Goal: Task Accomplishment & Management: Manage account settings

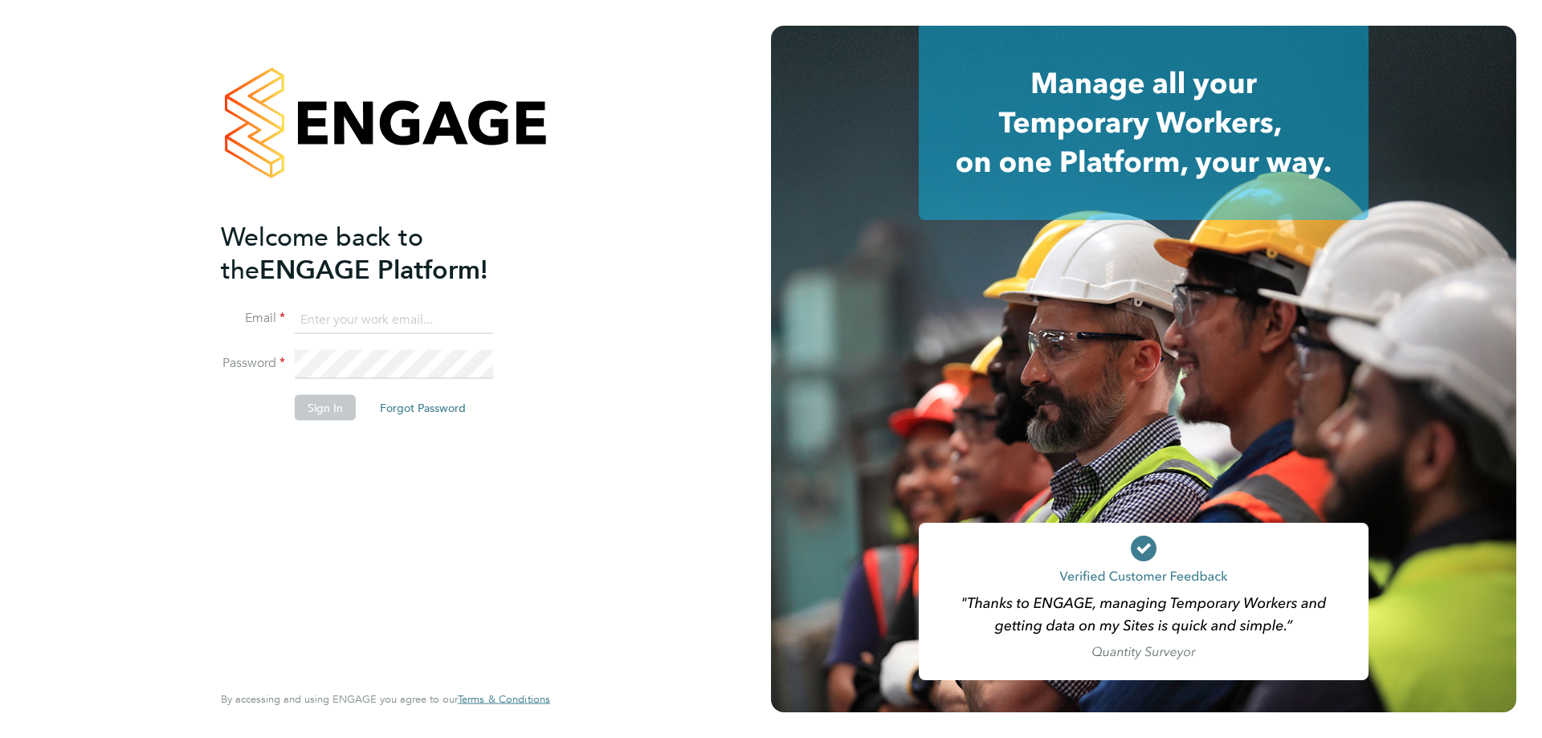
type input "jamespedley@jambo.co"
click at [320, 408] on button "Sign In" at bounding box center [325, 408] width 61 height 26
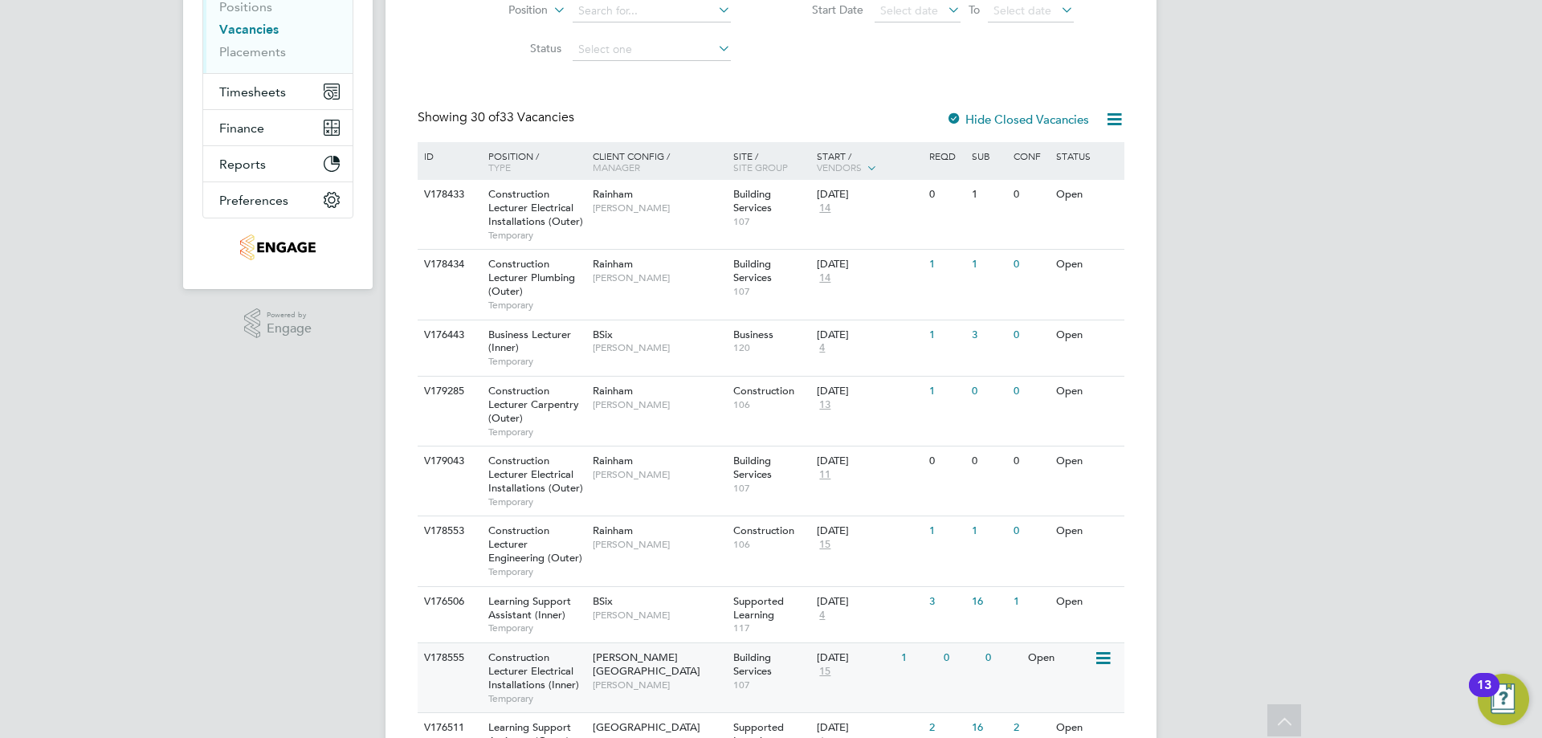
scroll to position [562, 0]
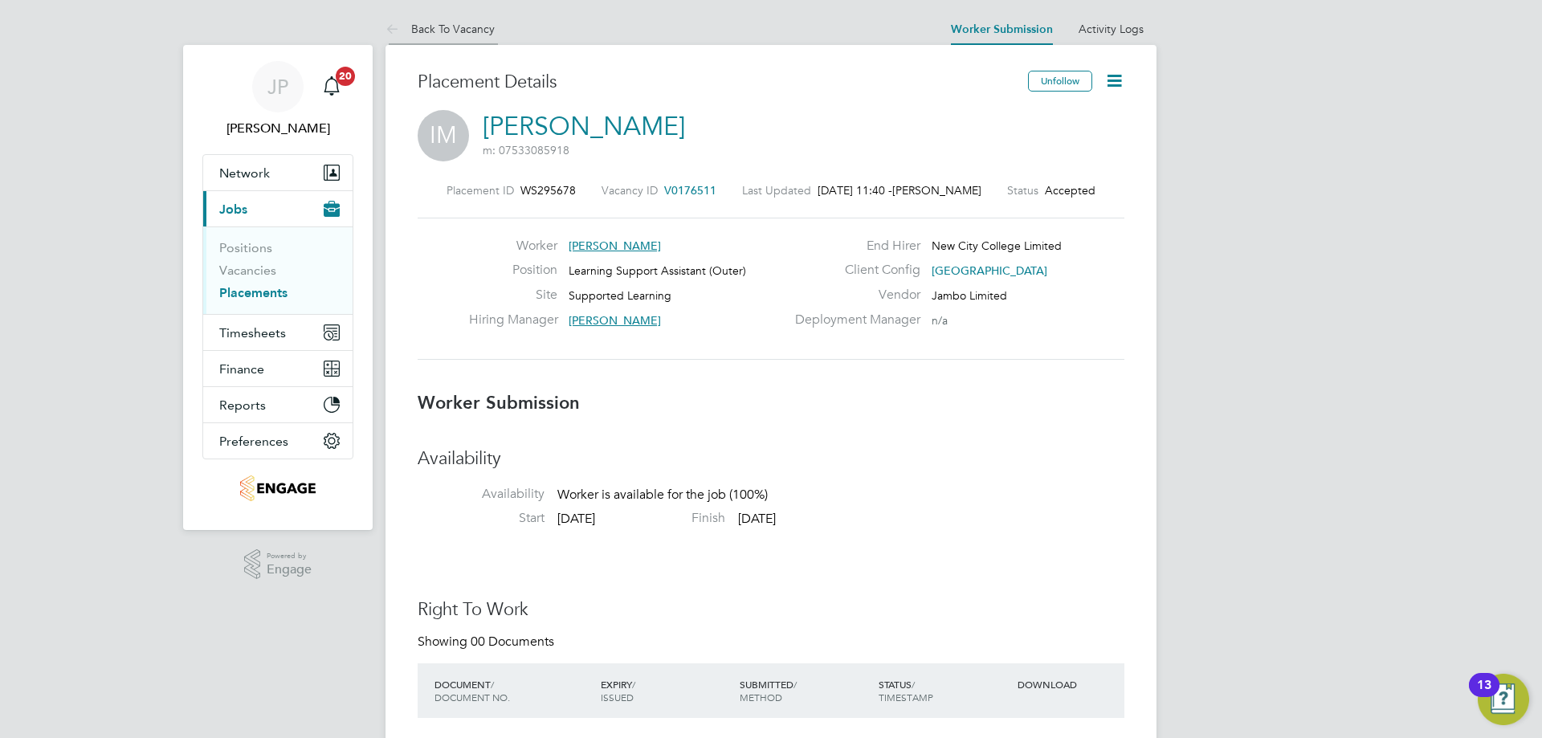
click at [447, 31] on link "Back To Vacancy" at bounding box center [440, 29] width 109 height 14
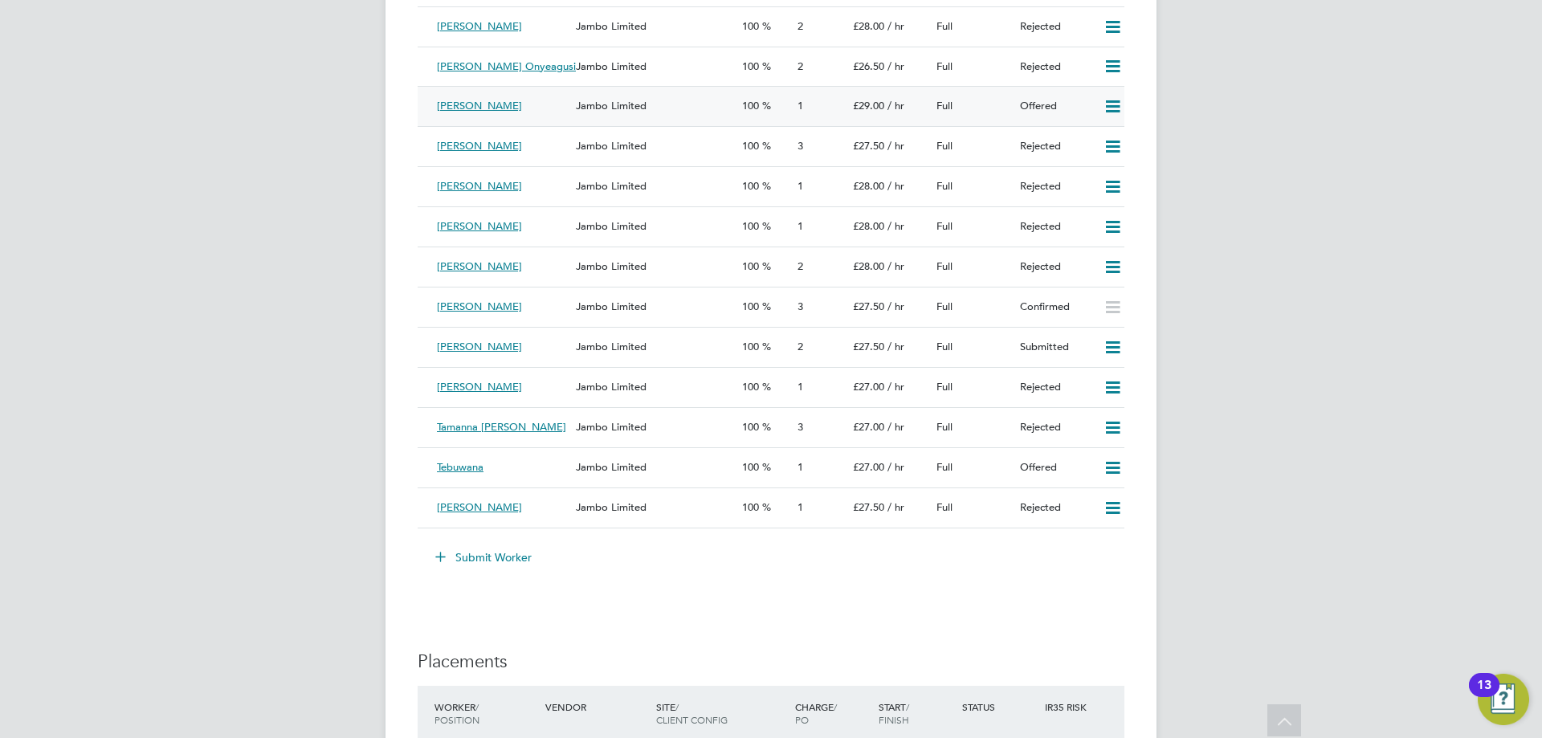
click at [1115, 107] on icon at bounding box center [1113, 106] width 20 height 13
click at [1084, 141] on li "Confirm" at bounding box center [1089, 140] width 61 height 22
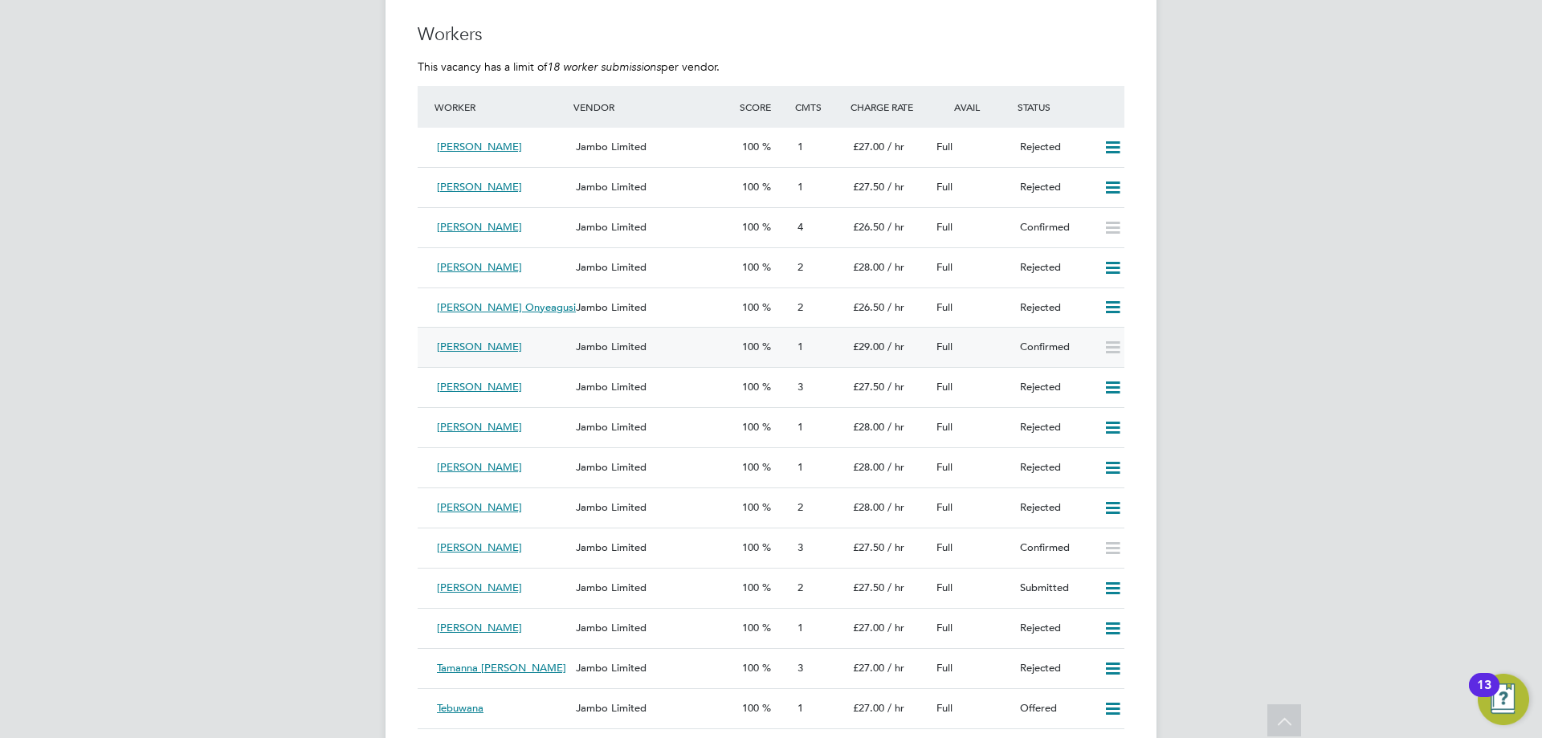
click at [858, 348] on span "£29.00" at bounding box center [868, 347] width 31 height 14
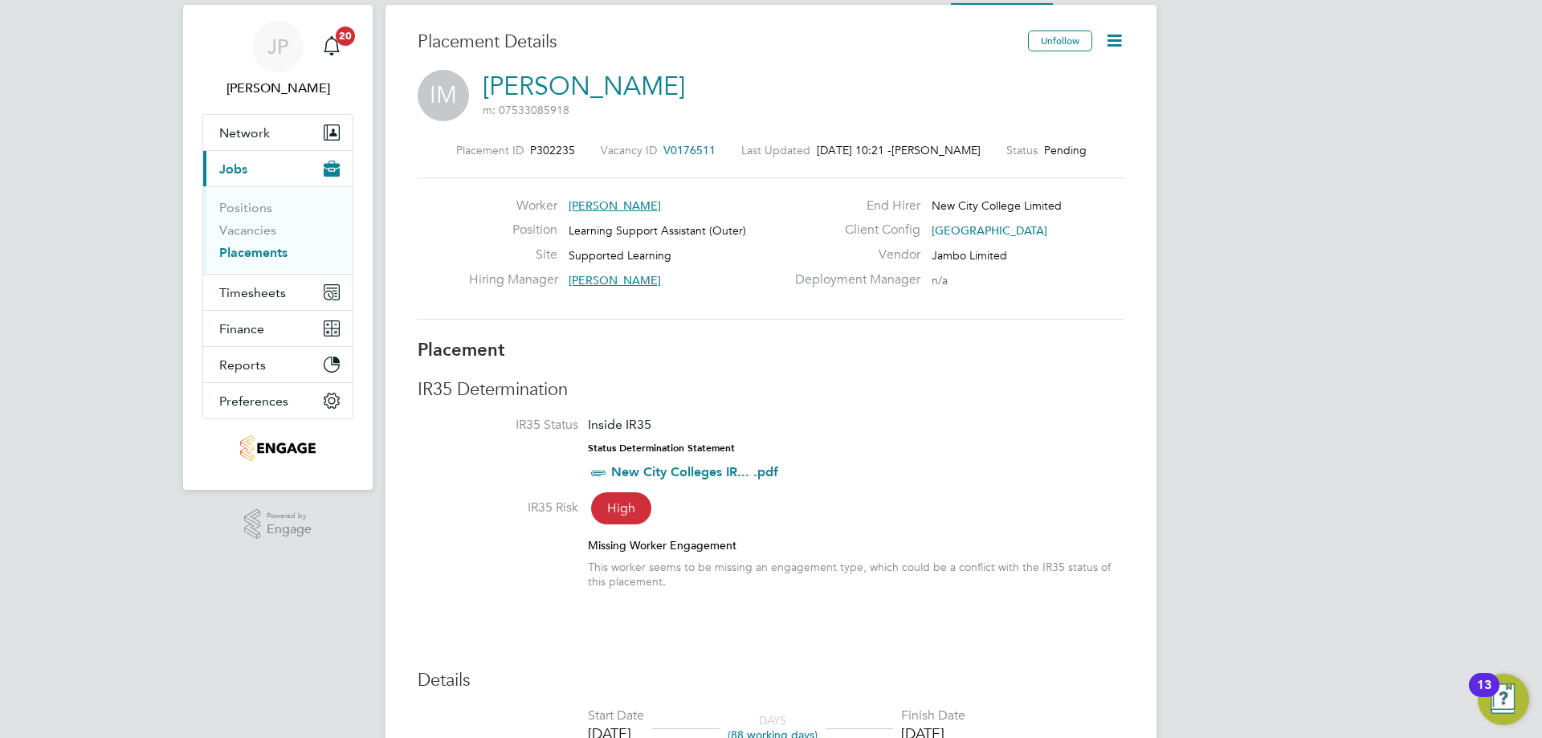
click at [260, 251] on link "Placements" at bounding box center [253, 252] width 68 height 15
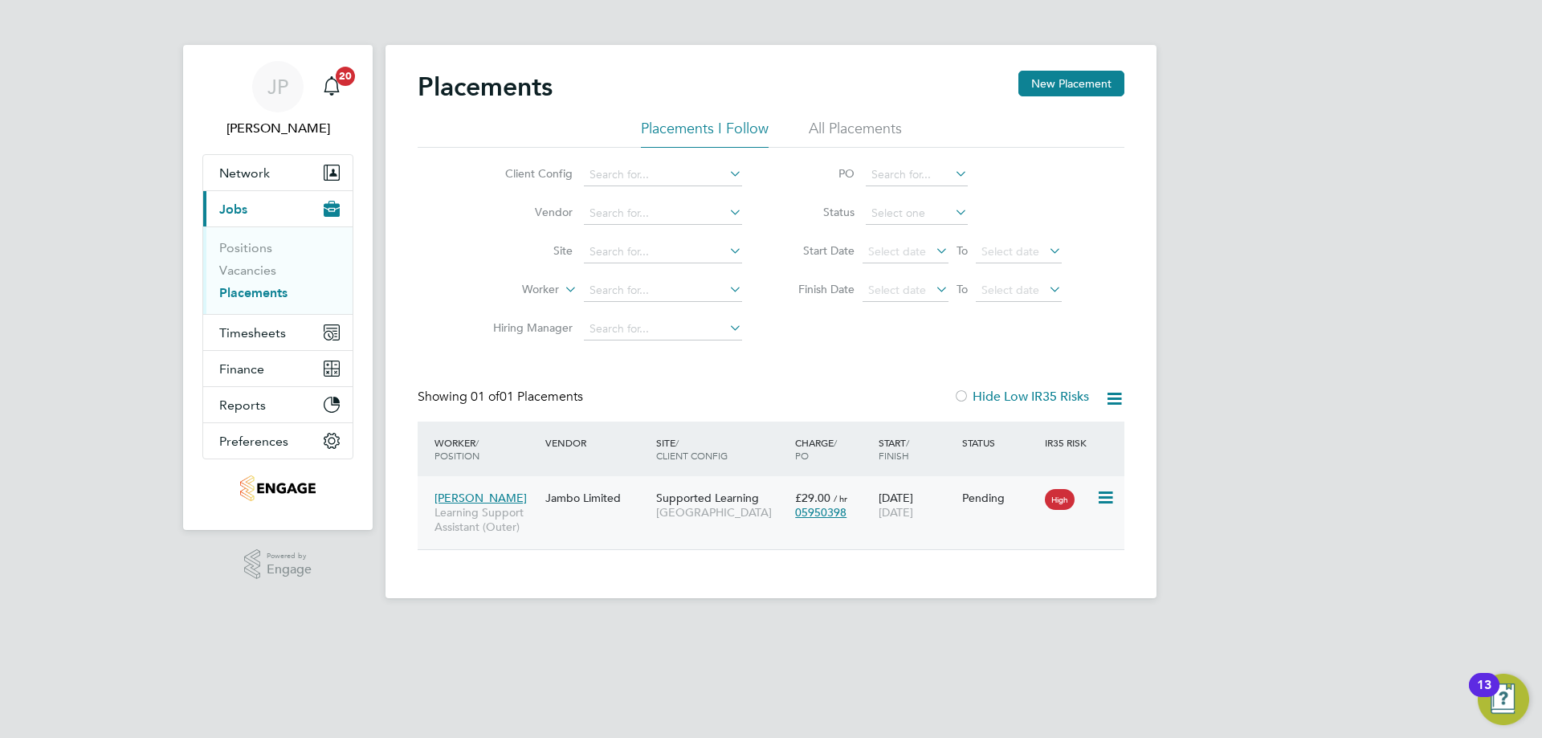
click at [1100, 495] on icon at bounding box center [1104, 497] width 16 height 19
click at [1179, 525] on div "JP James Pedley Notifications 20 Applications: Network Team Members Businesses …" at bounding box center [771, 312] width 1542 height 624
click at [642, 510] on div "Jambo Limited" at bounding box center [596, 498] width 111 height 31
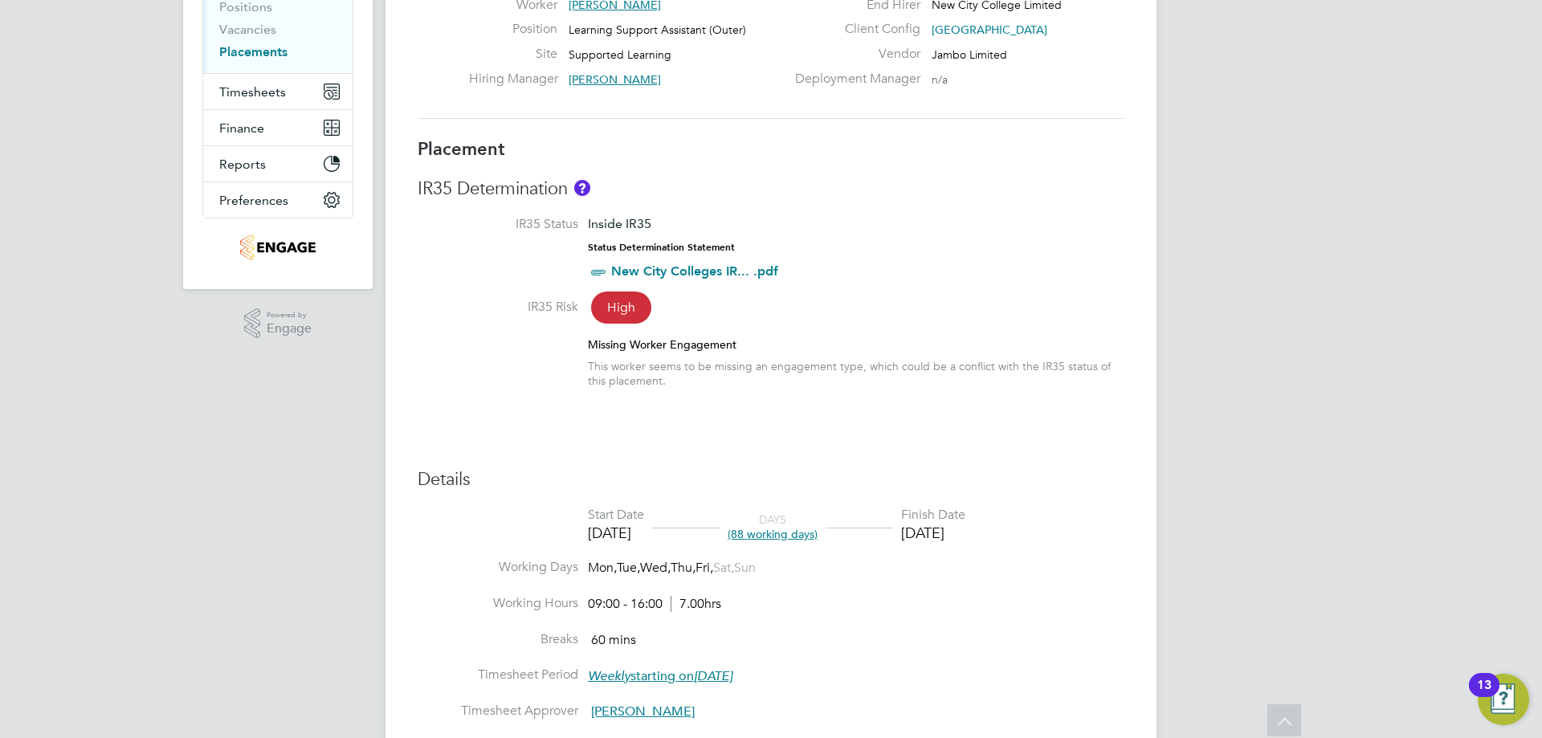
scroll to position [321, 0]
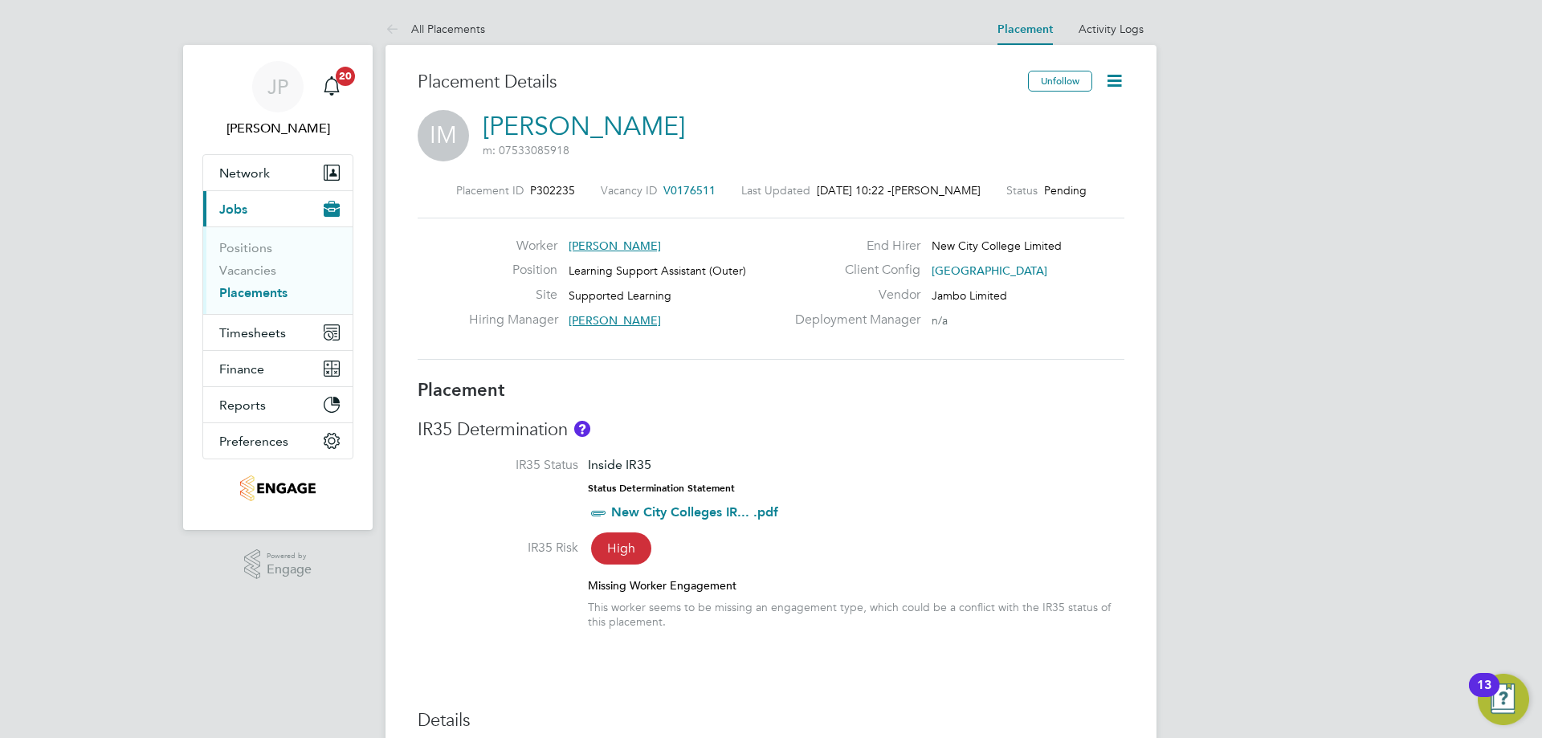
click at [1116, 78] on icon at bounding box center [1114, 81] width 20 height 20
click at [1066, 117] on li "Edit Placement e" at bounding box center [1062, 119] width 118 height 22
type input "Victoria Ticehurst"
type input "[DATE]"
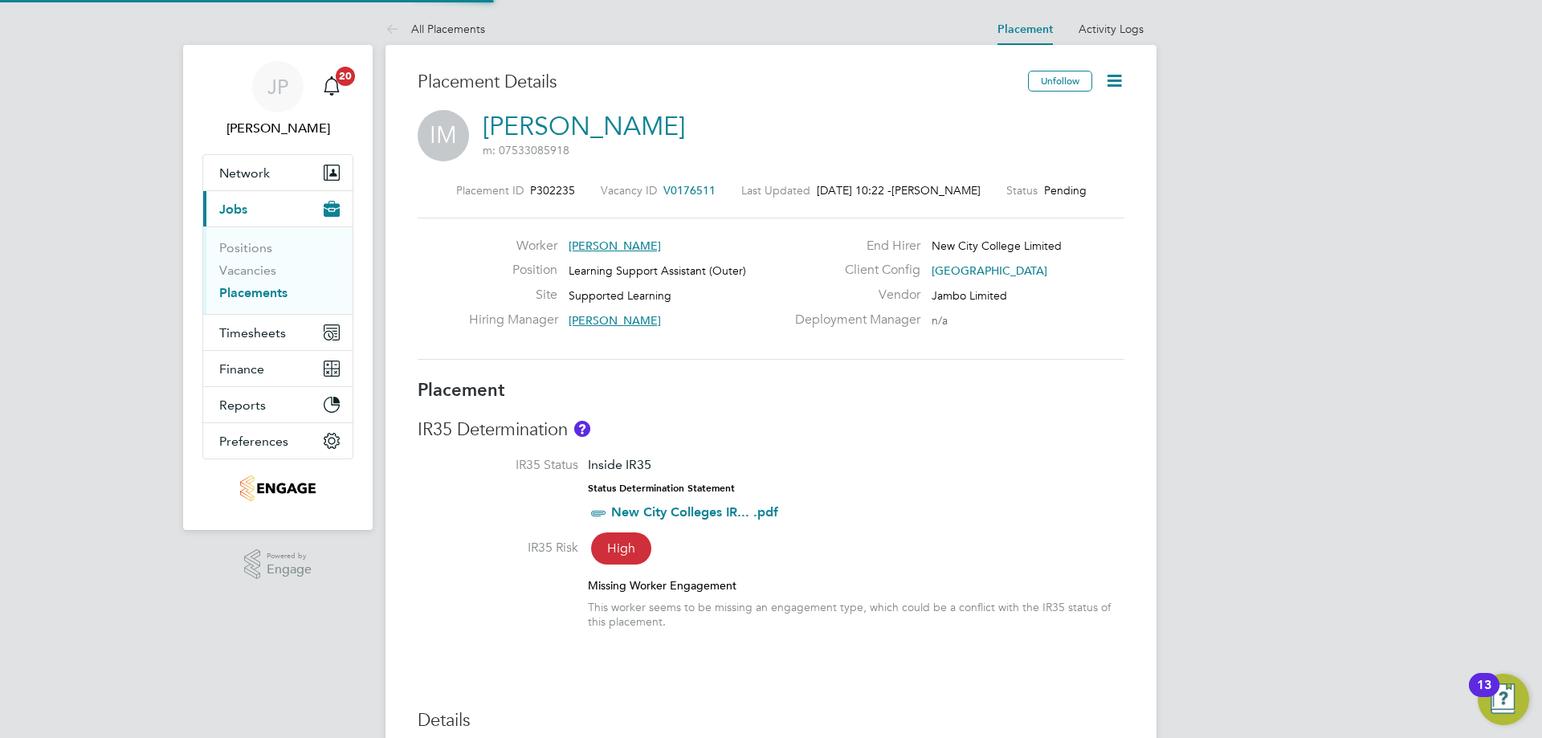
type input "31 Dec 2025"
type input "09:00"
type input "16:00"
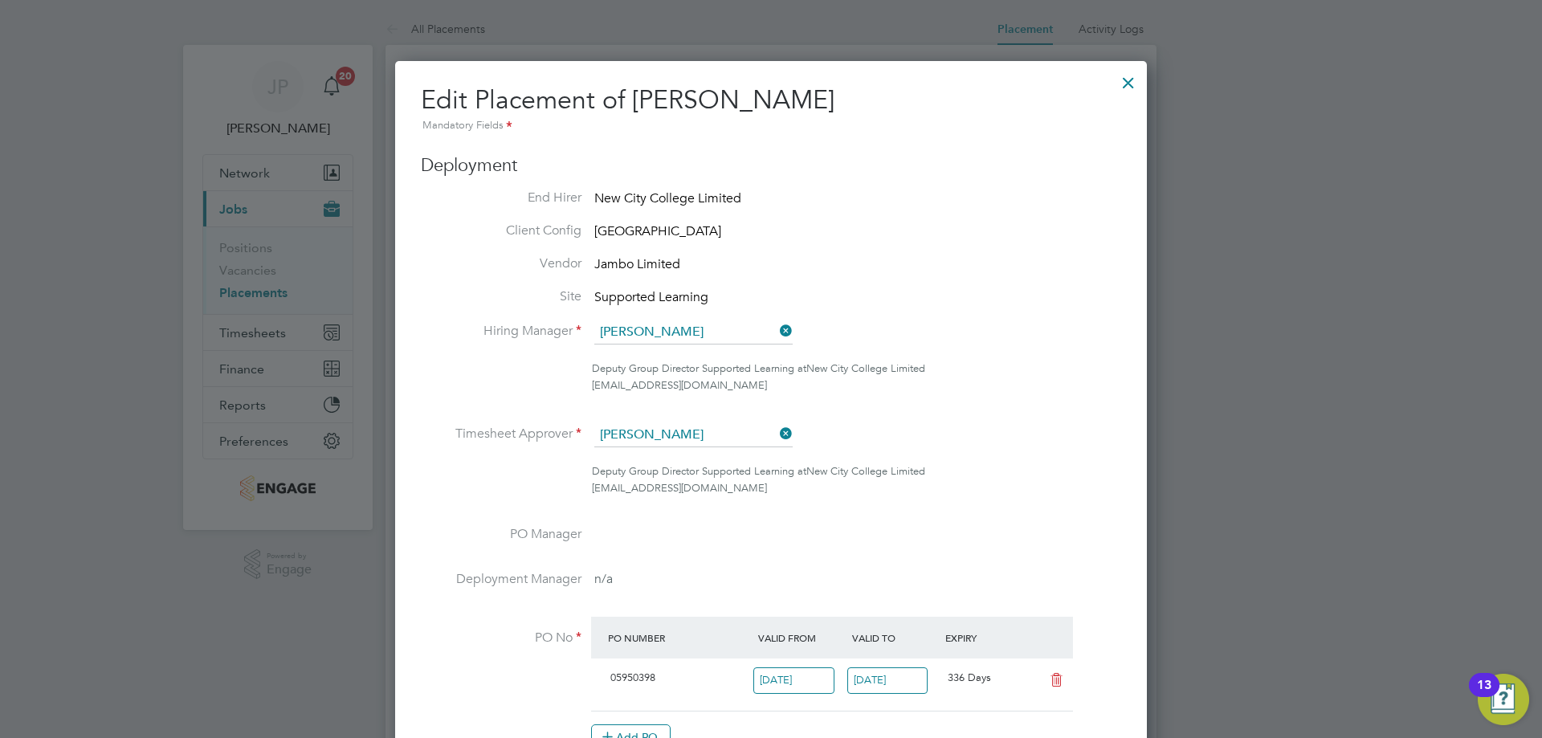
click at [1125, 83] on div at bounding box center [1128, 78] width 29 height 29
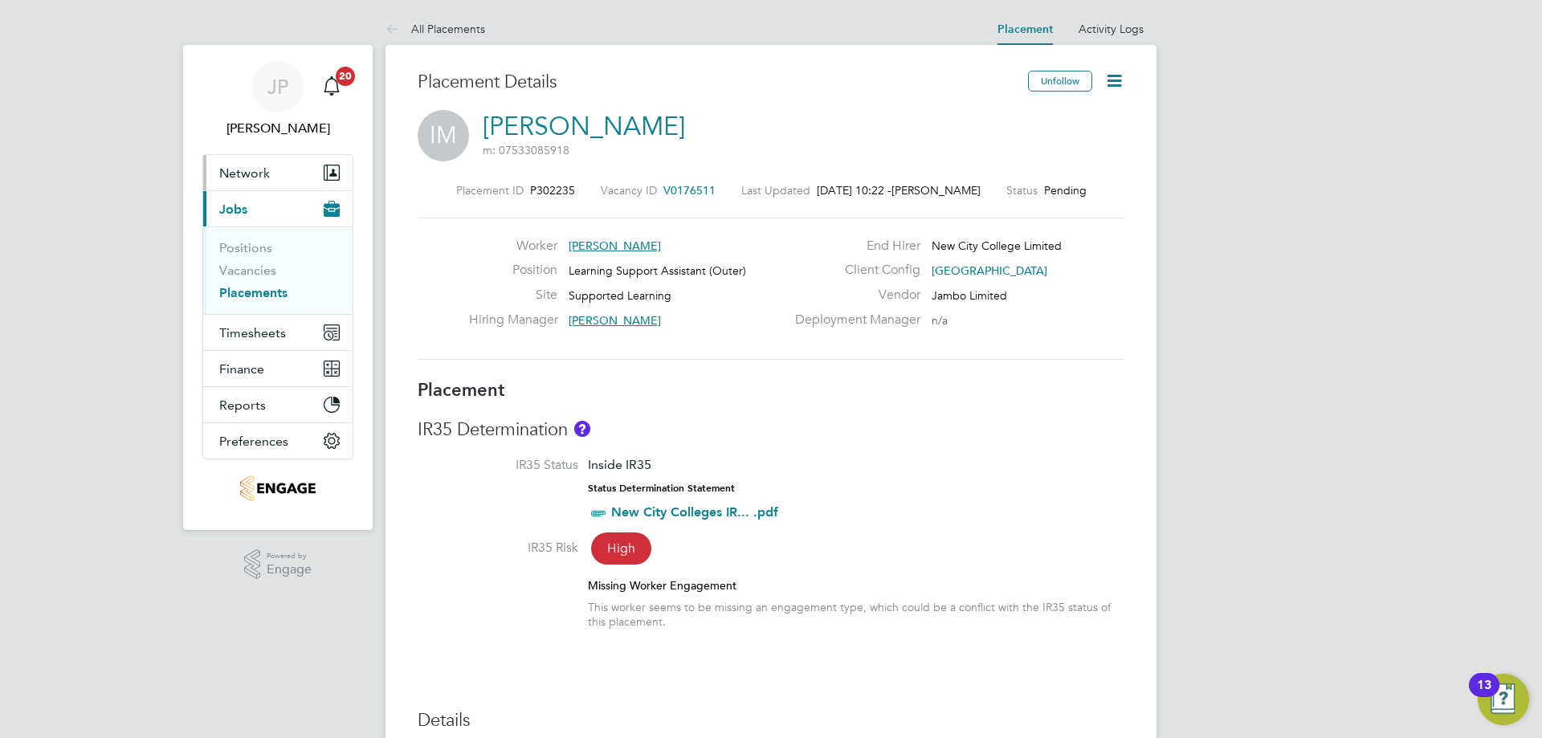
click at [254, 173] on span "Network" at bounding box center [244, 172] width 51 height 15
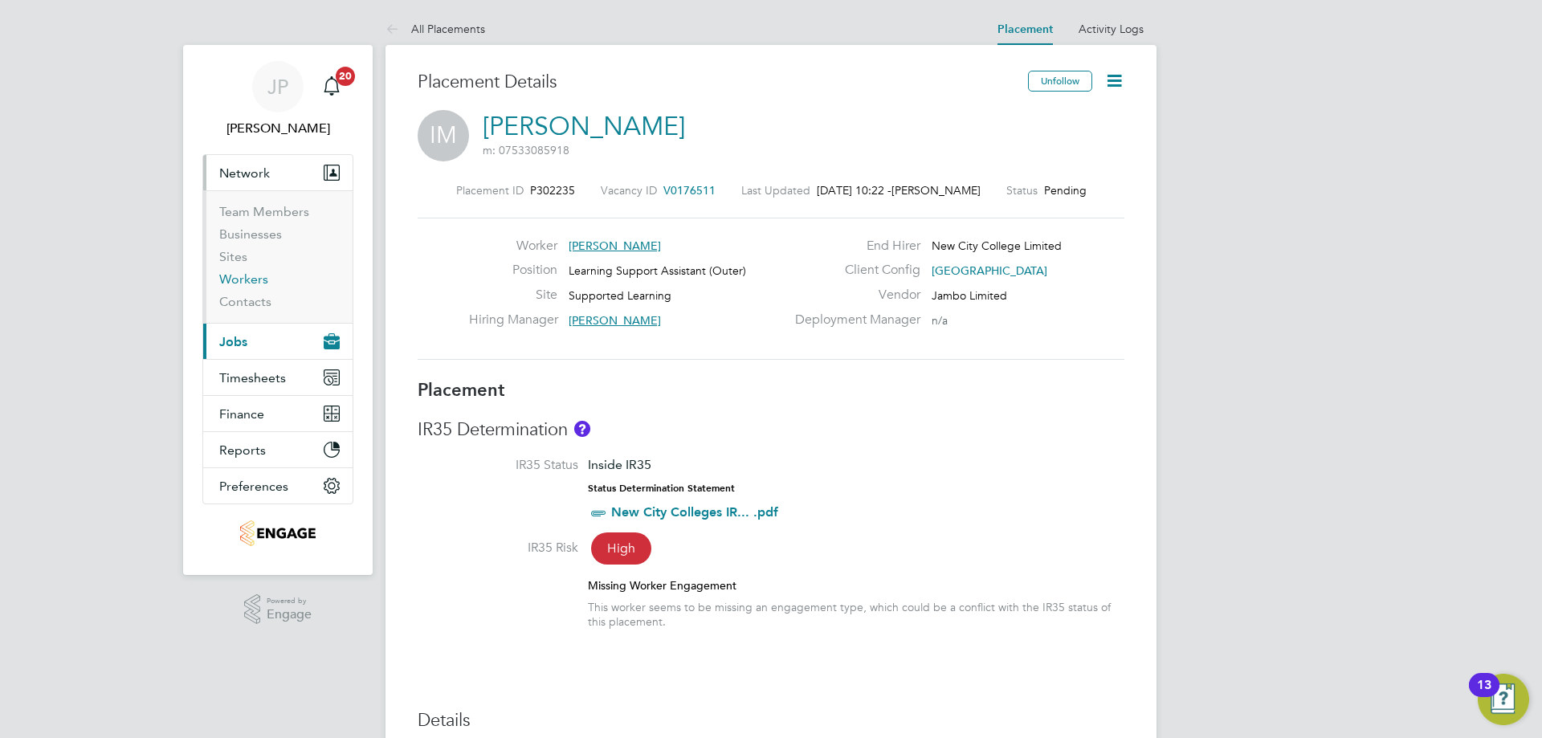
click at [245, 278] on link "Workers" at bounding box center [243, 279] width 49 height 15
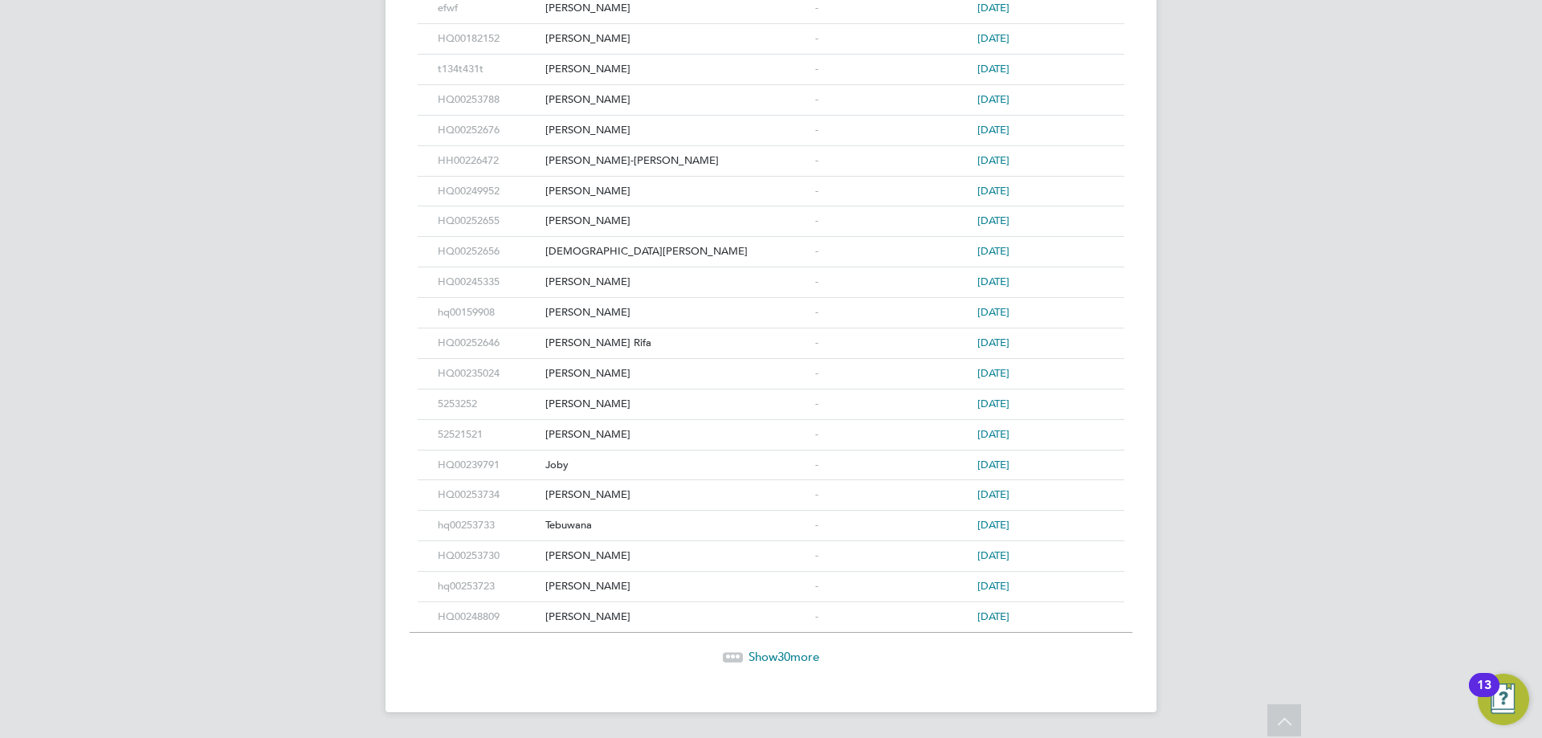
click at [790, 651] on span "30" at bounding box center [784, 656] width 13 height 15
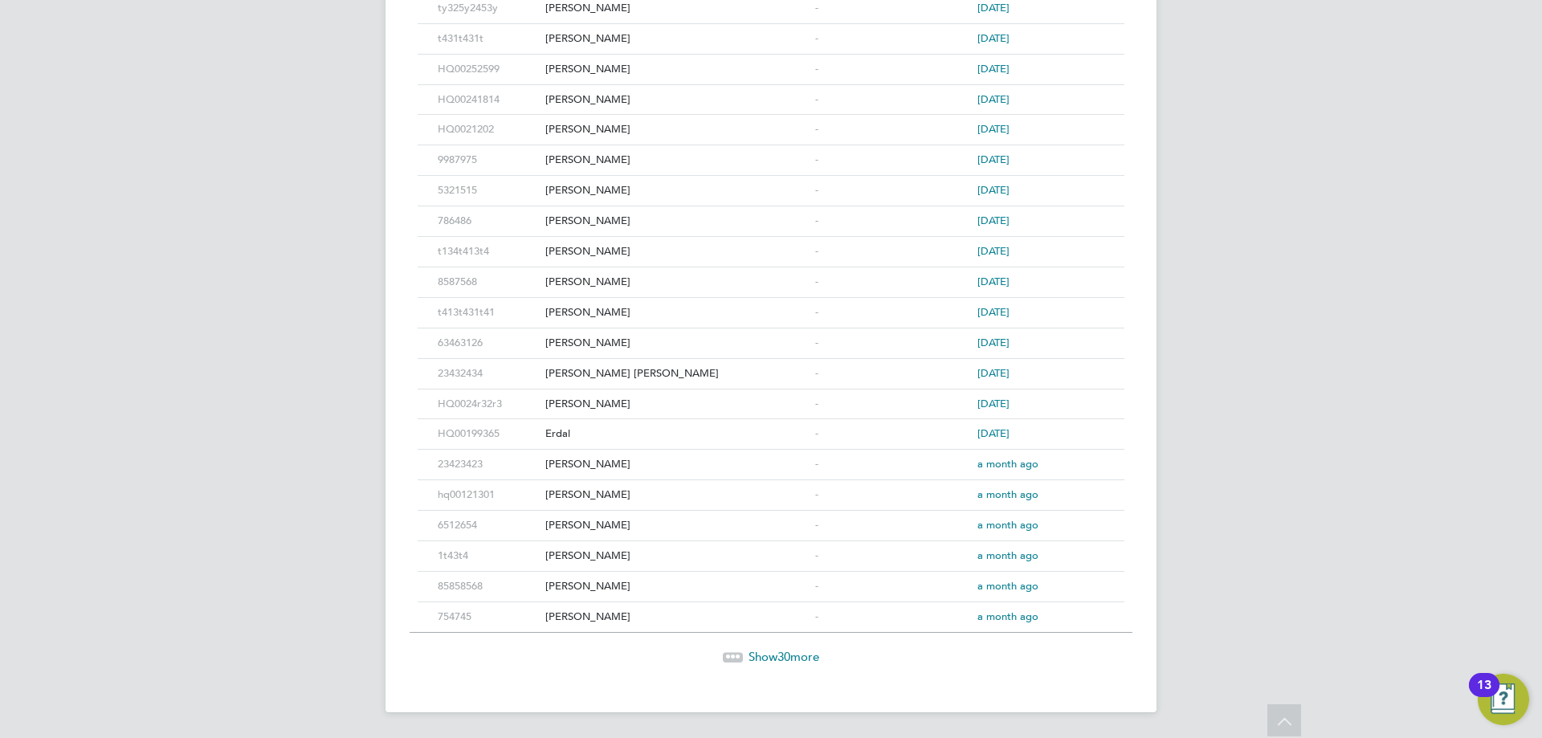
click at [770, 652] on span "Show 30 more" at bounding box center [784, 656] width 71 height 15
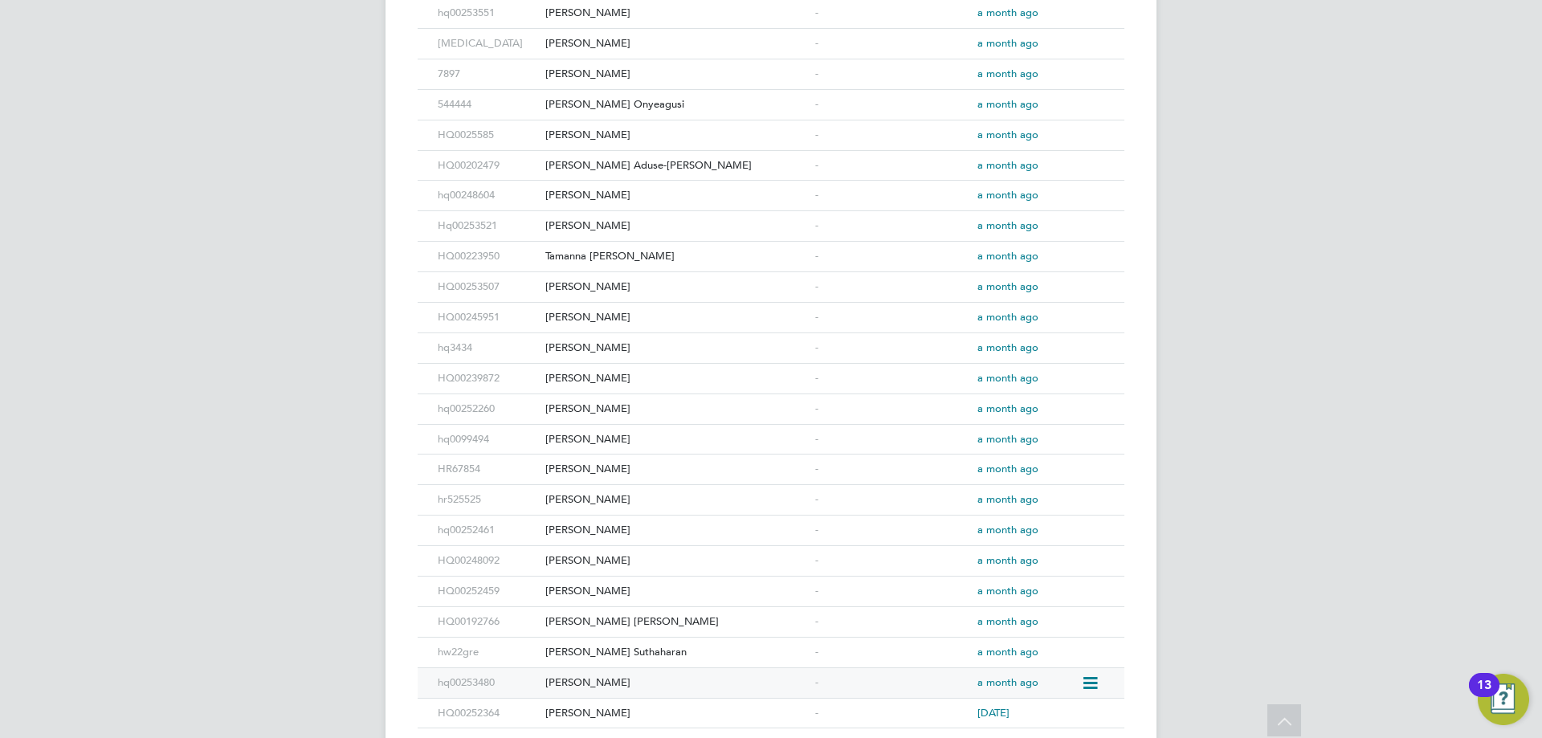
scroll to position [2456, 0]
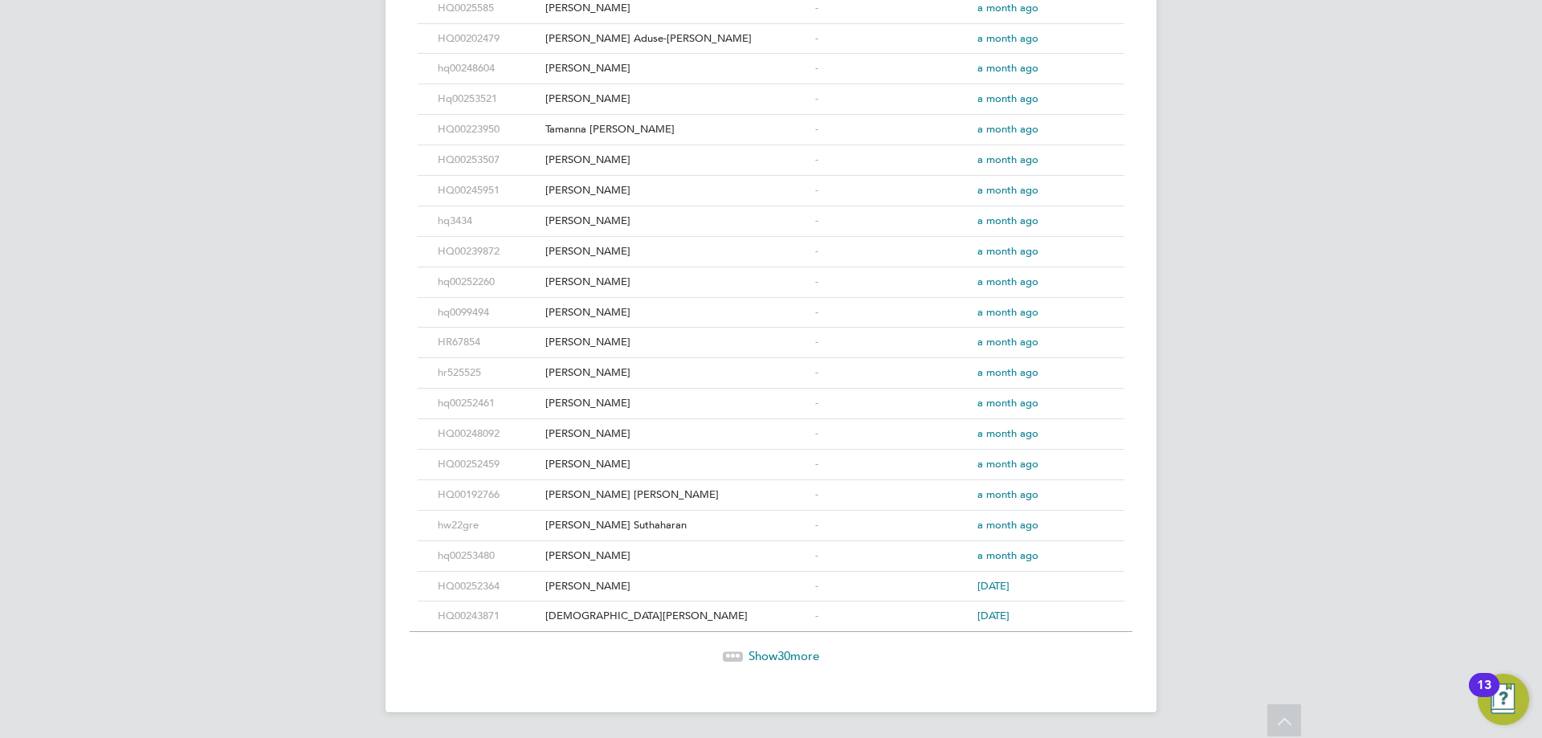
click at [779, 653] on span "30" at bounding box center [784, 655] width 13 height 15
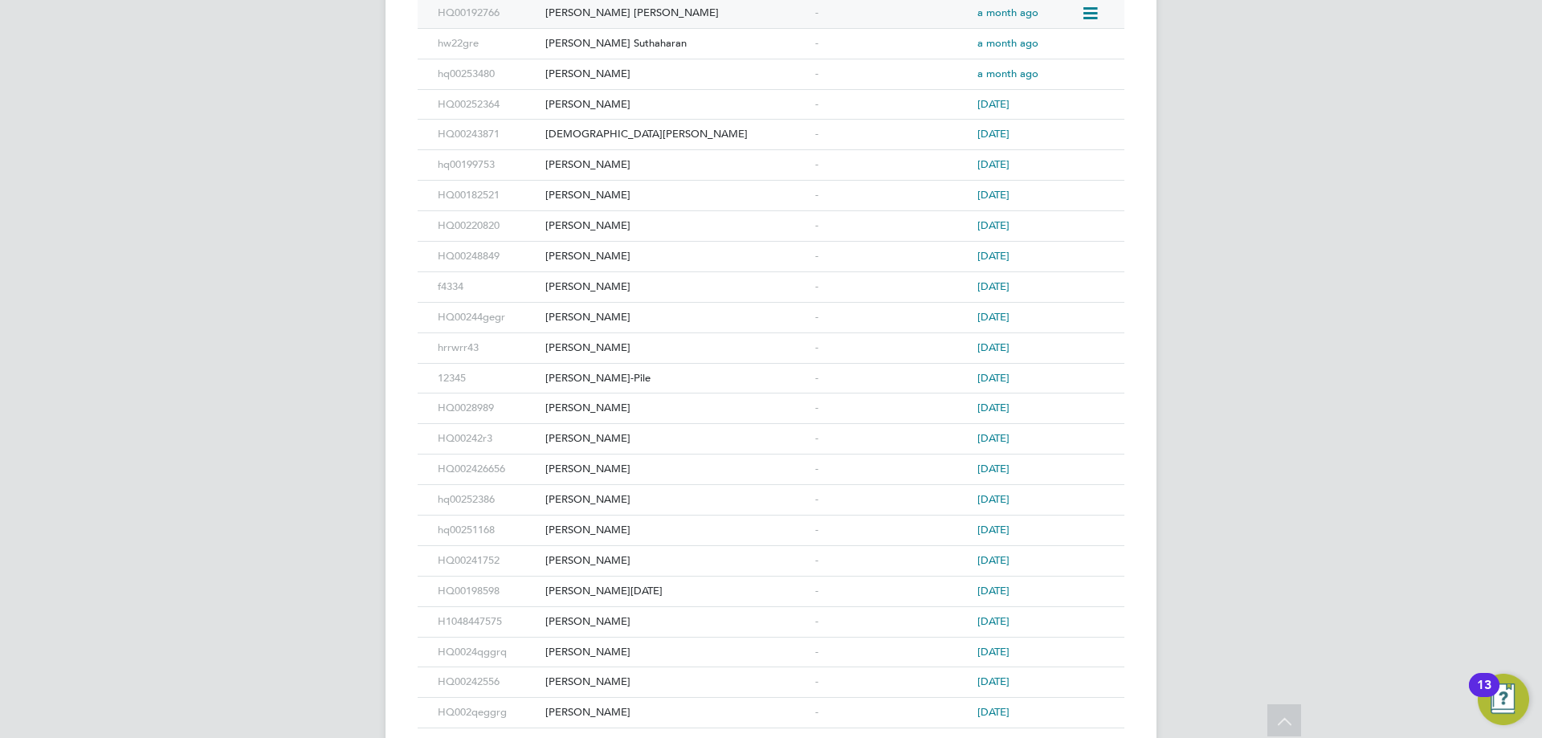
scroll to position [3370, 0]
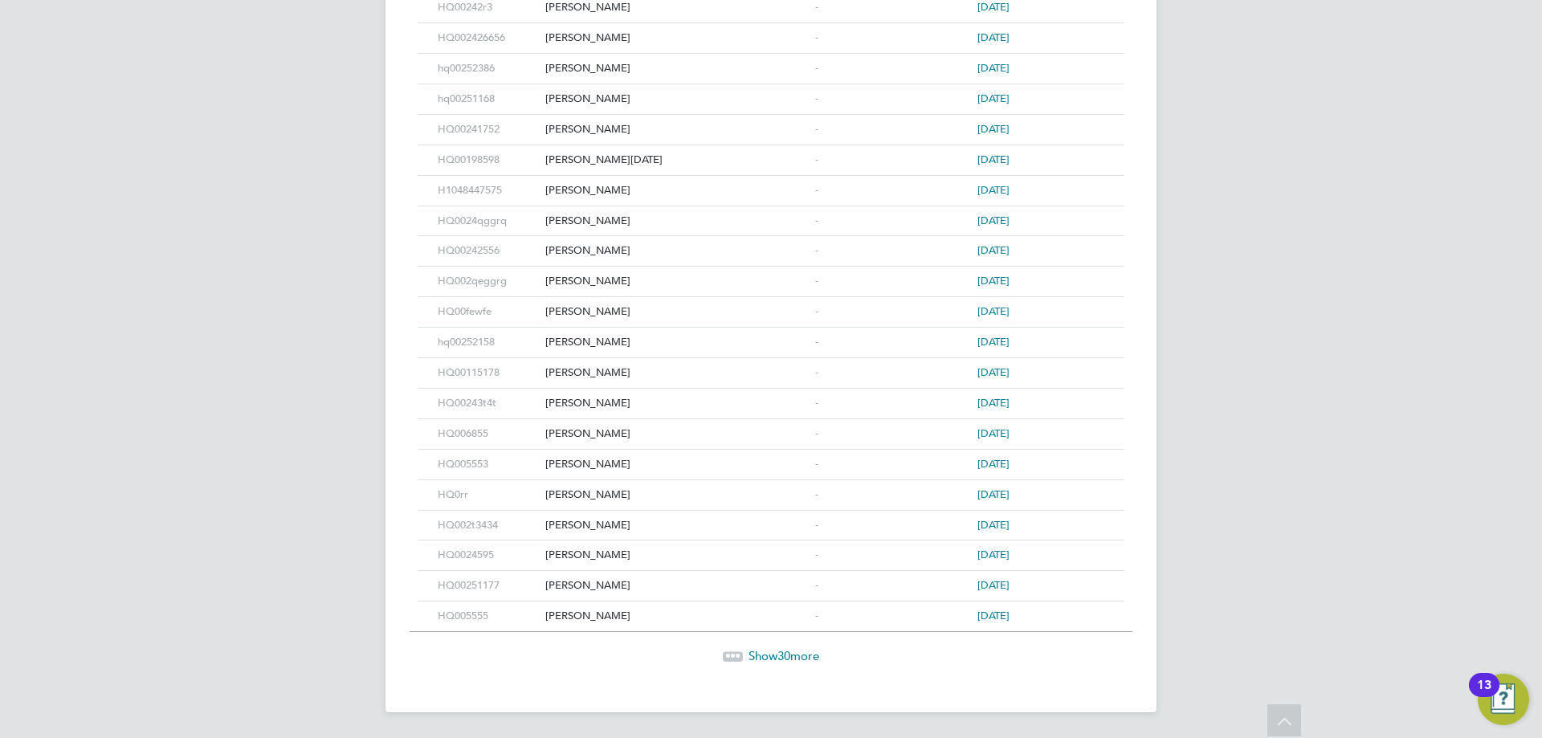
click at [764, 659] on span "Show 30 more" at bounding box center [784, 655] width 71 height 15
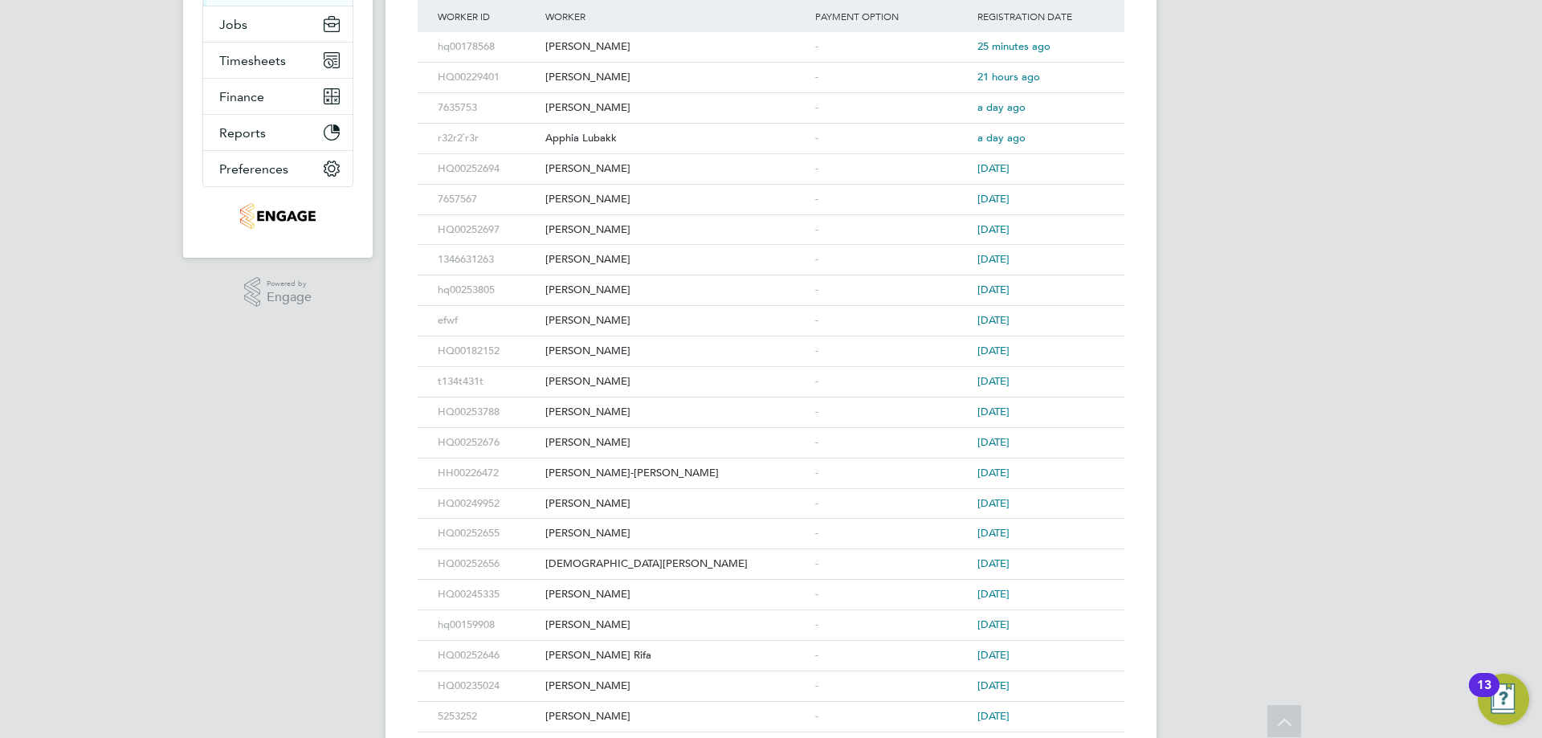
scroll to position [0, 0]
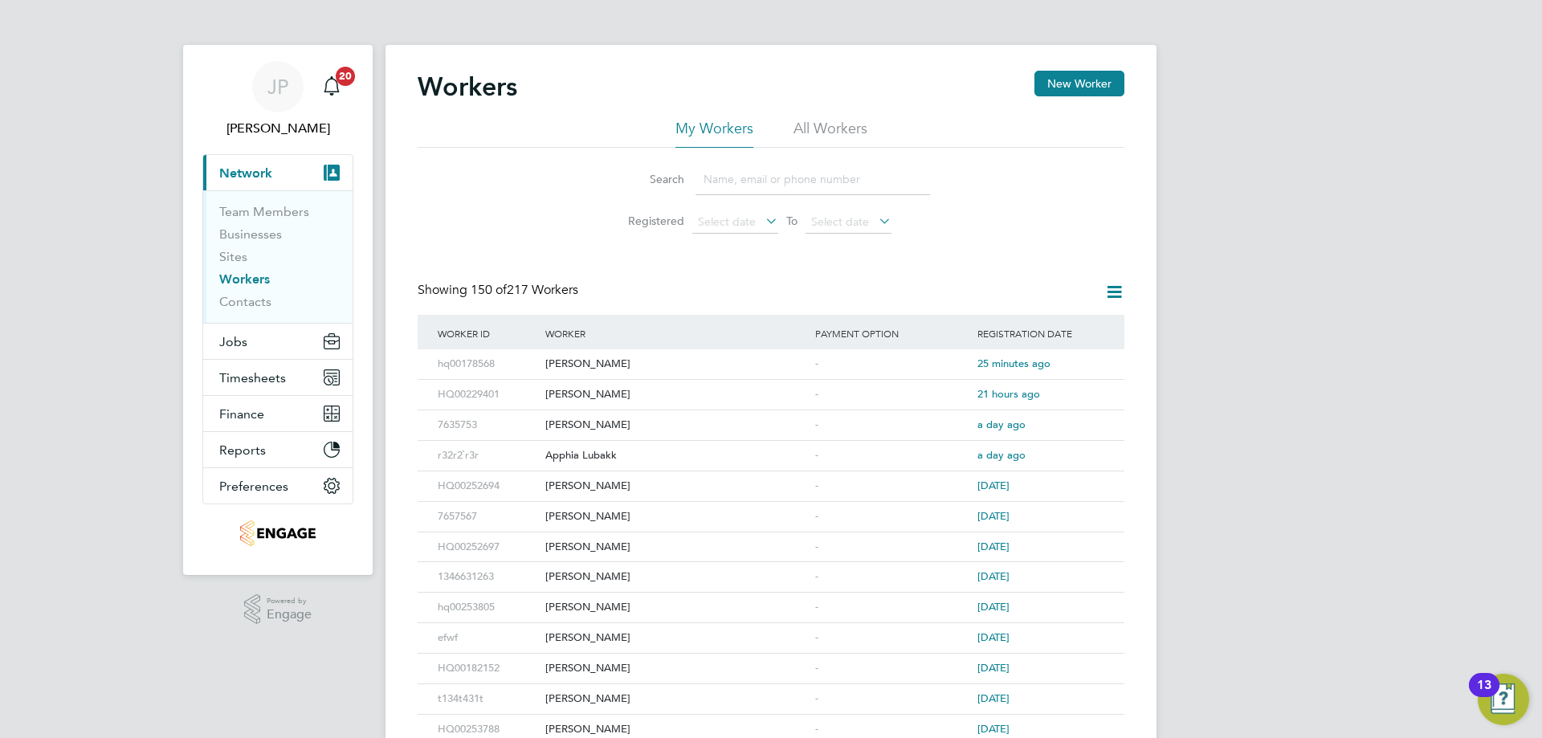
click at [581, 329] on div "Worker" at bounding box center [676, 333] width 270 height 37
click at [715, 174] on input at bounding box center [813, 179] width 235 height 31
type input "ivy"
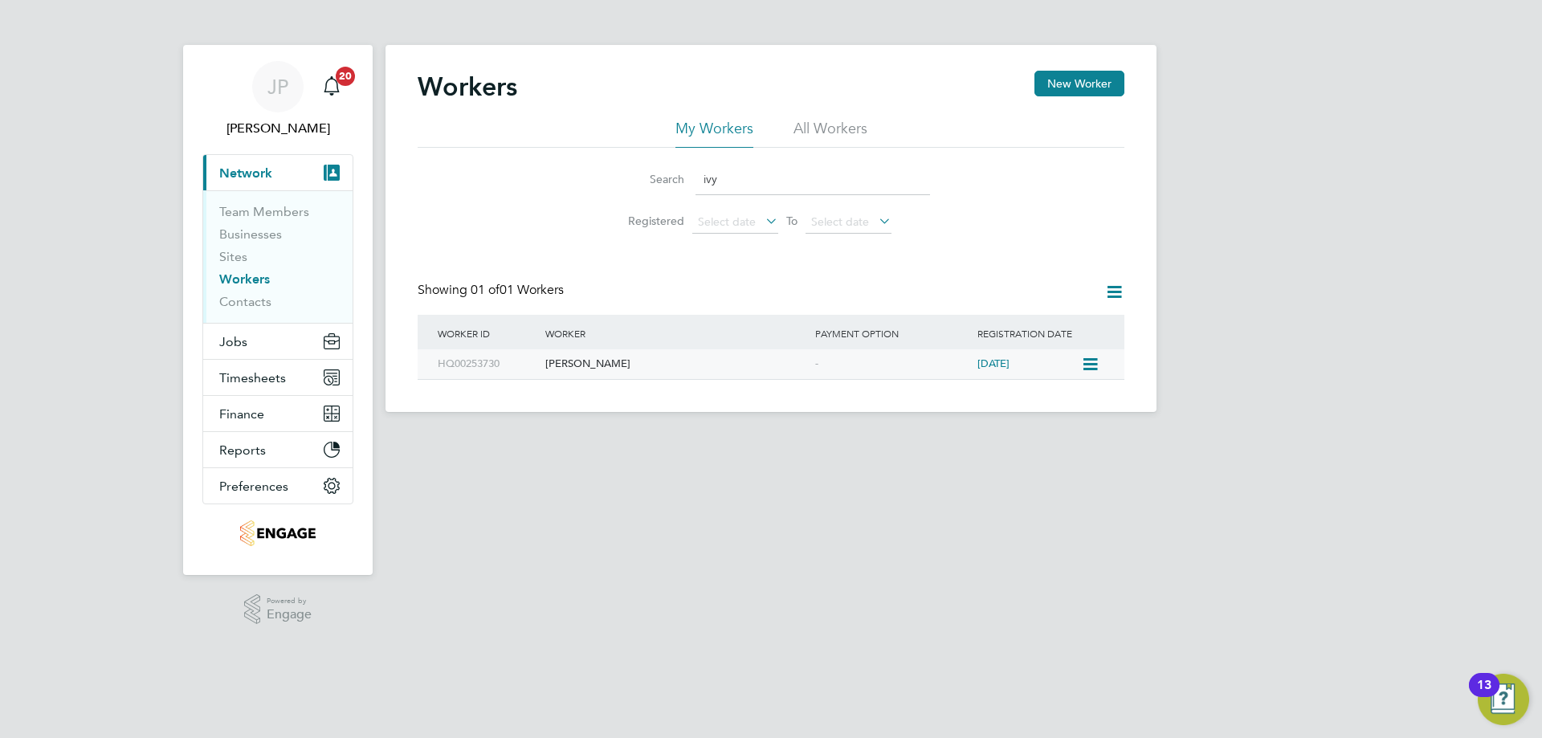
click at [579, 361] on div "[PERSON_NAME]" at bounding box center [676, 364] width 270 height 30
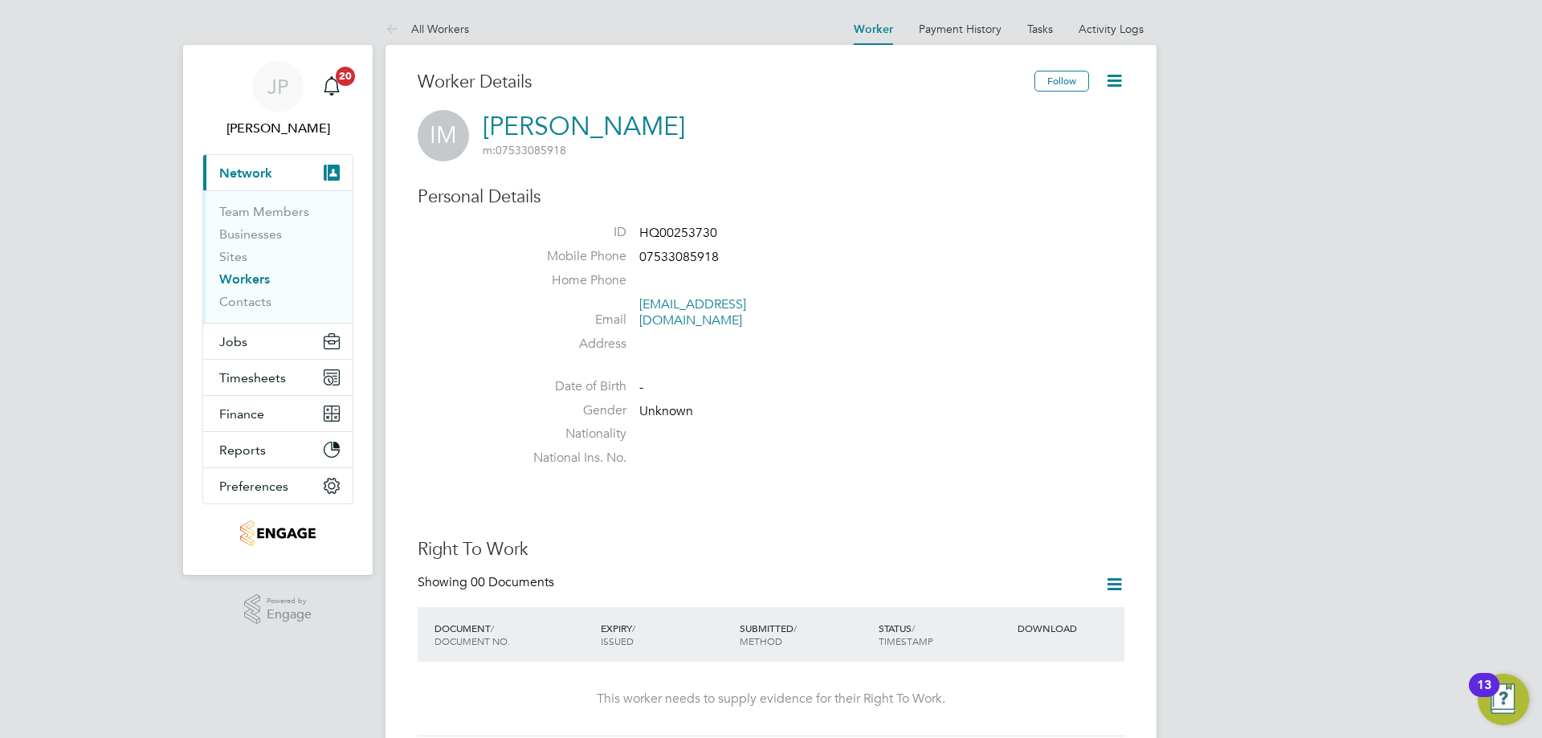
click at [1104, 79] on icon at bounding box center [1114, 81] width 20 height 20
click at [994, 183] on li "Edit Personal Details e" at bounding box center [1023, 187] width 201 height 22
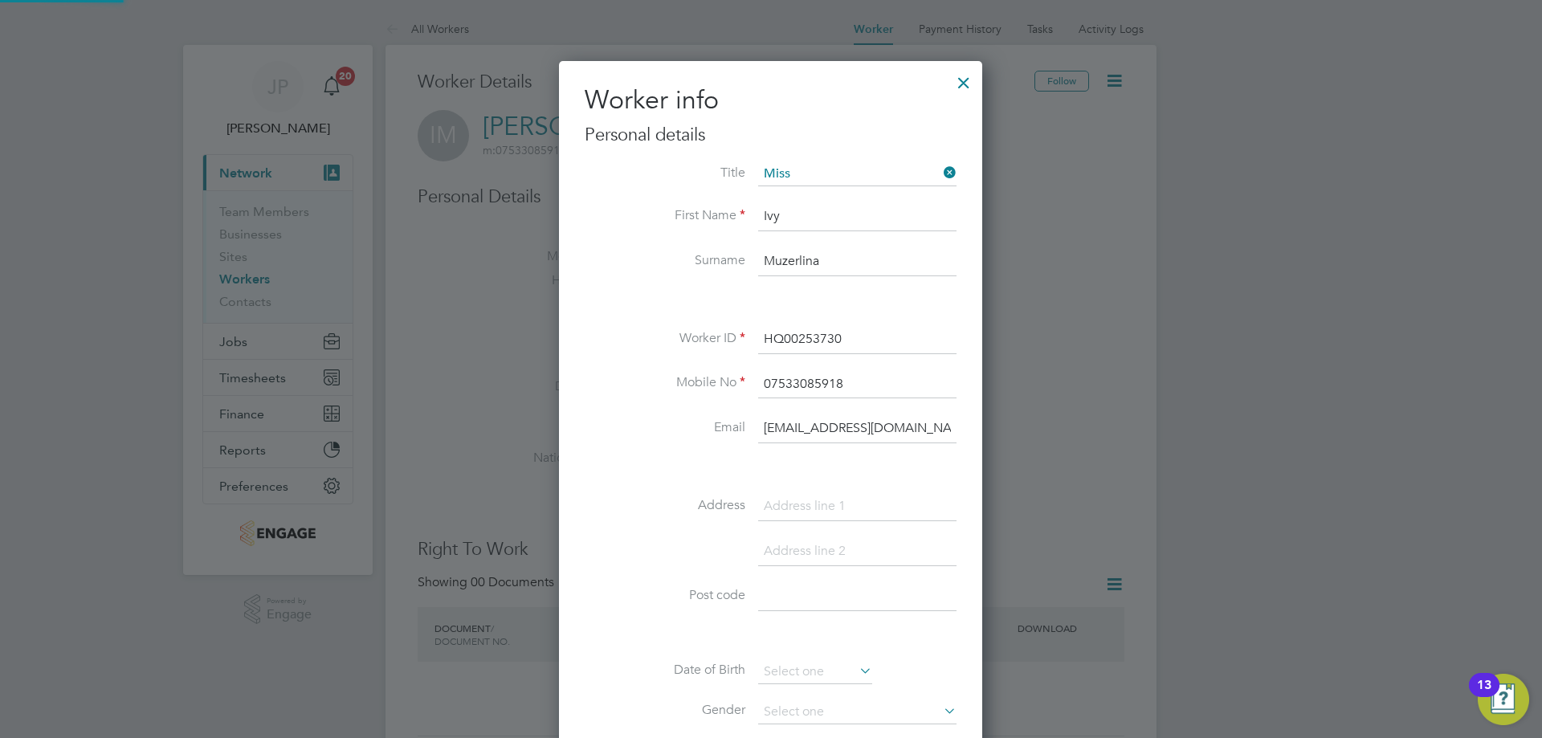
scroll to position [910, 425]
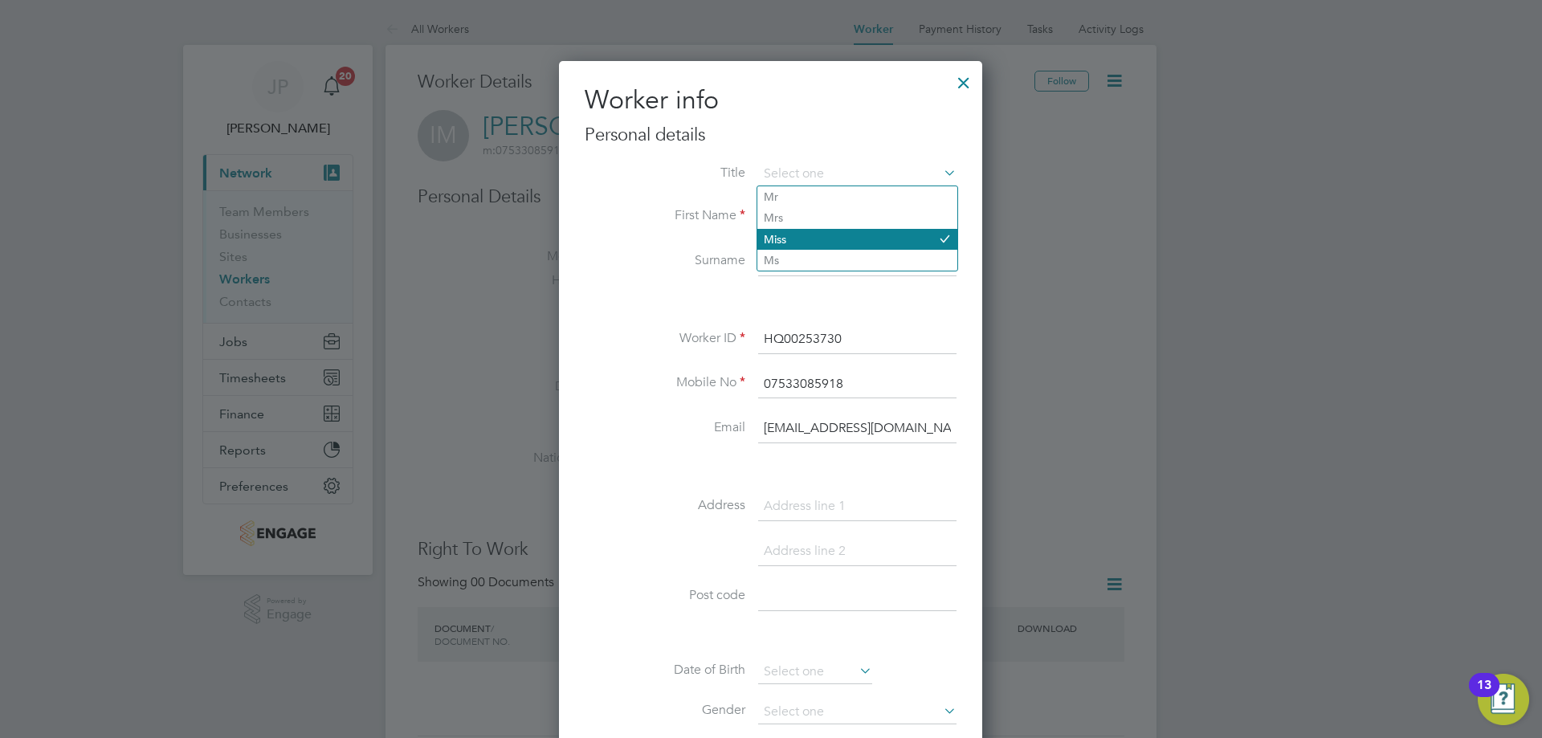
click at [795, 243] on li "Miss" at bounding box center [857, 239] width 200 height 21
type input "Miss"
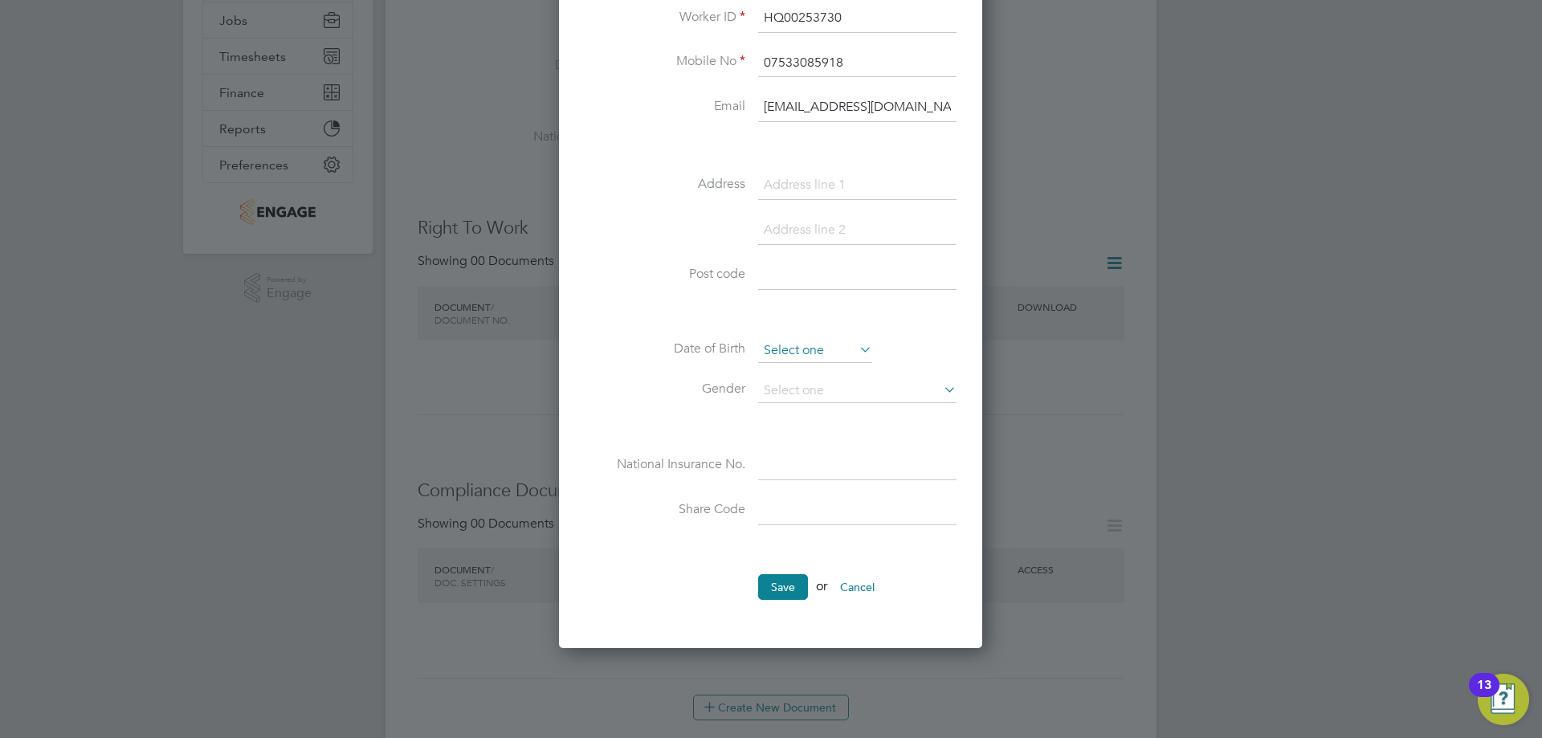
scroll to position [402, 0]
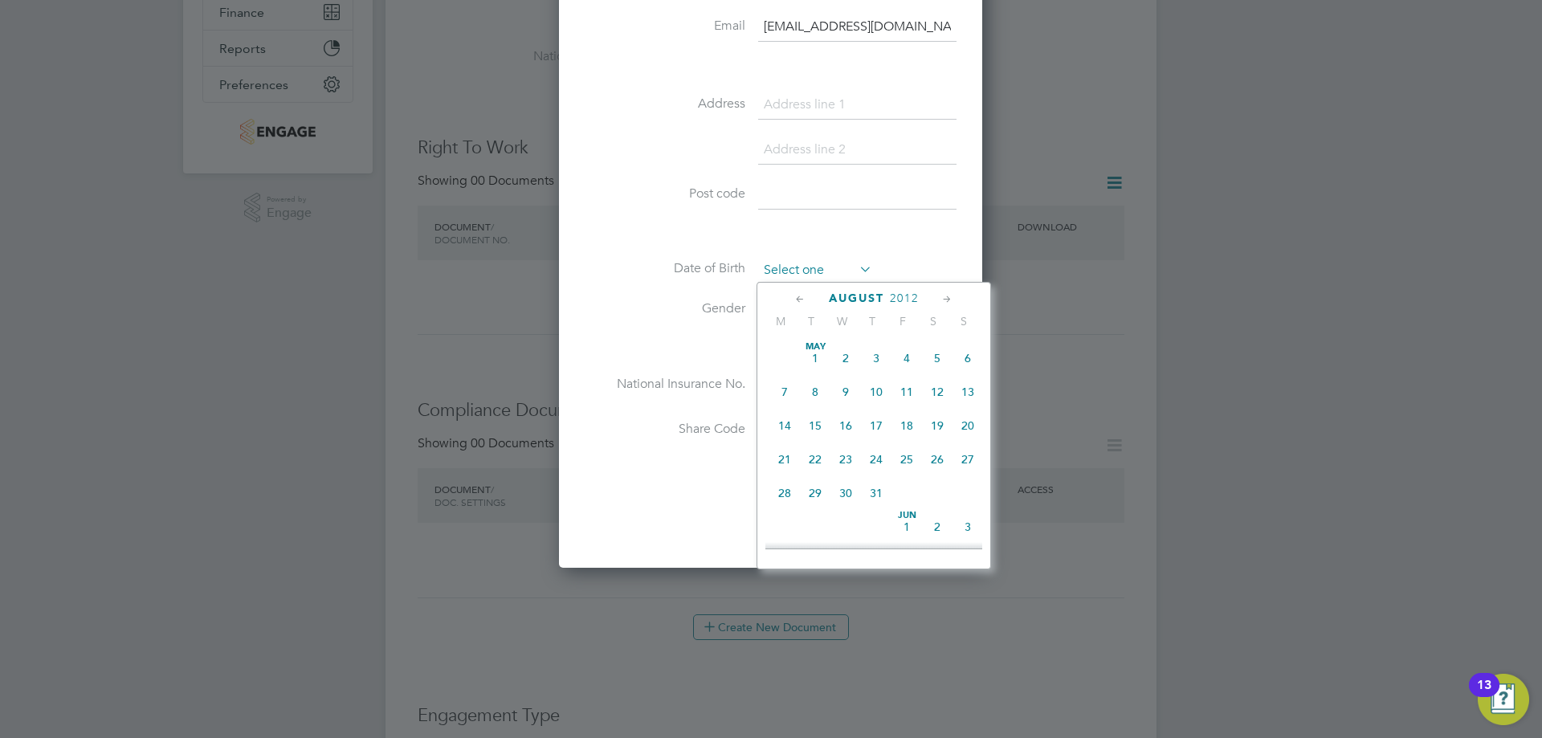
click at [804, 263] on input at bounding box center [815, 271] width 114 height 24
drag, startPoint x: 882, startPoint y: 296, endPoint x: 900, endPoint y: 317, distance: 27.9
click at [882, 296] on span "August" at bounding box center [856, 299] width 55 height 14
click at [907, 298] on span "2025" at bounding box center [904, 299] width 29 height 14
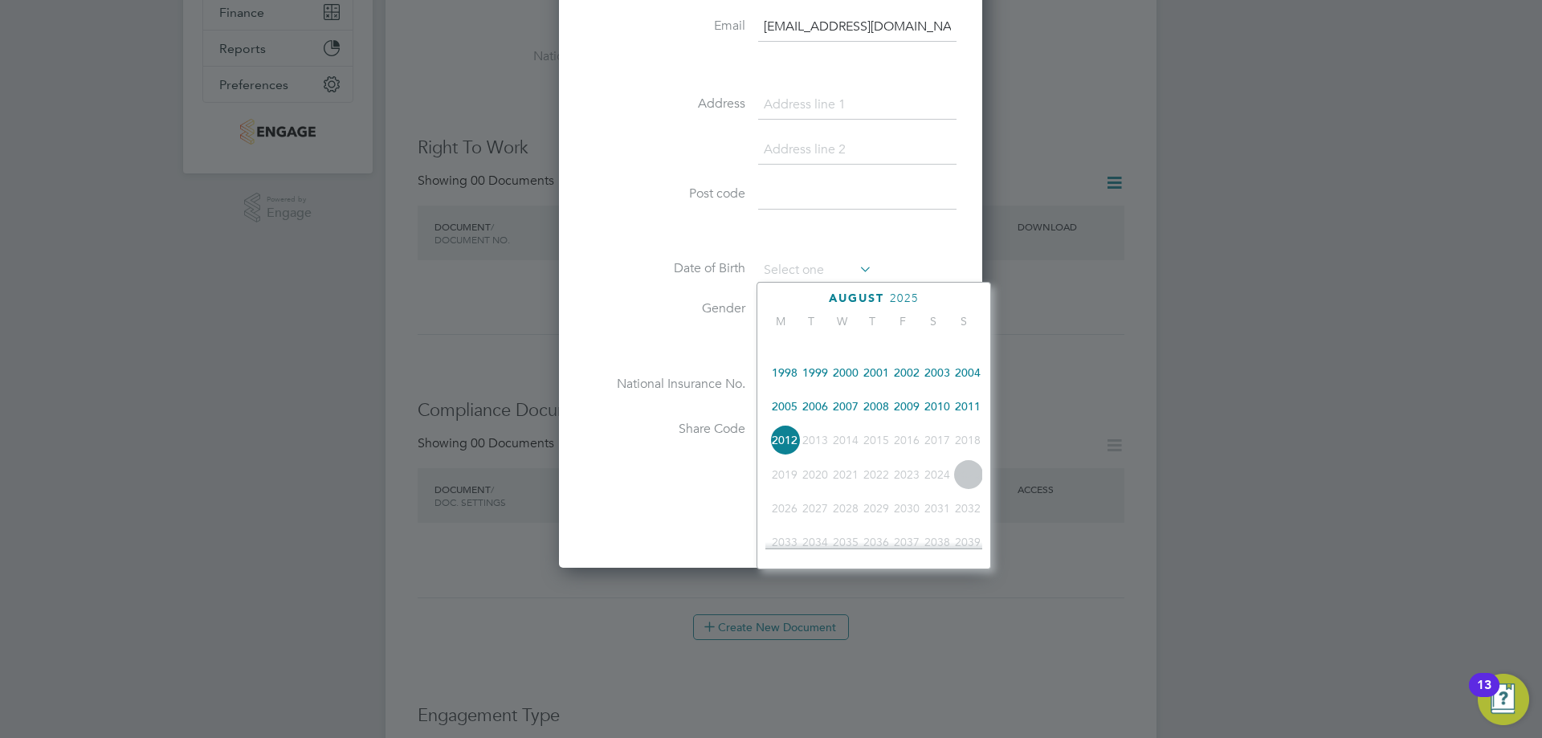
scroll to position [345, 0]
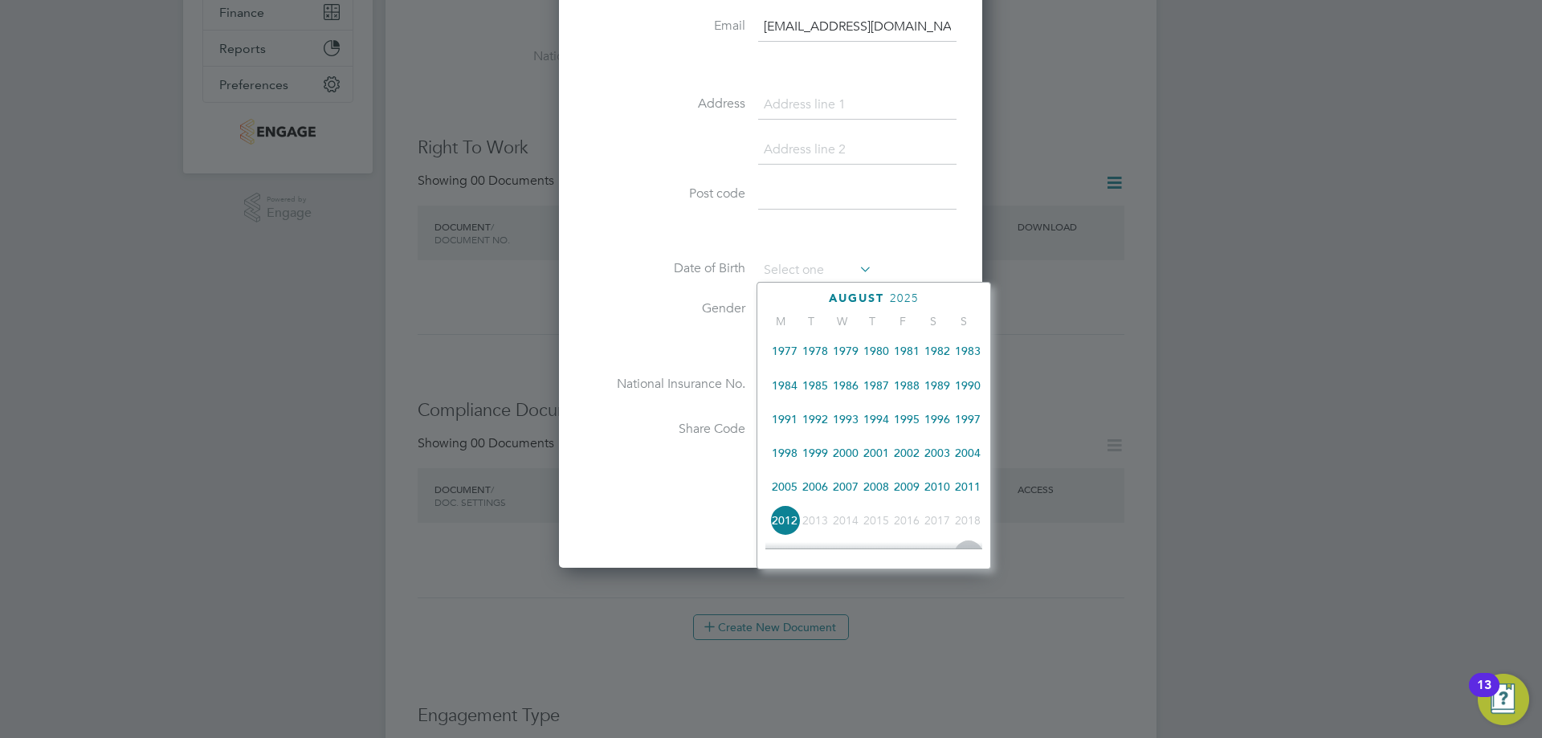
click at [846, 387] on span "1986" at bounding box center [846, 385] width 31 height 31
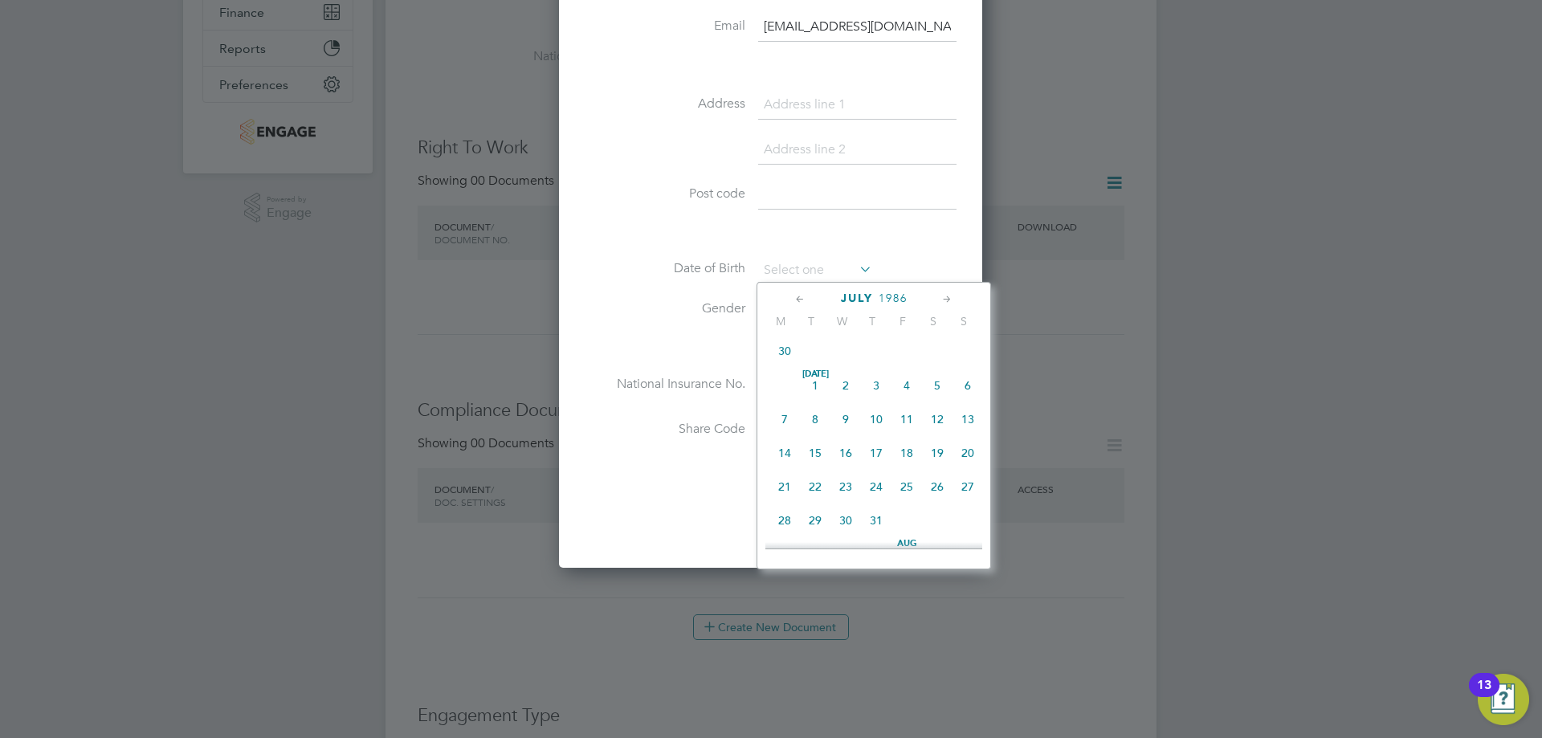
click at [801, 300] on icon at bounding box center [800, 300] width 15 height 18
click at [966, 359] on span "6" at bounding box center [968, 358] width 31 height 31
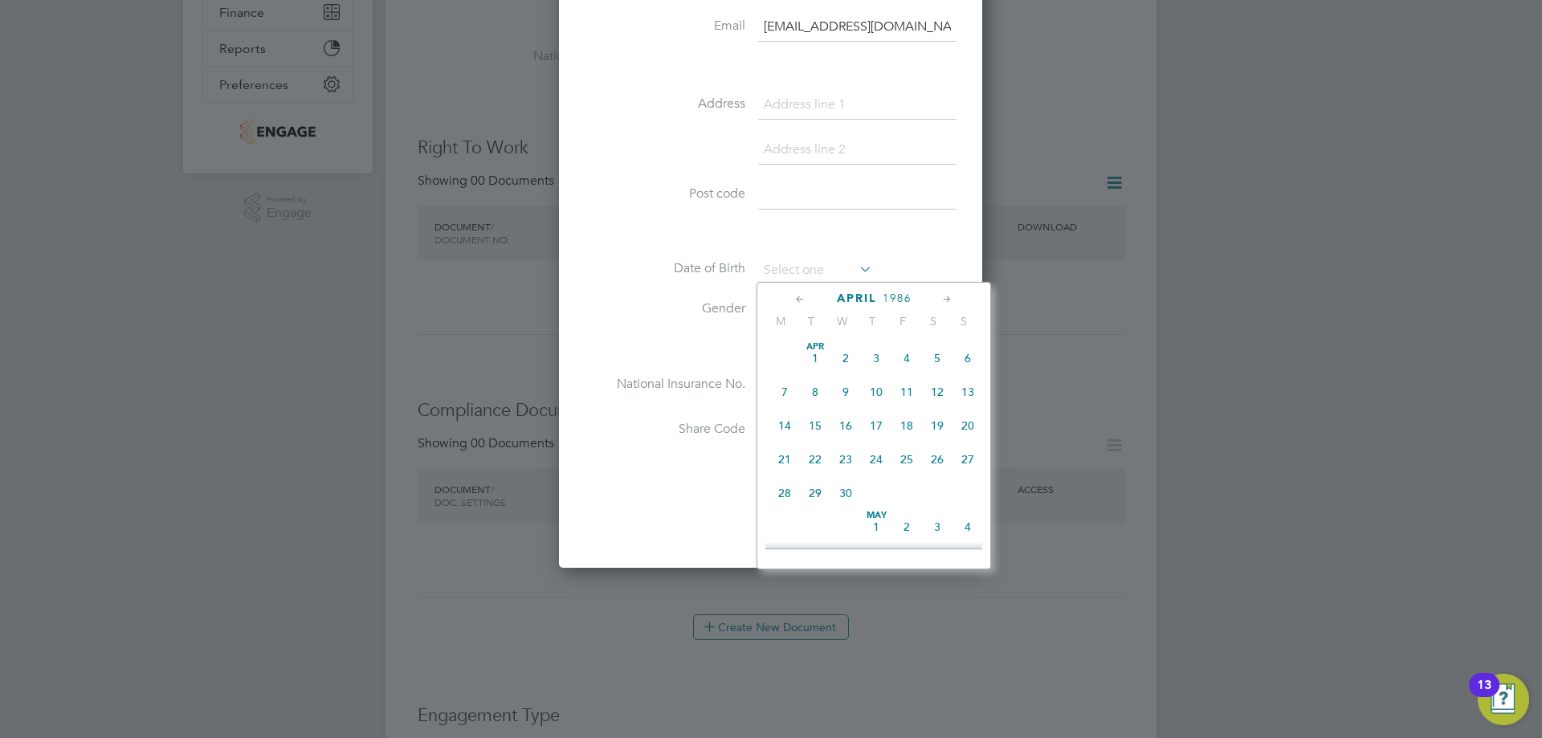
type input "[DATE]"
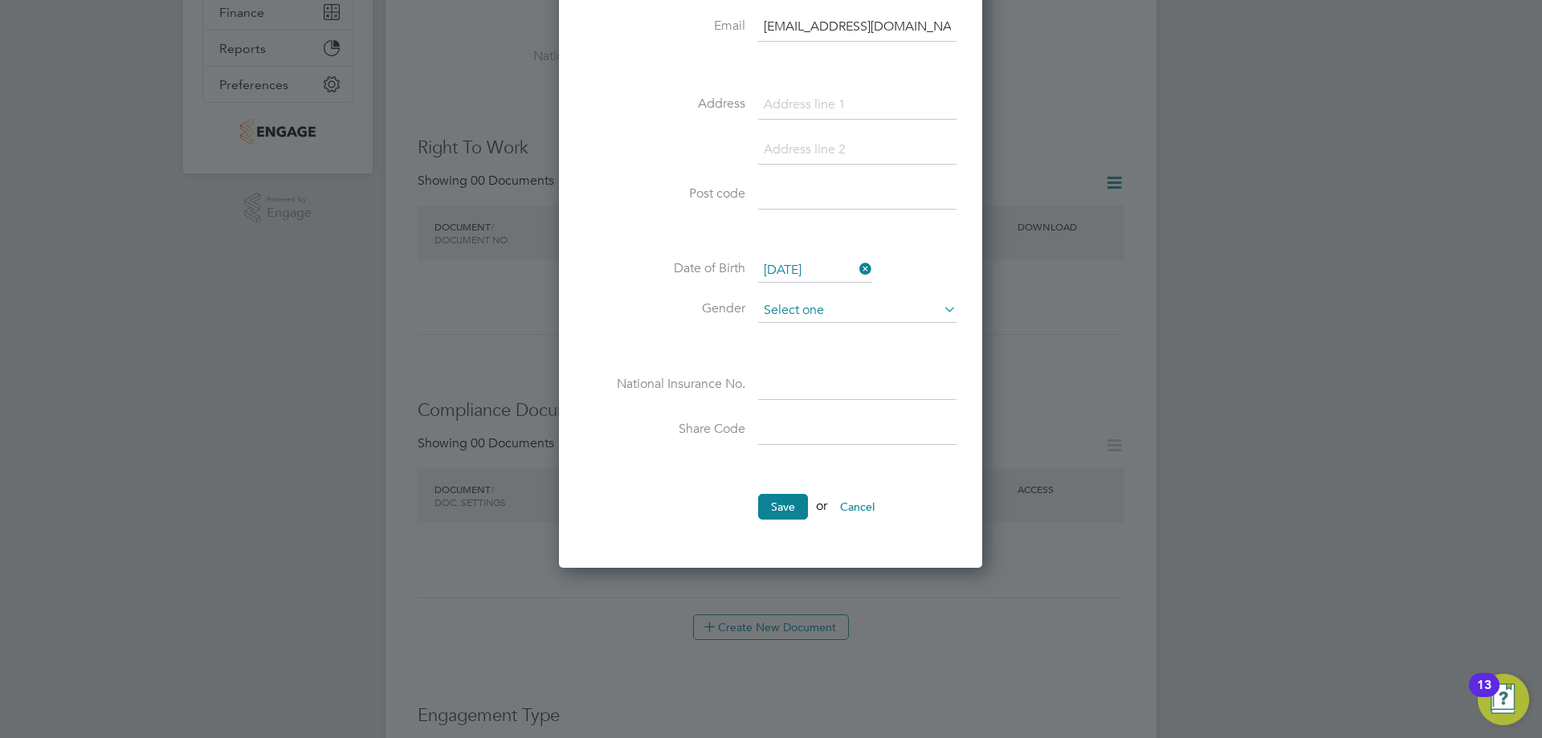
click at [853, 300] on input at bounding box center [857, 311] width 198 height 24
click at [787, 356] on li "[DEMOGRAPHIC_DATA]" at bounding box center [857, 354] width 200 height 21
type input "[DEMOGRAPHIC_DATA]"
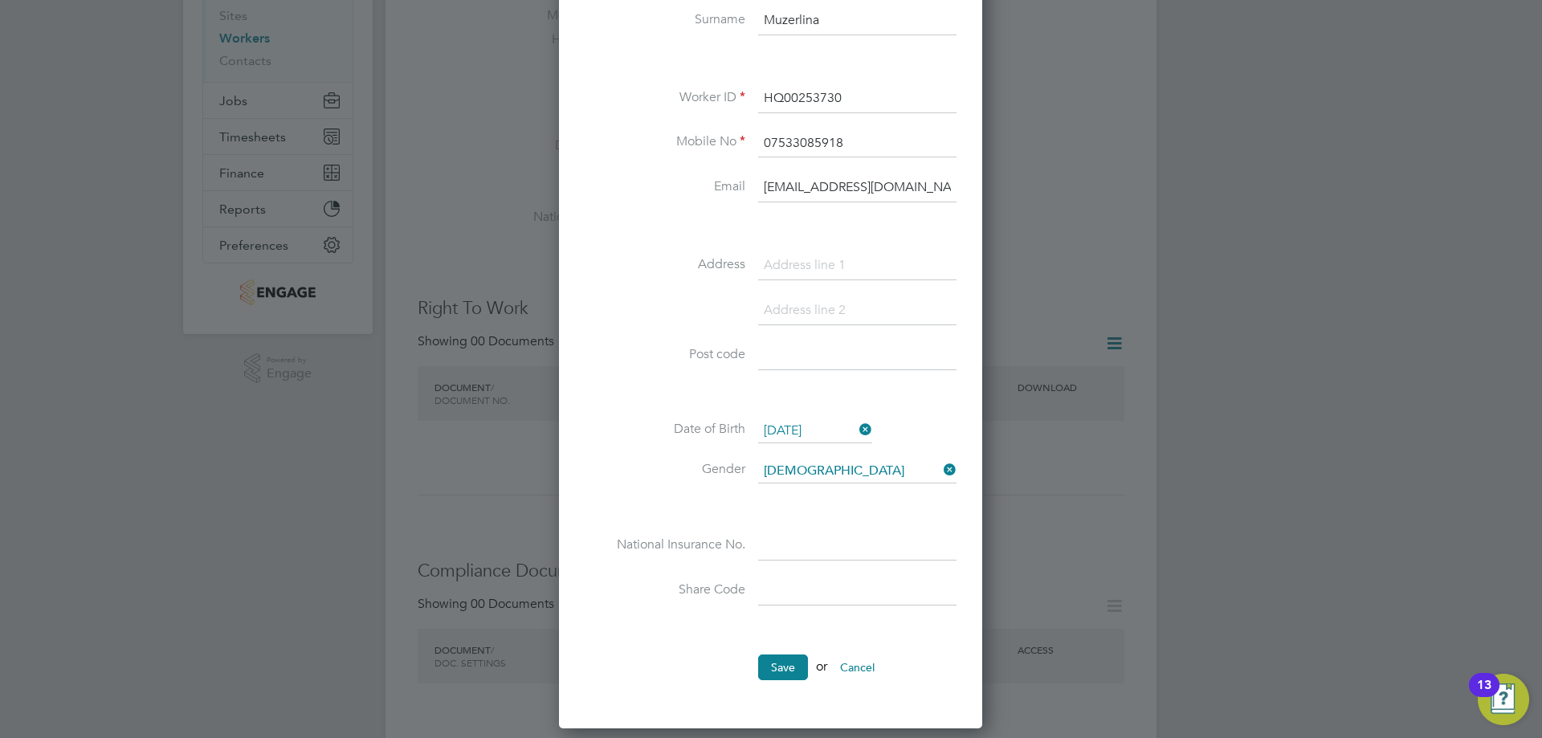
scroll to position [80, 0]
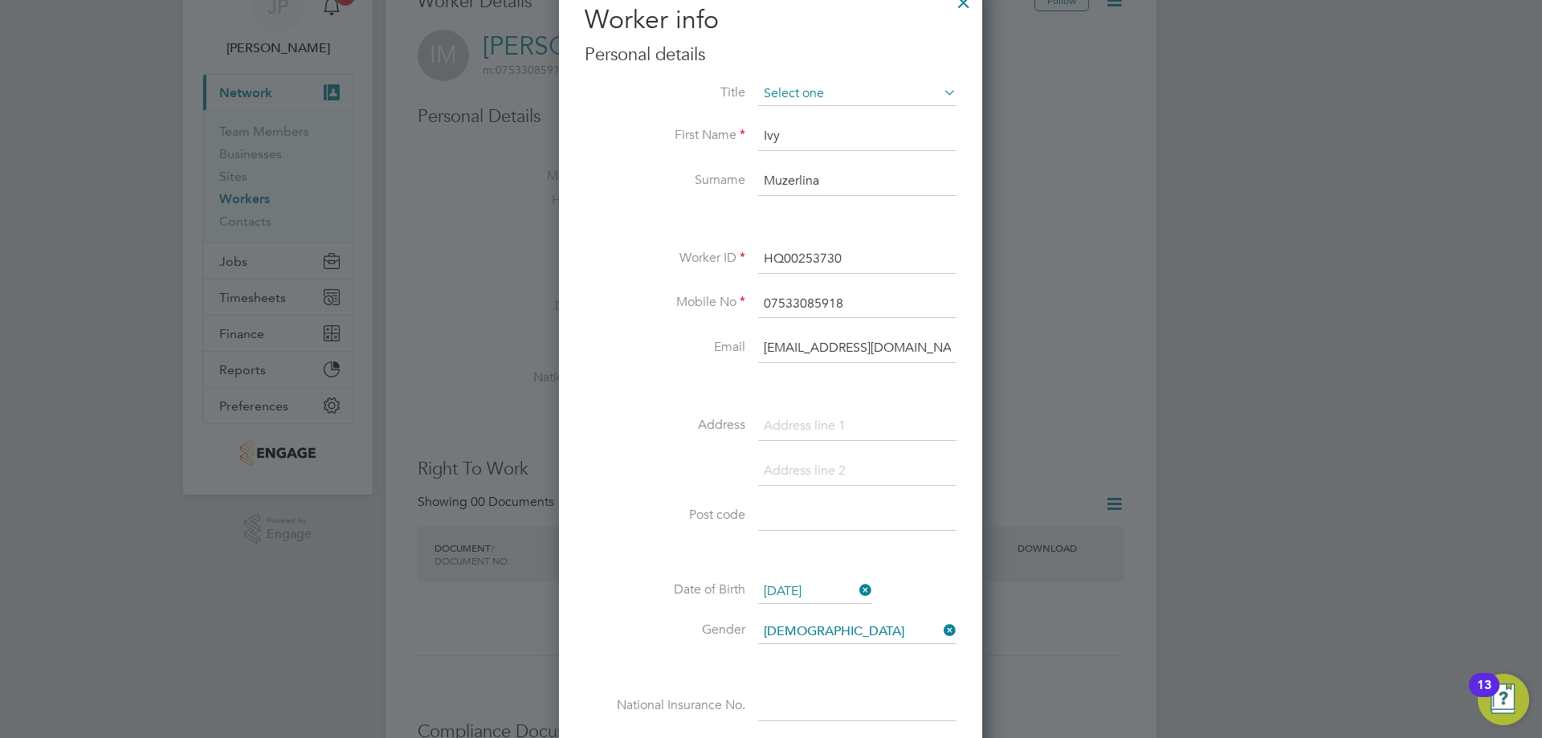
click at [788, 95] on input at bounding box center [857, 94] width 198 height 24
click at [789, 172] on li "Ms" at bounding box center [857, 179] width 200 height 21
type input "Ms"
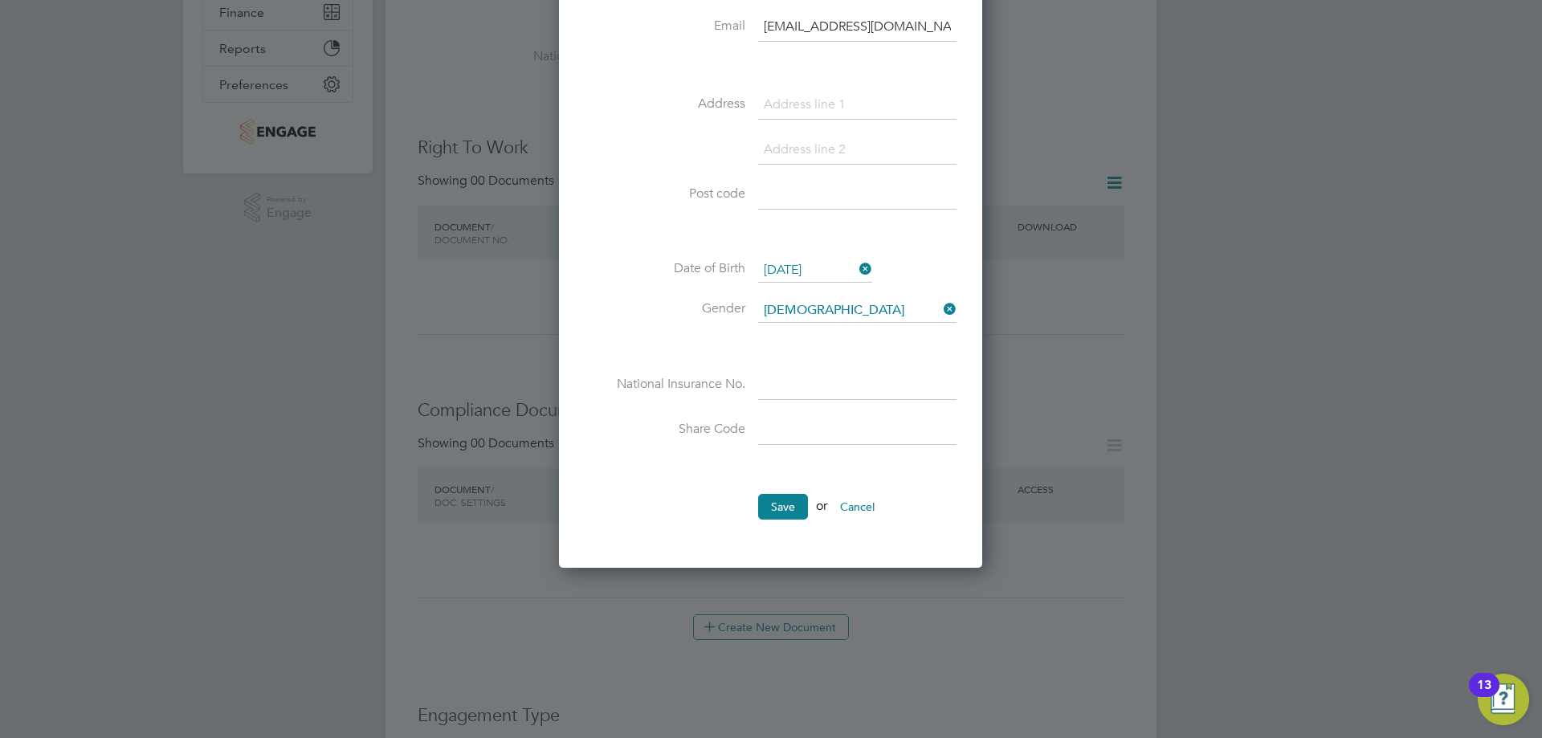
scroll to position [562, 0]
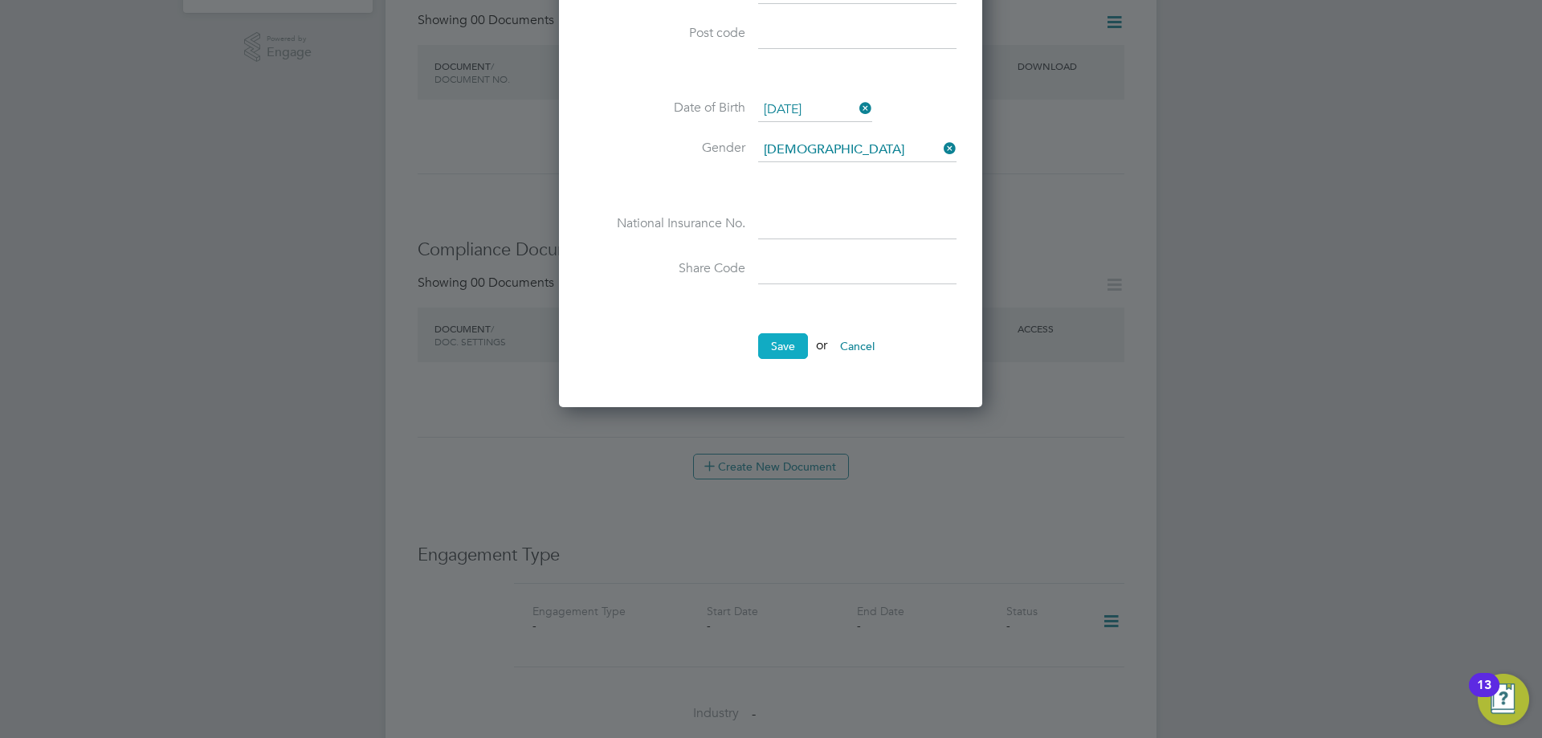
click at [770, 342] on button "Save" at bounding box center [783, 346] width 50 height 26
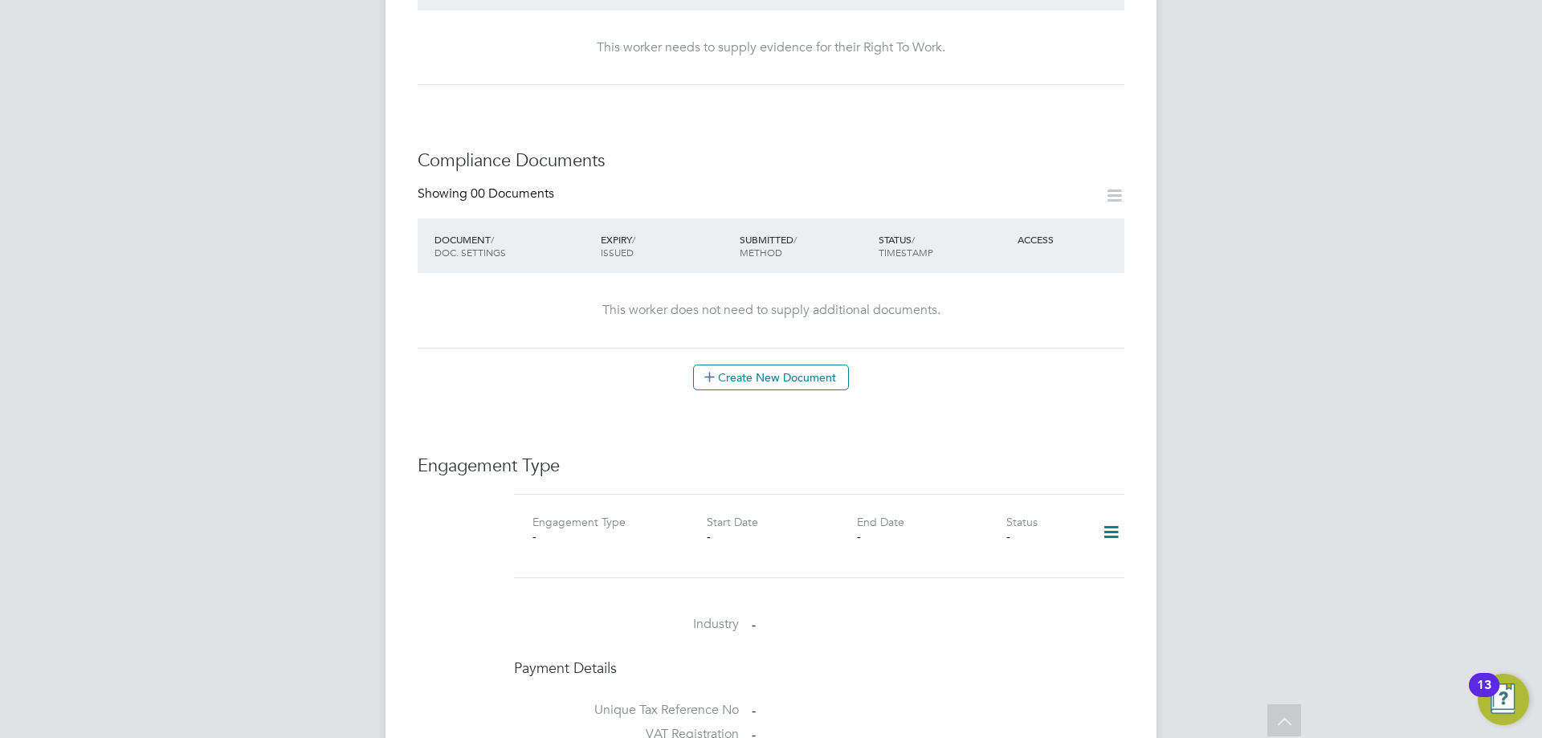
scroll to position [410, 0]
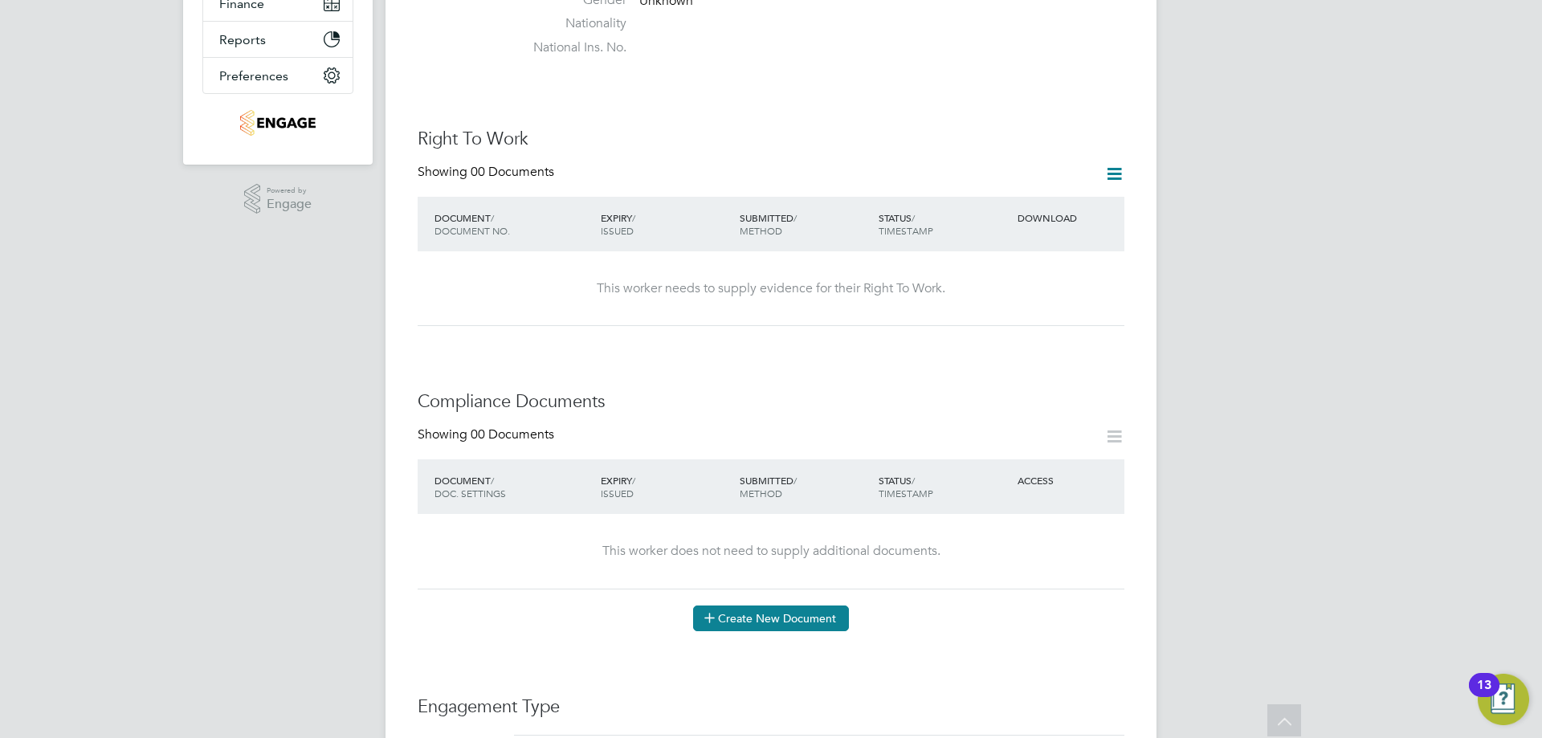
click at [768, 606] on button "Create New Document" at bounding box center [771, 619] width 156 height 26
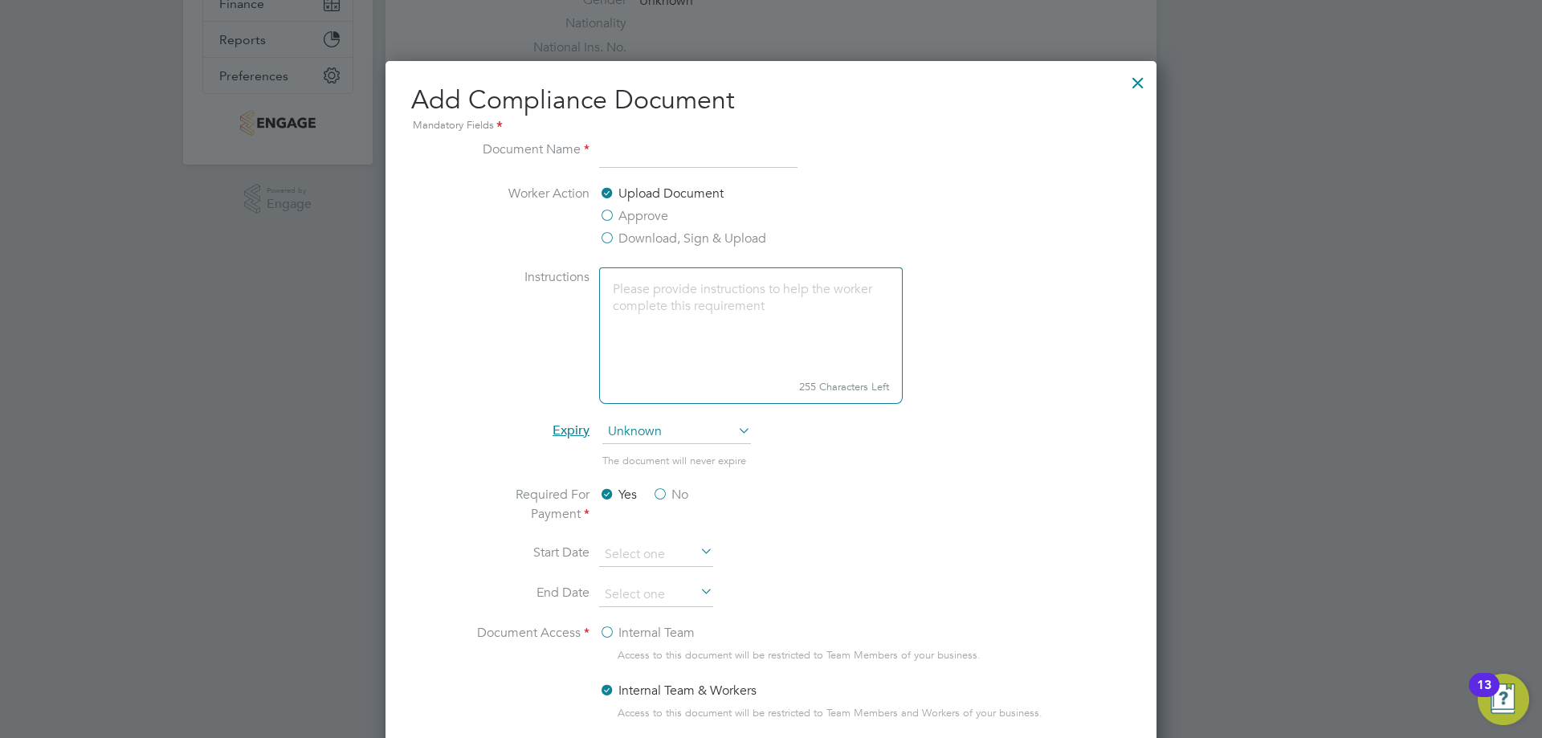
scroll to position [330, 0]
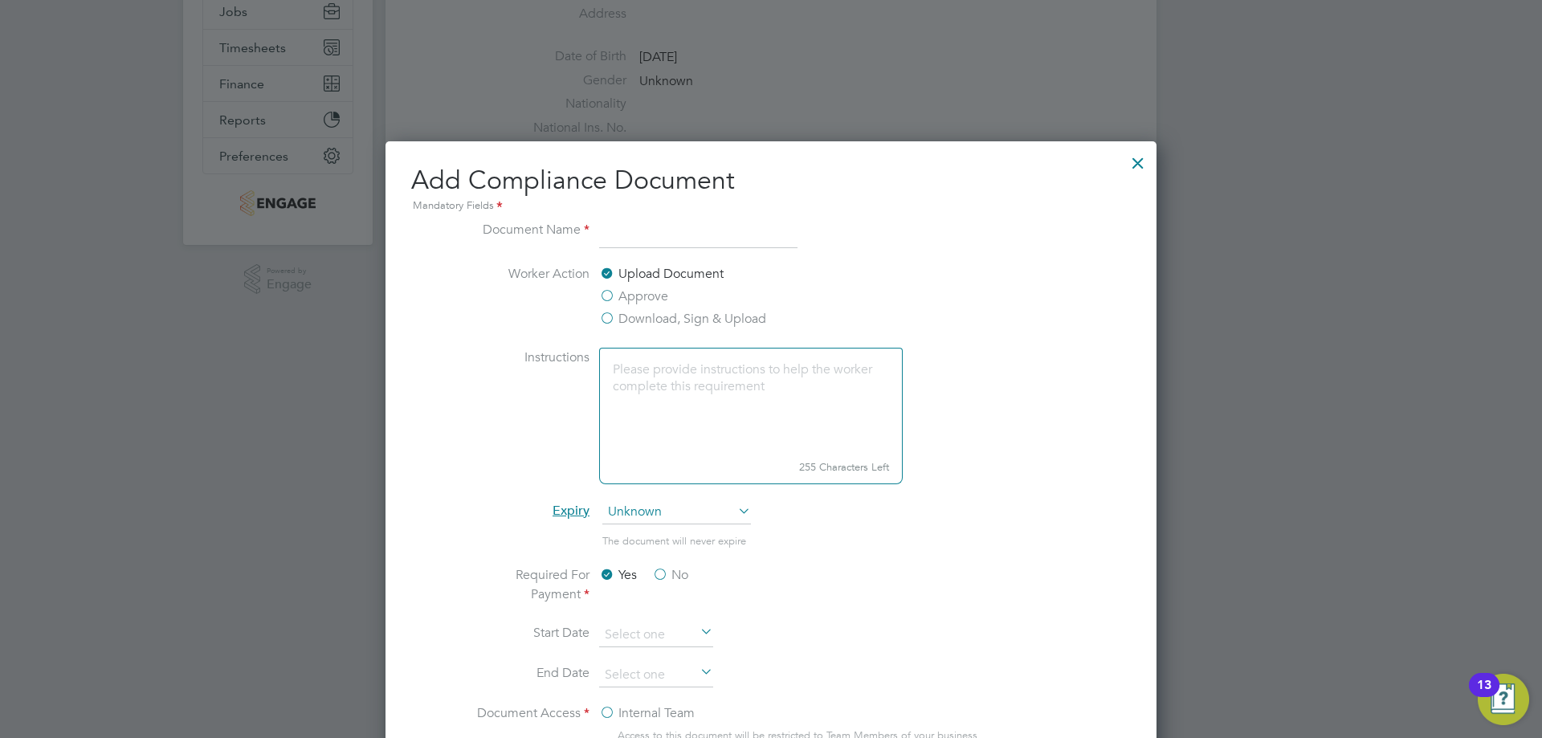
click at [669, 234] on input at bounding box center [698, 234] width 198 height 29
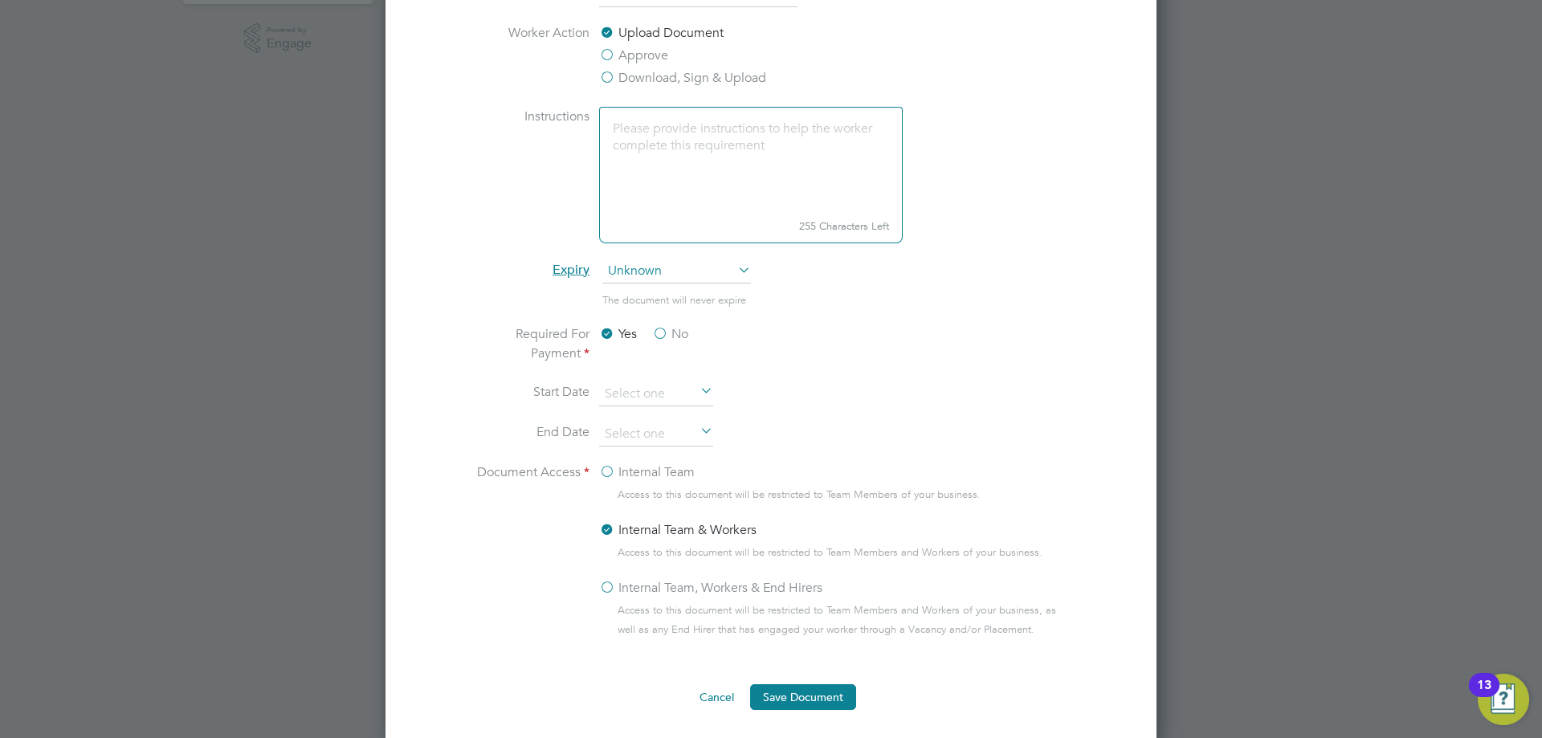
scroll to position [812, 0]
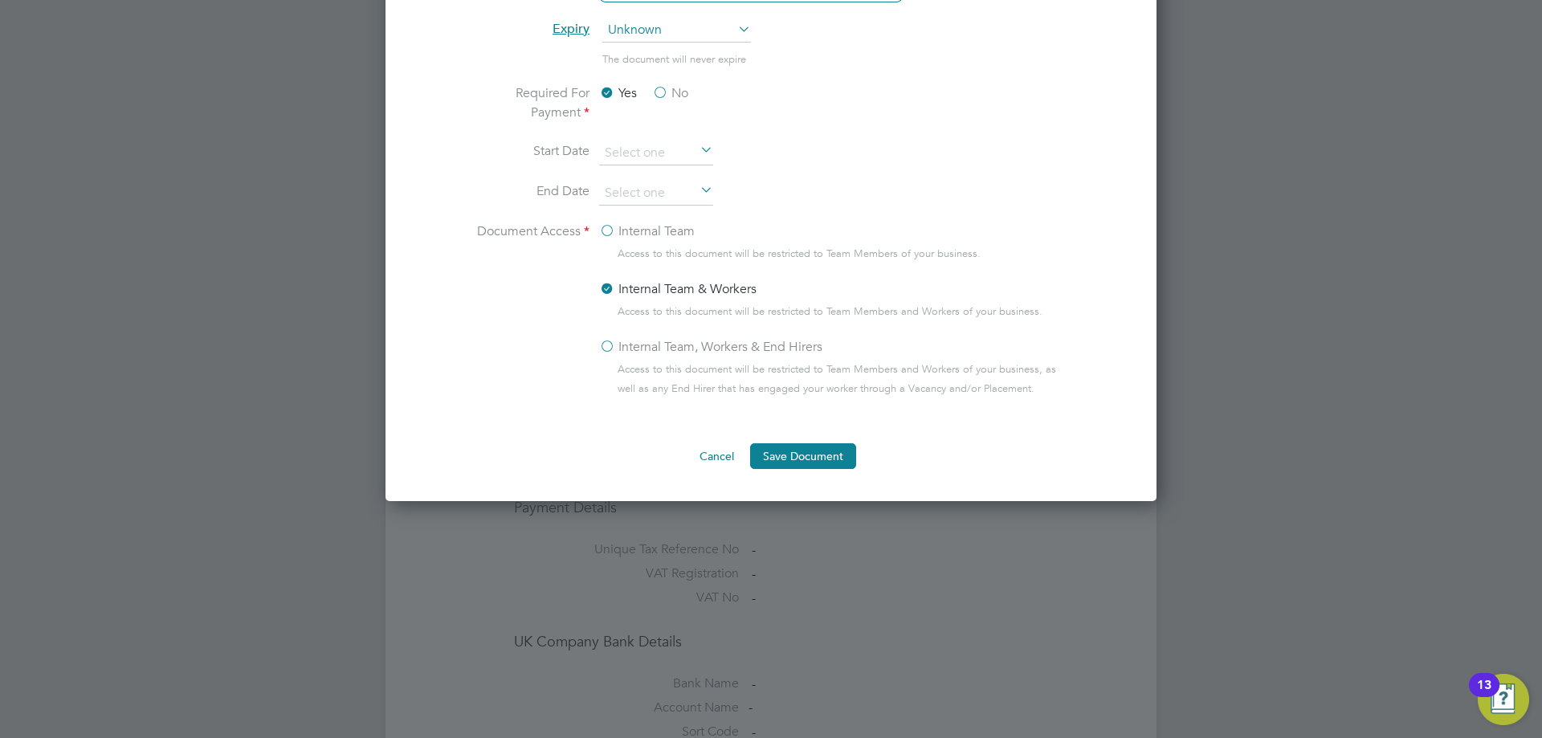
type input "NCC Vetting Form"
click at [718, 451] on button "Cancel" at bounding box center [717, 456] width 60 height 26
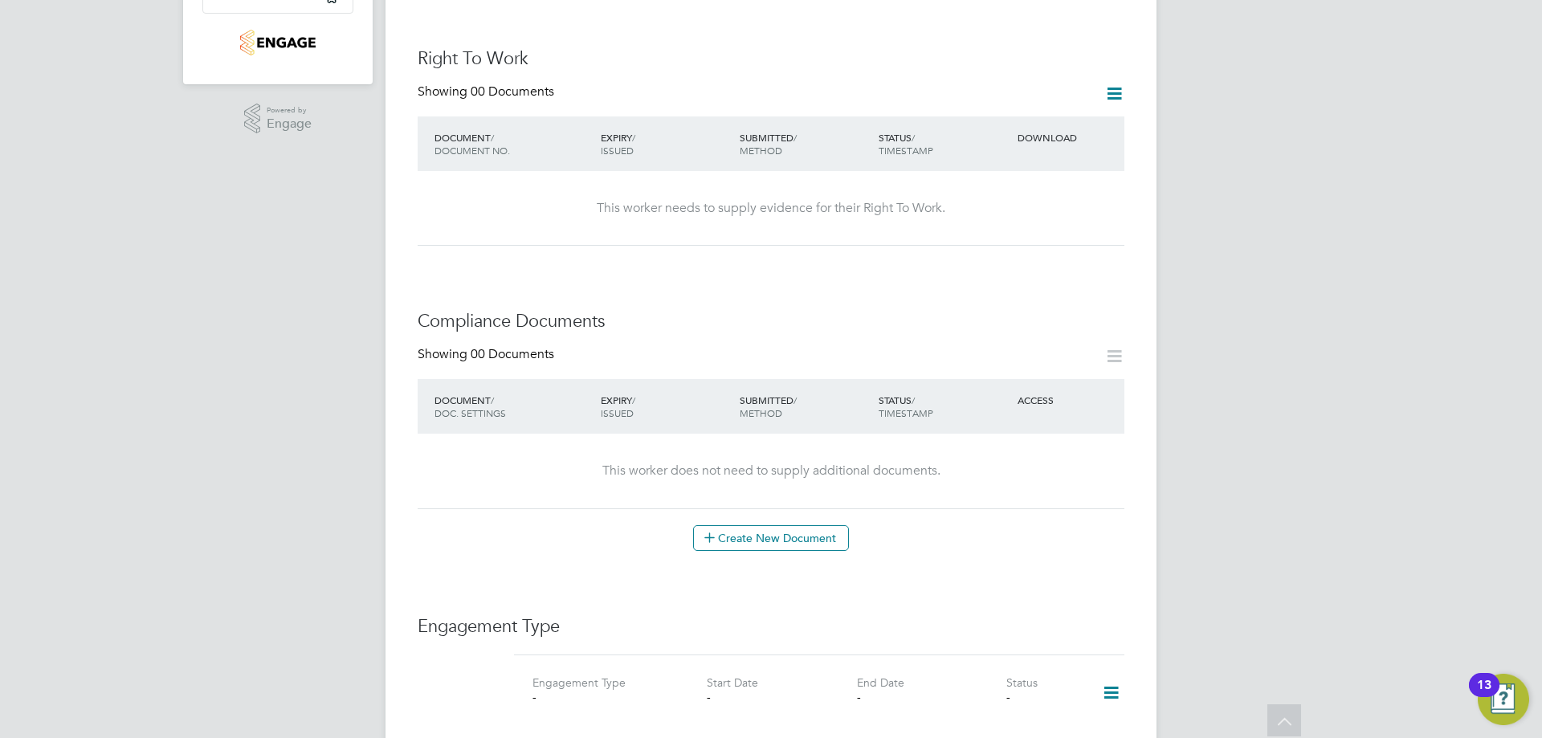
scroll to position [0, 0]
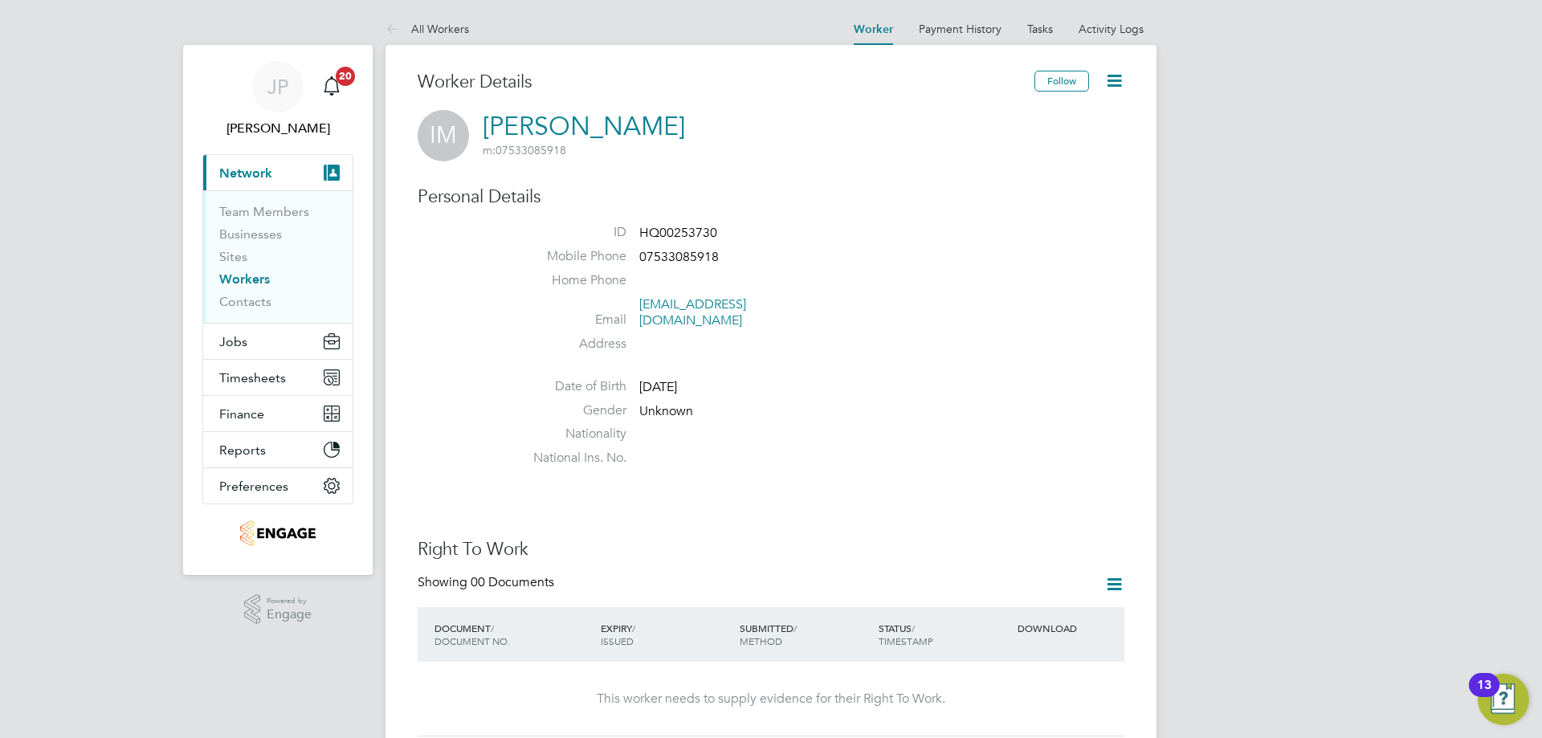
drag, startPoint x: 26, startPoint y: 625, endPoint x: 39, endPoint y: 596, distance: 32.0
click at [749, 282] on li "Home Phone" at bounding box center [819, 284] width 610 height 24
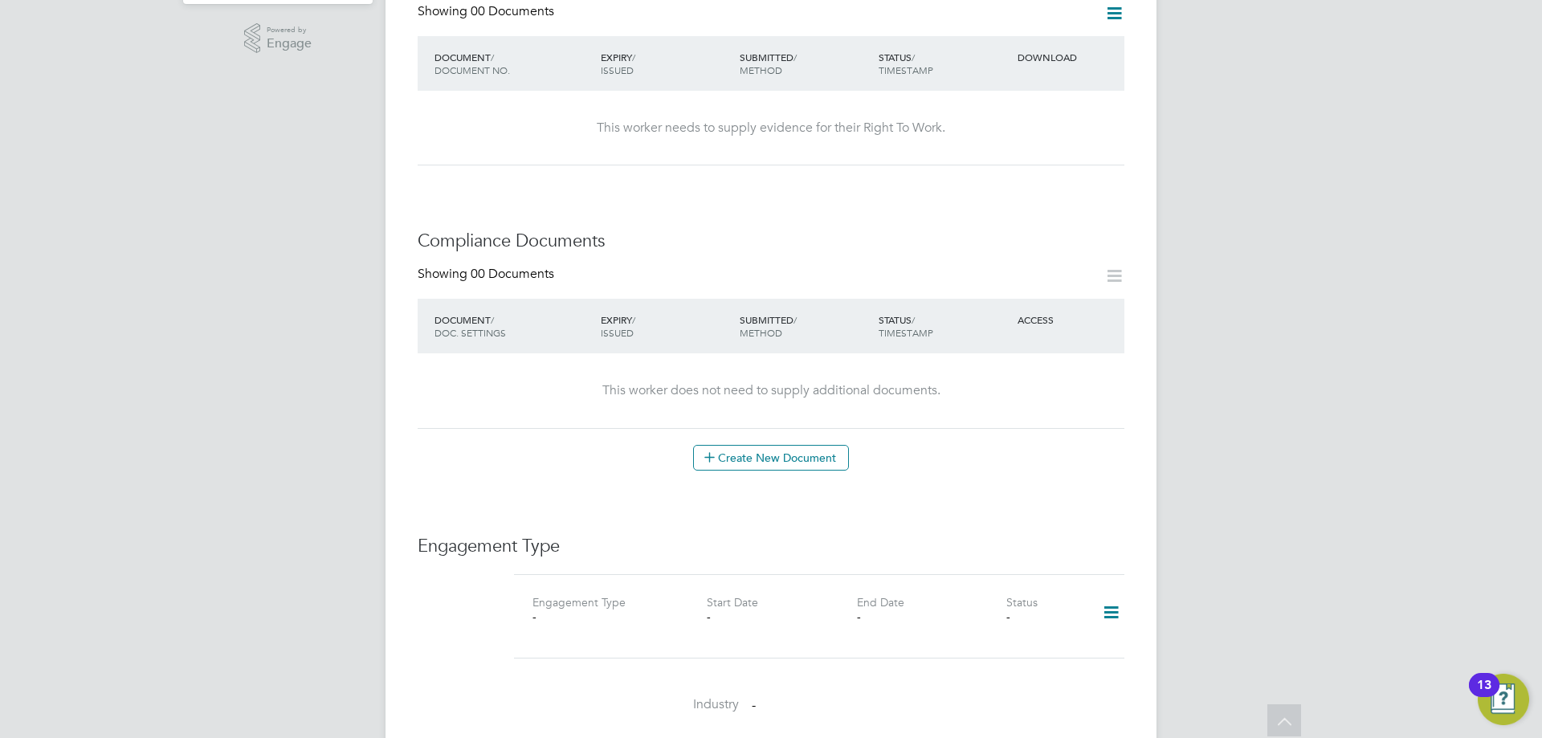
scroll to position [732, 0]
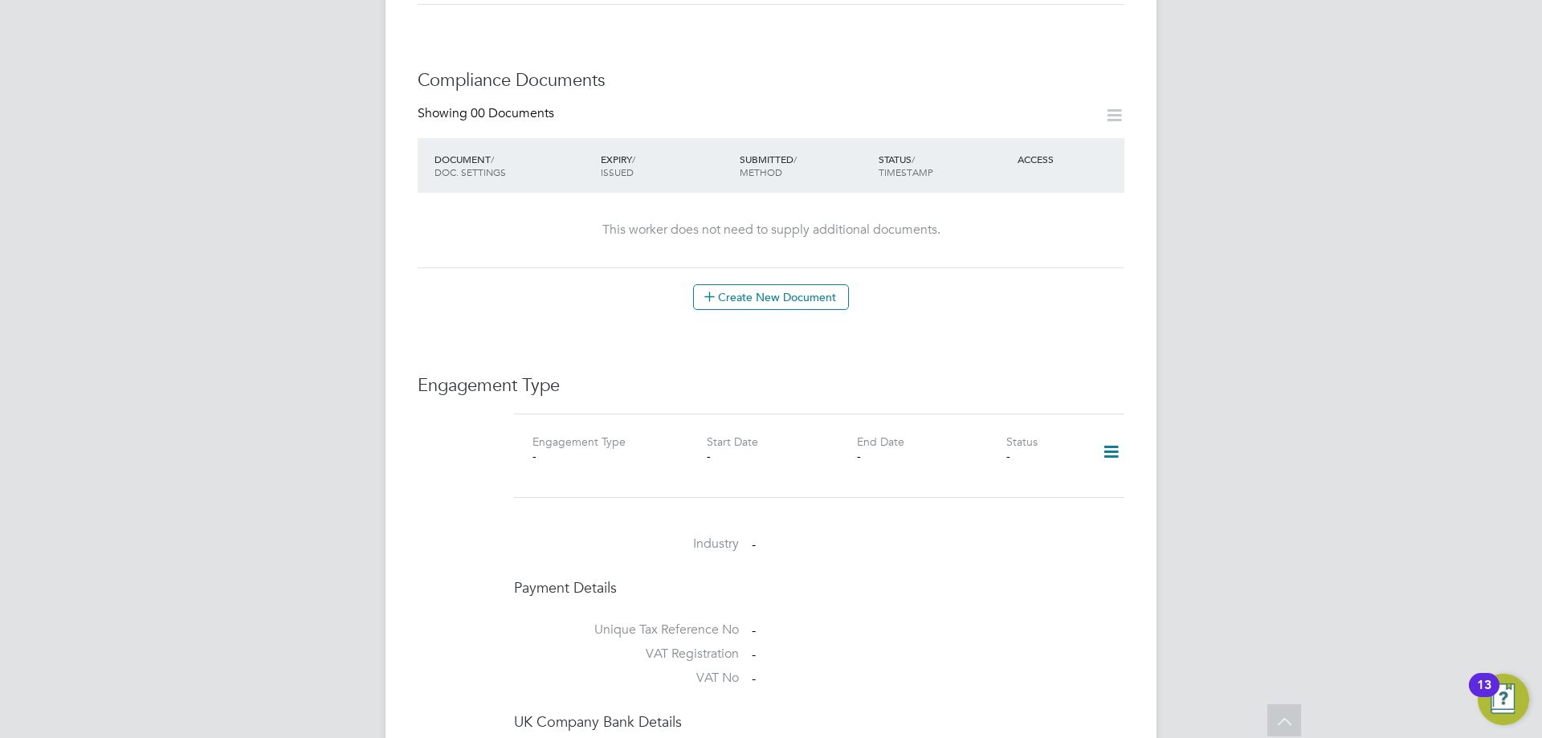
click at [1116, 434] on icon at bounding box center [1111, 452] width 28 height 37
click at [1019, 508] on li "Add Engagement Type" at bounding box center [1028, 505] width 182 height 22
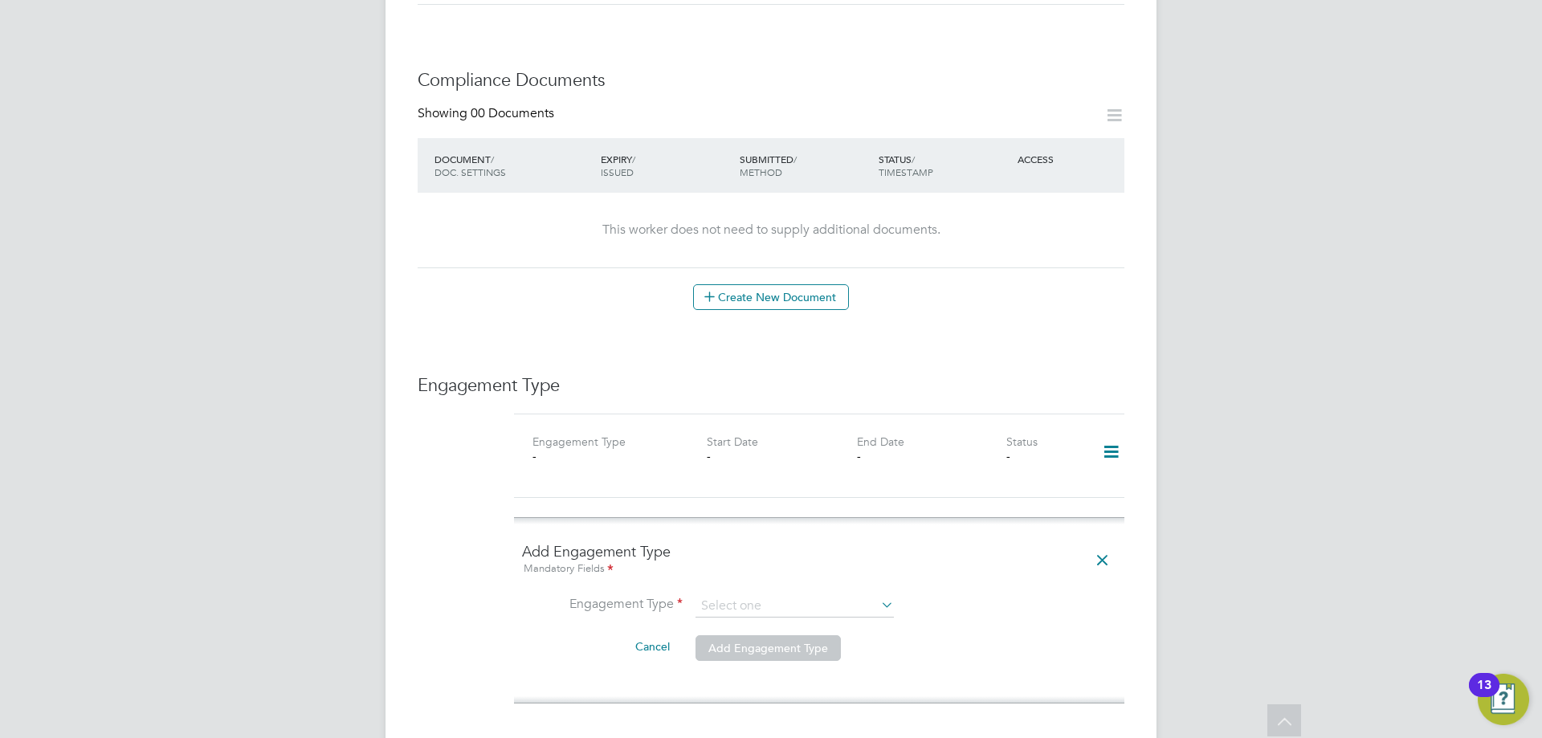
scroll to position [892, 0]
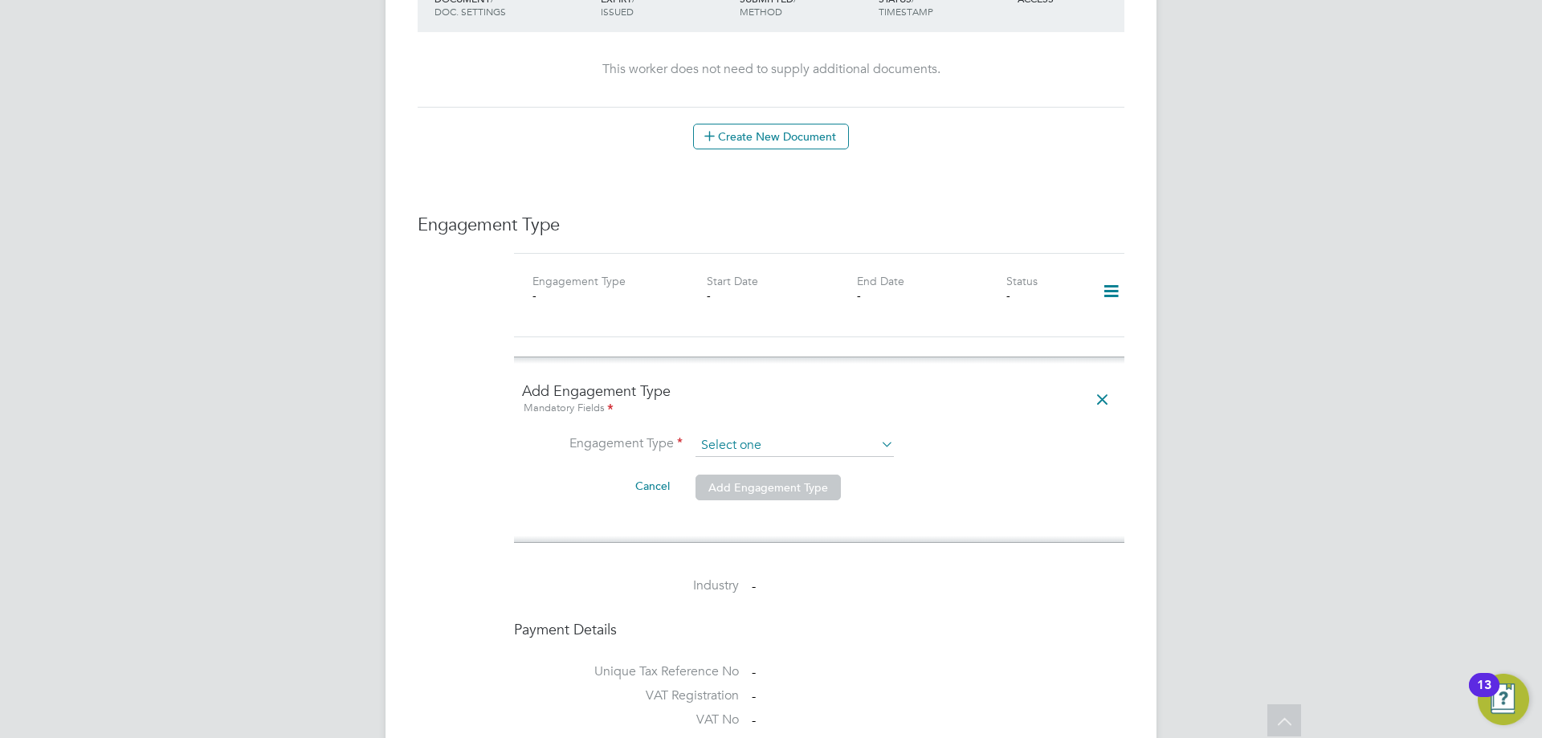
click at [721, 435] on input at bounding box center [795, 446] width 198 height 22
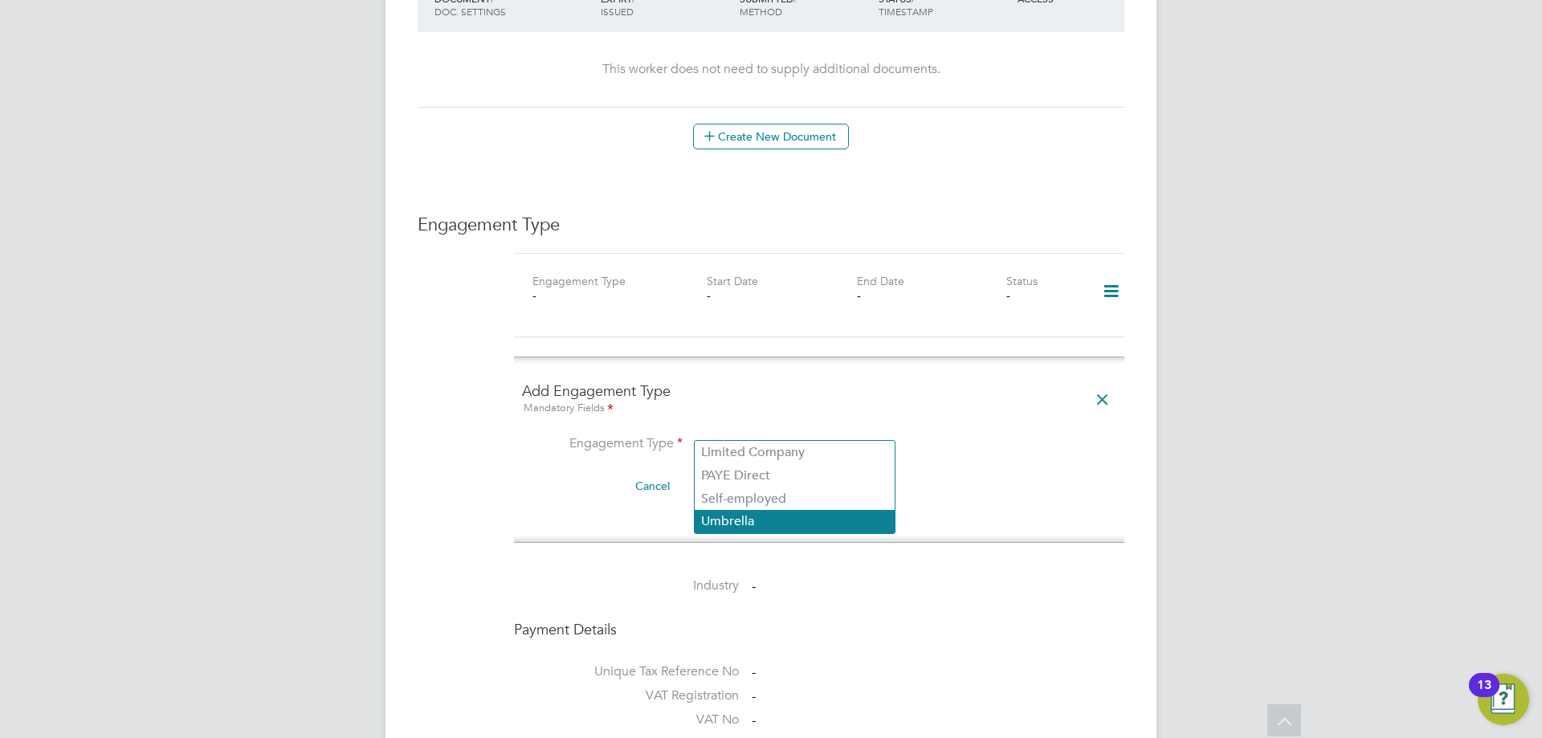
click at [786, 518] on li "Umbrella" at bounding box center [795, 521] width 200 height 23
type input "Umbrella"
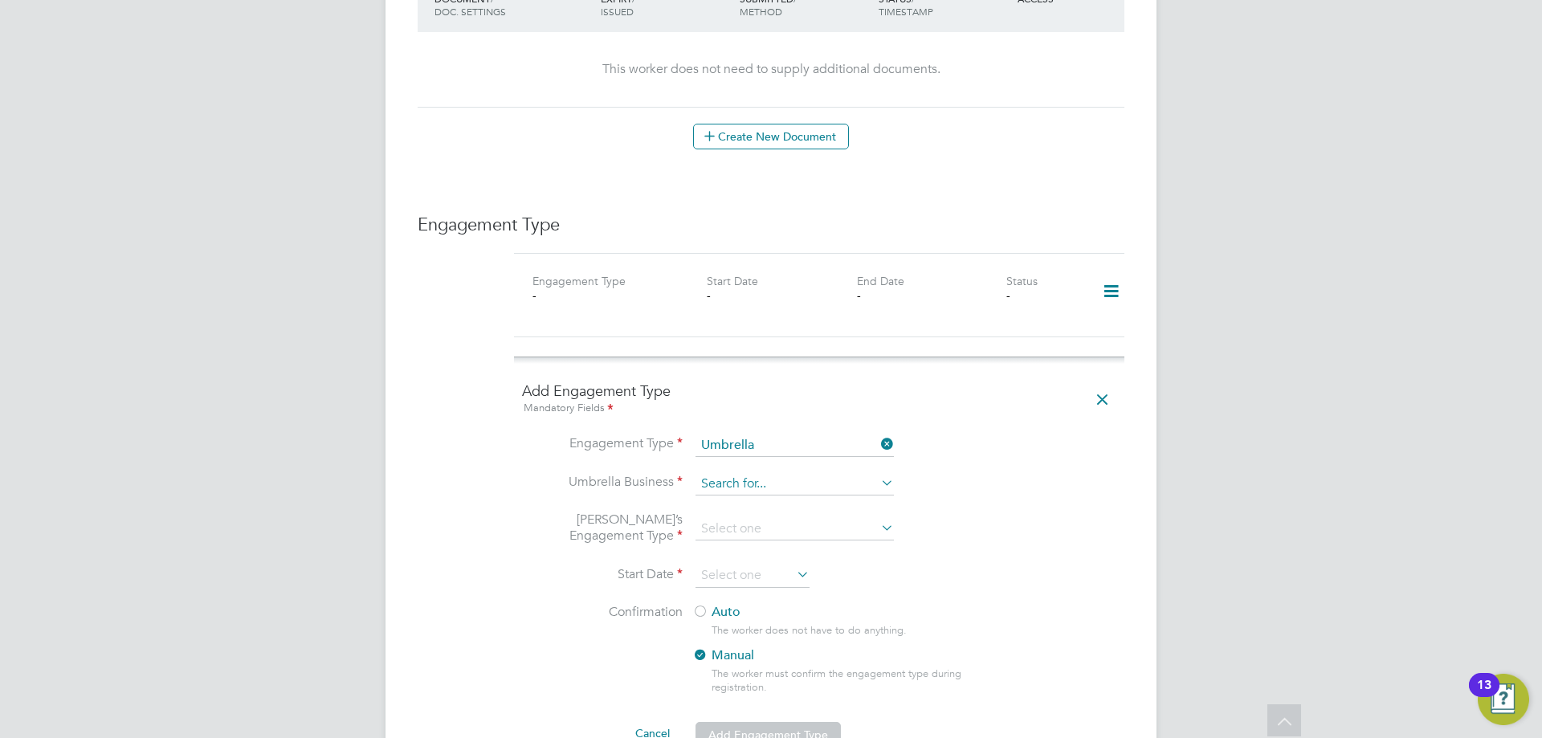
click at [802, 473] on input at bounding box center [795, 484] width 198 height 22
click at [827, 491] on li "Giant Contractor Limited" at bounding box center [795, 491] width 200 height 23
type input "Giant Contractor Limited"
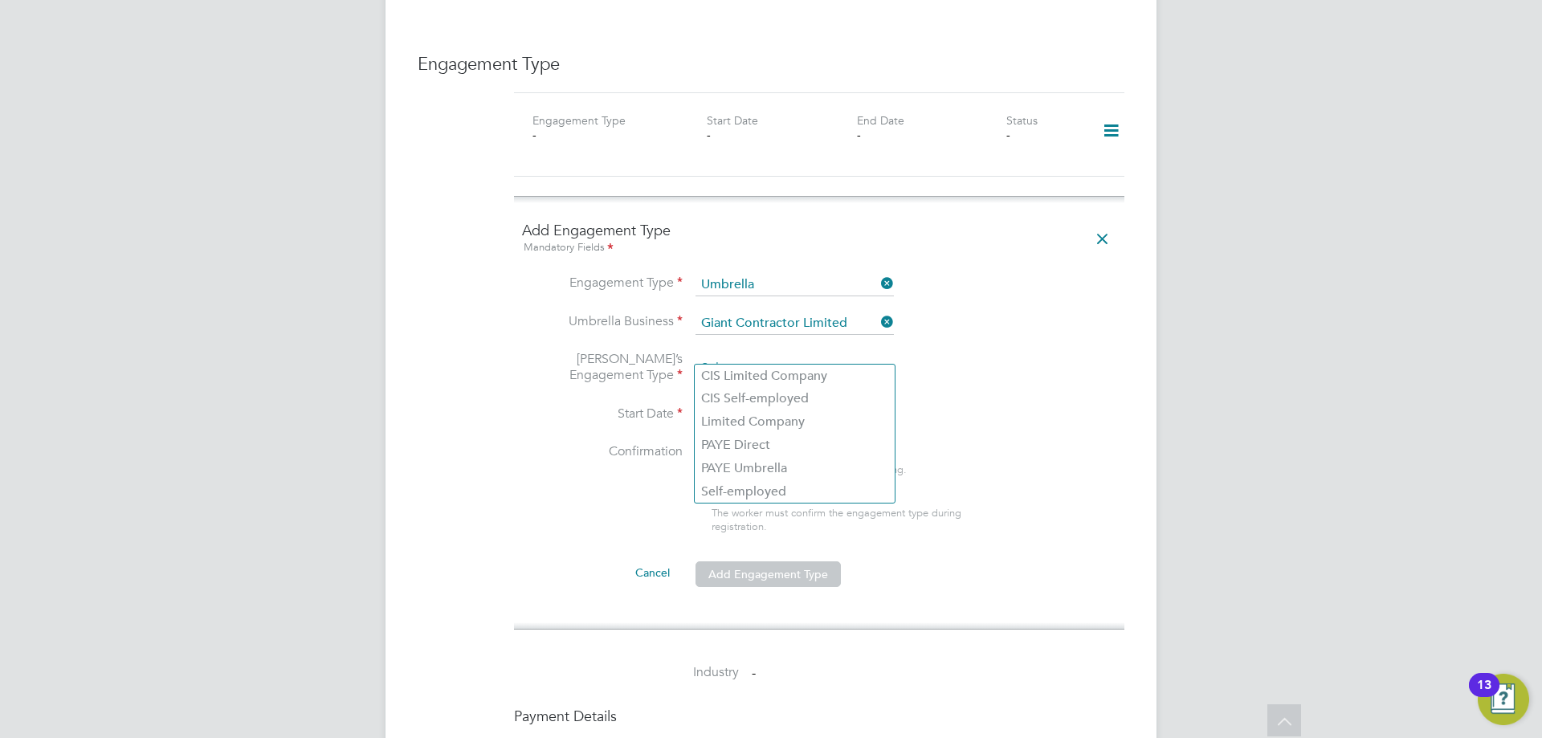
click at [757, 357] on input at bounding box center [795, 368] width 198 height 22
click at [1015, 403] on li "Start Date" at bounding box center [819, 423] width 594 height 40
click at [778, 403] on input at bounding box center [753, 415] width 114 height 24
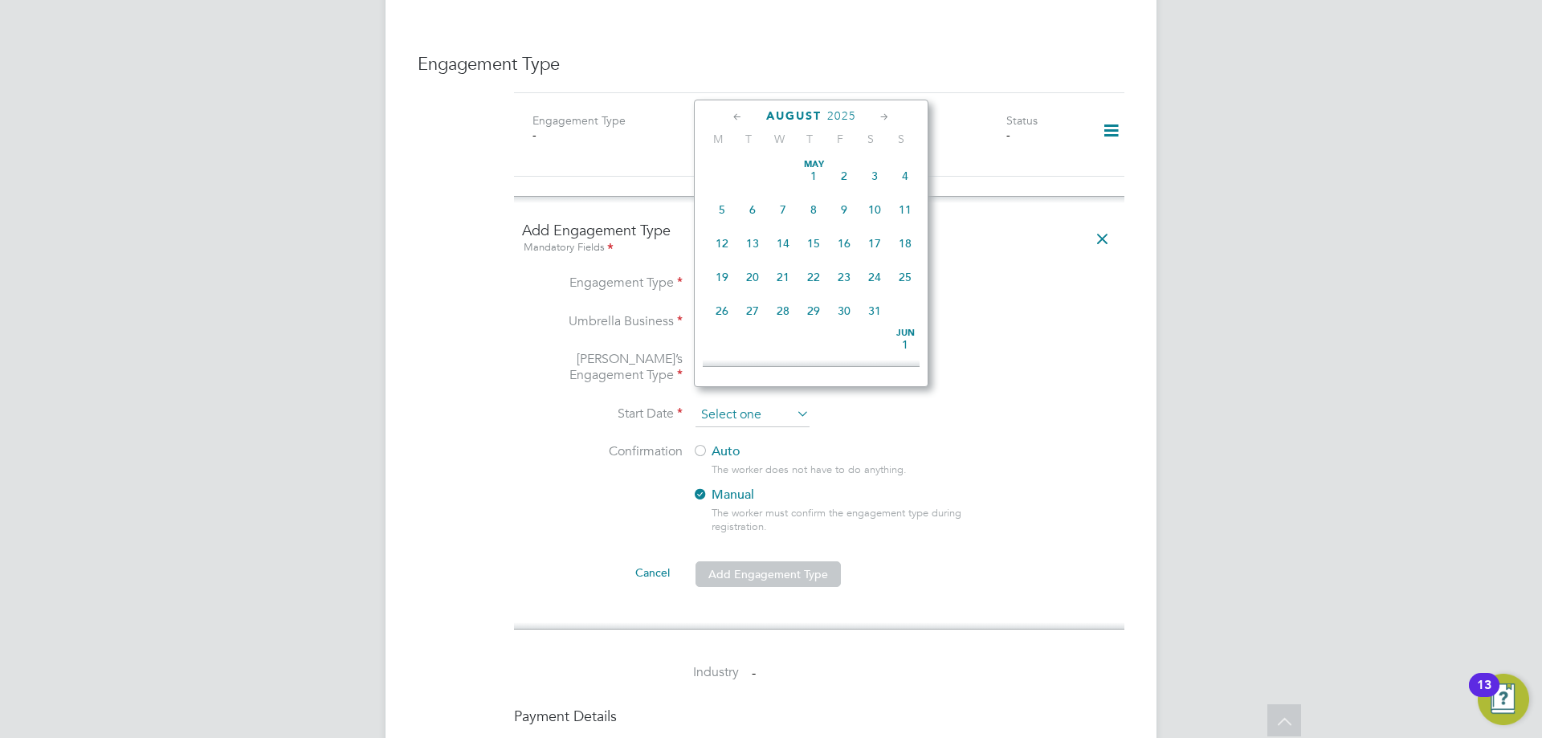
scroll to position [626, 0]
click at [717, 276] on span "Sep 1" at bounding box center [722, 261] width 31 height 31
type input "[DATE]"
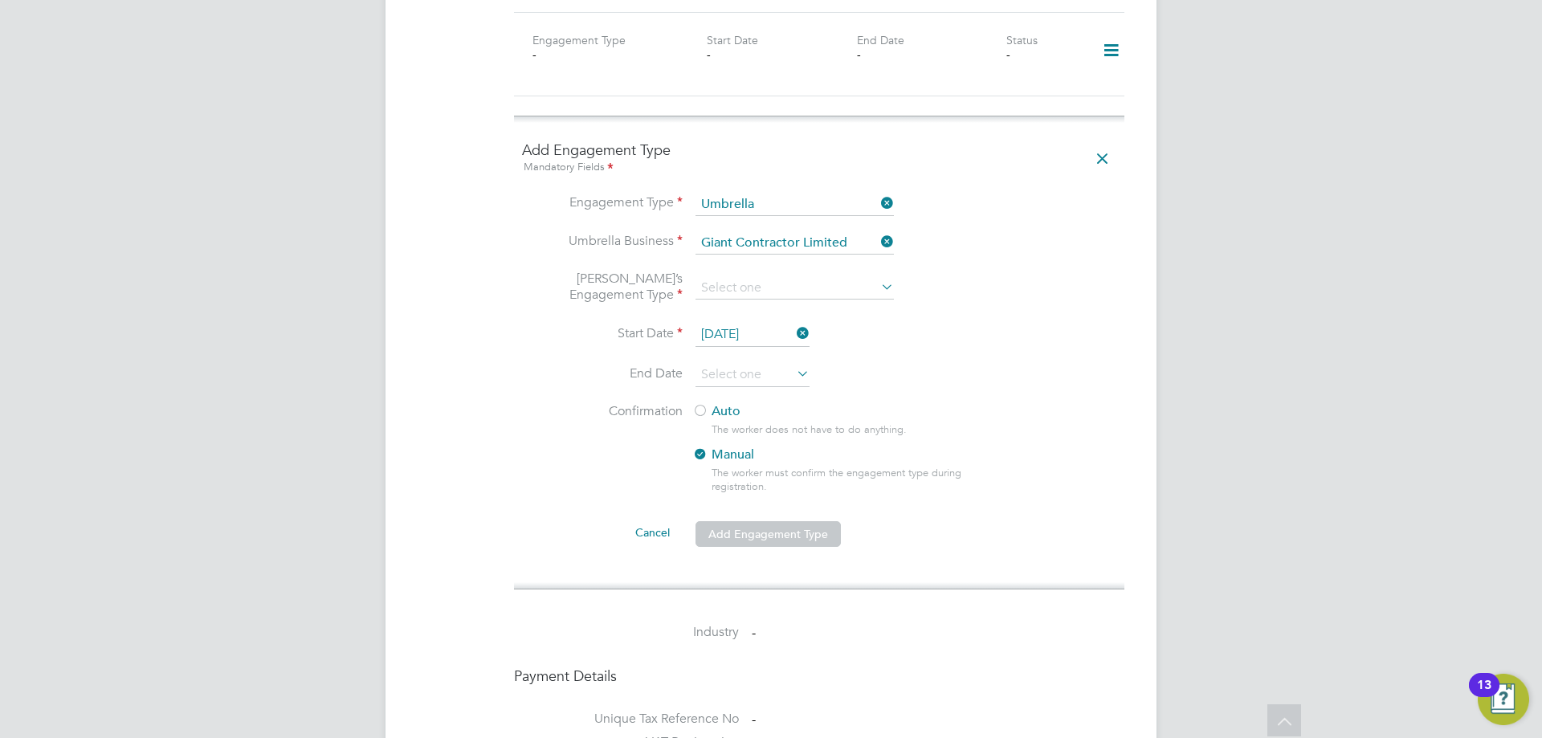
scroll to position [1214, 0]
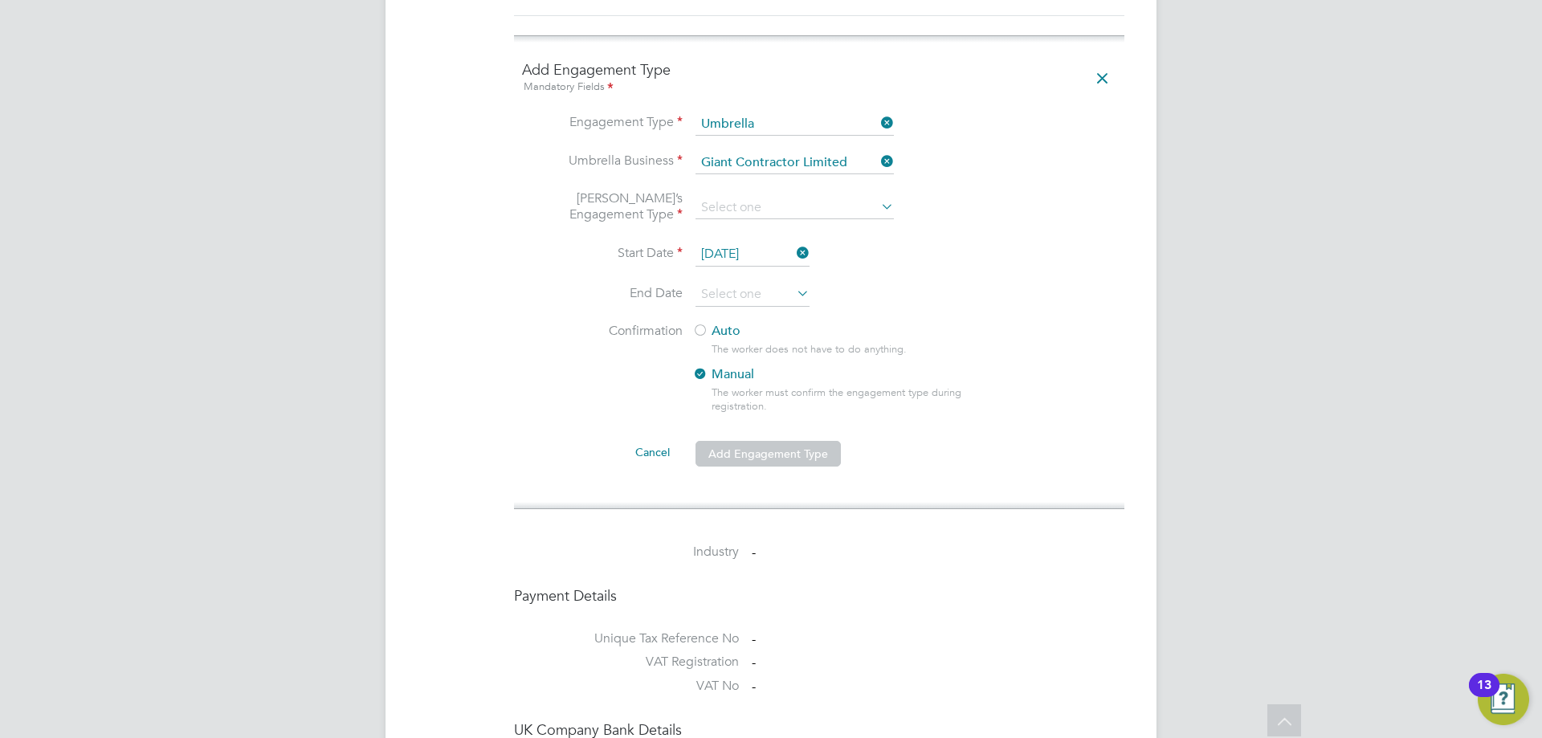
click at [706, 324] on div at bounding box center [700, 332] width 16 height 16
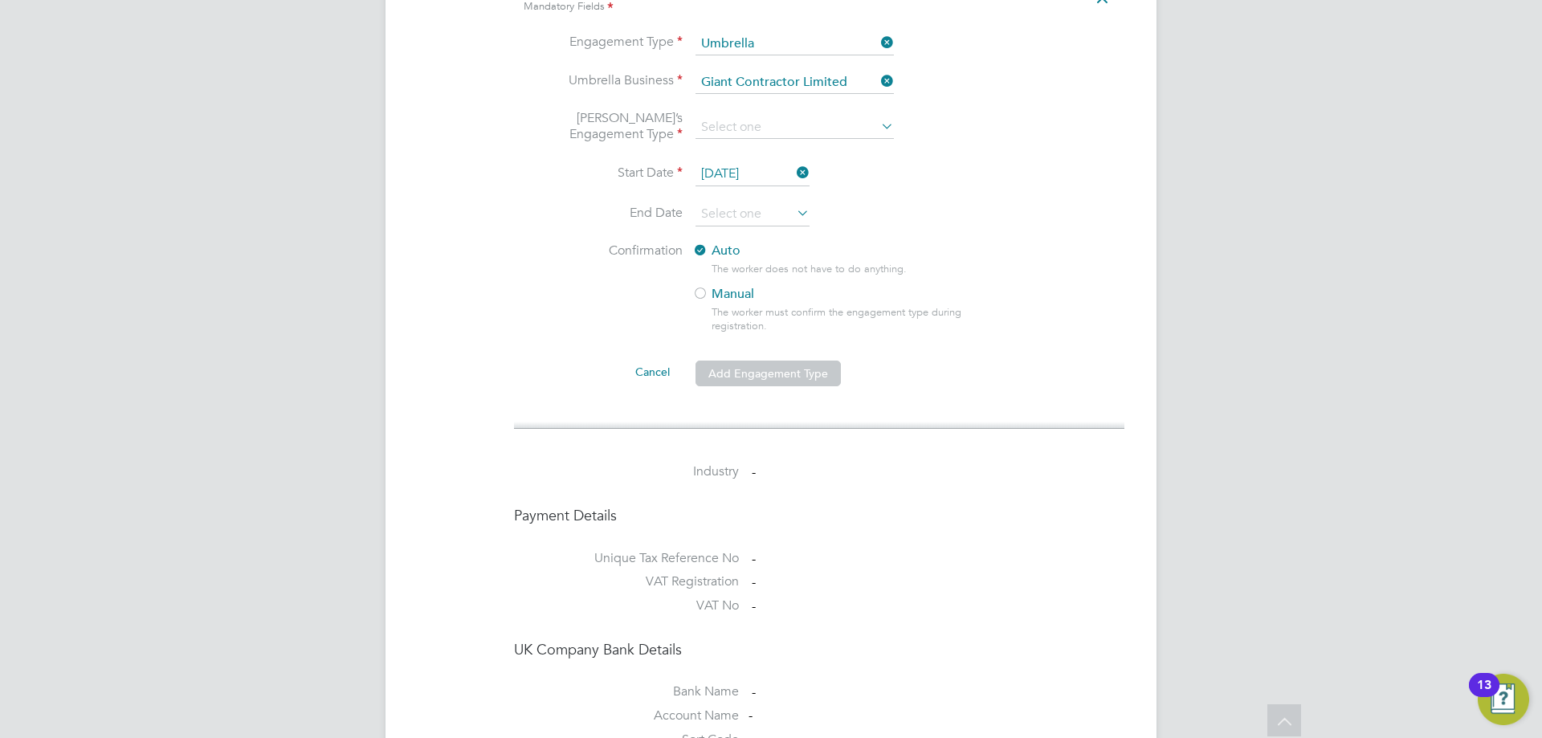
scroll to position [1133, 0]
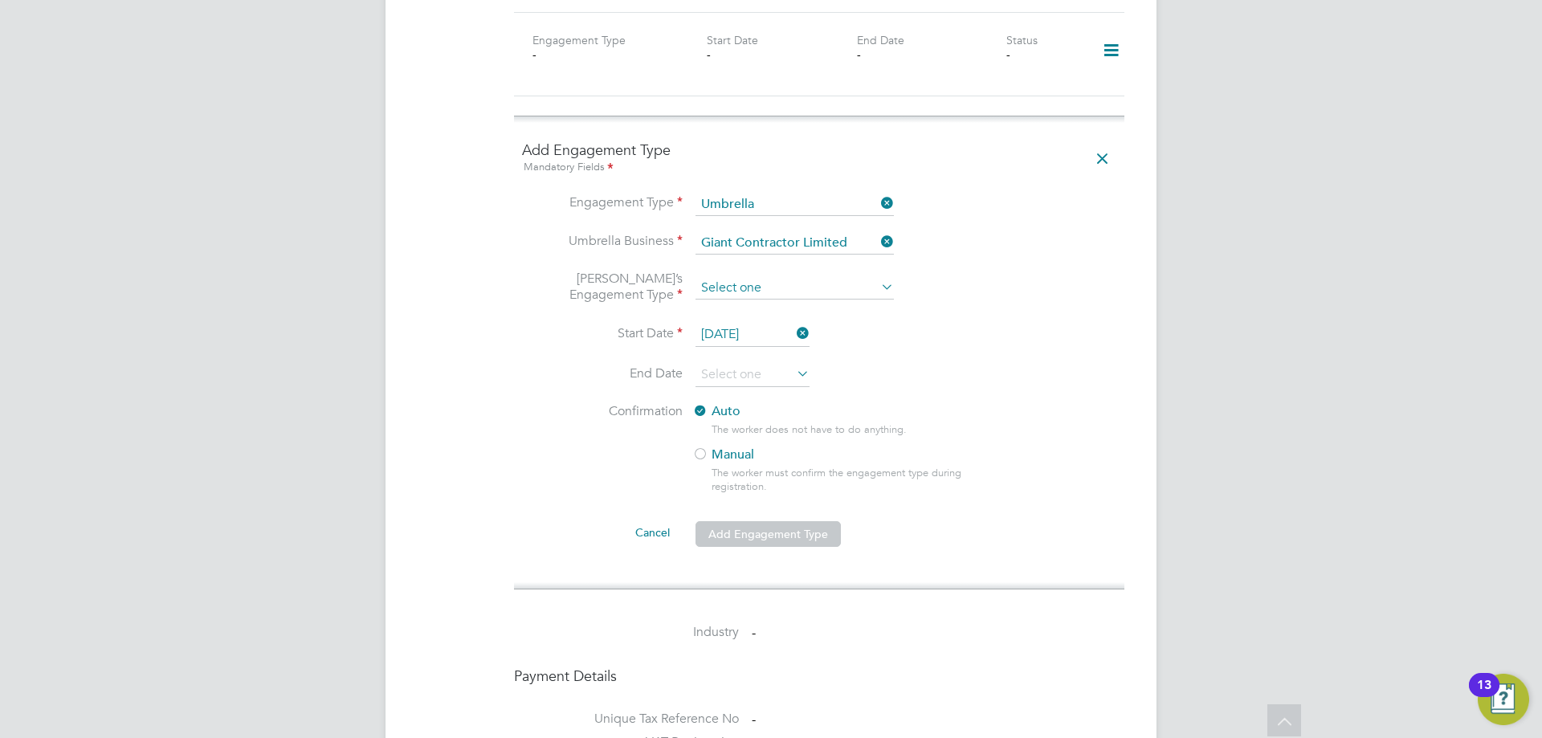
click at [805, 277] on input at bounding box center [795, 288] width 198 height 22
click at [797, 392] on li "PAYE Umbrella" at bounding box center [795, 388] width 200 height 23
type input "PAYE Umbrella"
click at [781, 521] on button "Add Engagement Type" at bounding box center [768, 534] width 145 height 26
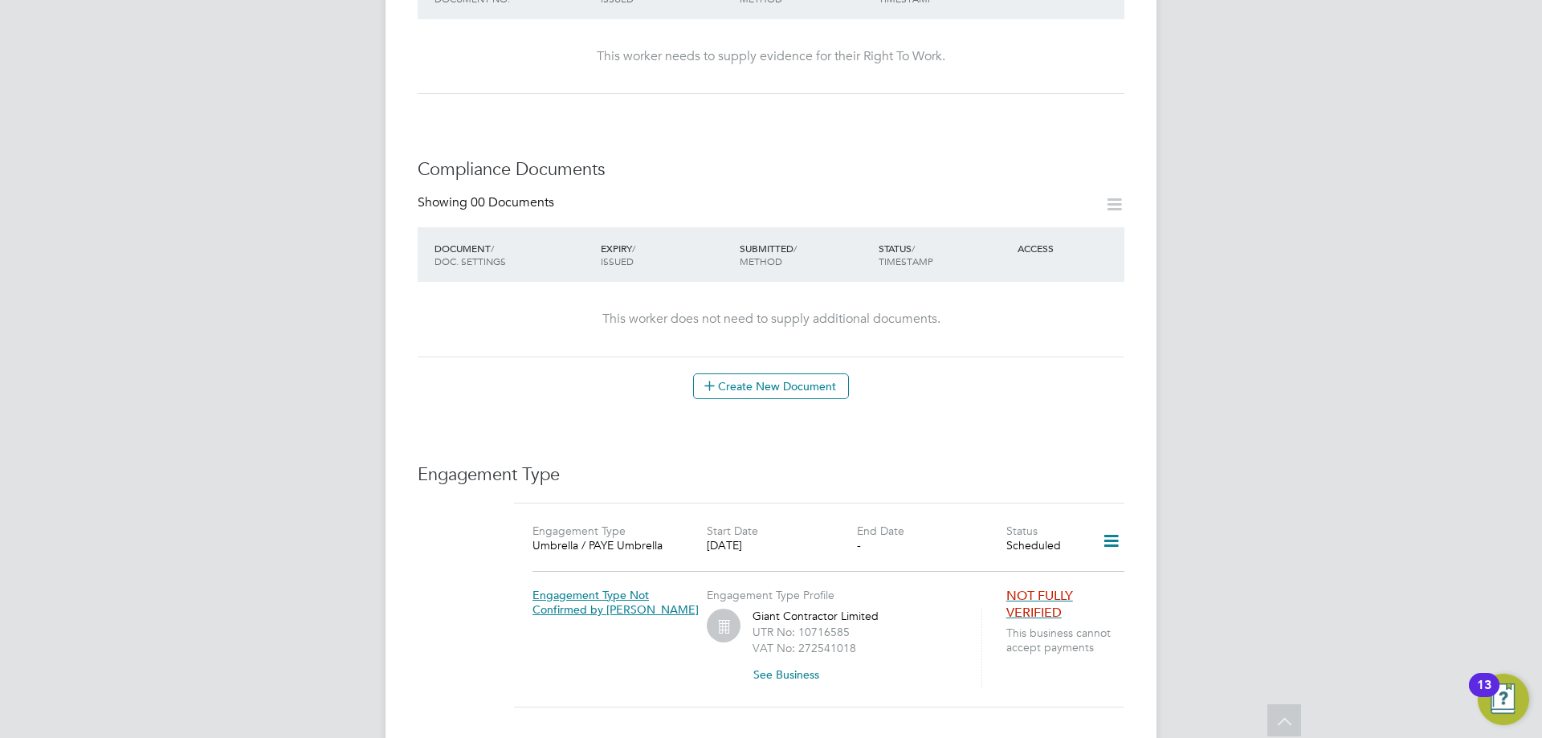
scroll to position [884, 0]
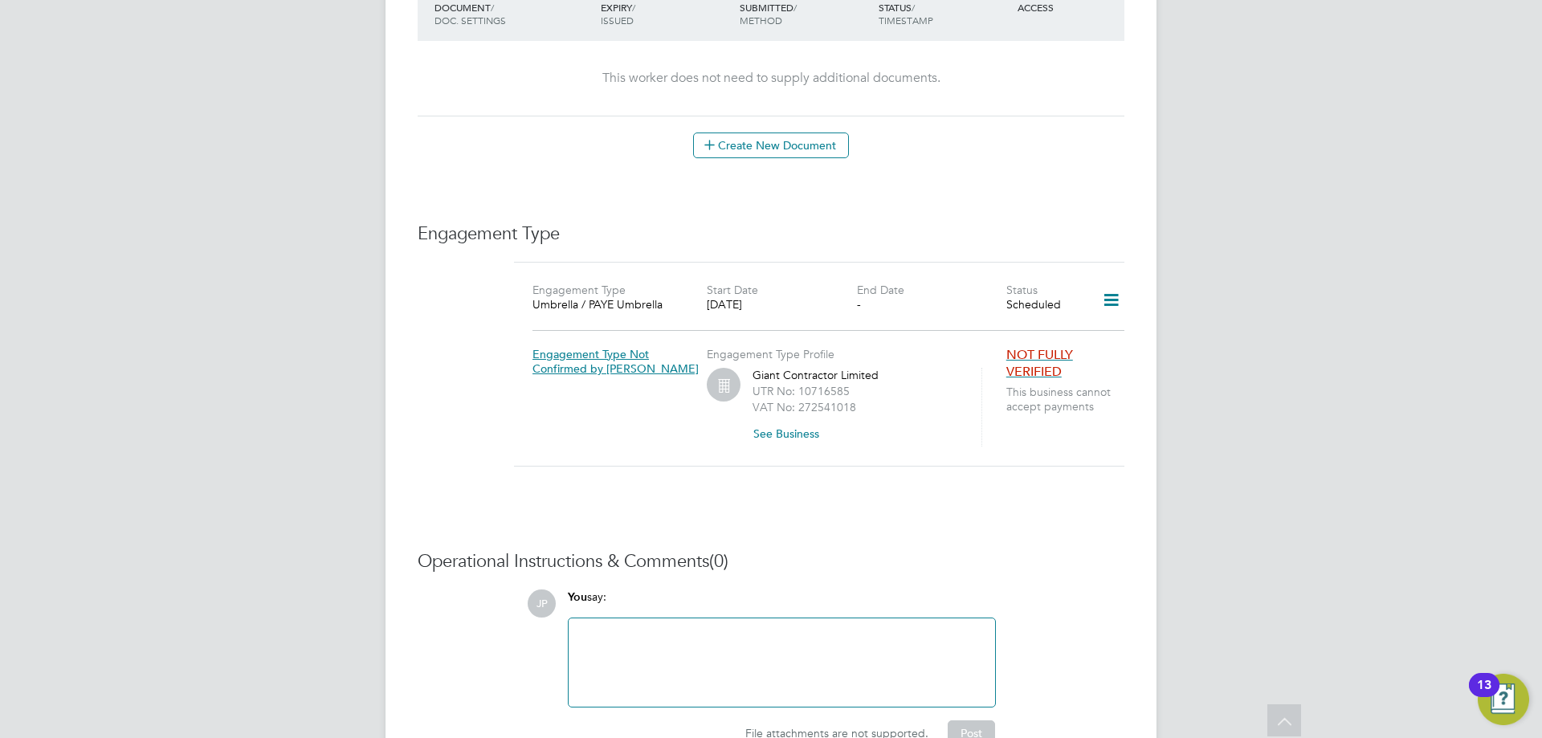
click at [1053, 347] on span "NOT FULLY VERIFIED" at bounding box center [1039, 363] width 67 height 33
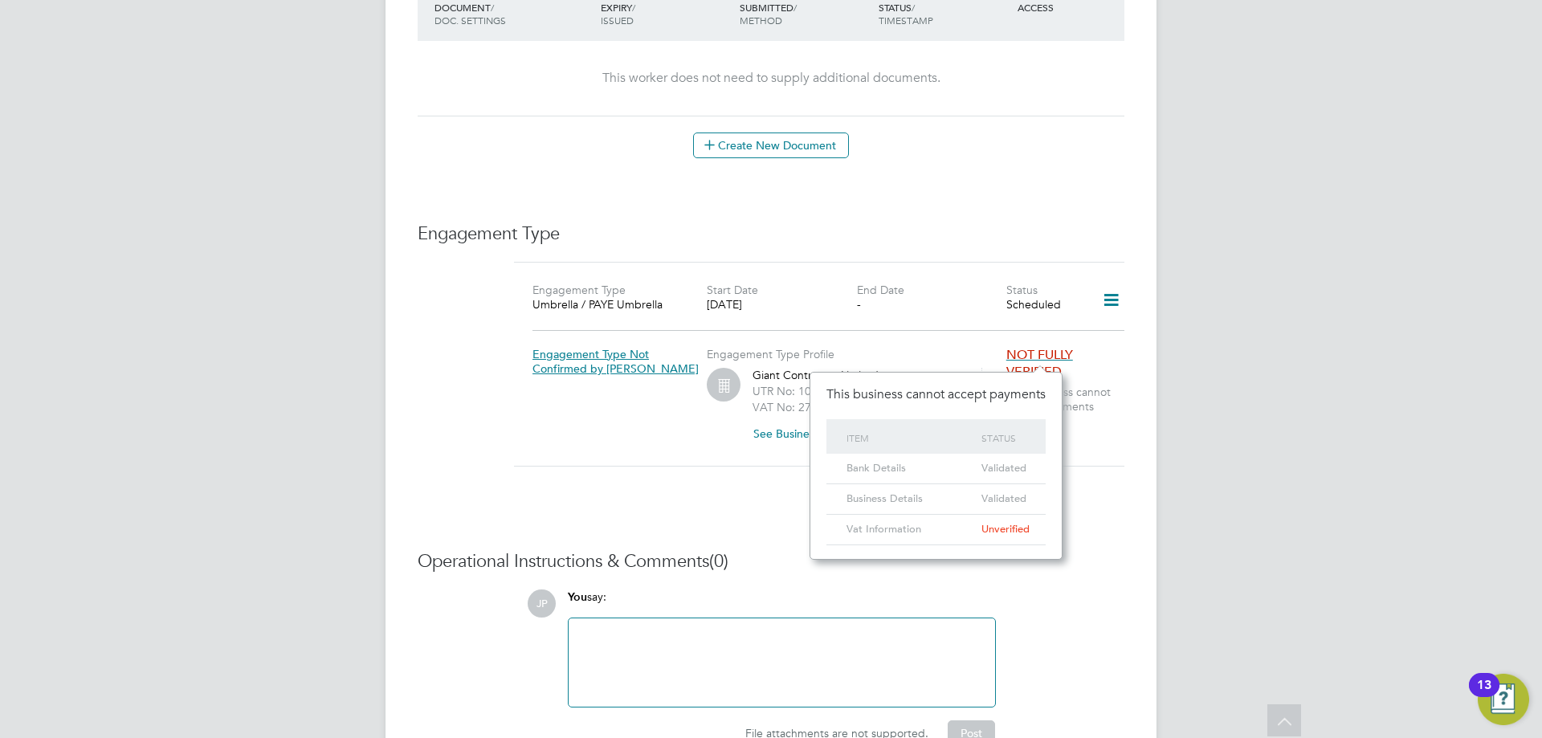
scroll to position [34, 57]
click at [1092, 590] on div "JP You say: Attachments are not supported File attachments are not supported. P…" at bounding box center [826, 668] width 598 height 157
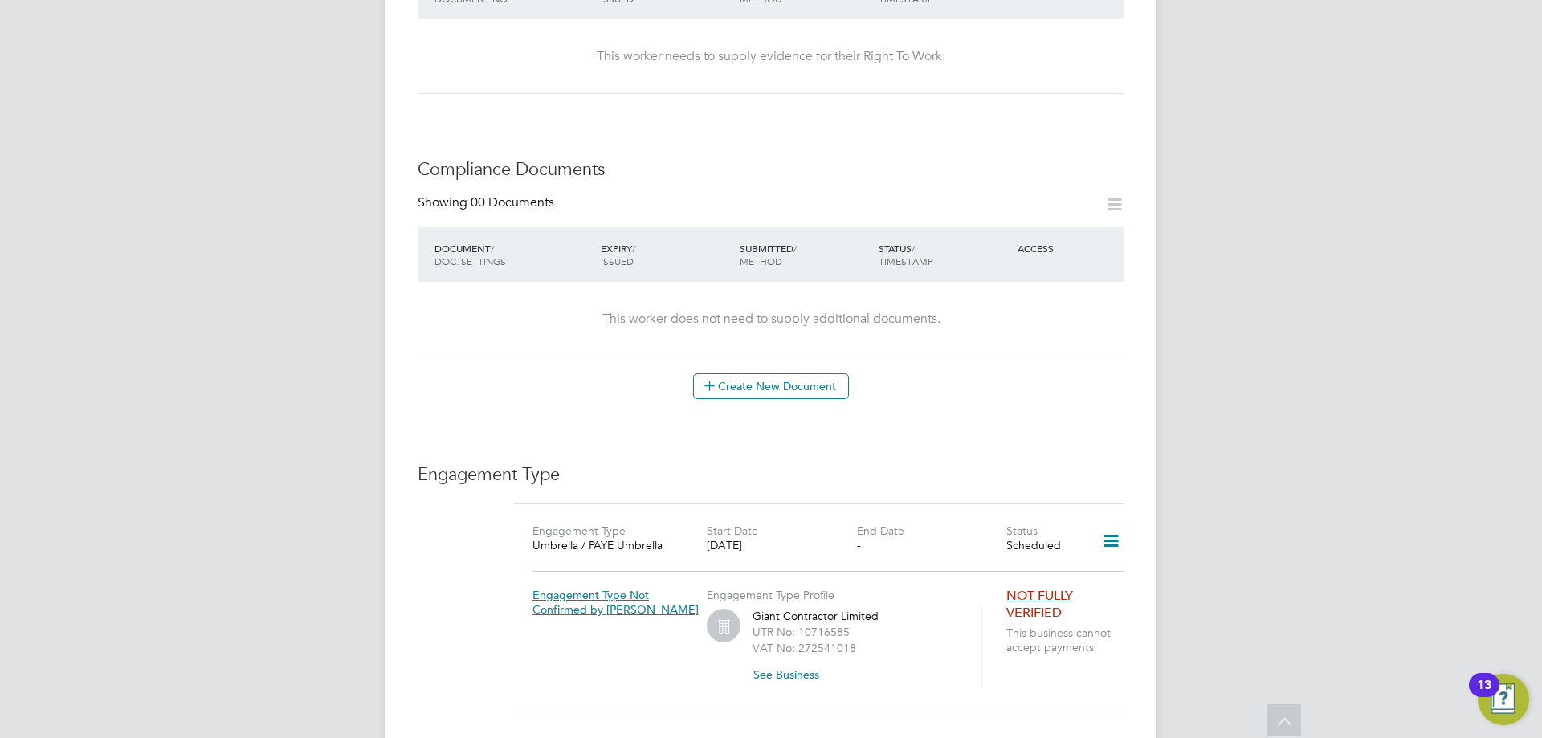
scroll to position [482, 0]
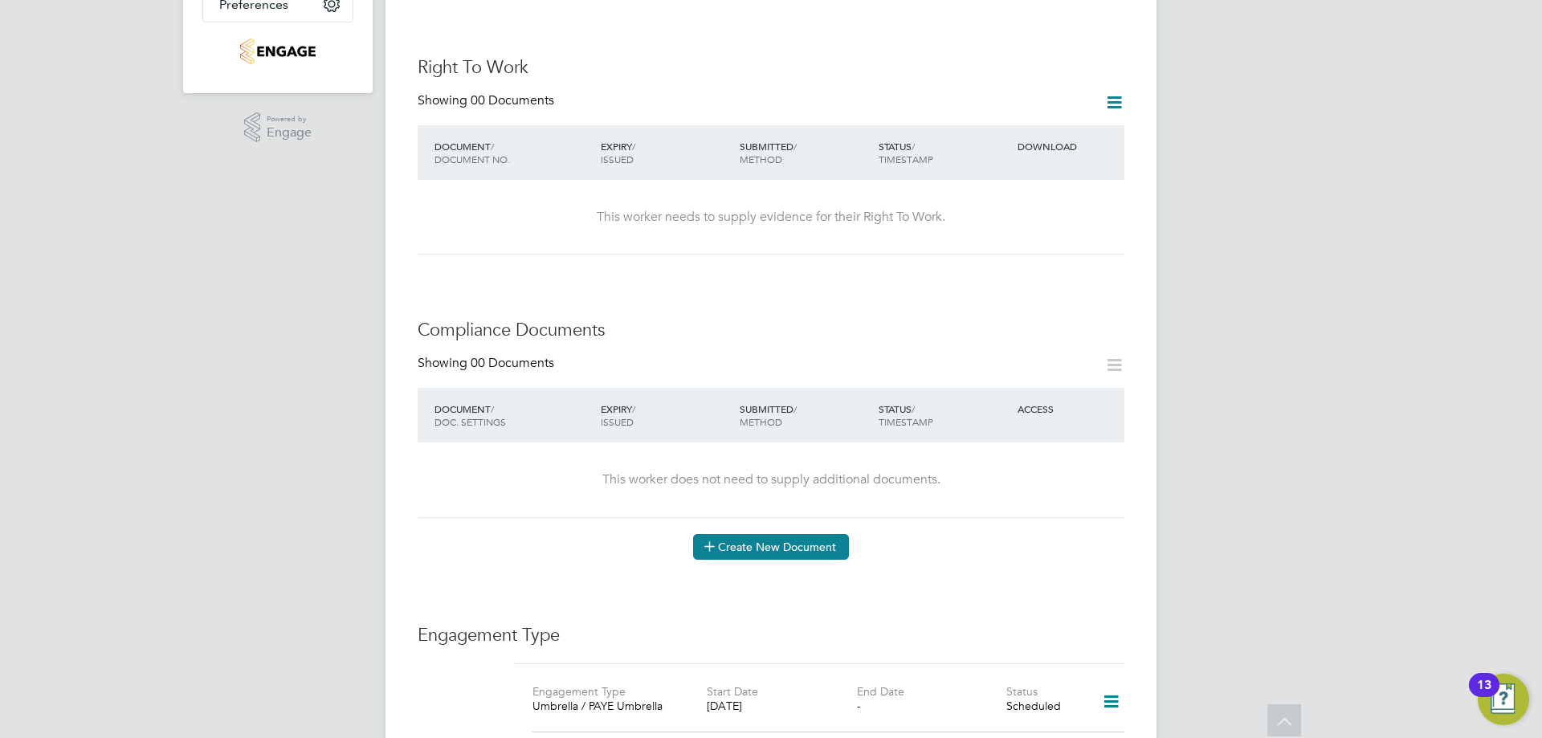
click at [725, 534] on button "Create New Document" at bounding box center [771, 547] width 156 height 26
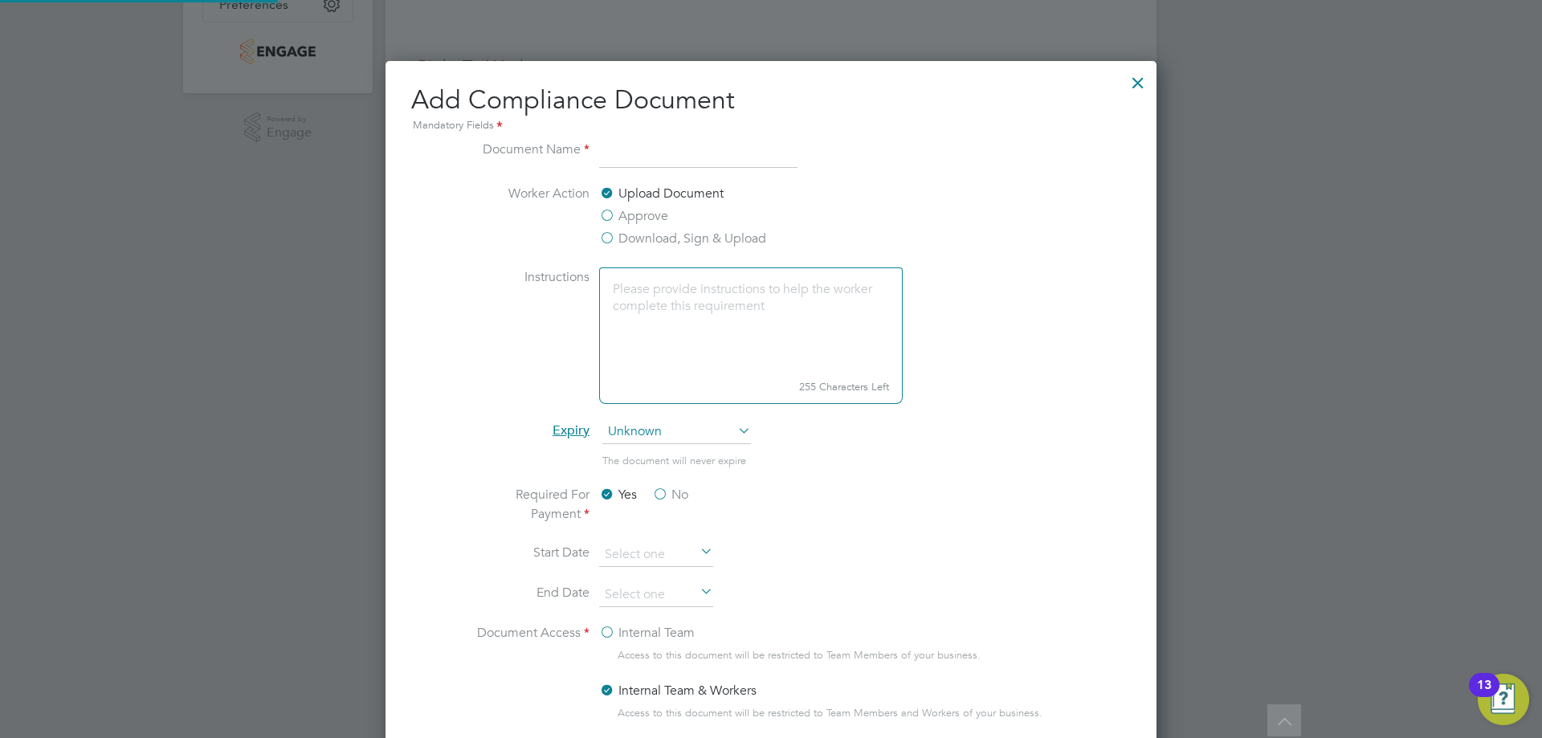
scroll to position [843, 772]
click at [610, 214] on label "Approve" at bounding box center [633, 215] width 69 height 19
click at [0, 0] on input "Approve" at bounding box center [0, 0] width 0 height 0
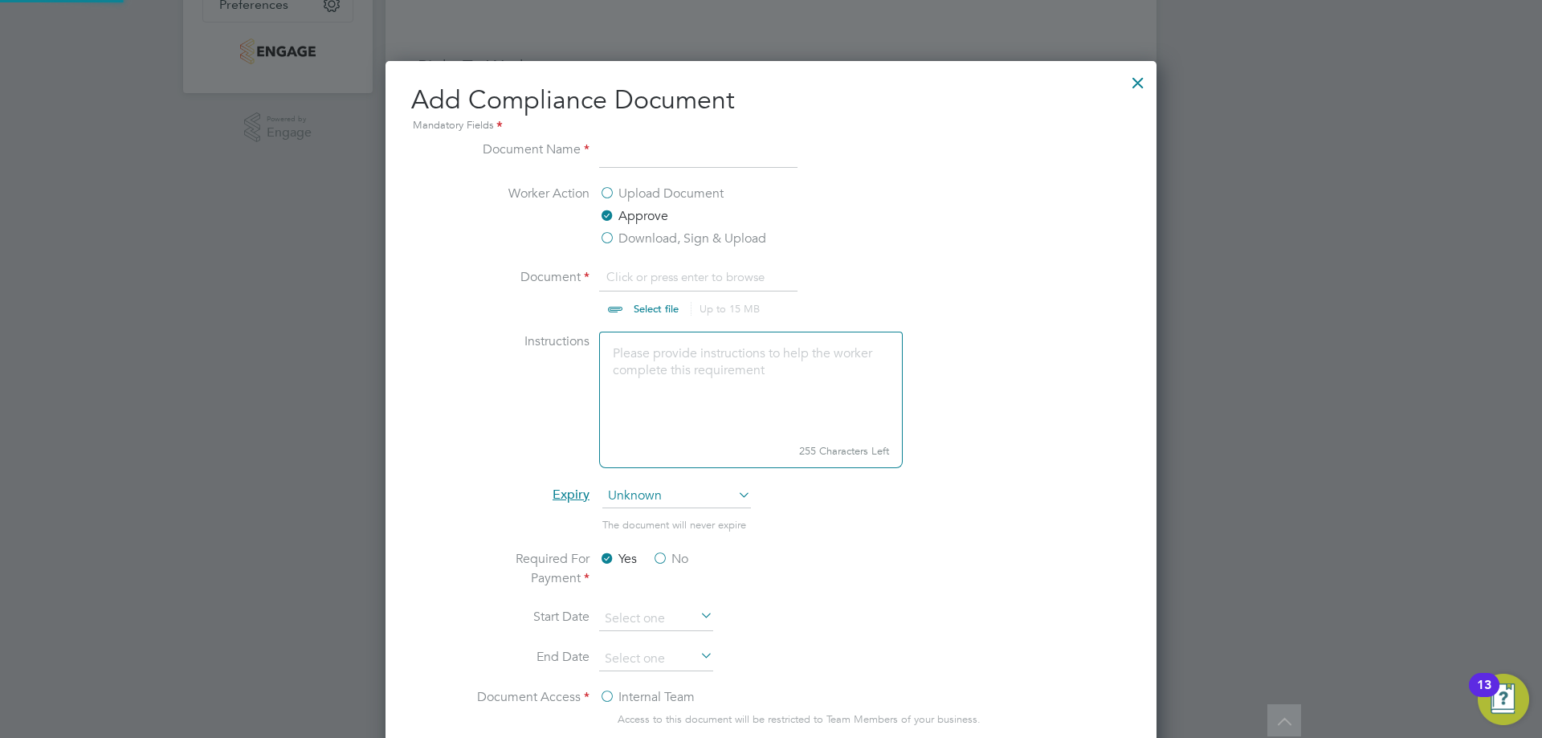
scroll to position [24, 199]
click at [638, 277] on input "file" at bounding box center [671, 291] width 252 height 48
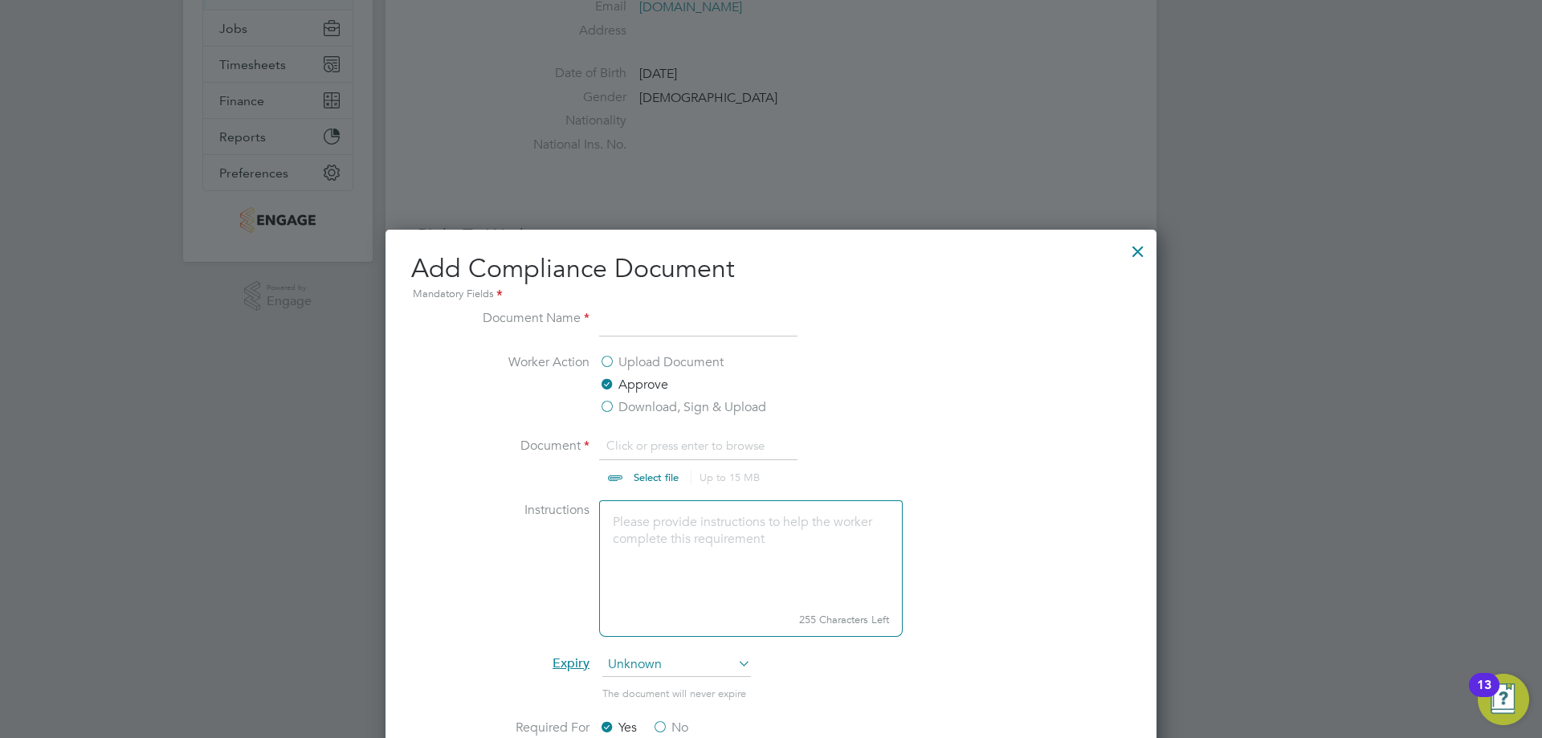
click at [1132, 245] on div at bounding box center [1138, 247] width 29 height 29
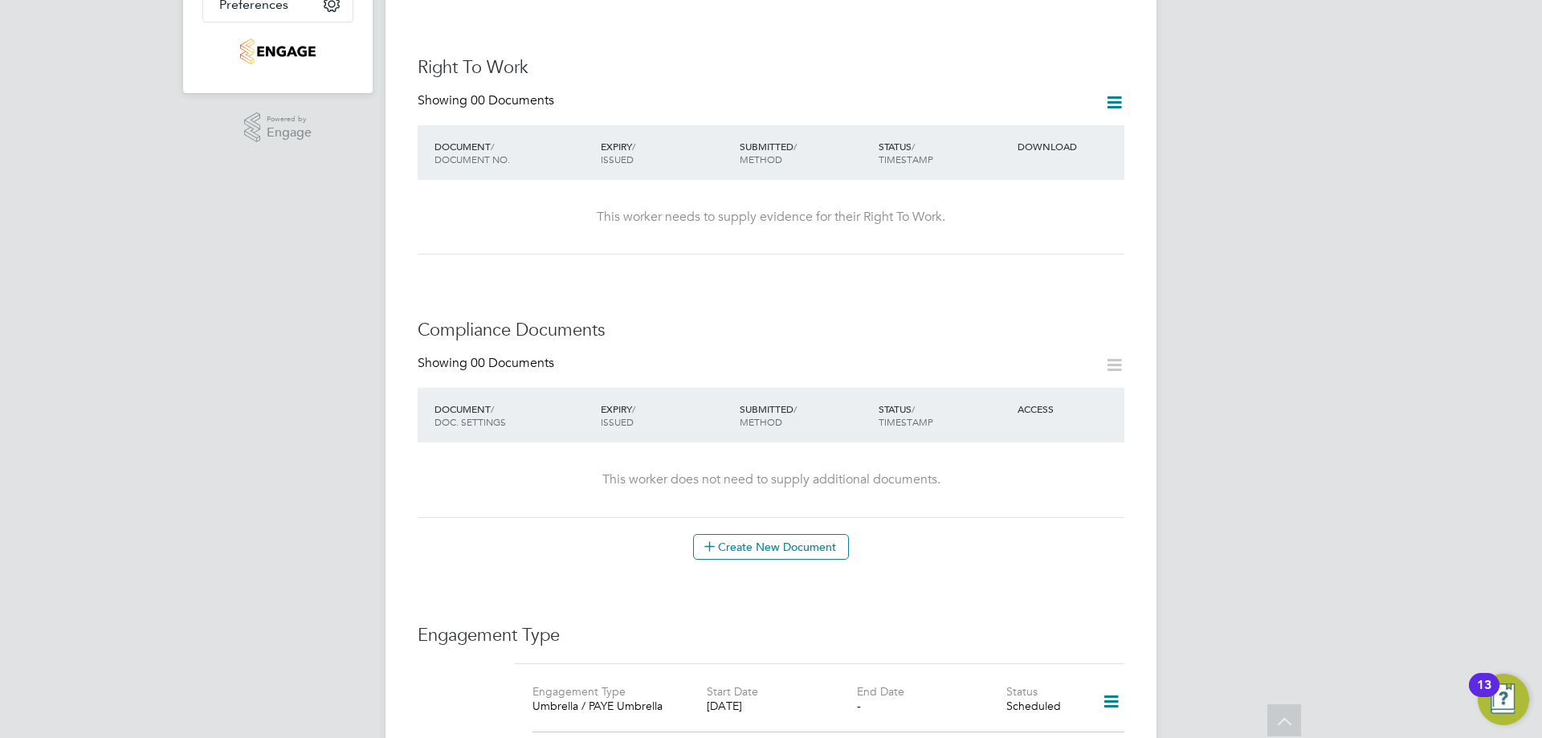
scroll to position [0, 0]
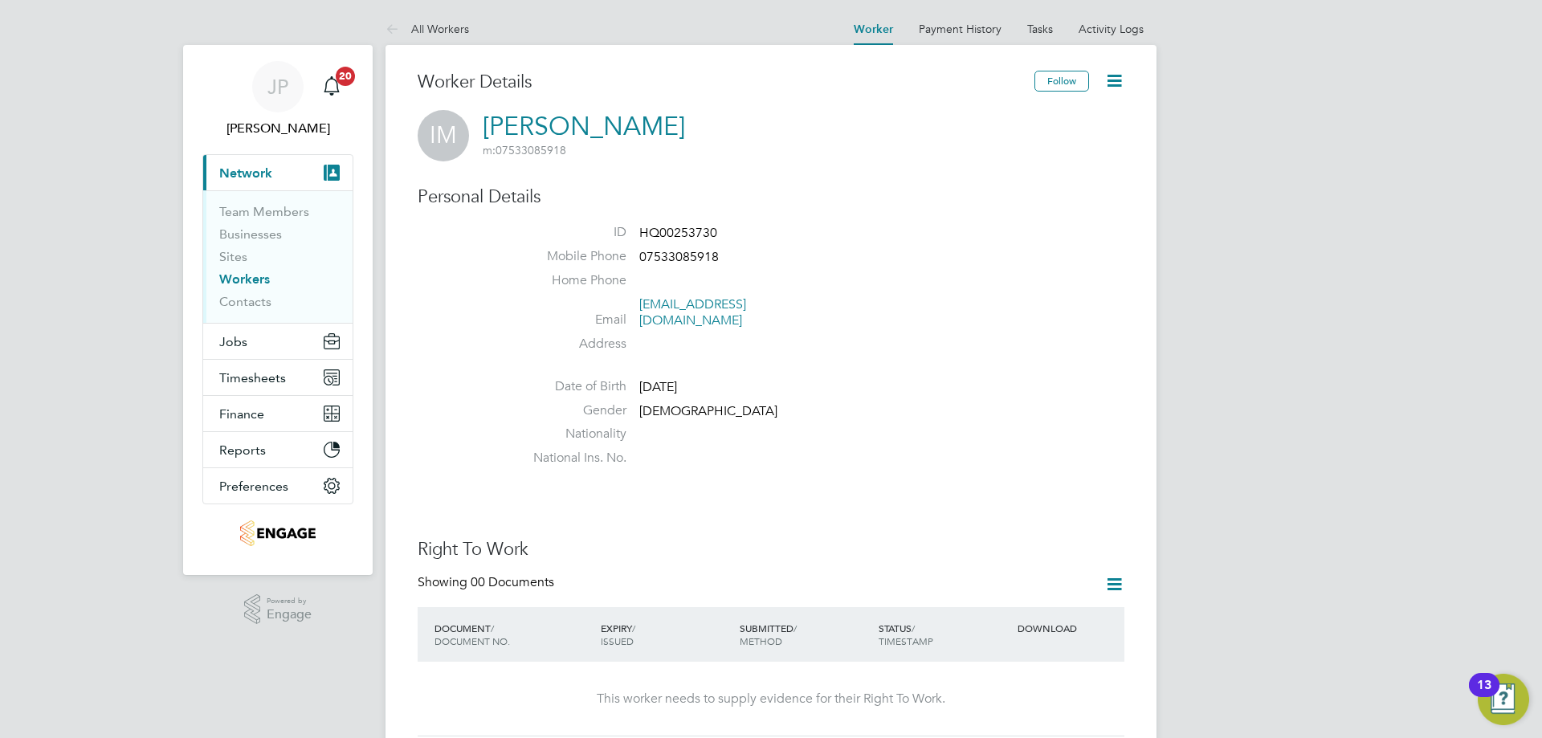
click at [1108, 81] on icon at bounding box center [1114, 81] width 20 height 20
click at [921, 378] on li "Date of Birth 06 Apr 1986" at bounding box center [819, 390] width 610 height 24
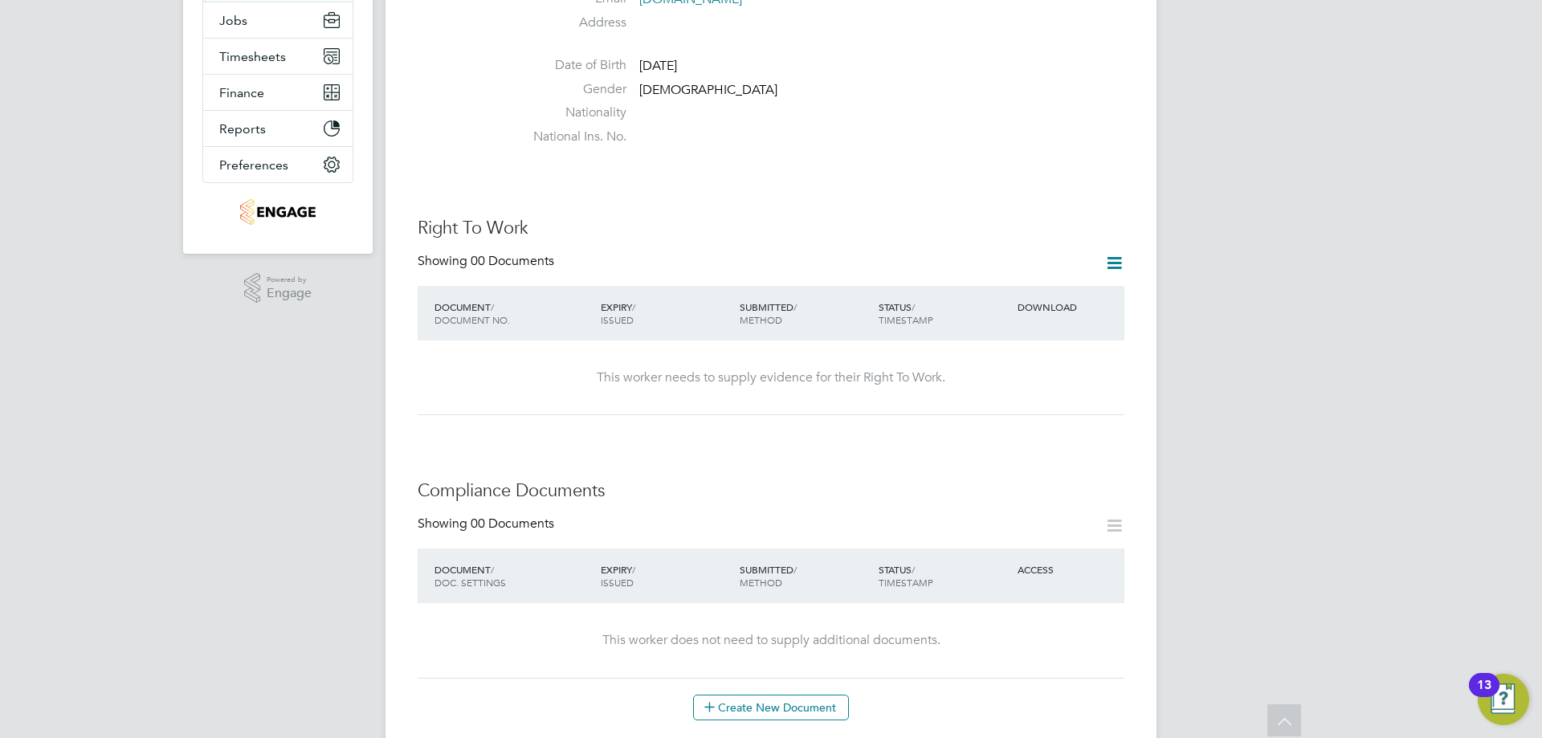
scroll to position [482, 0]
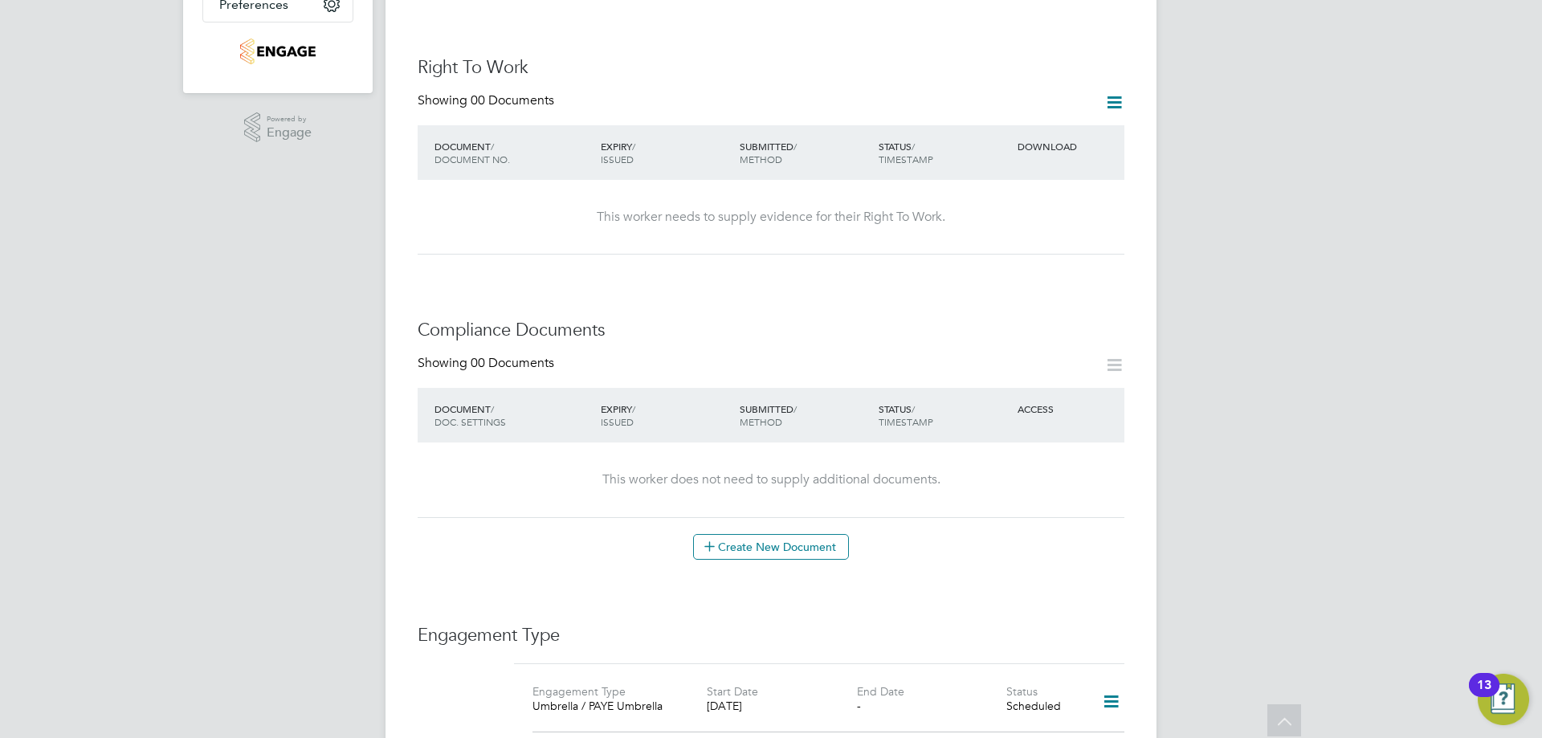
click at [1116, 92] on icon at bounding box center [1114, 102] width 20 height 20
click at [1010, 124] on li "Add Right To Work Document" at bounding box center [1026, 124] width 194 height 22
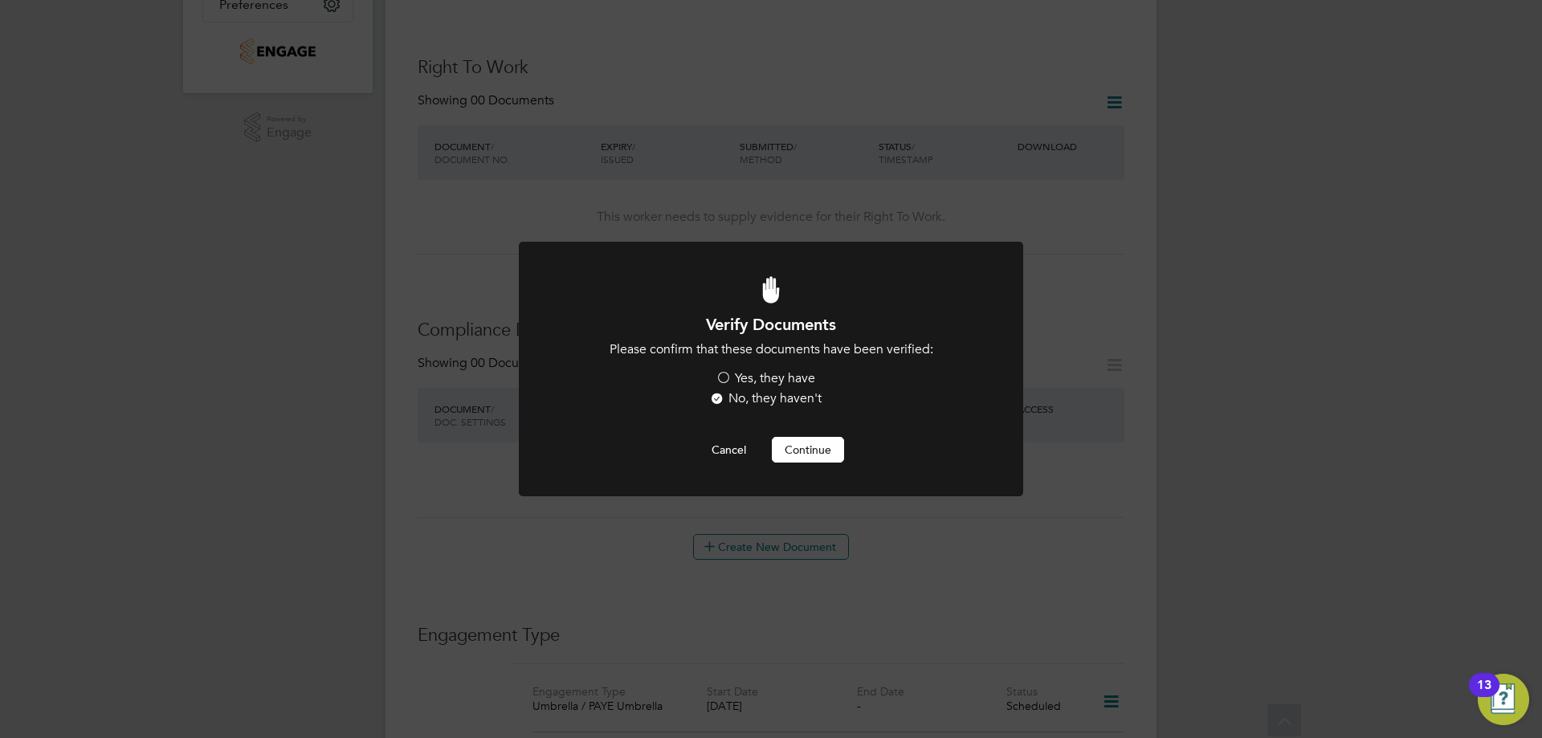
scroll to position [0, 0]
click at [729, 370] on label "Yes, they have" at bounding box center [766, 378] width 100 height 17
click at [0, 0] on input "Yes, they have" at bounding box center [0, 0] width 0 height 0
click at [823, 450] on button "Continue" at bounding box center [808, 450] width 72 height 26
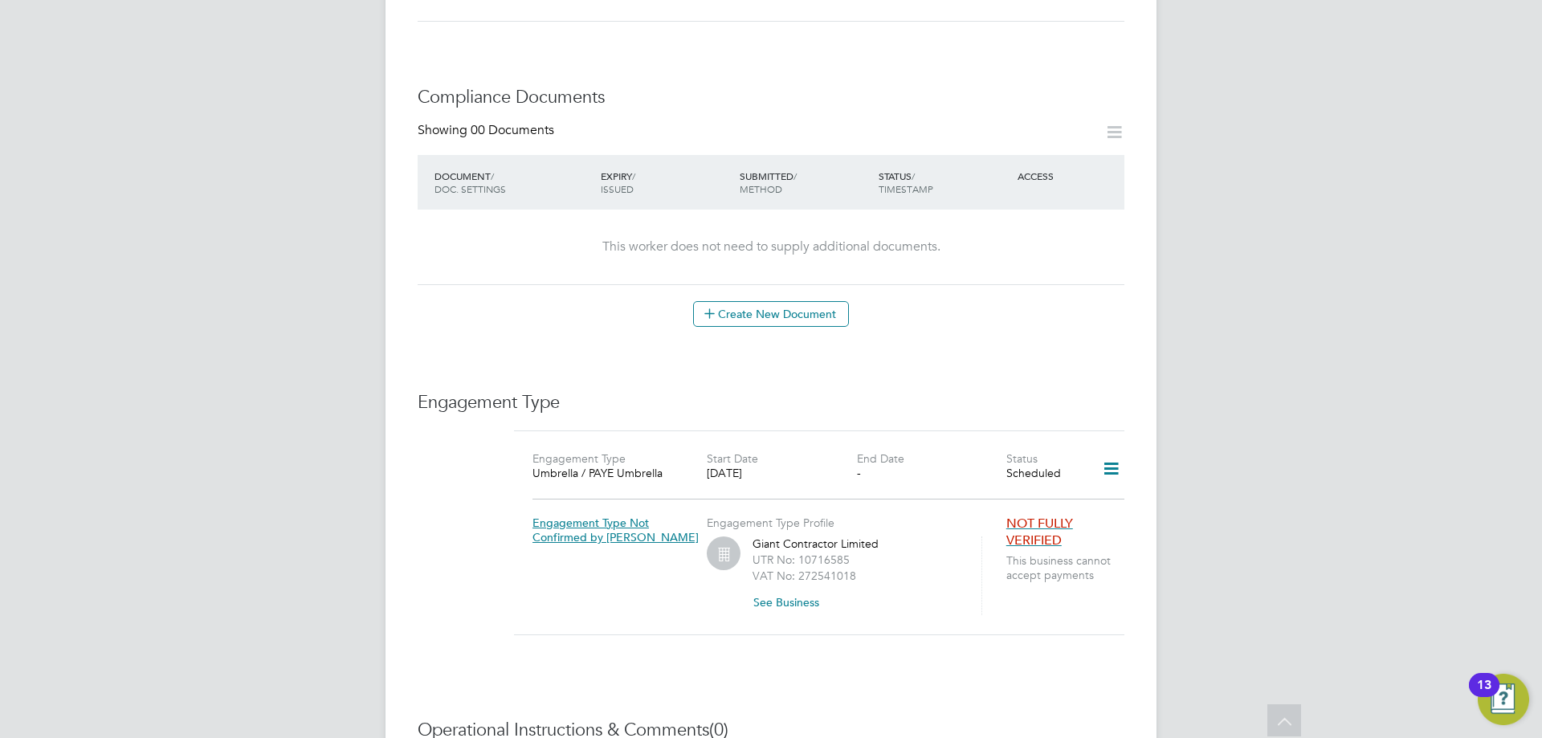
scroll to position [635, 0]
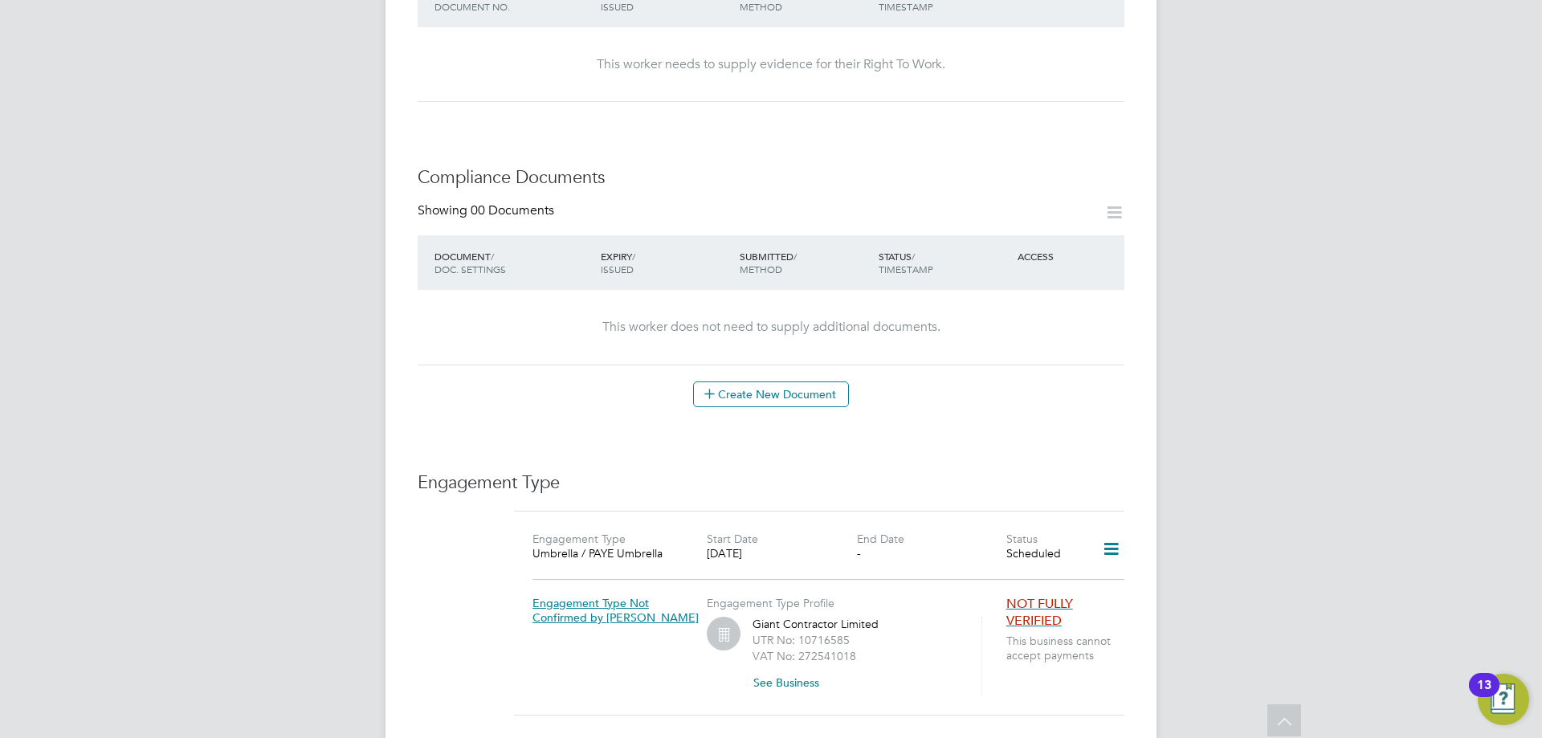
click at [952, 319] on div "This worker does not need to supply additional documents." at bounding box center [771, 327] width 675 height 17
click at [1109, 202] on icon at bounding box center [1114, 212] width 20 height 20
click at [809, 382] on button "Create New Document" at bounding box center [771, 395] width 156 height 26
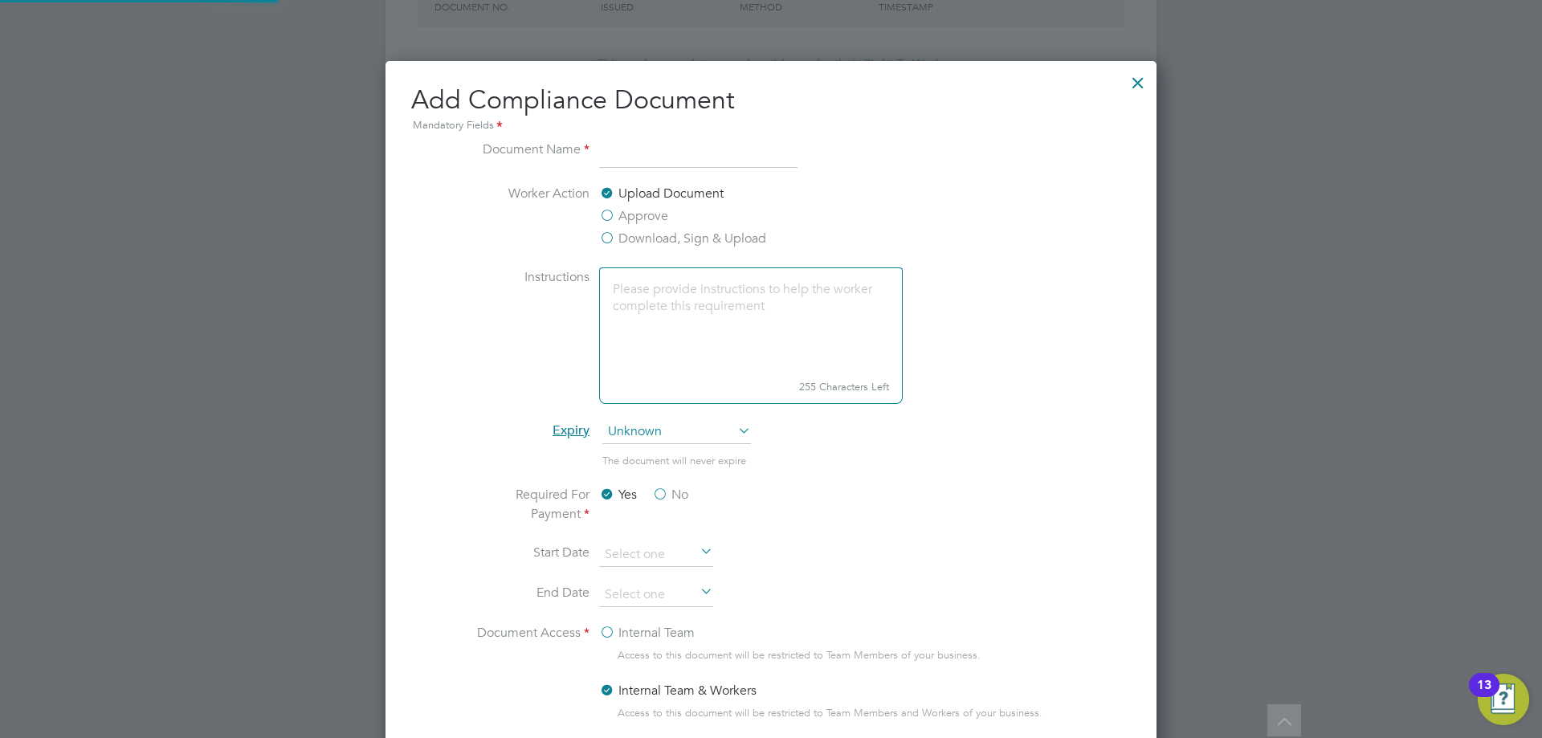
scroll to position [843, 772]
click at [616, 215] on label "Approve" at bounding box center [633, 215] width 69 height 19
click at [0, 0] on input "Approve" at bounding box center [0, 0] width 0 height 0
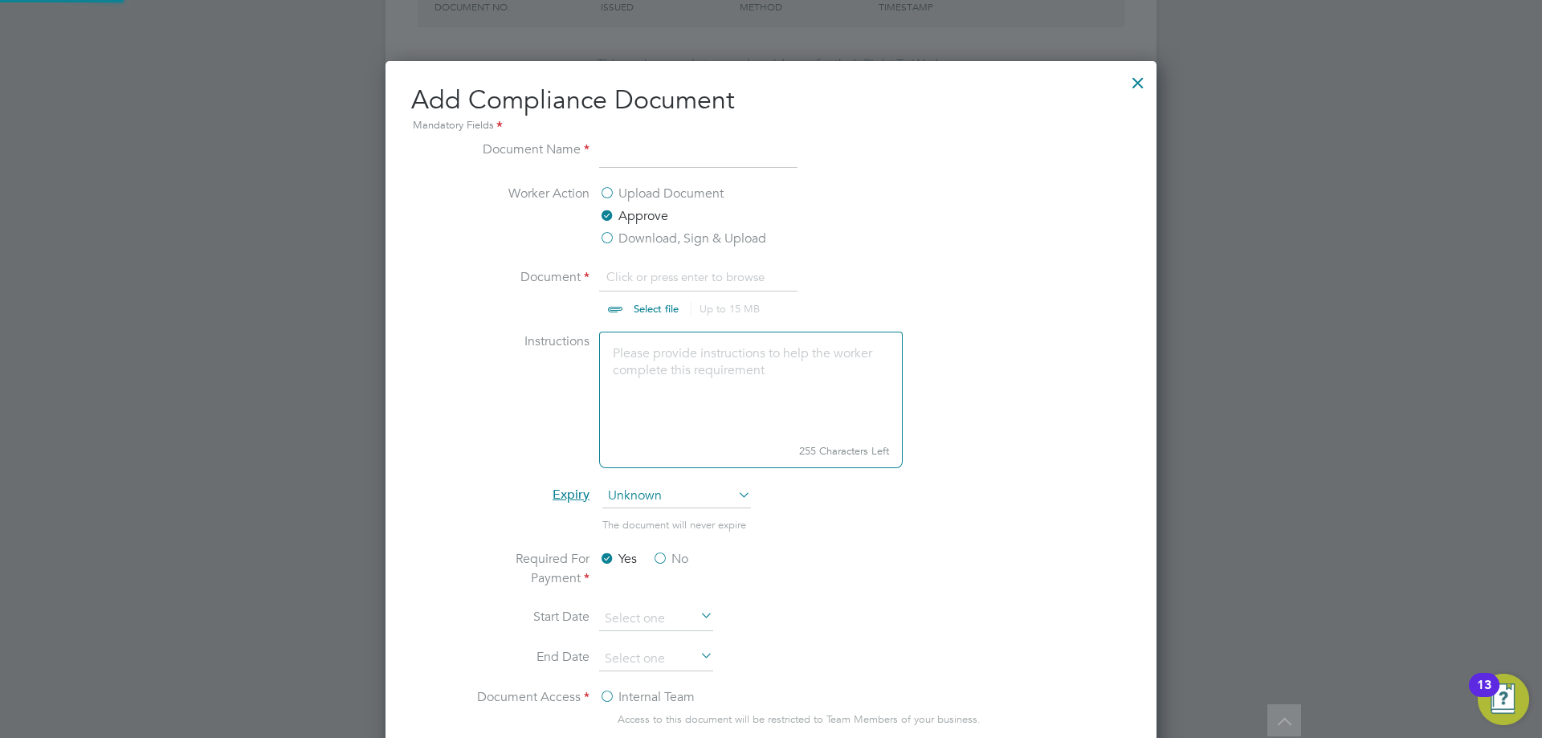
scroll to position [24, 199]
click at [638, 157] on input at bounding box center [698, 154] width 198 height 29
click at [708, 155] on input at bounding box center [698, 154] width 198 height 29
type input "NCC Vetting Form"
click at [784, 382] on textarea at bounding box center [751, 385] width 304 height 107
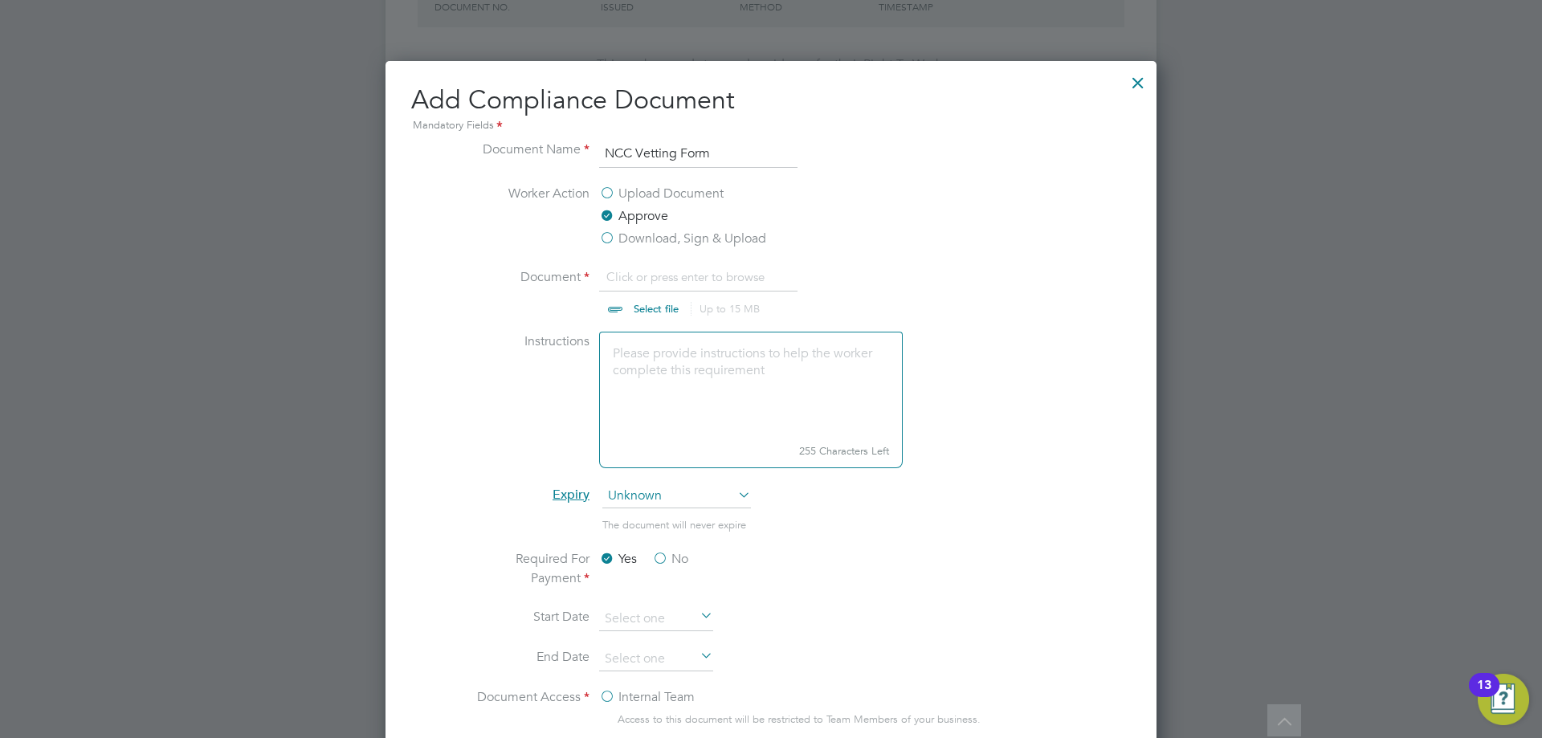
click at [712, 370] on textarea at bounding box center [751, 385] width 304 height 107
click at [697, 410] on textarea at bounding box center [751, 385] width 304 height 107
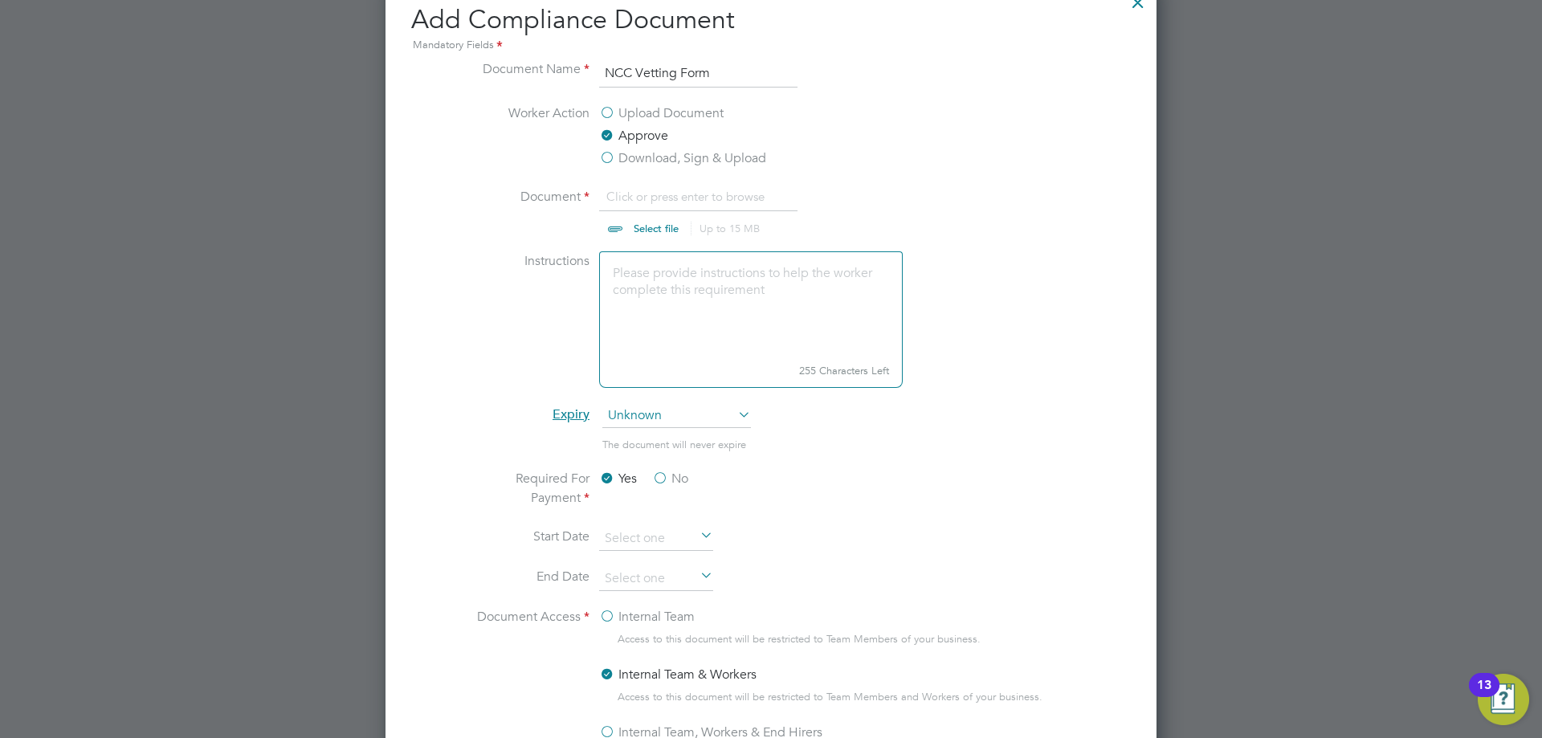
click at [608, 110] on label "Upload Document" at bounding box center [661, 113] width 125 height 19
click at [0, 0] on input "Upload Document" at bounding box center [0, 0] width 0 height 0
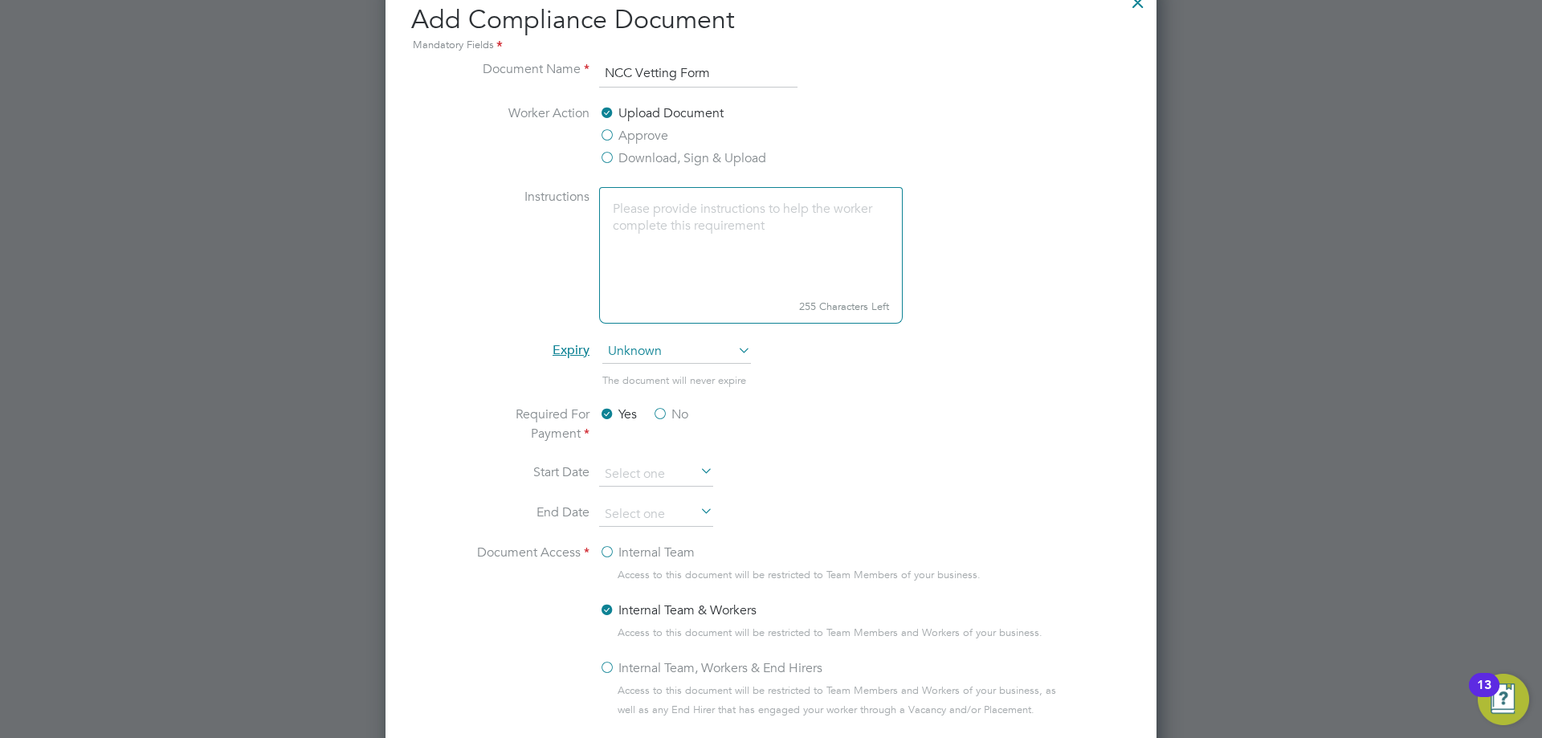
click at [607, 138] on label "Approve" at bounding box center [633, 135] width 69 height 19
click at [0, 0] on input "Approve" at bounding box center [0, 0] width 0 height 0
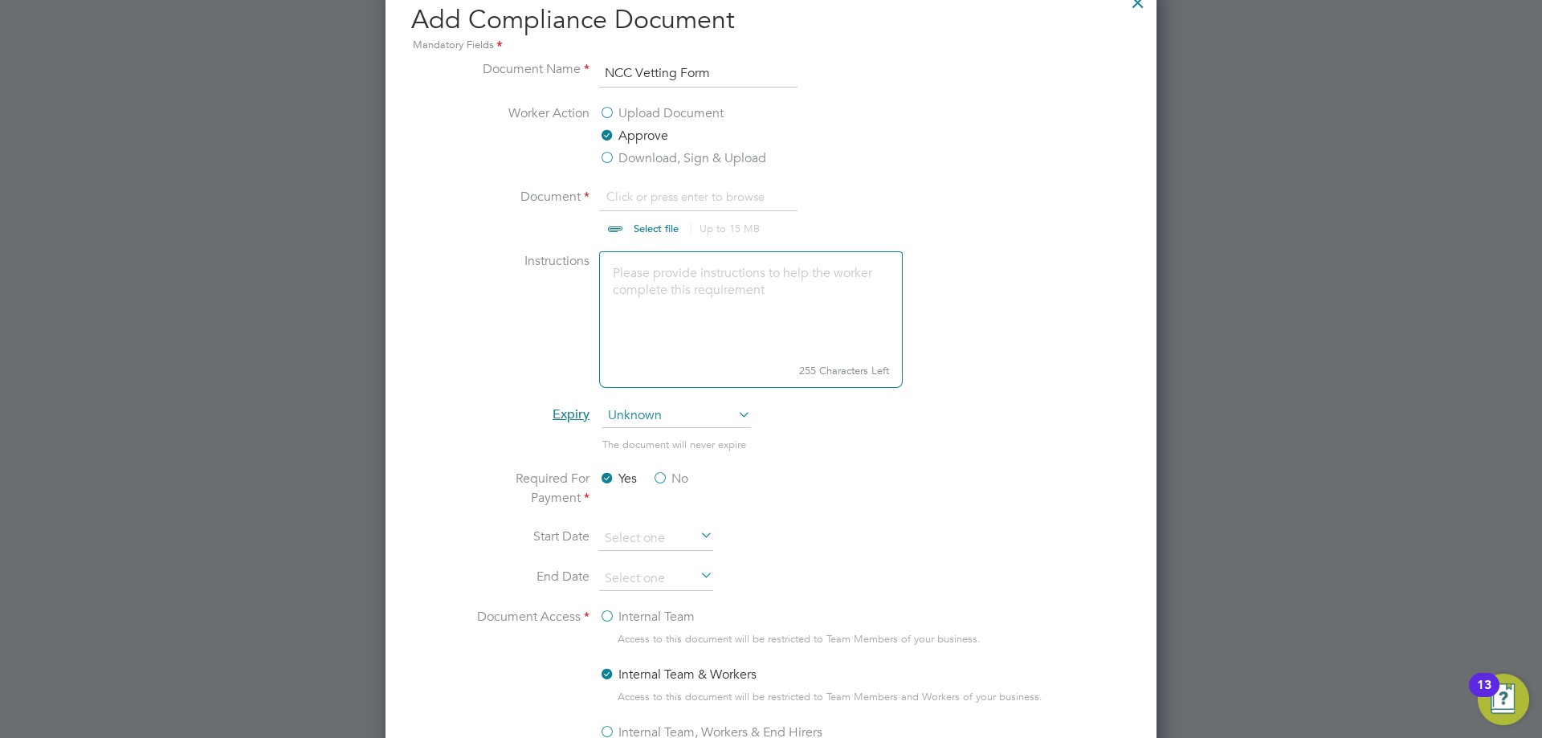
scroll to position [24, 199]
click at [609, 157] on label "Download, Sign & Upload" at bounding box center [682, 158] width 167 height 19
click at [0, 0] on input "Download, Sign & Upload" at bounding box center [0, 0] width 0 height 0
click at [608, 140] on label "Approve" at bounding box center [633, 135] width 69 height 19
click at [0, 0] on input "Approve" at bounding box center [0, 0] width 0 height 0
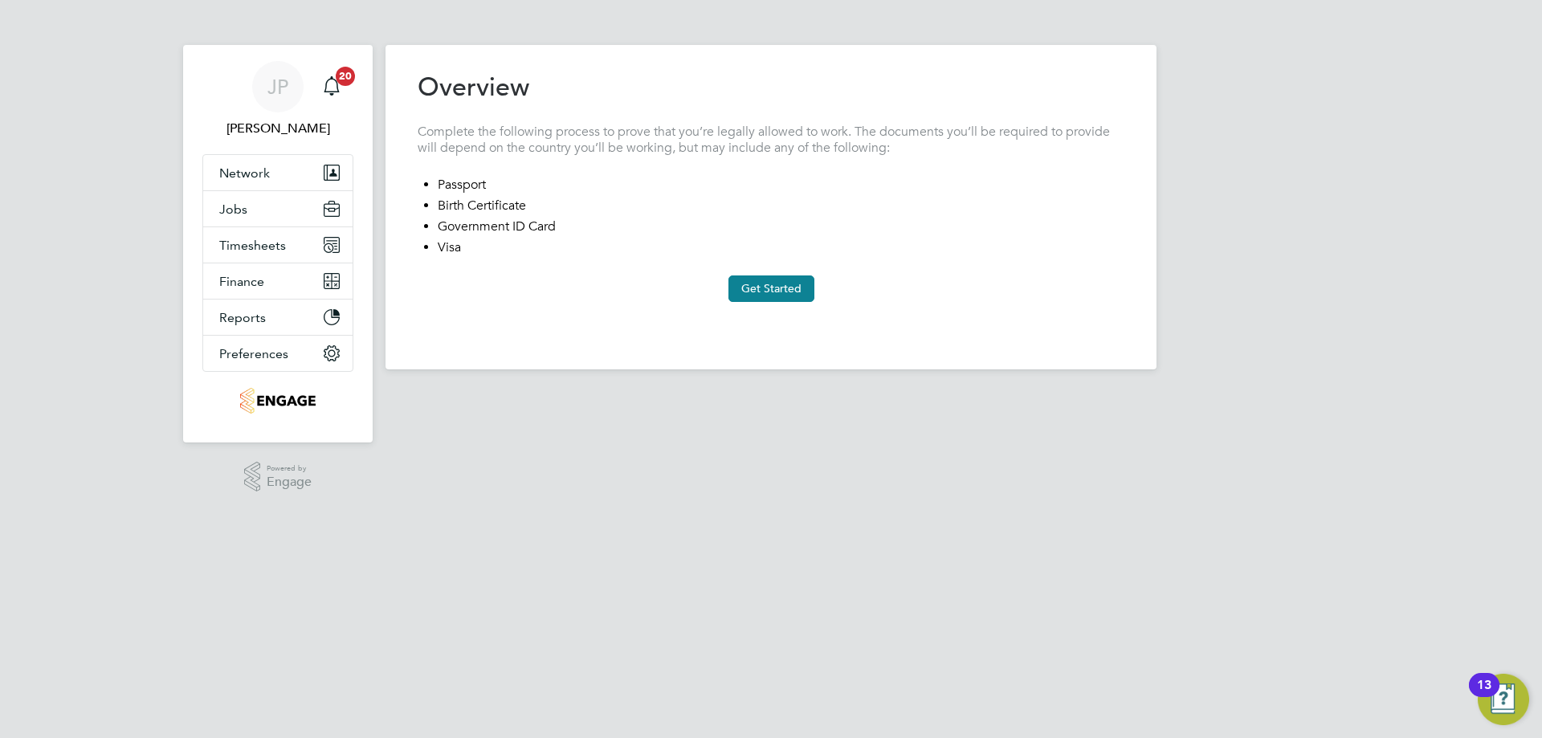
click at [773, 288] on button "Get Started" at bounding box center [772, 289] width 86 height 26
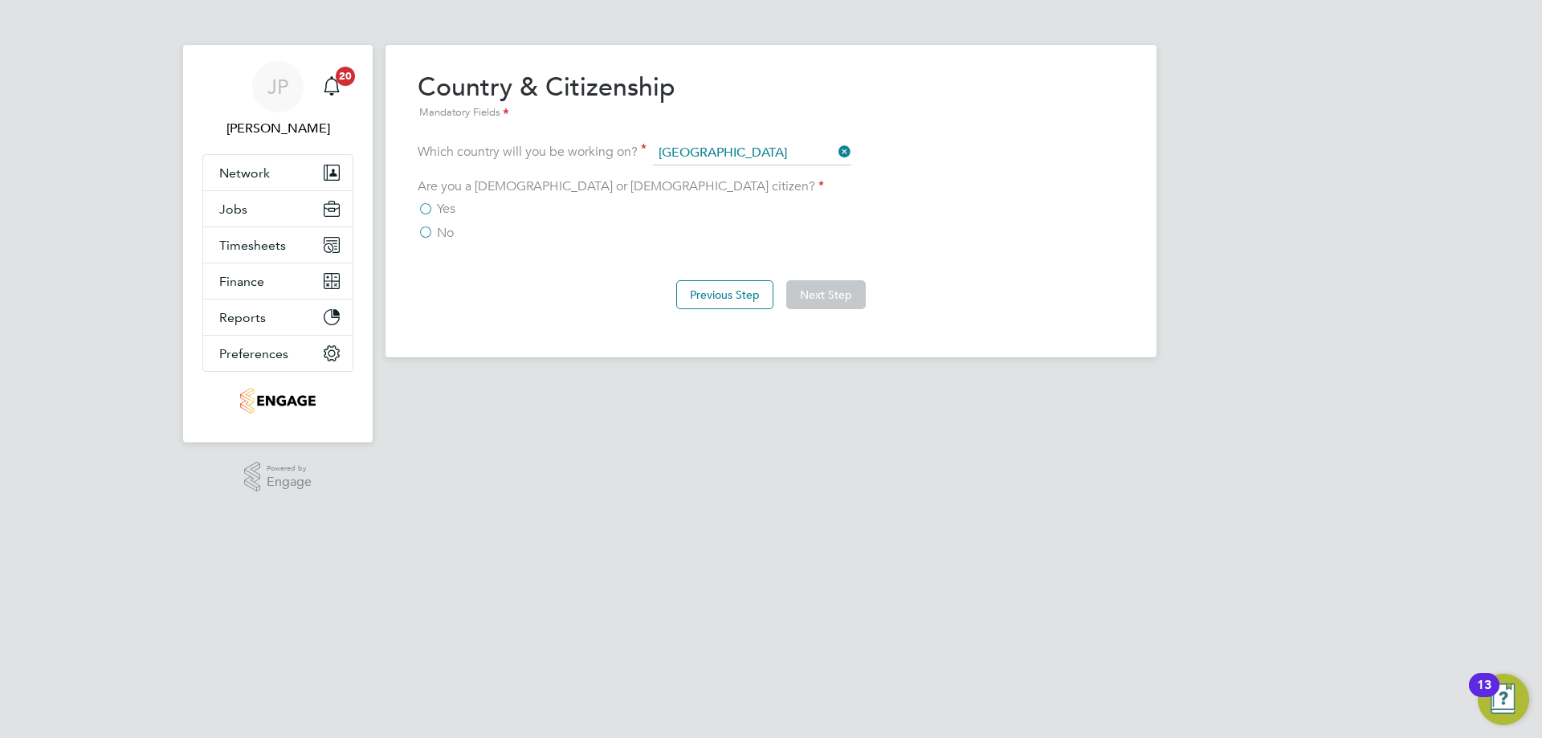
click at [428, 234] on label "No" at bounding box center [436, 233] width 36 height 16
click at [0, 0] on input "No" at bounding box center [0, 0] width 0 height 0
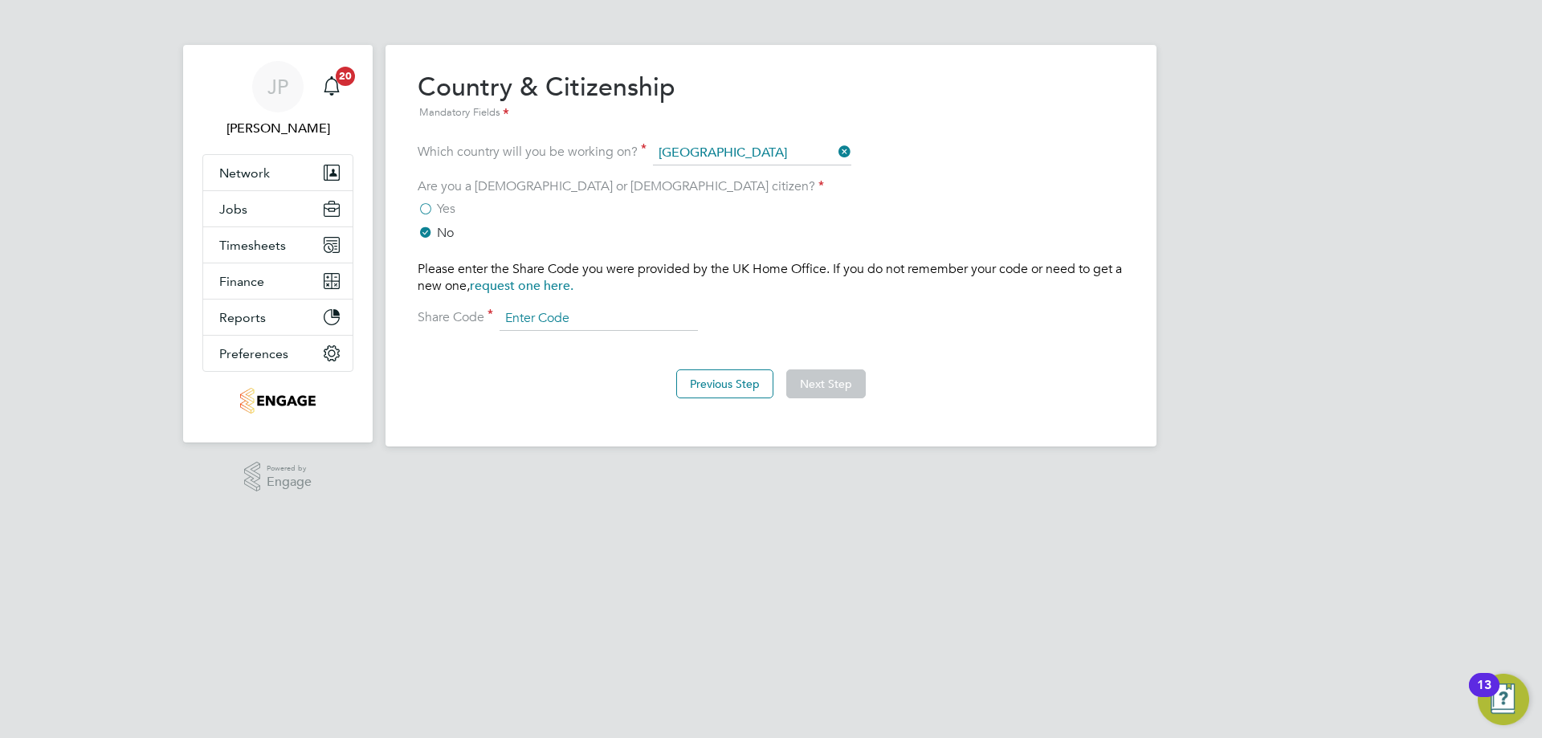
click at [564, 308] on input at bounding box center [599, 319] width 198 height 24
click at [949, 331] on div "Overview Complete the following process to prove that you’re legally allowed to…" at bounding box center [771, 243] width 707 height 344
click at [545, 308] on input at bounding box center [599, 319] width 198 height 24
click at [515, 319] on input at bounding box center [599, 319] width 198 height 24
paste input "WEJ 3GC 6XZ"
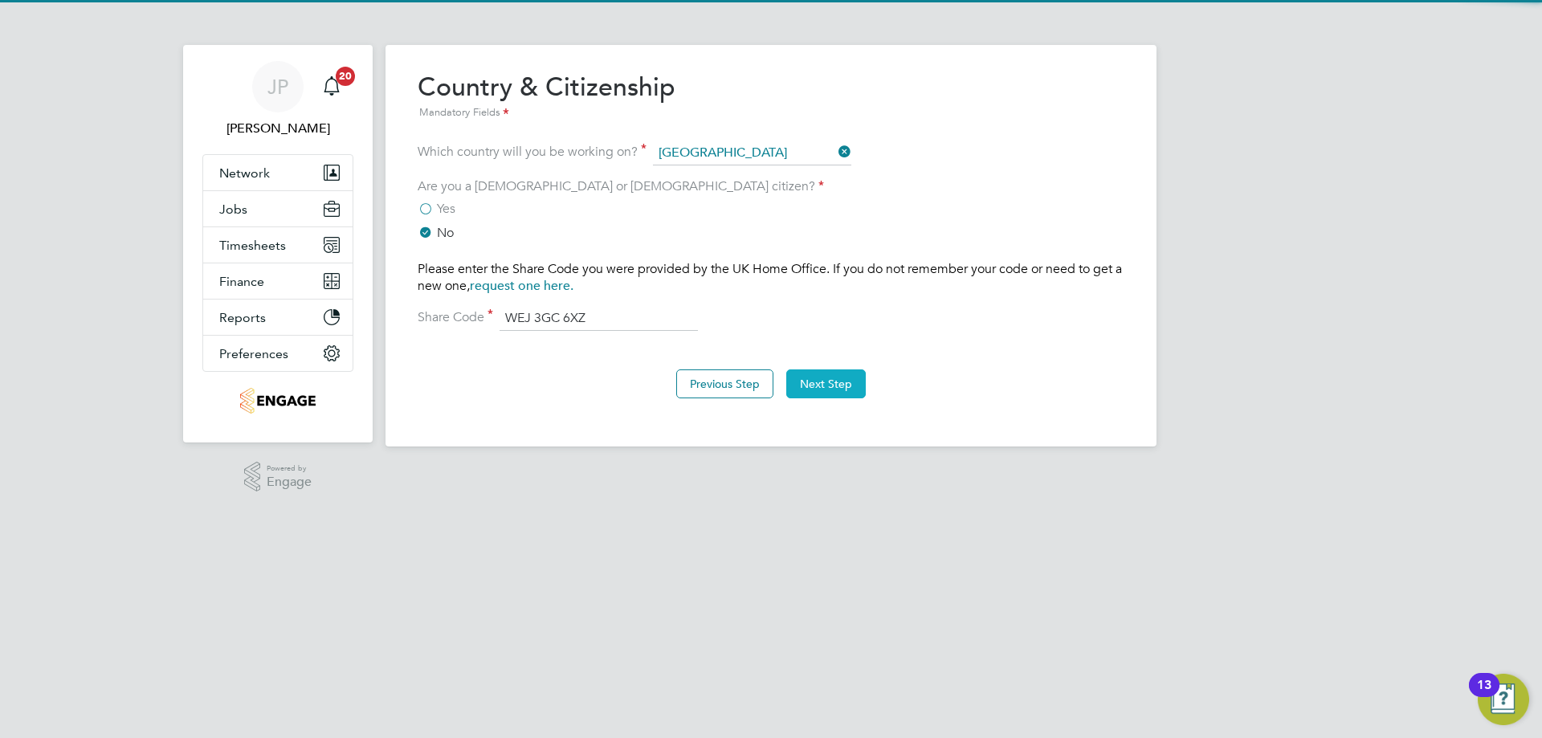
type input "WEJ 3GC 6XZ"
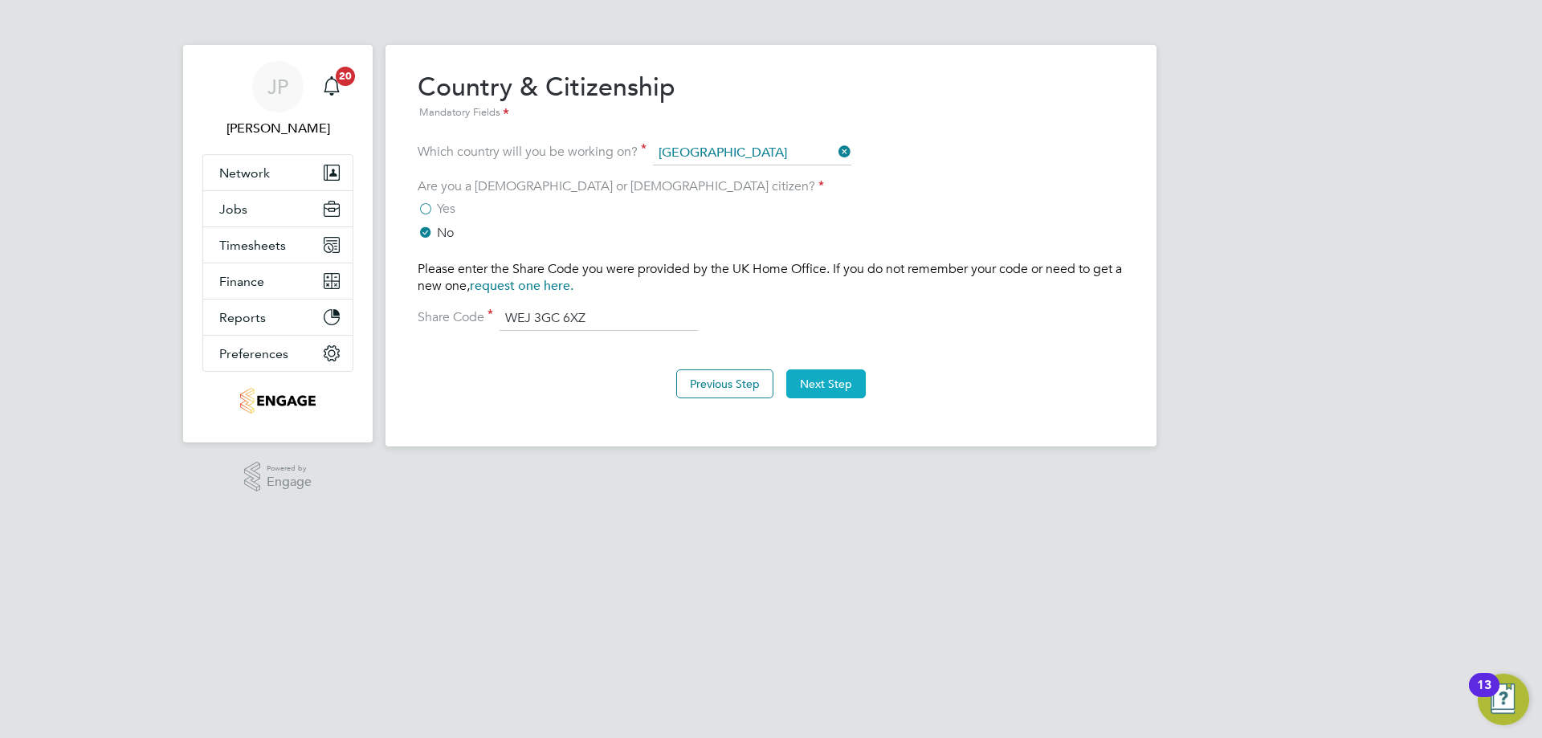
click at [828, 395] on button "Next Step" at bounding box center [826, 383] width 80 height 29
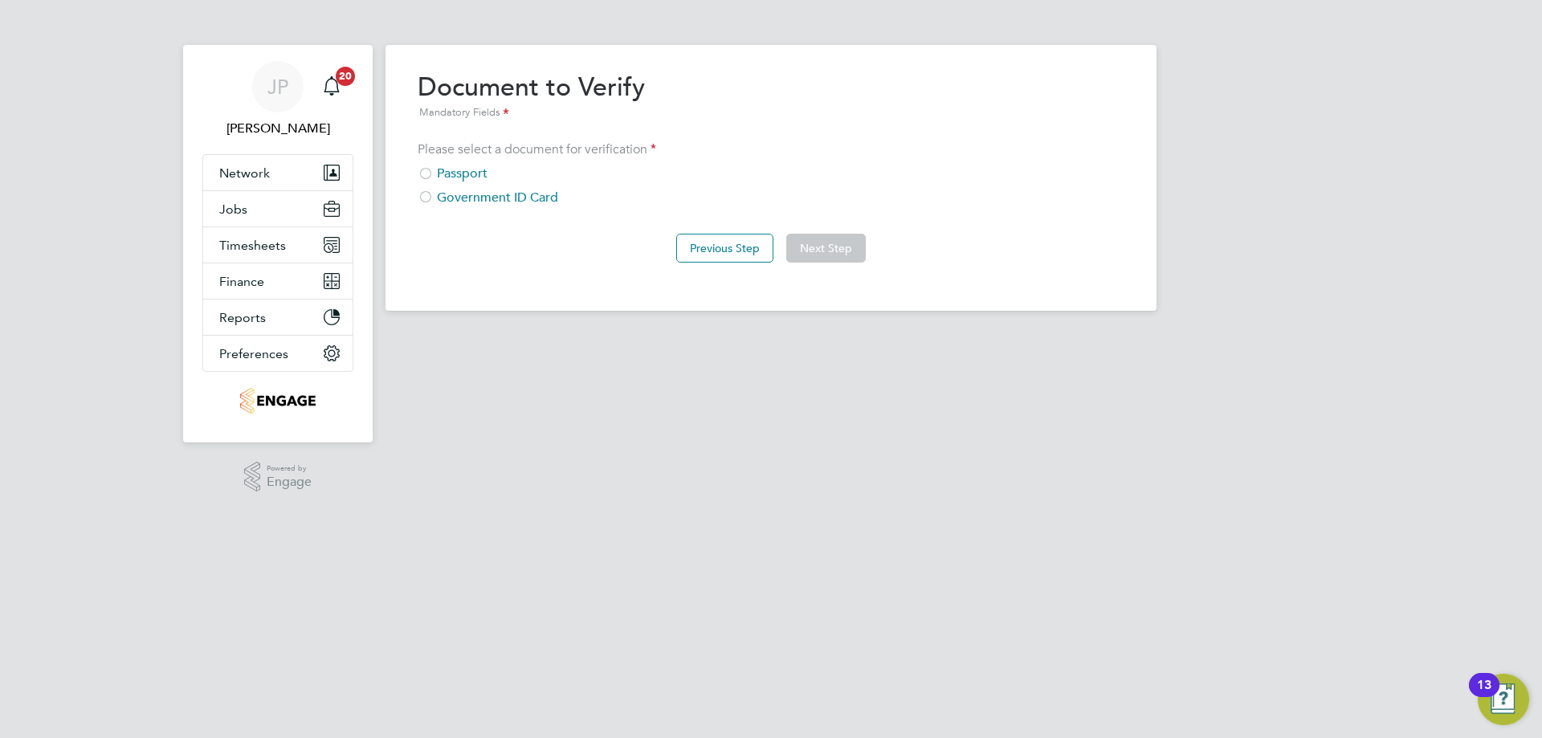
click at [427, 173] on div at bounding box center [426, 175] width 16 height 16
click at [851, 247] on button "Next Step" at bounding box center [826, 248] width 80 height 29
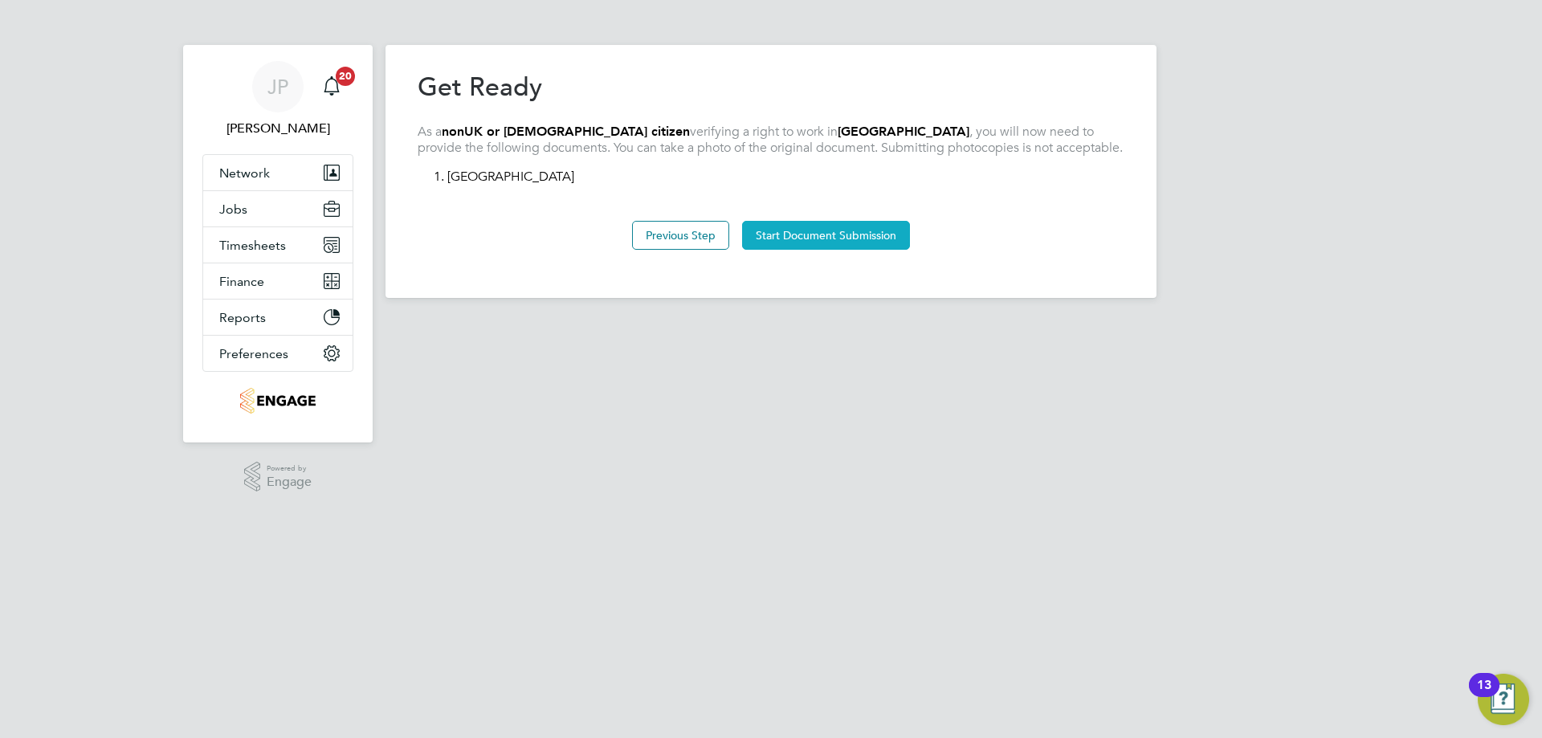
click at [816, 235] on button "Start Document Submission" at bounding box center [826, 235] width 168 height 29
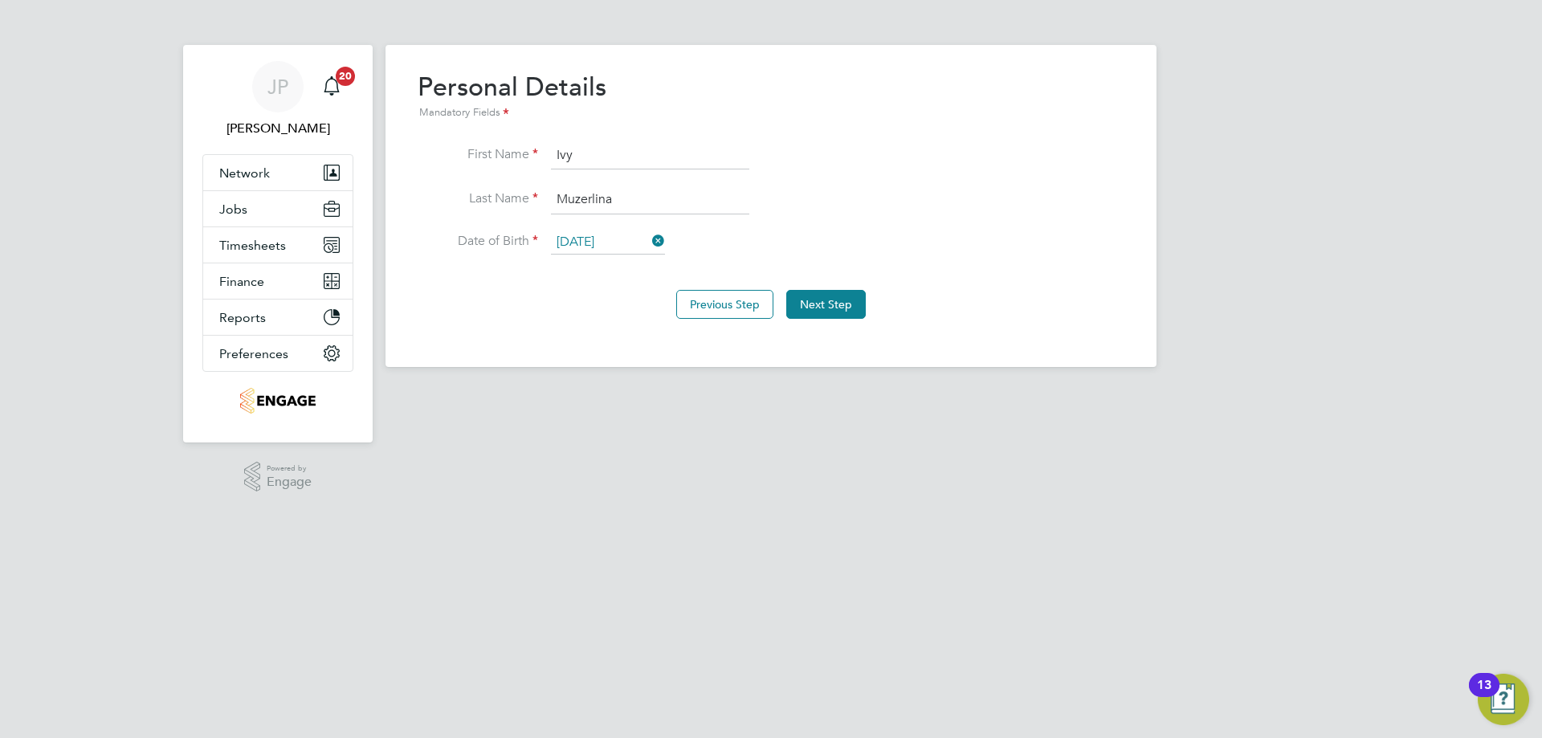
drag, startPoint x: 631, startPoint y: 205, endPoint x: 541, endPoint y: 198, distance: 90.2
click at [541, 198] on li "Last Name [PERSON_NAME]" at bounding box center [771, 208] width 707 height 45
click at [663, 153] on input "Ivy" at bounding box center [650, 155] width 198 height 29
paste input "Muzerlina"
type input "[PERSON_NAME]"
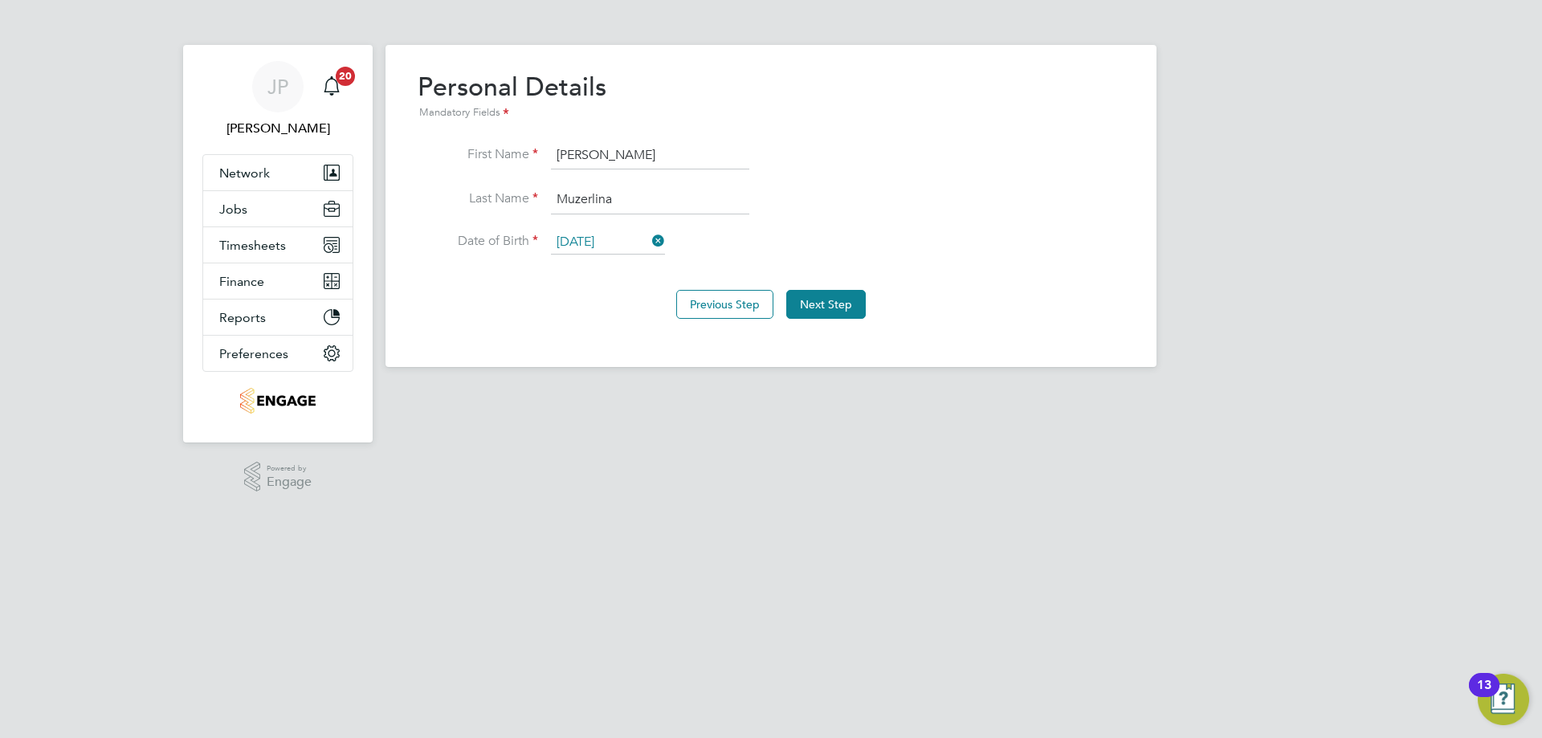
drag, startPoint x: 638, startPoint y: 194, endPoint x: 500, endPoint y: 194, distance: 138.2
click at [500, 194] on li "Last Name [PERSON_NAME]" at bounding box center [771, 208] width 707 height 45
click at [633, 192] on input "[PERSON_NAME]" at bounding box center [650, 200] width 198 height 29
type input "[PERSON_NAME]"
click at [833, 302] on button "Next Step" at bounding box center [826, 304] width 80 height 29
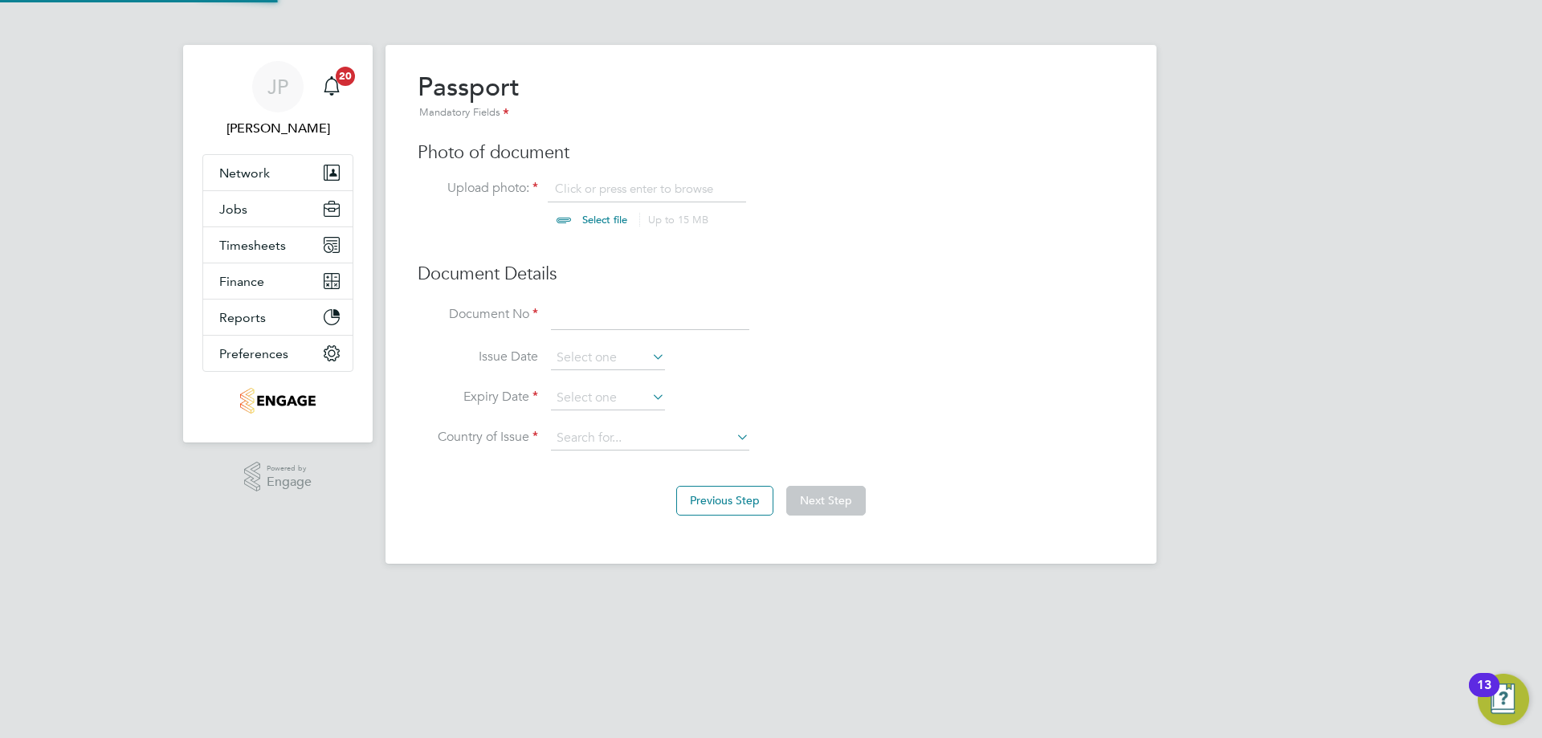
scroll to position [22, 199]
click at [590, 218] on input "file" at bounding box center [620, 205] width 252 height 48
type input "C:\fakepath\IO - RTW.pdf"
click at [641, 316] on input at bounding box center [650, 316] width 198 height 29
click at [601, 310] on input at bounding box center [650, 316] width 198 height 29
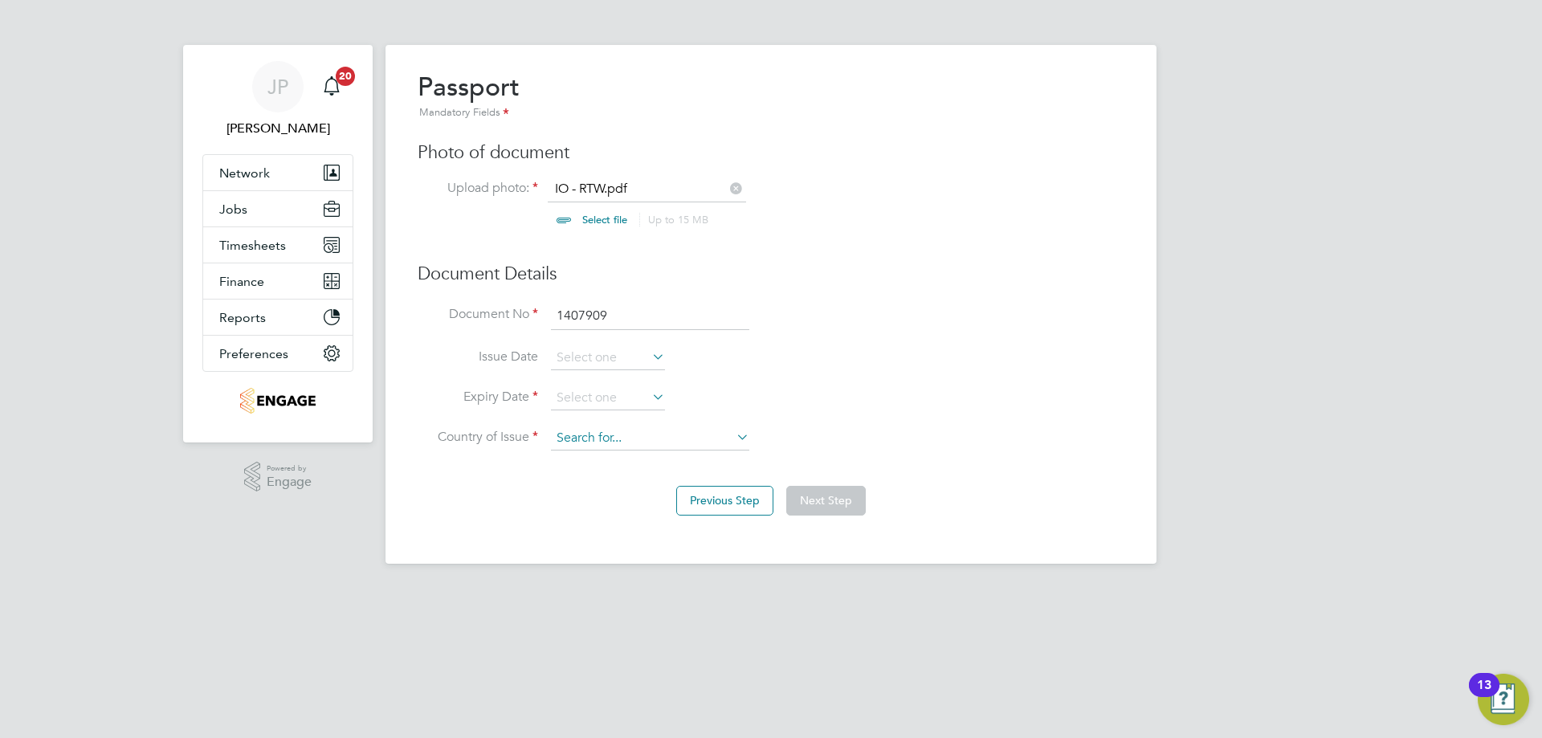
type input "1407909"
click at [619, 436] on input at bounding box center [650, 439] width 198 height 24
click at [625, 478] on li "Austr ia" at bounding box center [650, 484] width 200 height 22
type input "[GEOGRAPHIC_DATA]"
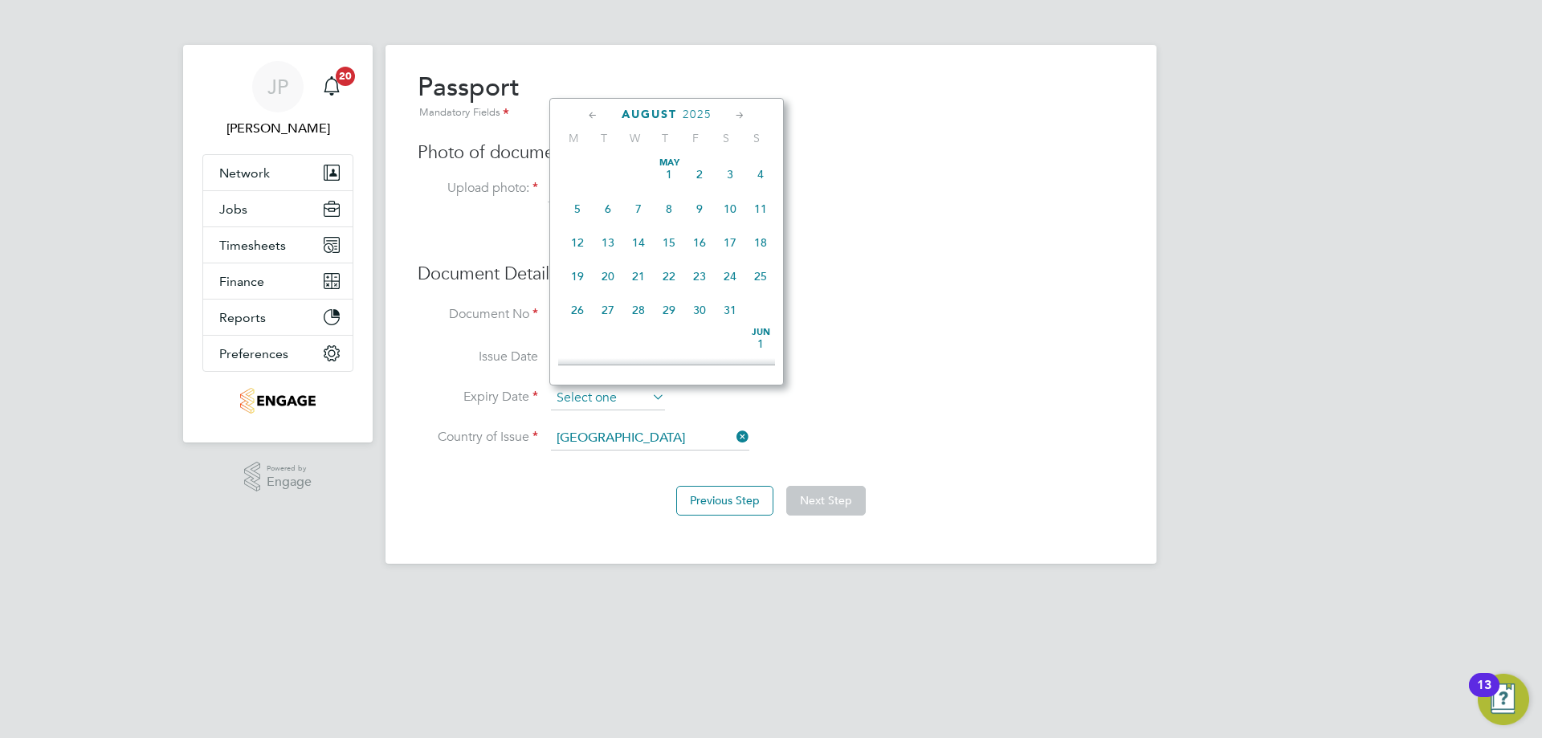
click at [598, 401] on input at bounding box center [608, 398] width 114 height 24
click at [737, 112] on icon at bounding box center [740, 116] width 15 height 18
click at [704, 112] on span "2025" at bounding box center [710, 115] width 29 height 14
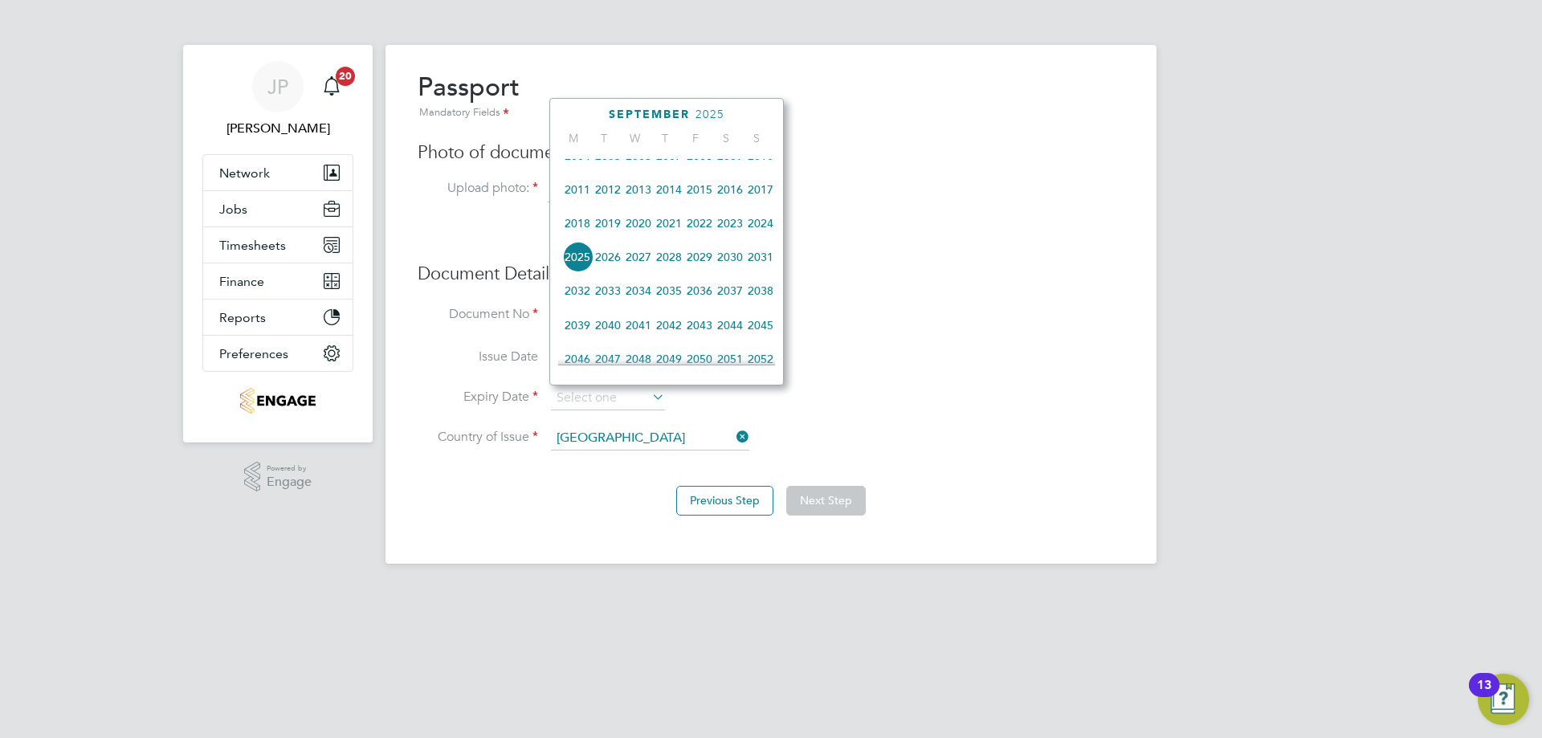
click at [611, 267] on span "2026" at bounding box center [608, 257] width 31 height 31
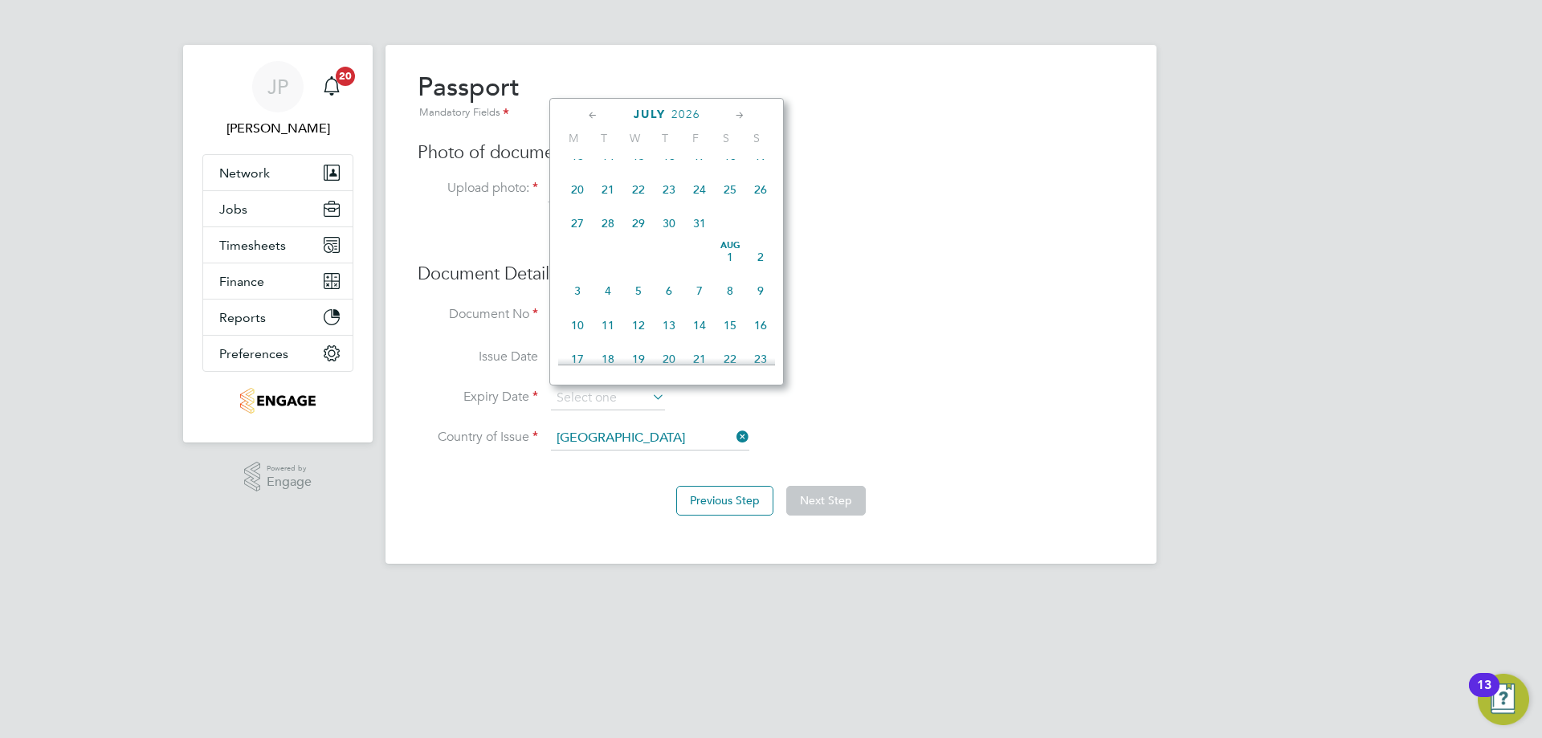
scroll to position [908, 0]
click at [578, 299] on span "26" at bounding box center [577, 283] width 31 height 31
type input "[DATE]"
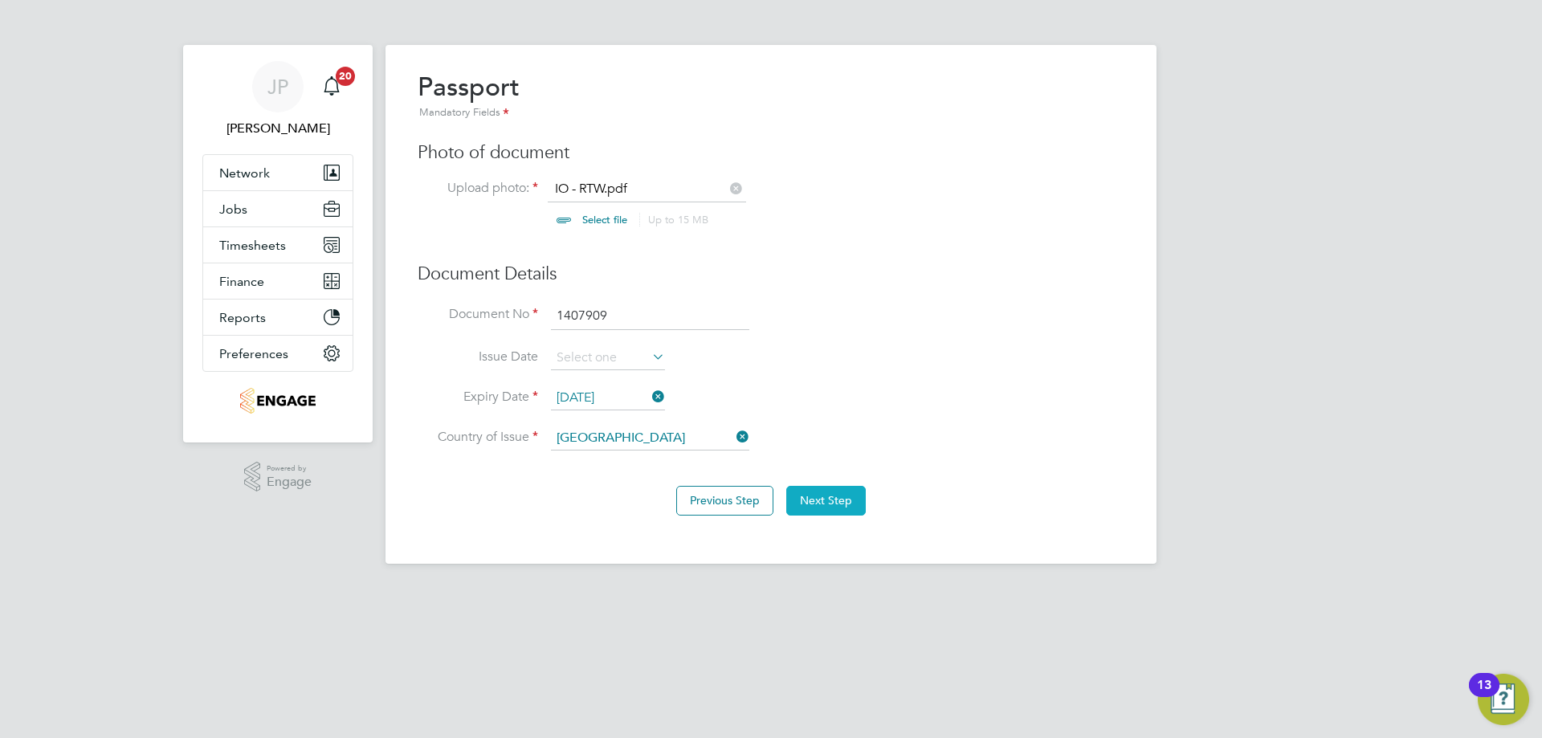
click at [839, 509] on button "Next Step" at bounding box center [826, 500] width 80 height 29
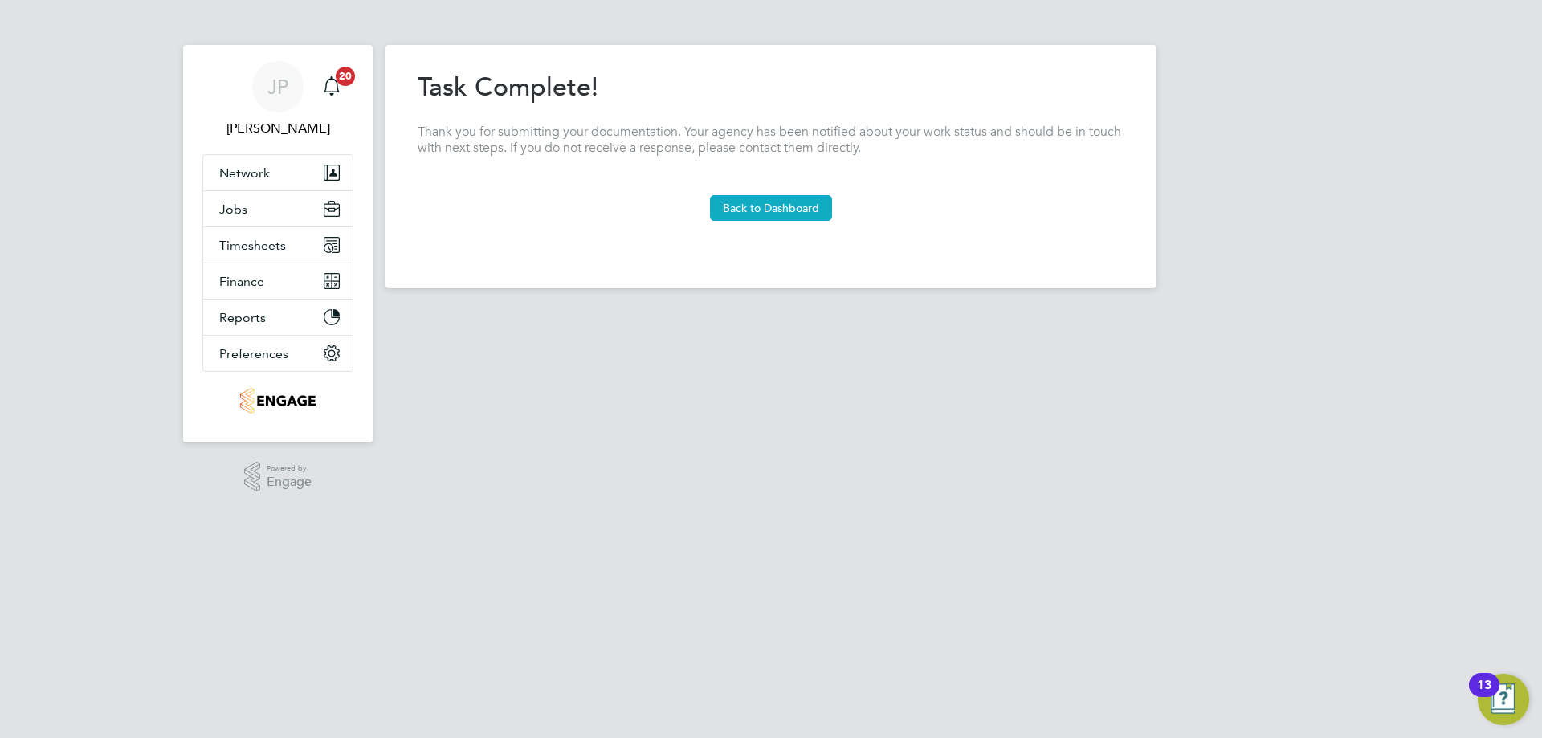
click at [782, 202] on button "Back to Dashboard" at bounding box center [771, 208] width 122 height 26
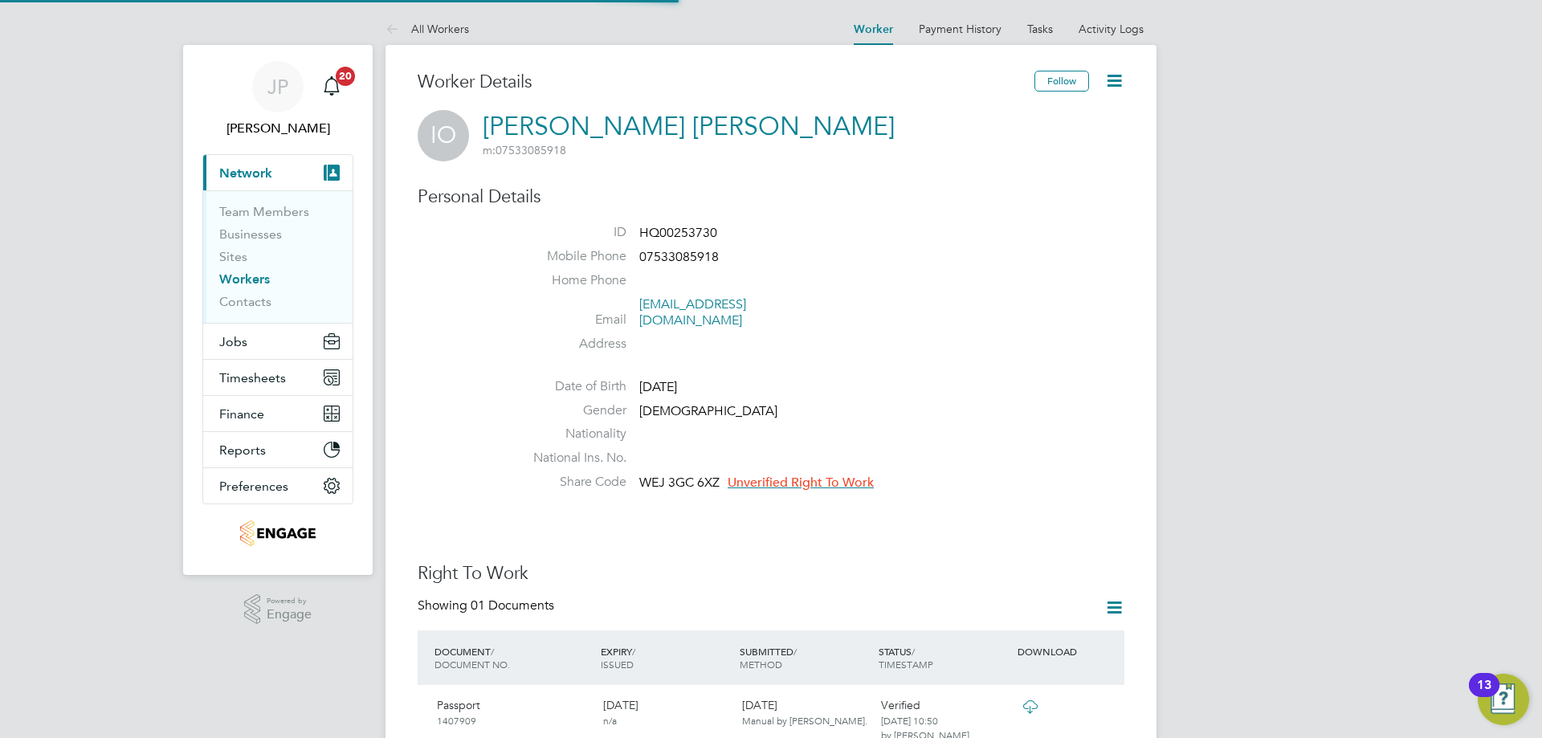
scroll to position [321, 0]
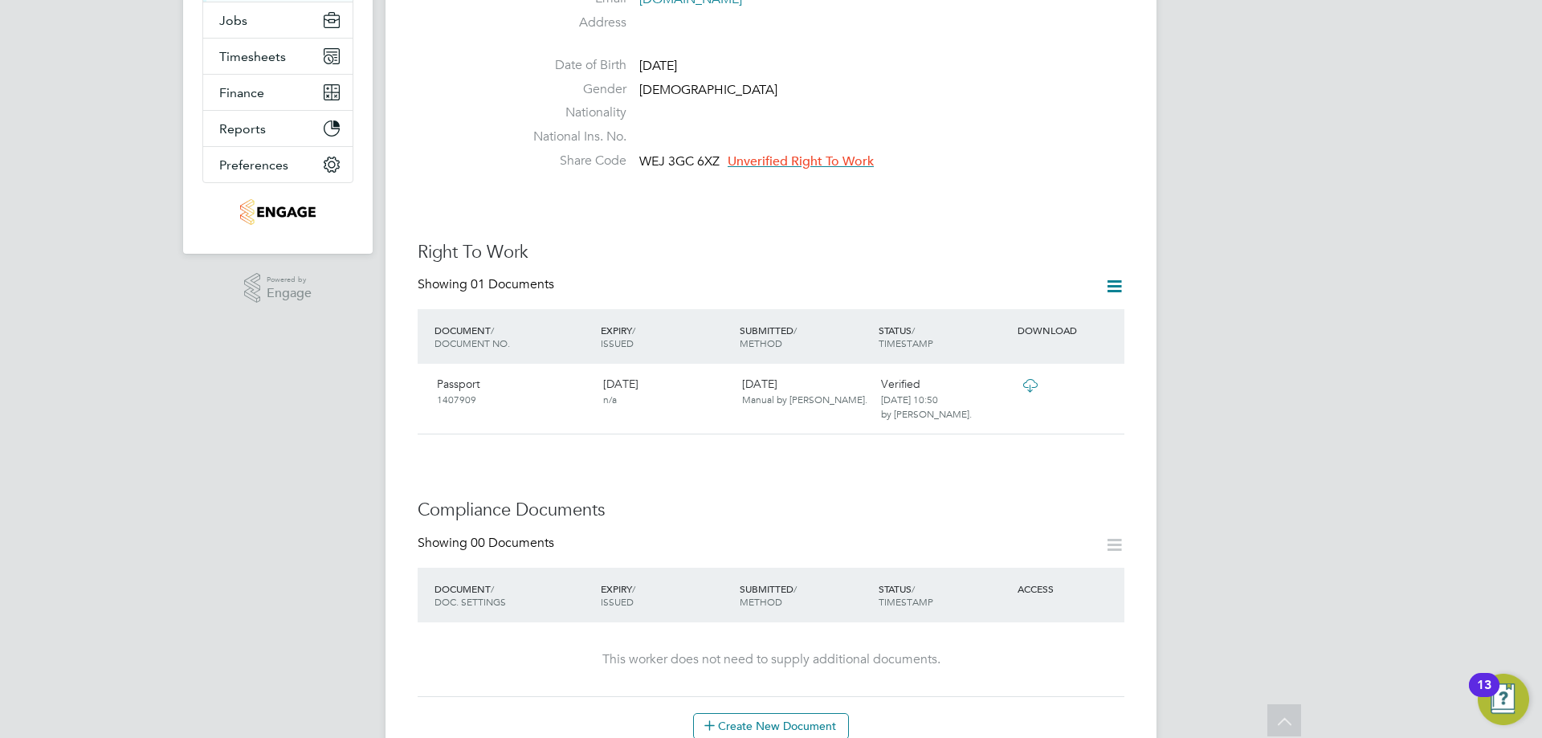
click at [814, 153] on span "Unverified Right To Work" at bounding box center [801, 161] width 146 height 16
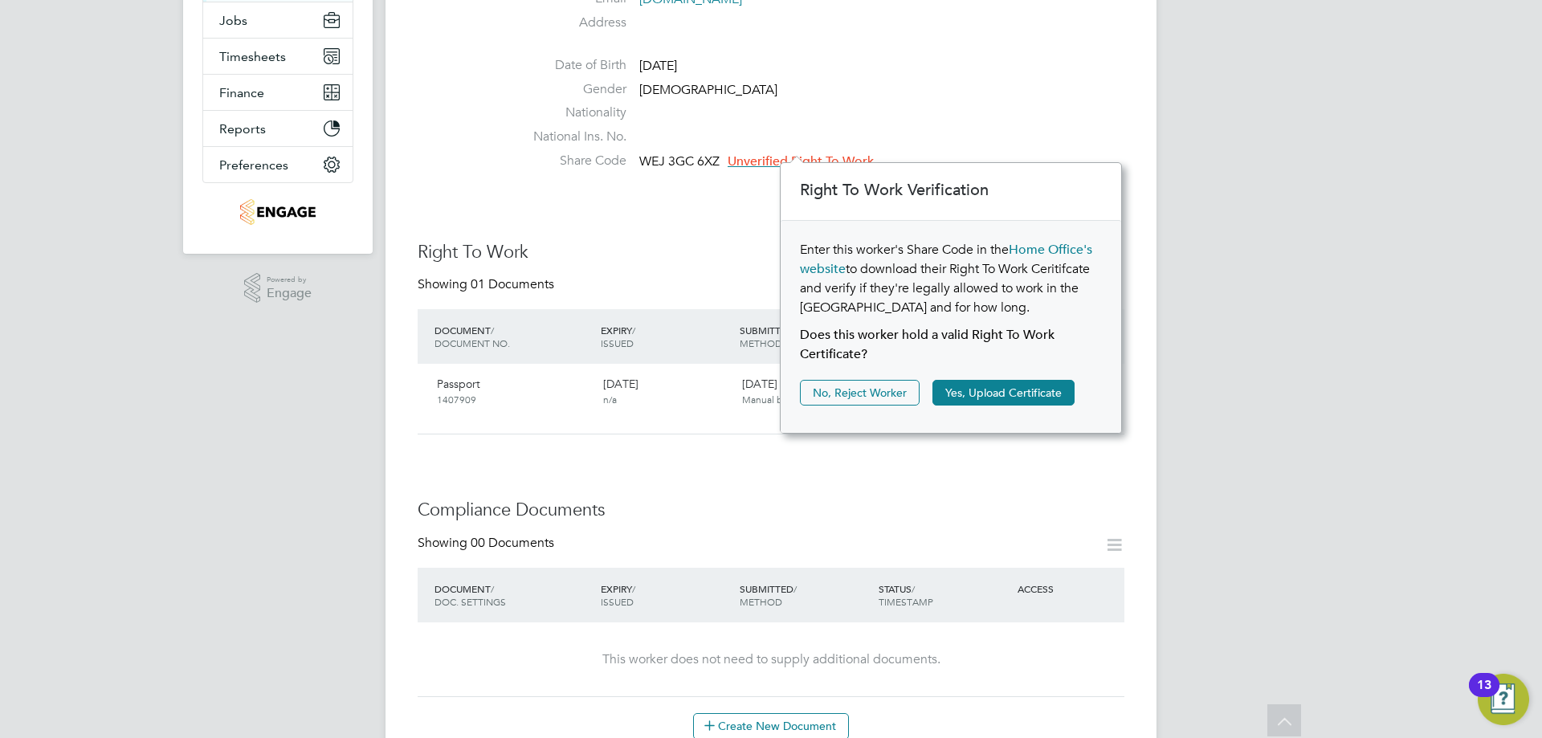
scroll to position [17, 146]
click at [990, 400] on button "Yes, Upload Certificate" at bounding box center [1004, 393] width 142 height 26
click at [968, 394] on button "Yes, Upload Certificate" at bounding box center [1004, 393] width 142 height 26
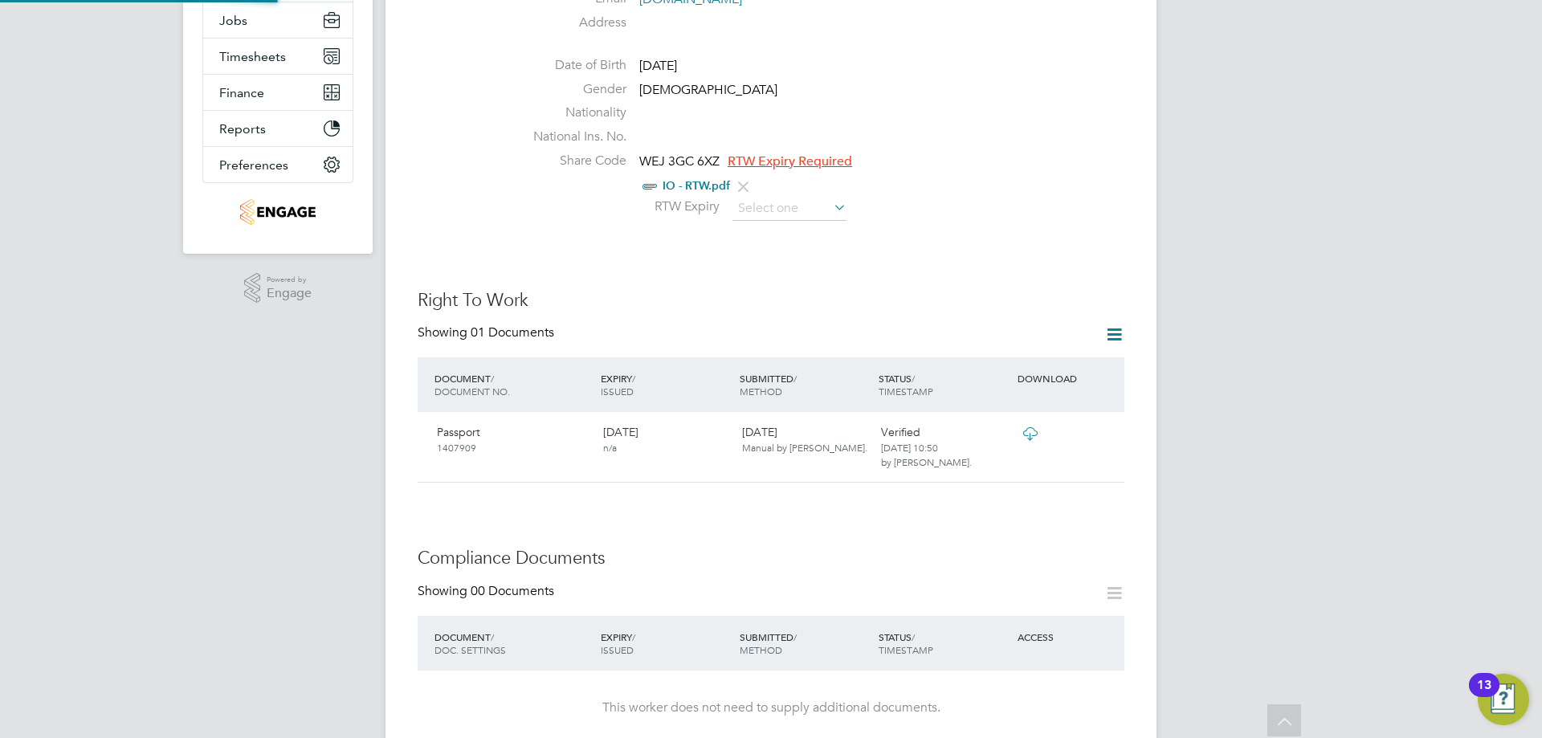
scroll to position [0, 0]
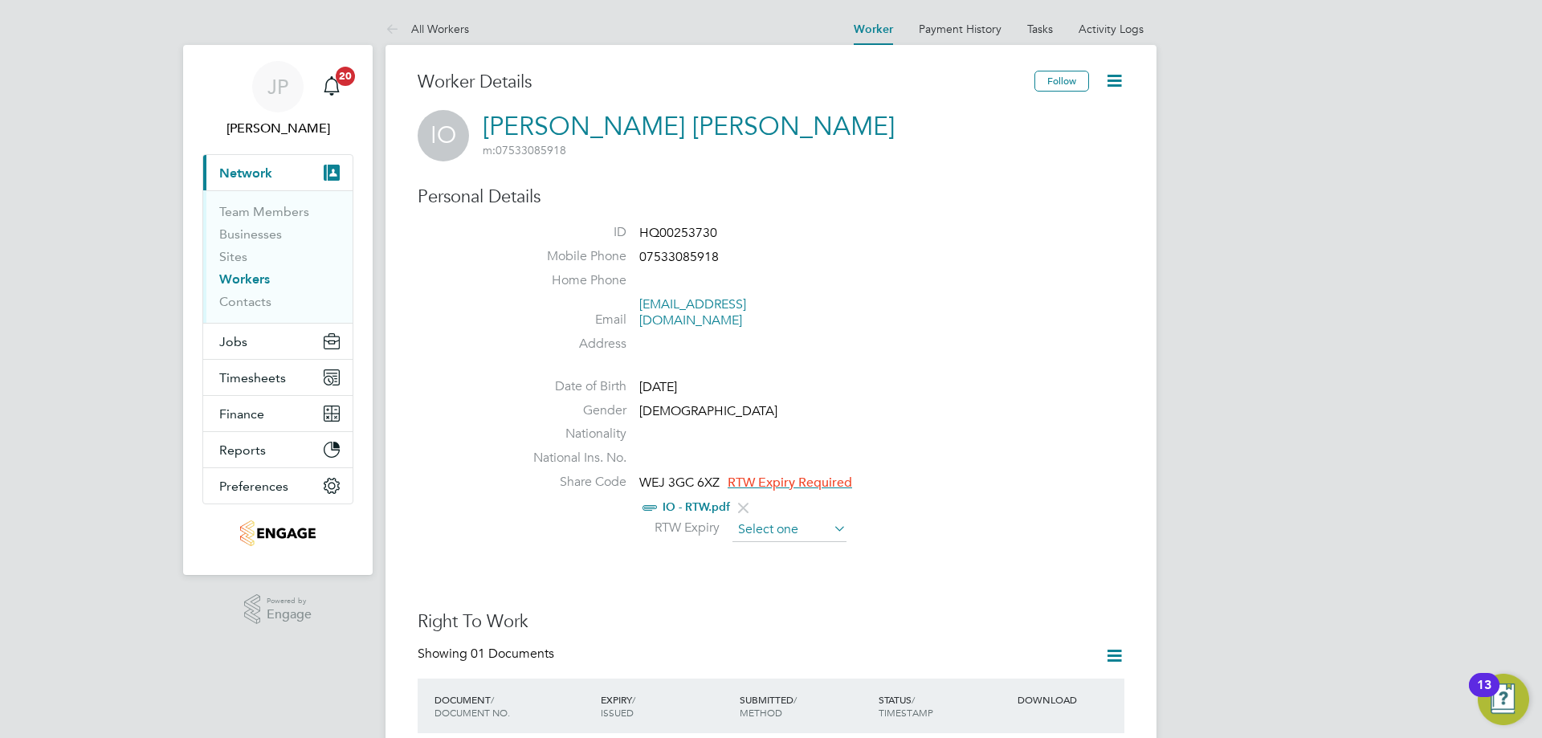
click at [810, 518] on input at bounding box center [790, 530] width 114 height 24
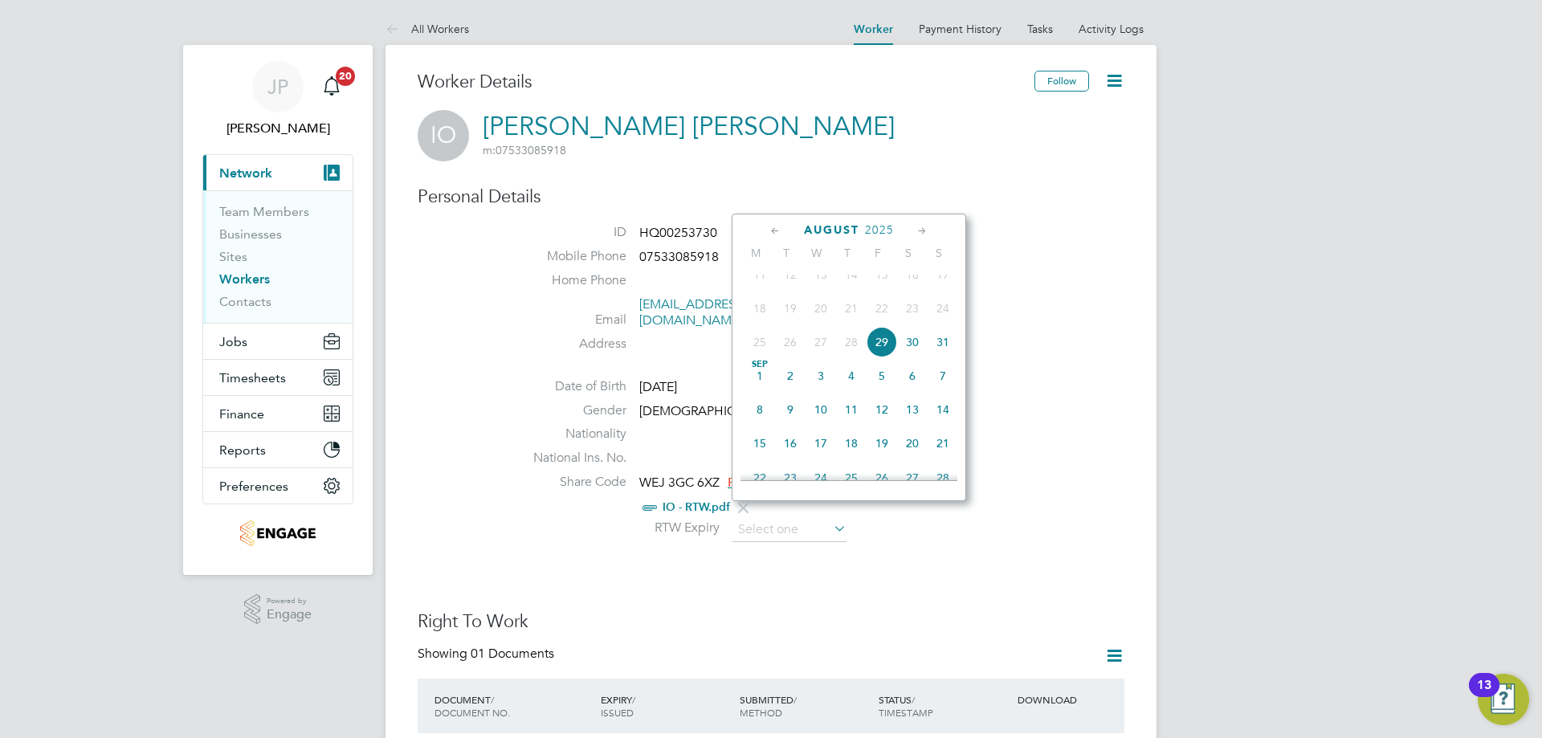
click at [920, 234] on icon at bounding box center [922, 232] width 15 height 18
click at [889, 229] on span "2025" at bounding box center [892, 230] width 29 height 14
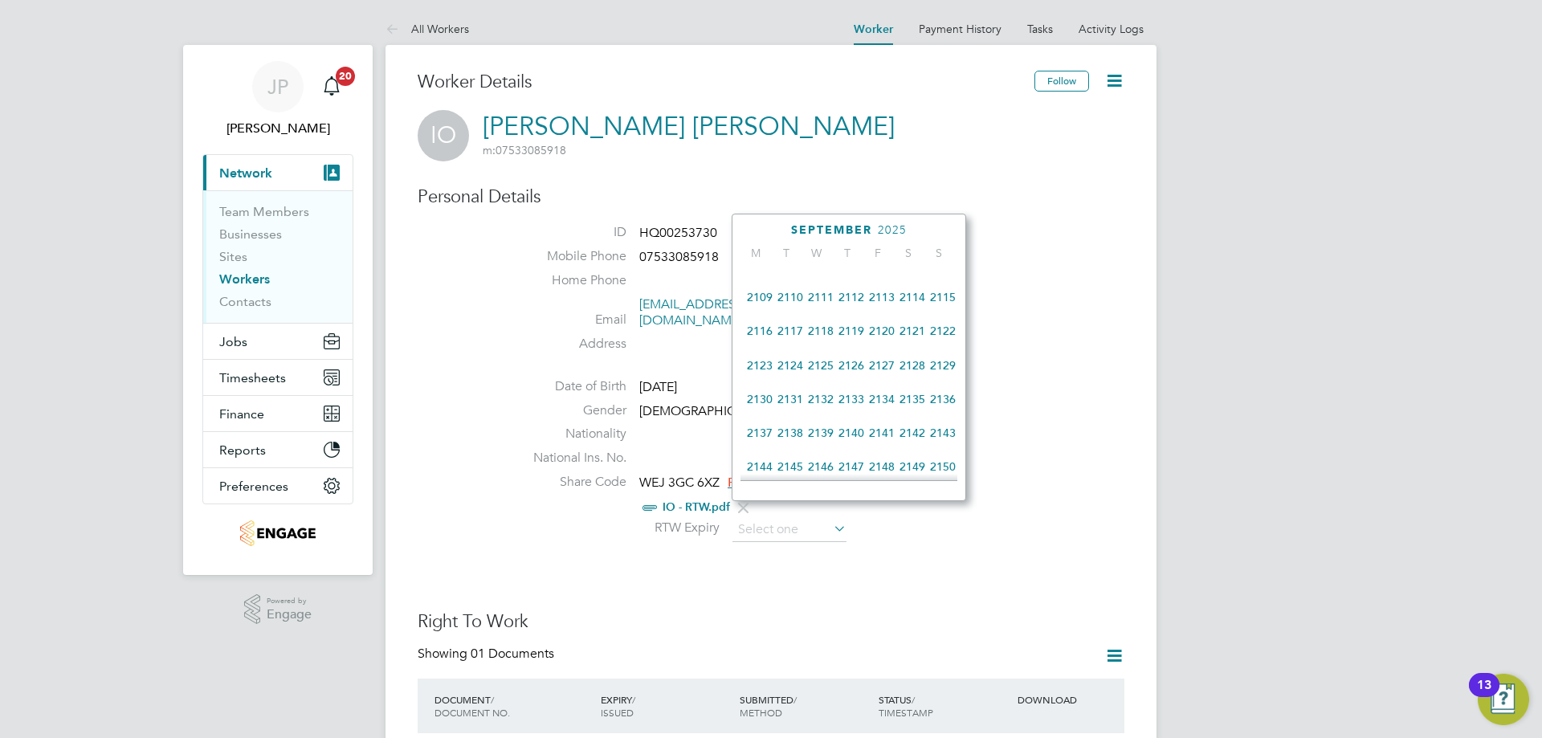
scroll to position [1390, 0]
click at [859, 373] on span "2224" at bounding box center [851, 357] width 31 height 31
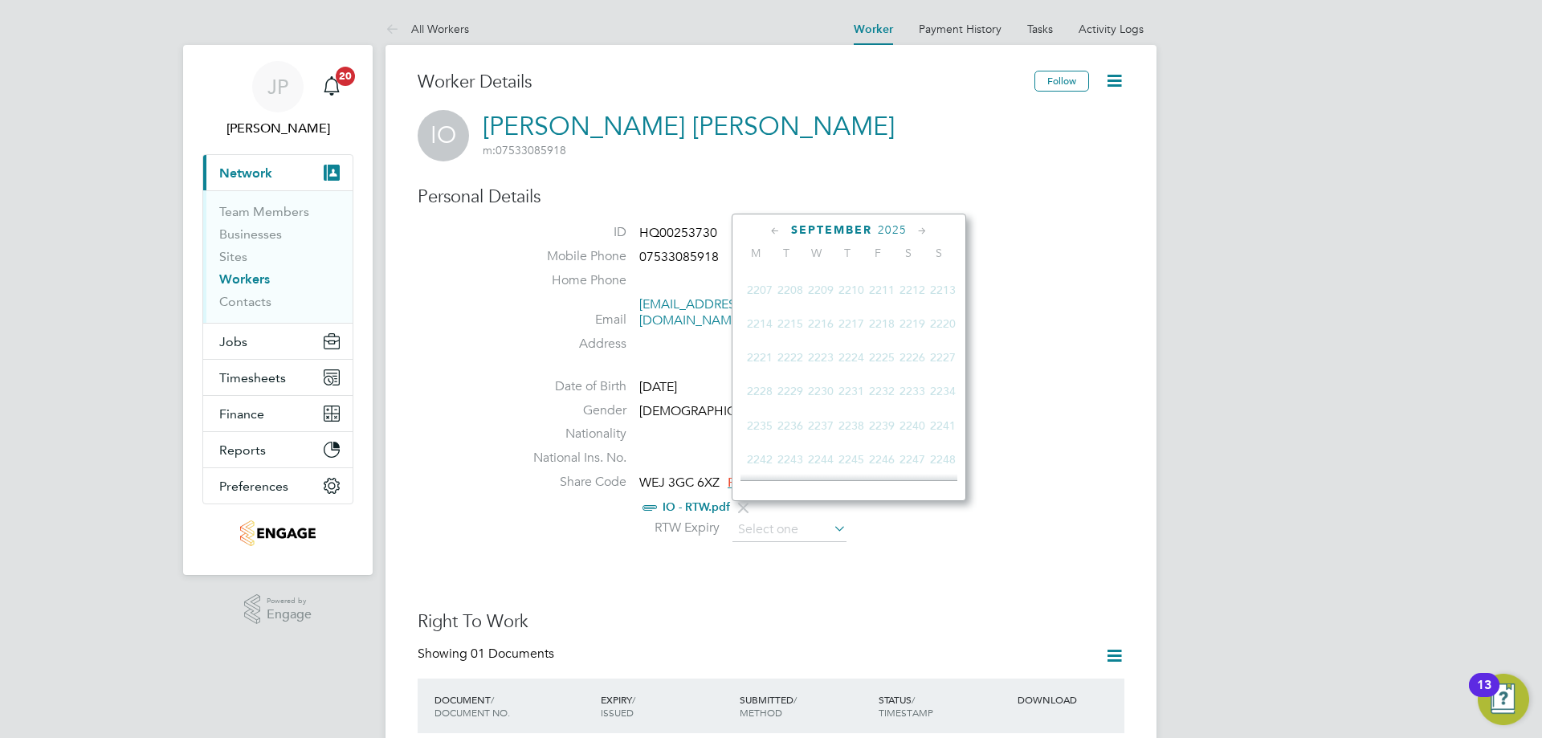
scroll to position [1078, 0]
click at [763, 312] on span "[DATE]" at bounding box center [760, 296] width 31 height 31
type input "[DATE]"
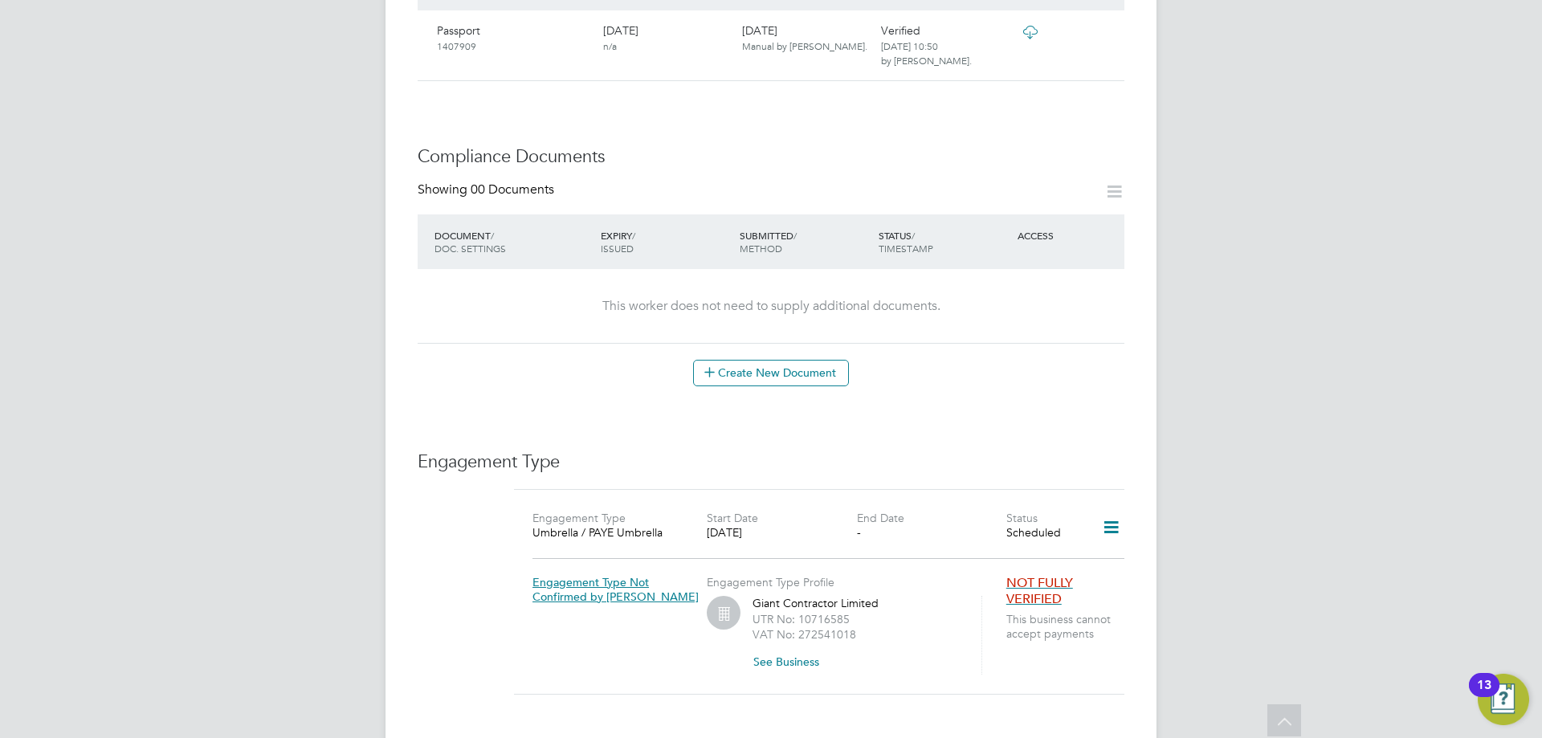
scroll to position [803, 0]
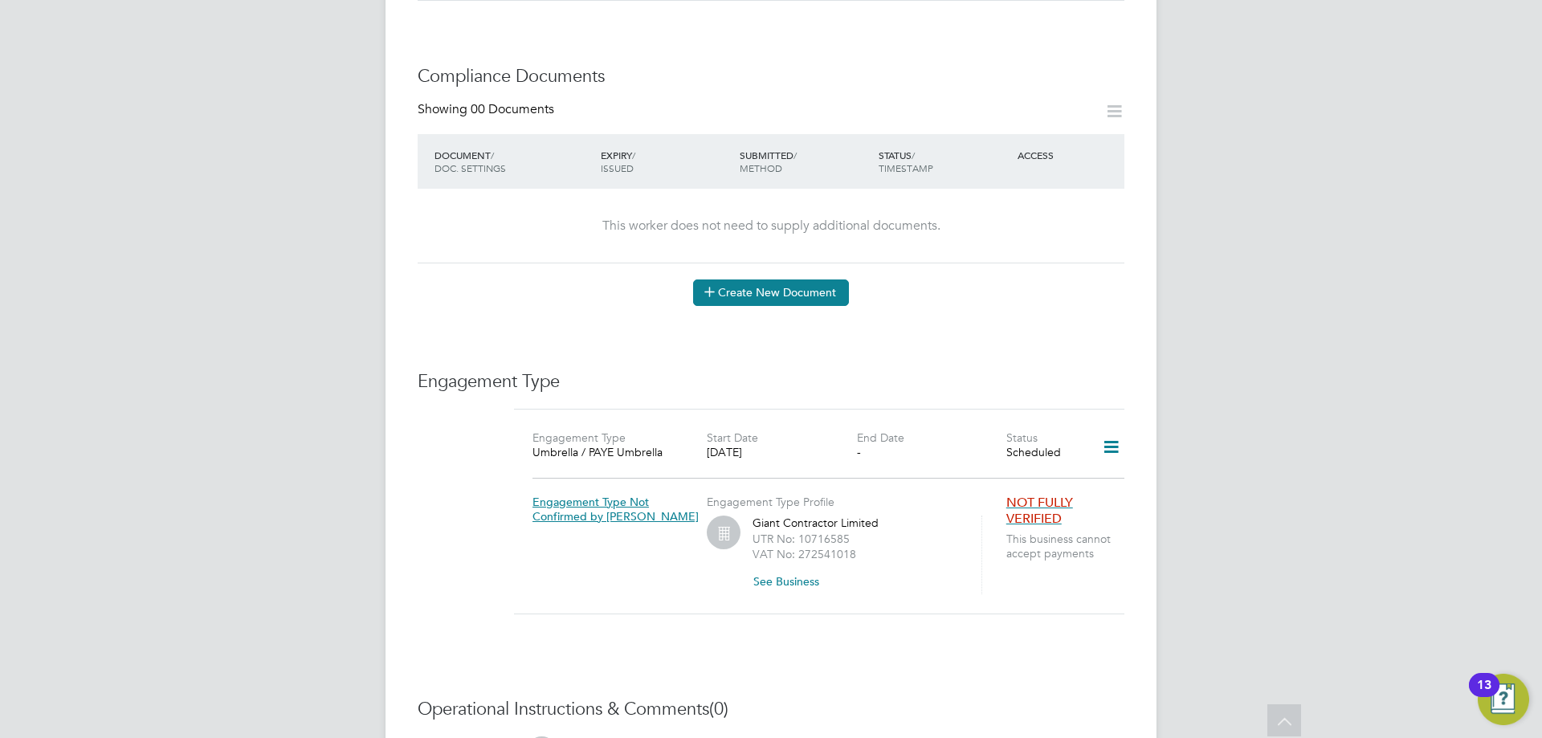
click at [782, 280] on button "Create New Document" at bounding box center [771, 293] width 156 height 26
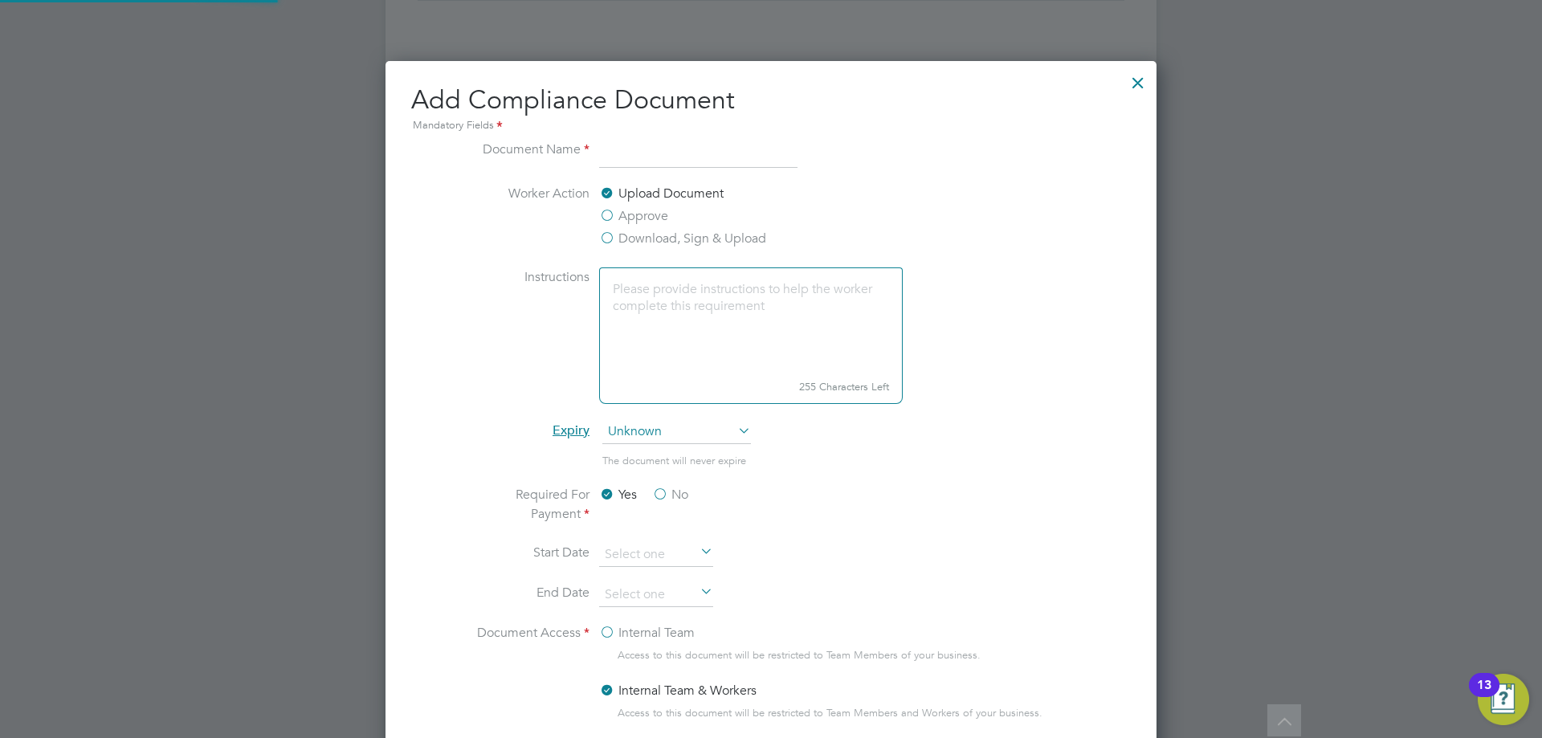
scroll to position [843, 772]
click at [1137, 82] on div at bounding box center [1138, 78] width 29 height 29
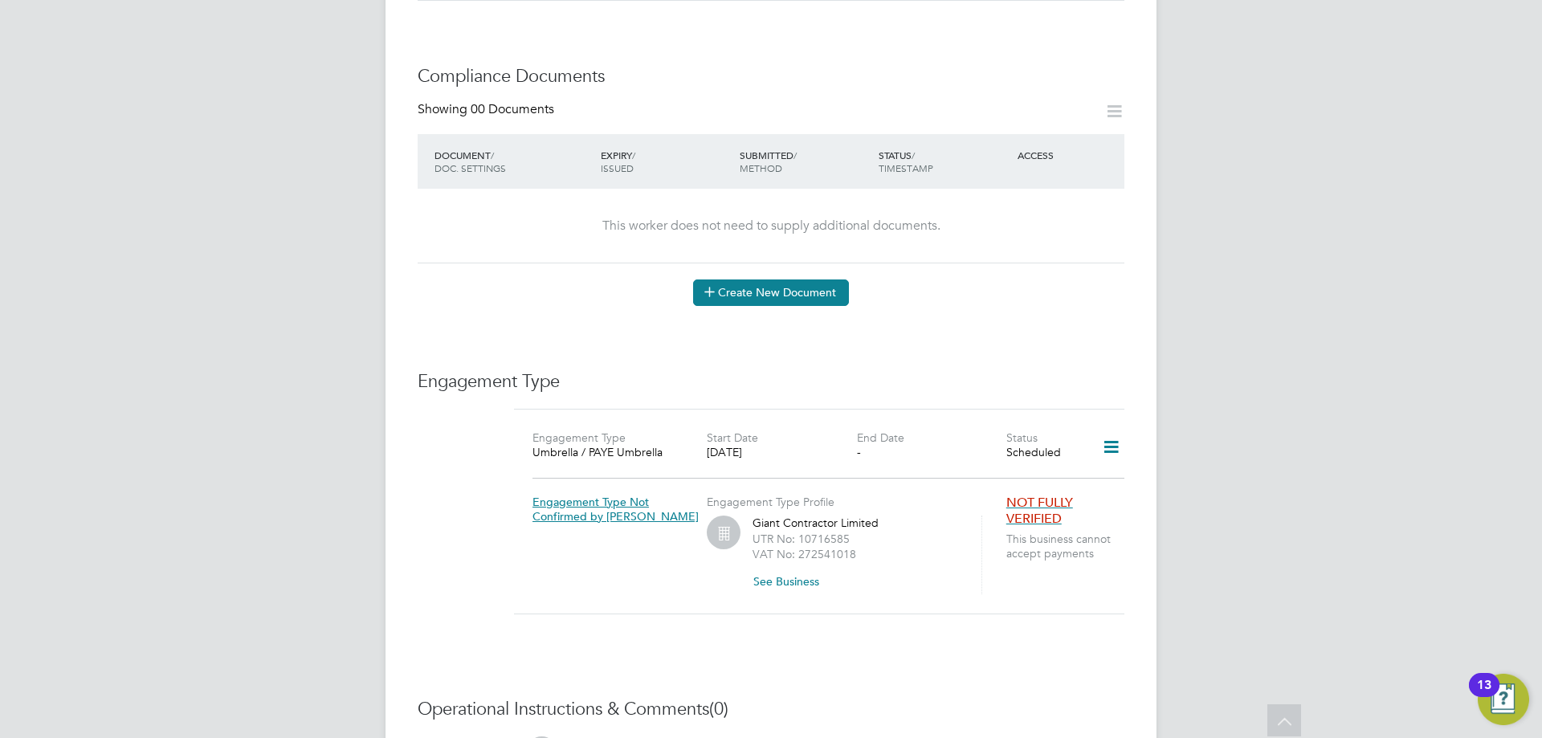
click at [733, 280] on button "Create New Document" at bounding box center [771, 293] width 156 height 26
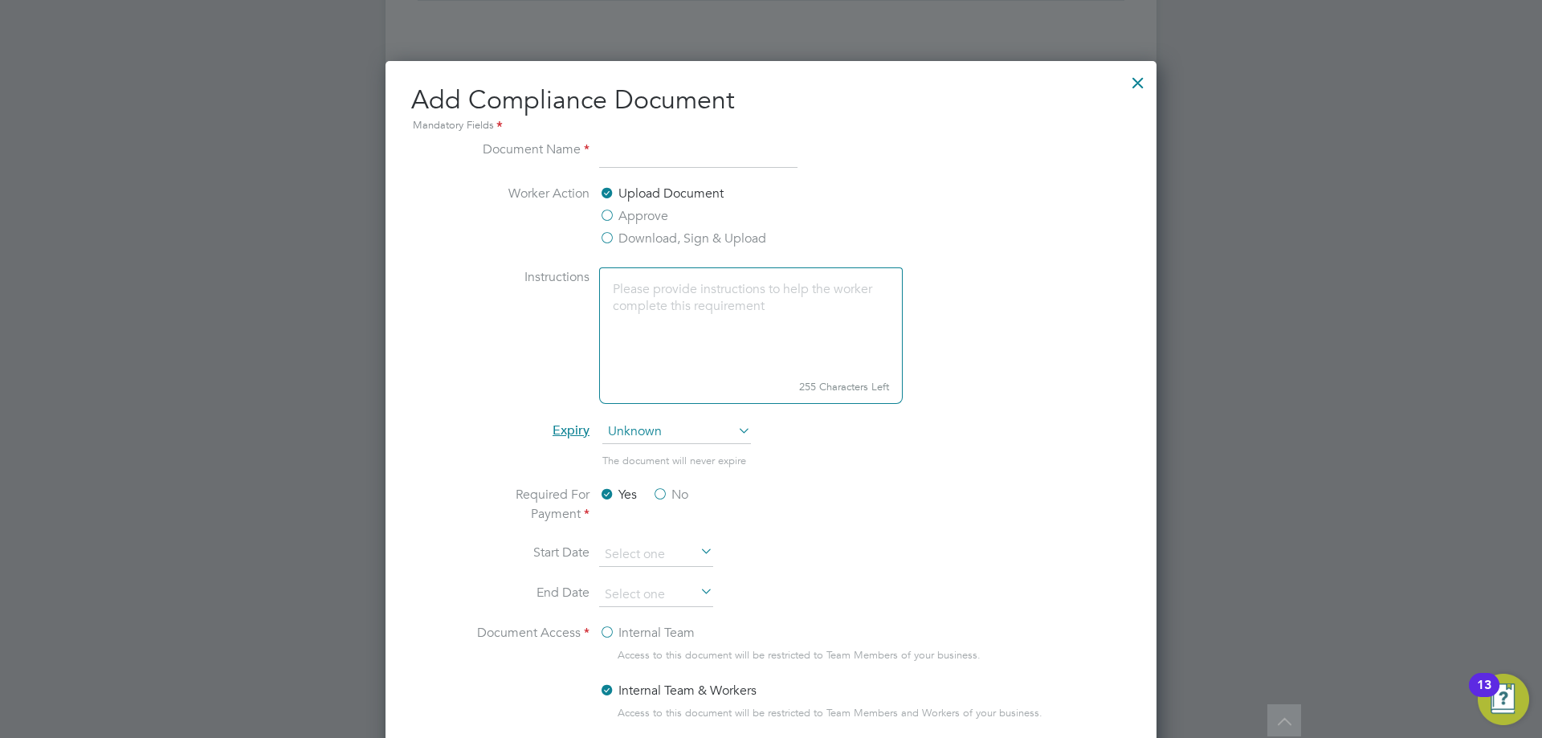
click at [620, 156] on input at bounding box center [698, 154] width 198 height 29
type input "NCC Vetting Form"
click at [608, 218] on label "Approve" at bounding box center [633, 215] width 69 height 19
click at [0, 0] on input "Approve" at bounding box center [0, 0] width 0 height 0
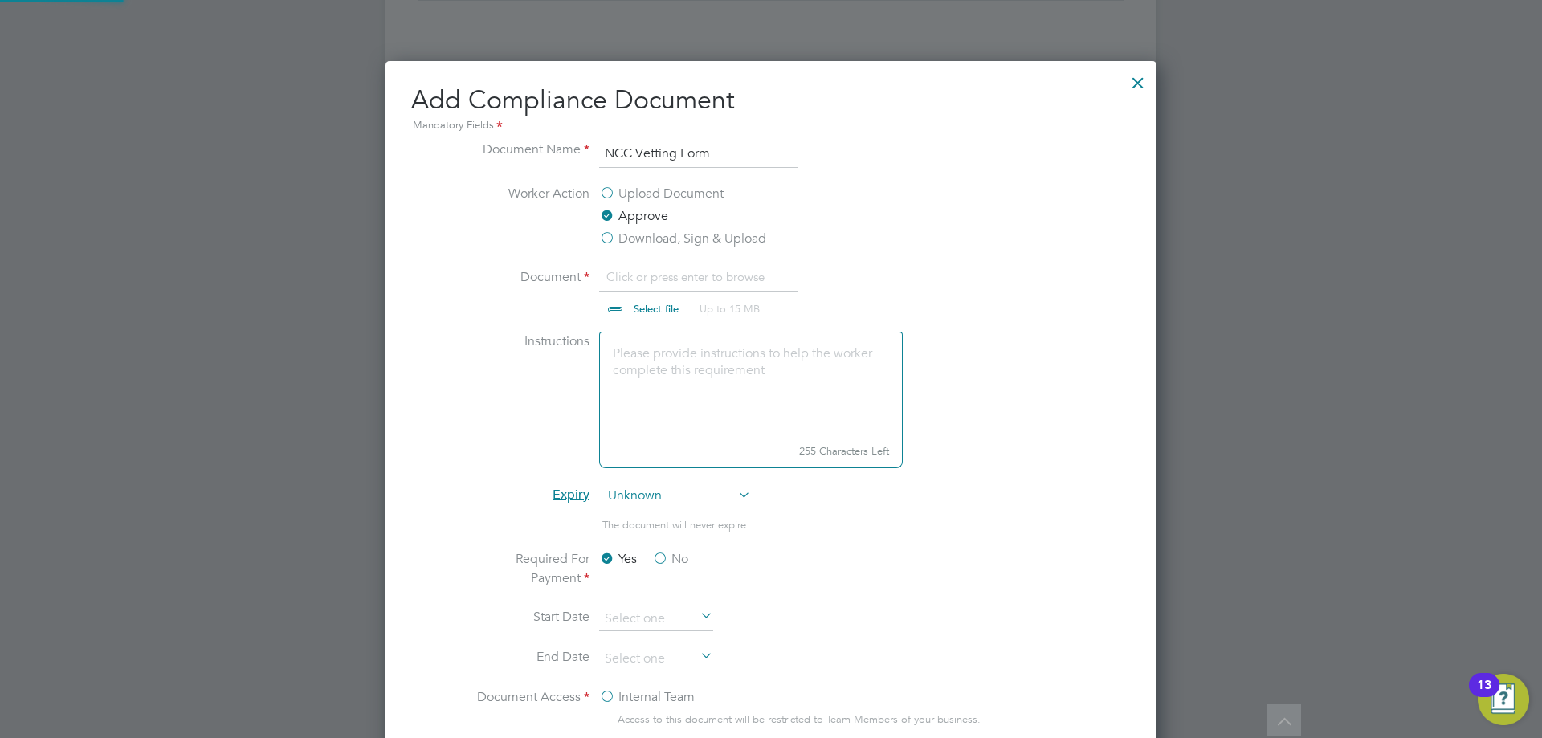
scroll to position [24, 199]
click at [633, 313] on input "file" at bounding box center [671, 291] width 252 height 48
type input "C:\fakepath\IO - NCC Form.docx"
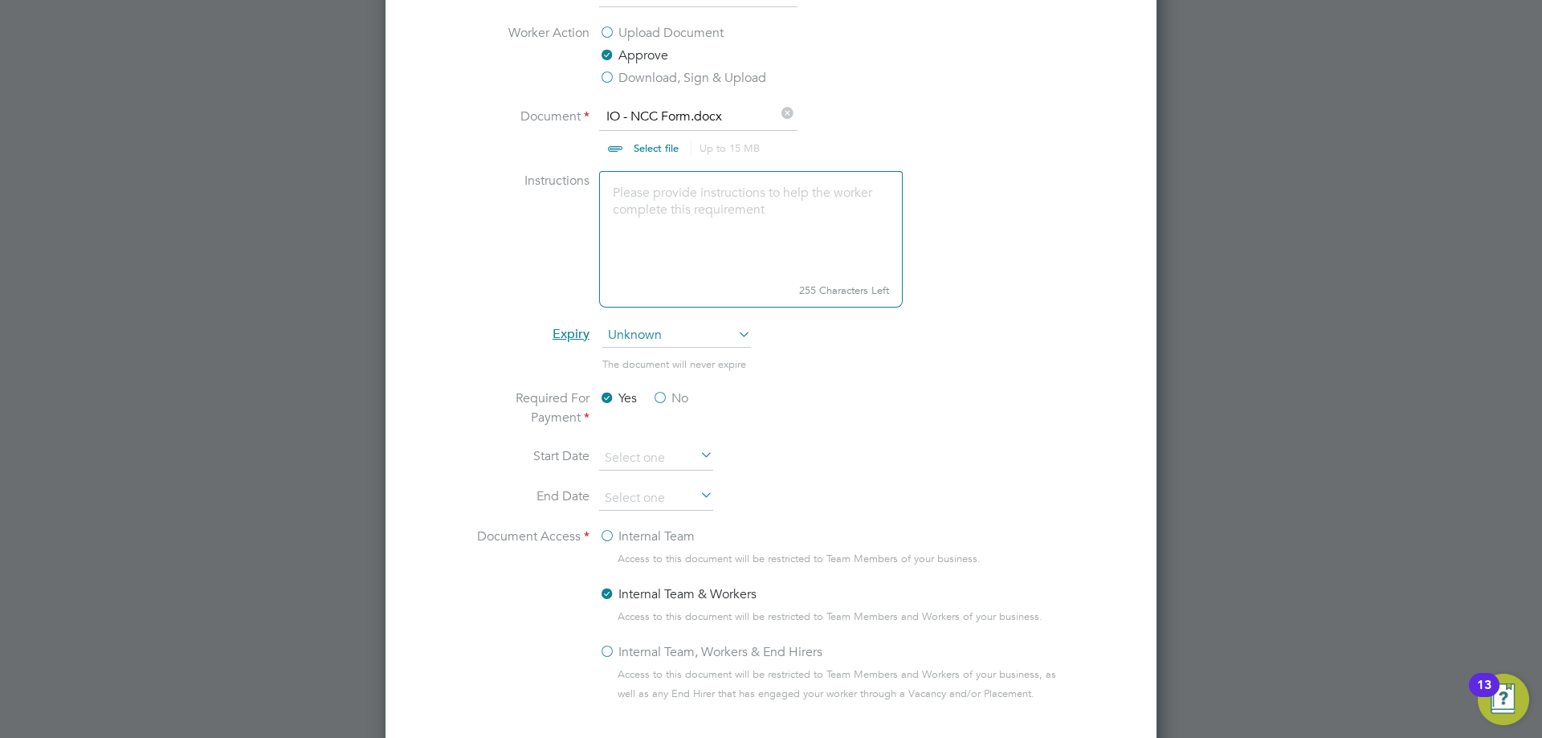
scroll to position [1032, 0]
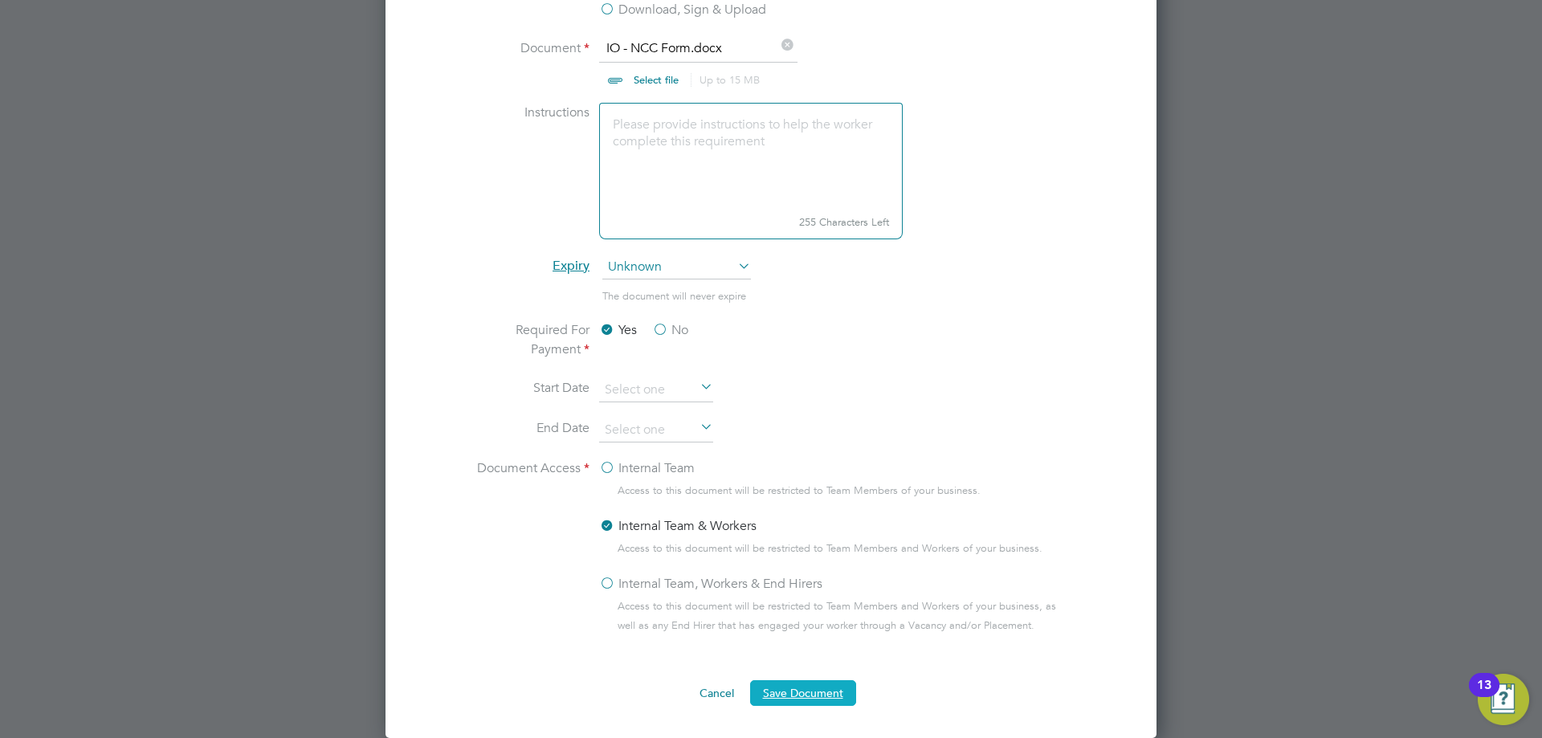
click at [786, 692] on button "Save Document" at bounding box center [803, 693] width 106 height 26
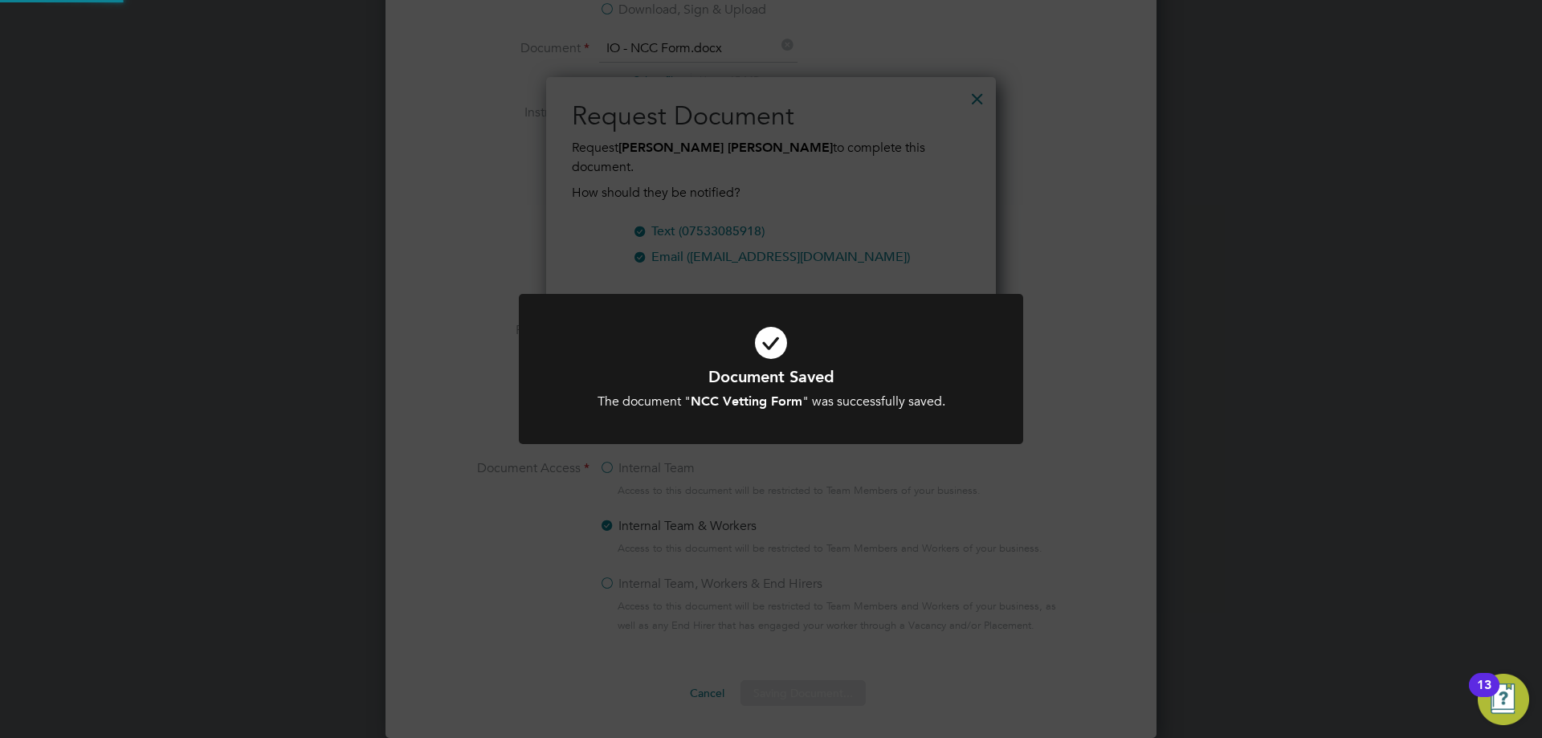
scroll to position [258, 451]
click at [1313, 382] on div "Document Saved The document " NCC Vetting Form " was successfully saved. Cancel…" at bounding box center [771, 369] width 1542 height 738
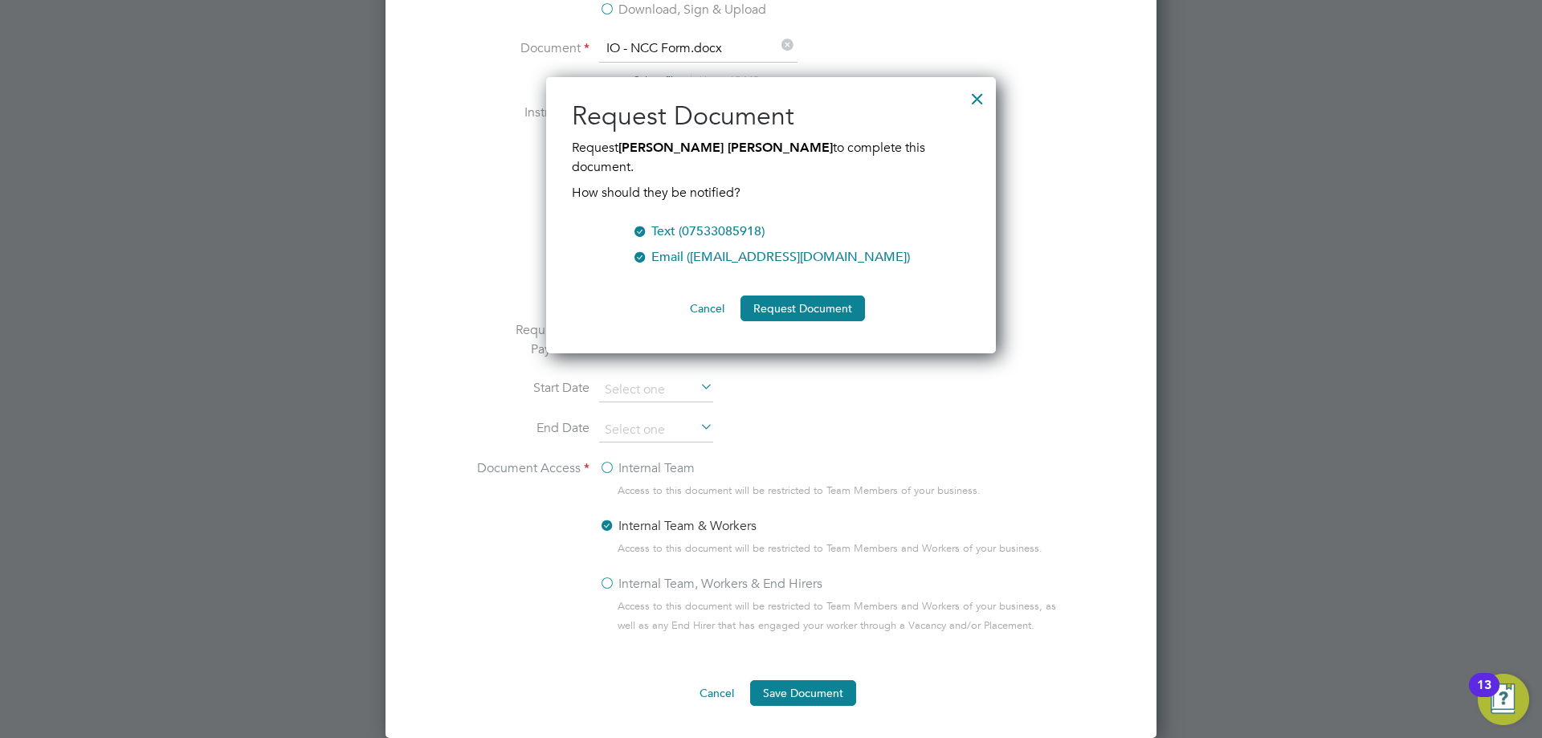
click at [648, 222] on div at bounding box center [640, 230] width 16 height 16
click at [648, 247] on div at bounding box center [640, 255] width 16 height 16
click at [712, 296] on button "Cancel" at bounding box center [707, 309] width 60 height 26
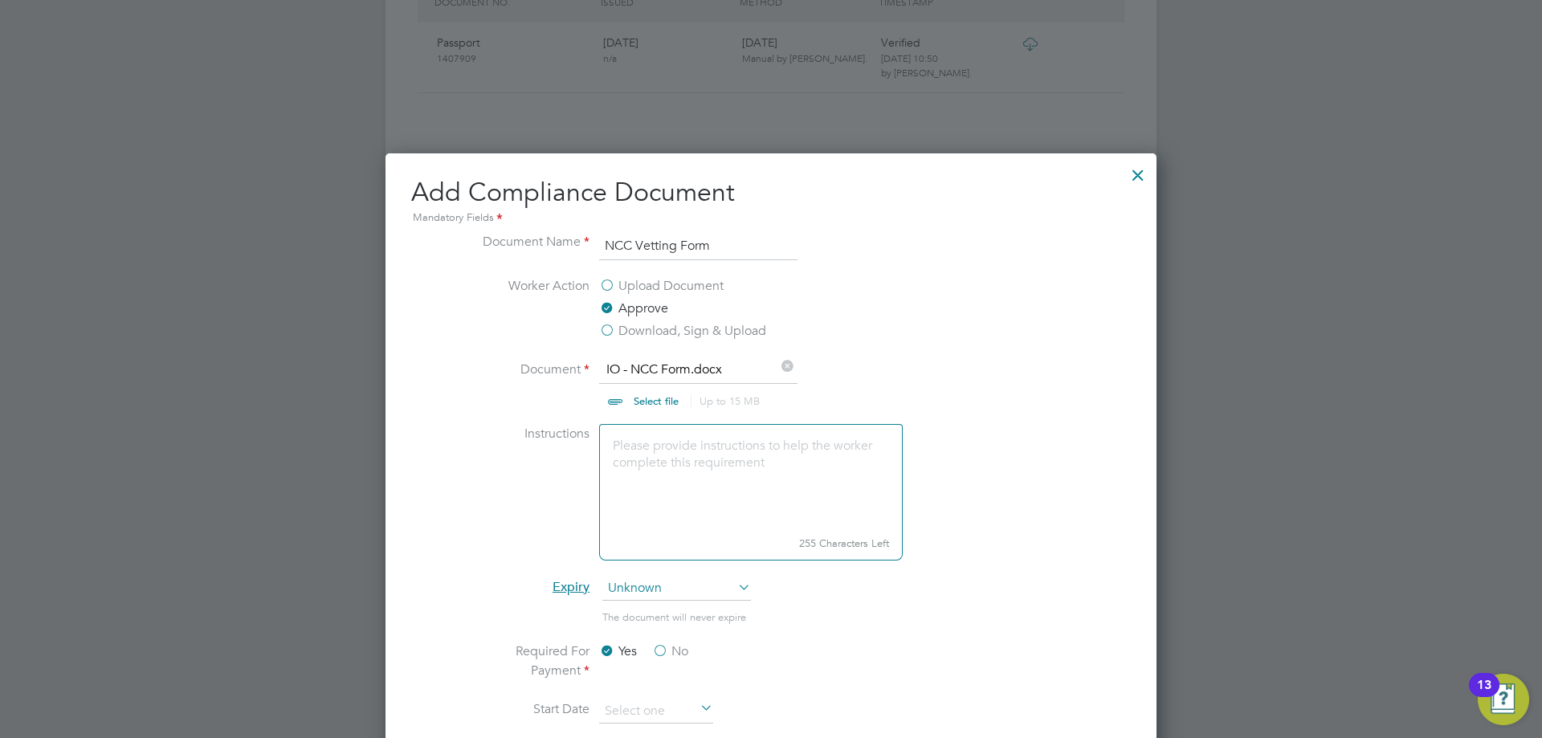
scroll to position [791, 0]
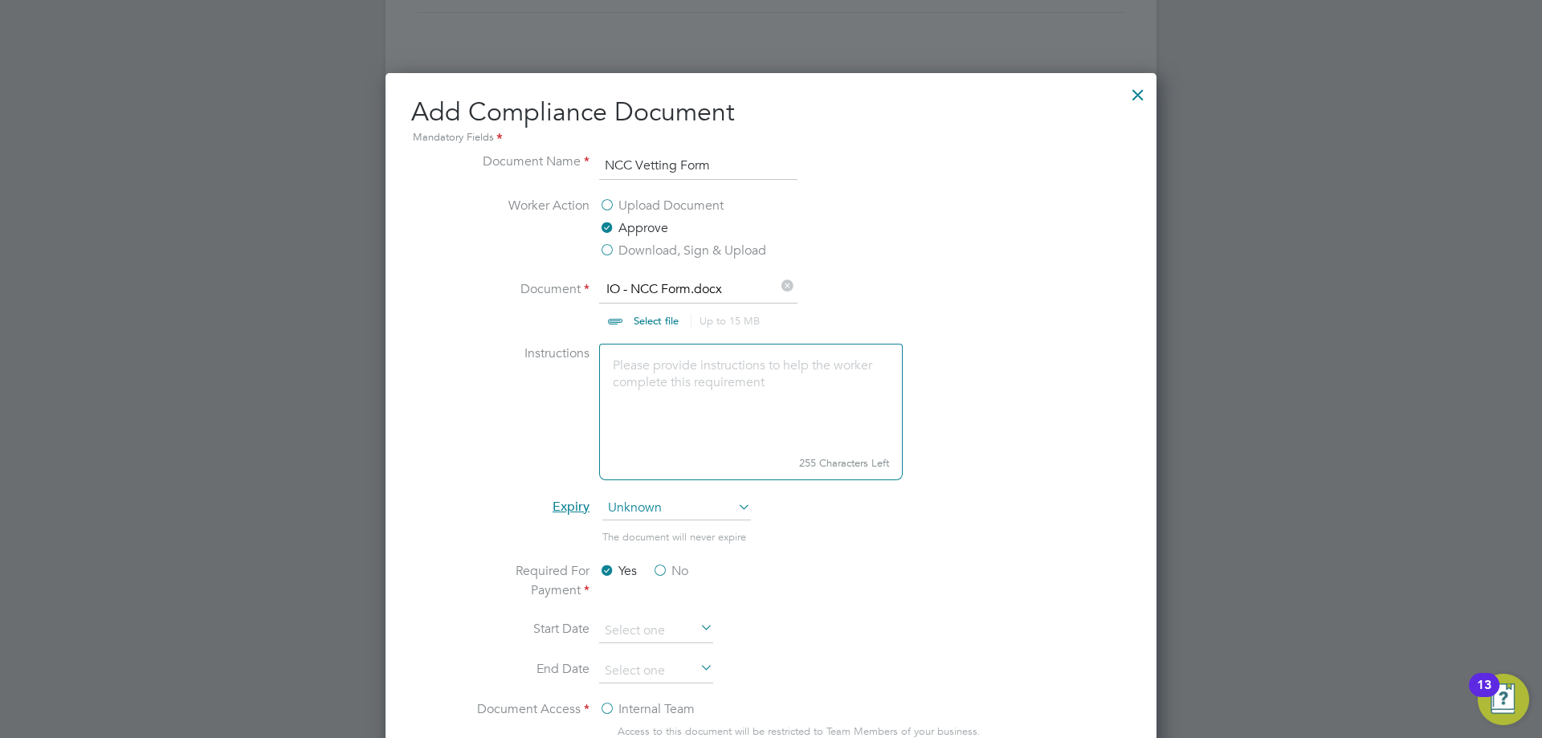
click at [606, 208] on label "Upload Document" at bounding box center [661, 205] width 125 height 19
click at [0, 0] on input "Upload Document" at bounding box center [0, 0] width 0 height 0
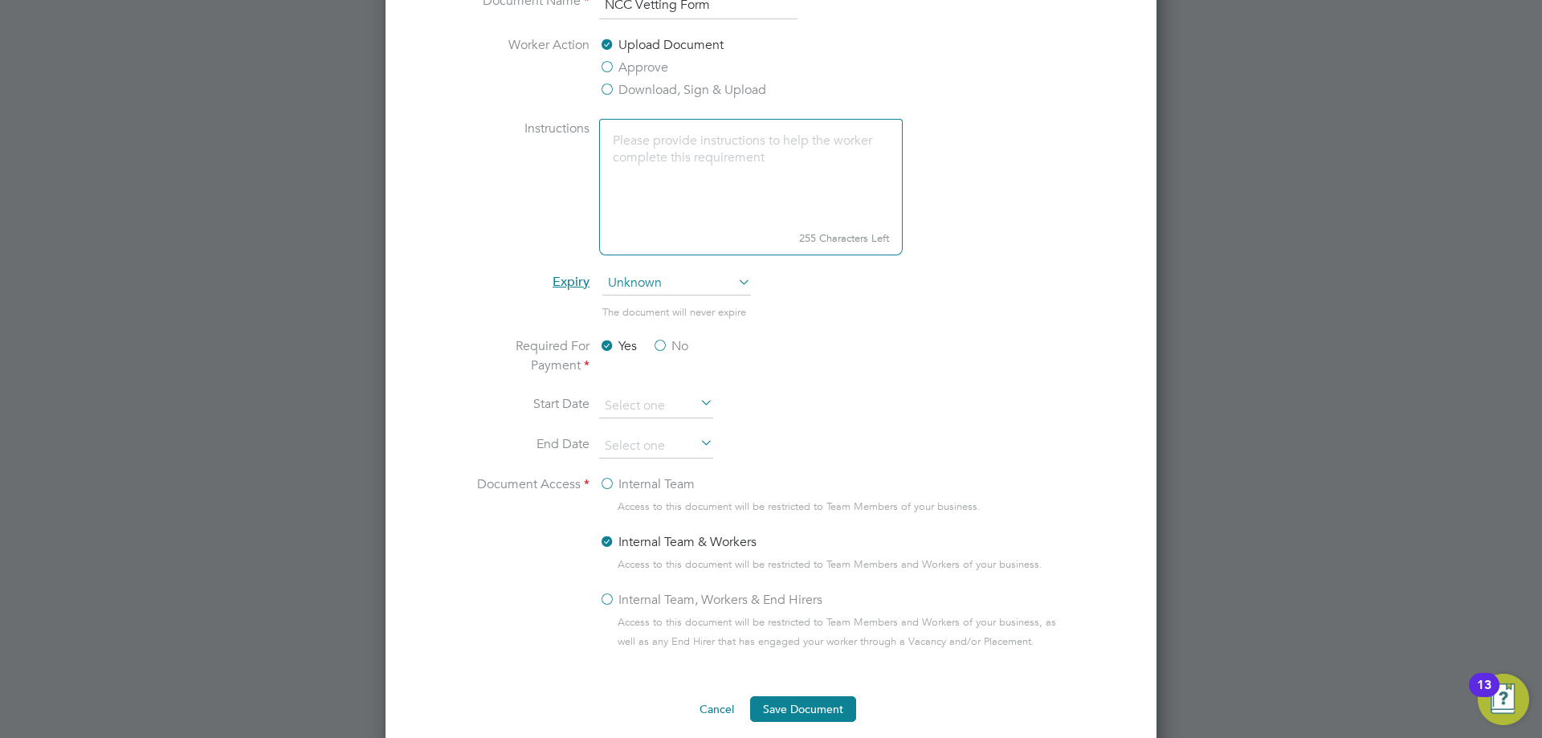
scroll to position [1023, 0]
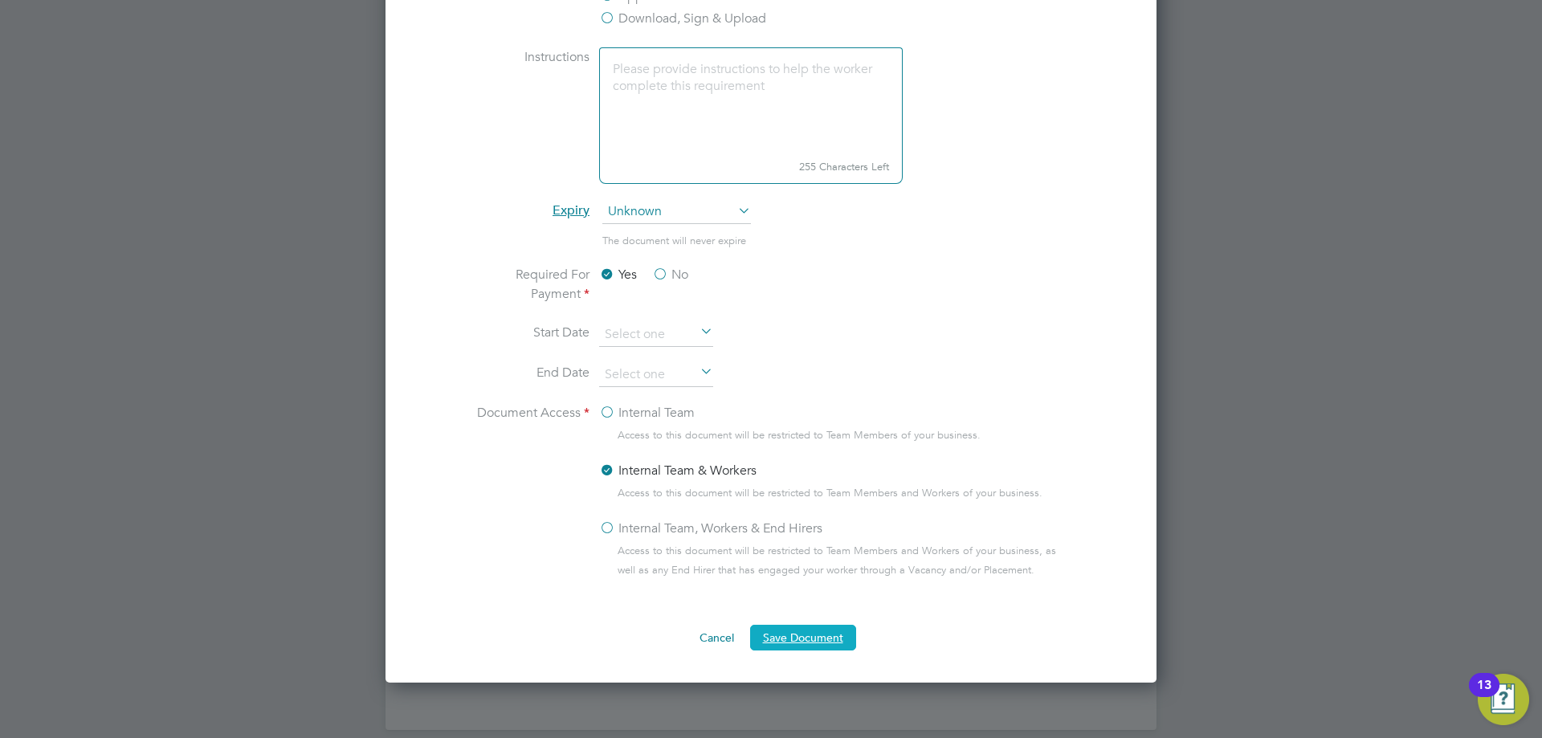
click at [806, 639] on button "Save Document" at bounding box center [803, 638] width 106 height 26
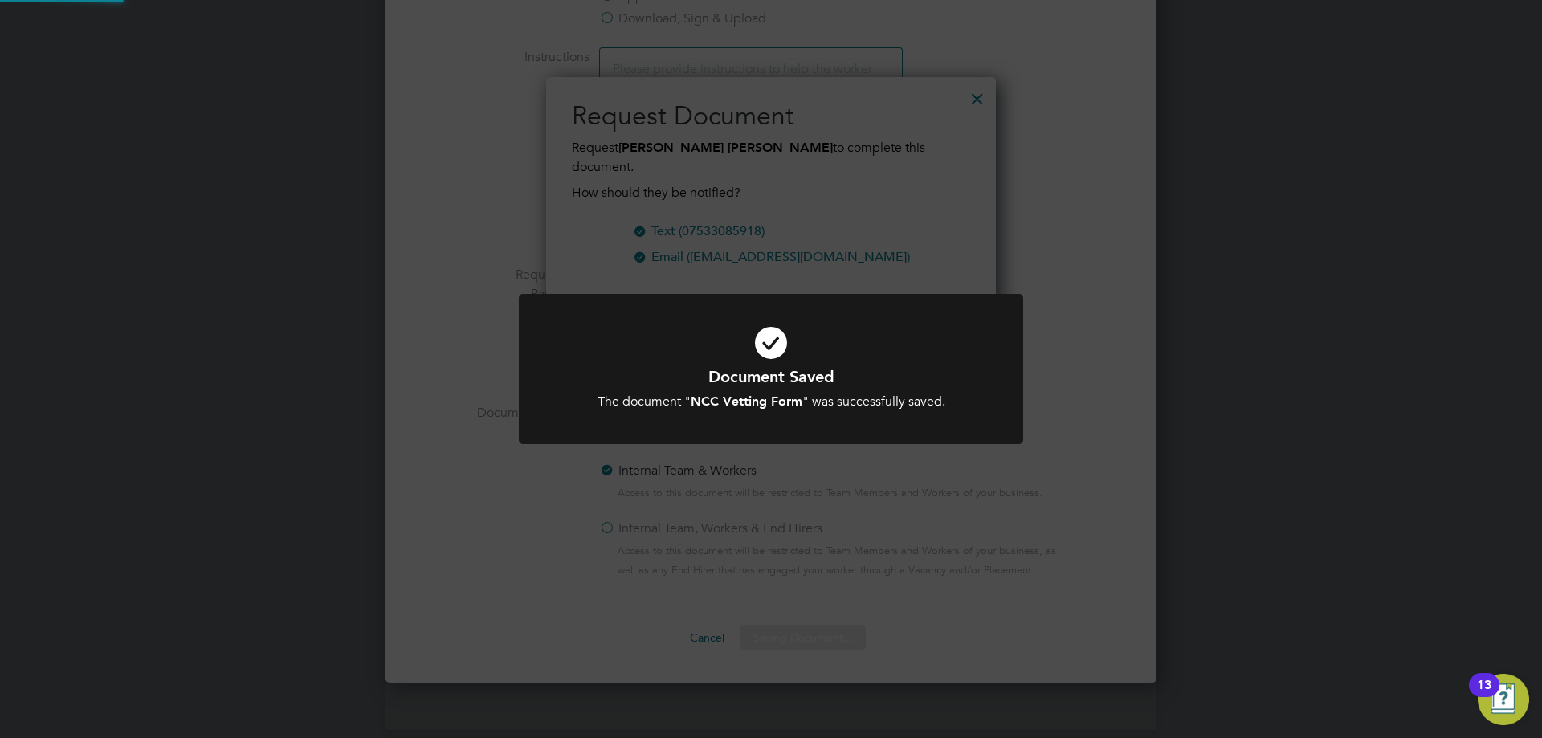
scroll to position [258, 451]
click at [845, 356] on icon at bounding box center [771, 343] width 418 height 63
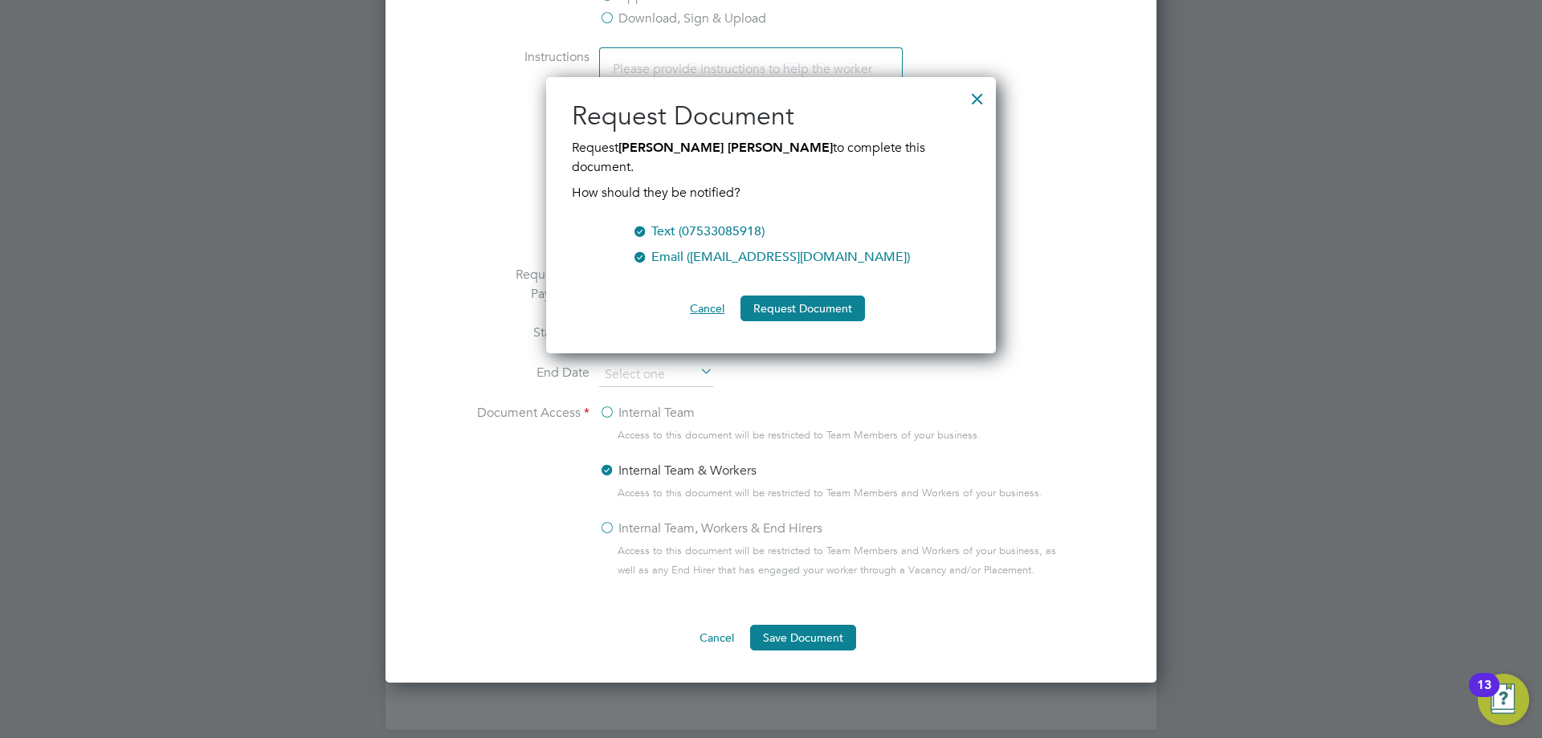
click at [711, 296] on button "Cancel" at bounding box center [707, 309] width 60 height 26
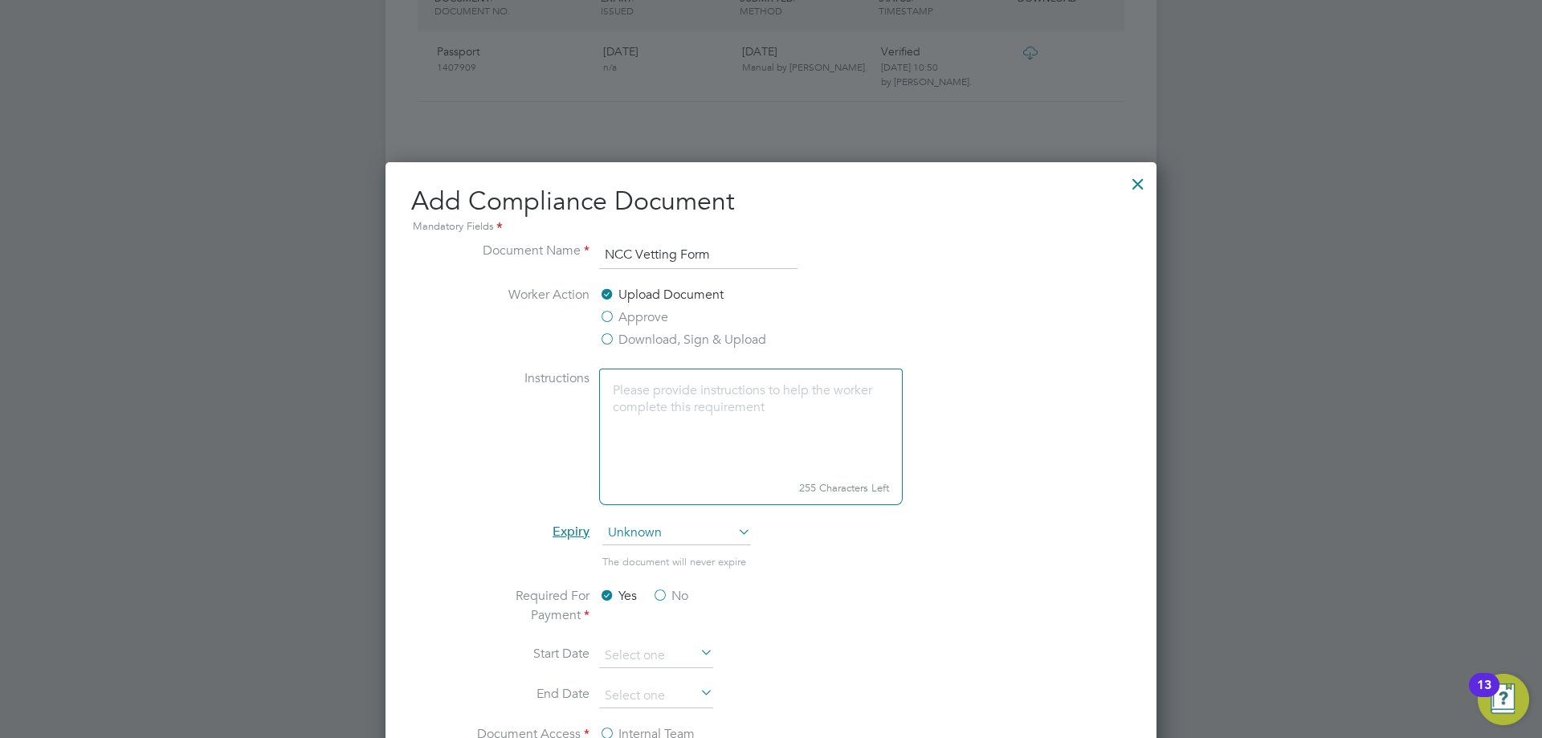
click at [1129, 186] on div at bounding box center [1138, 179] width 29 height 29
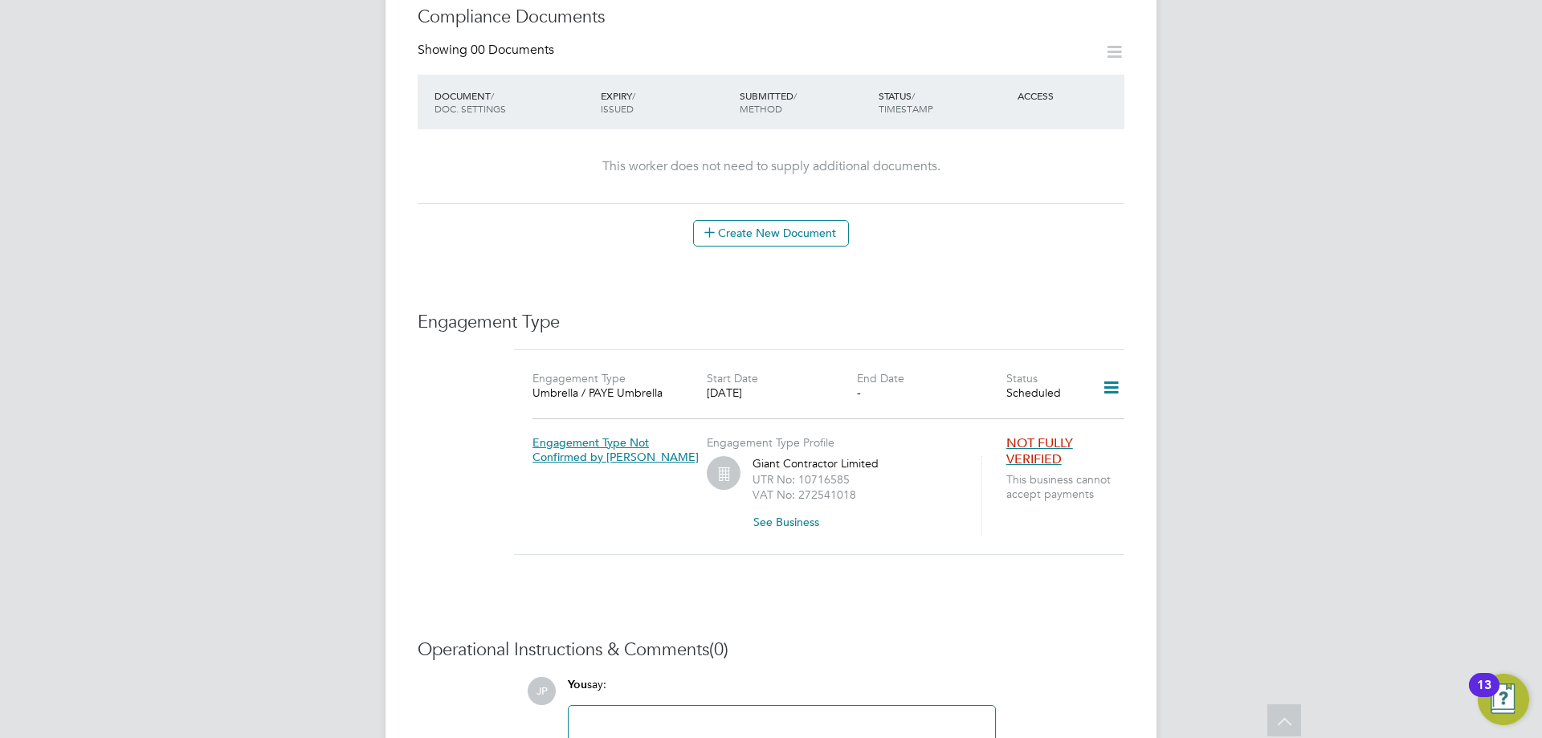
scroll to position [702, 0]
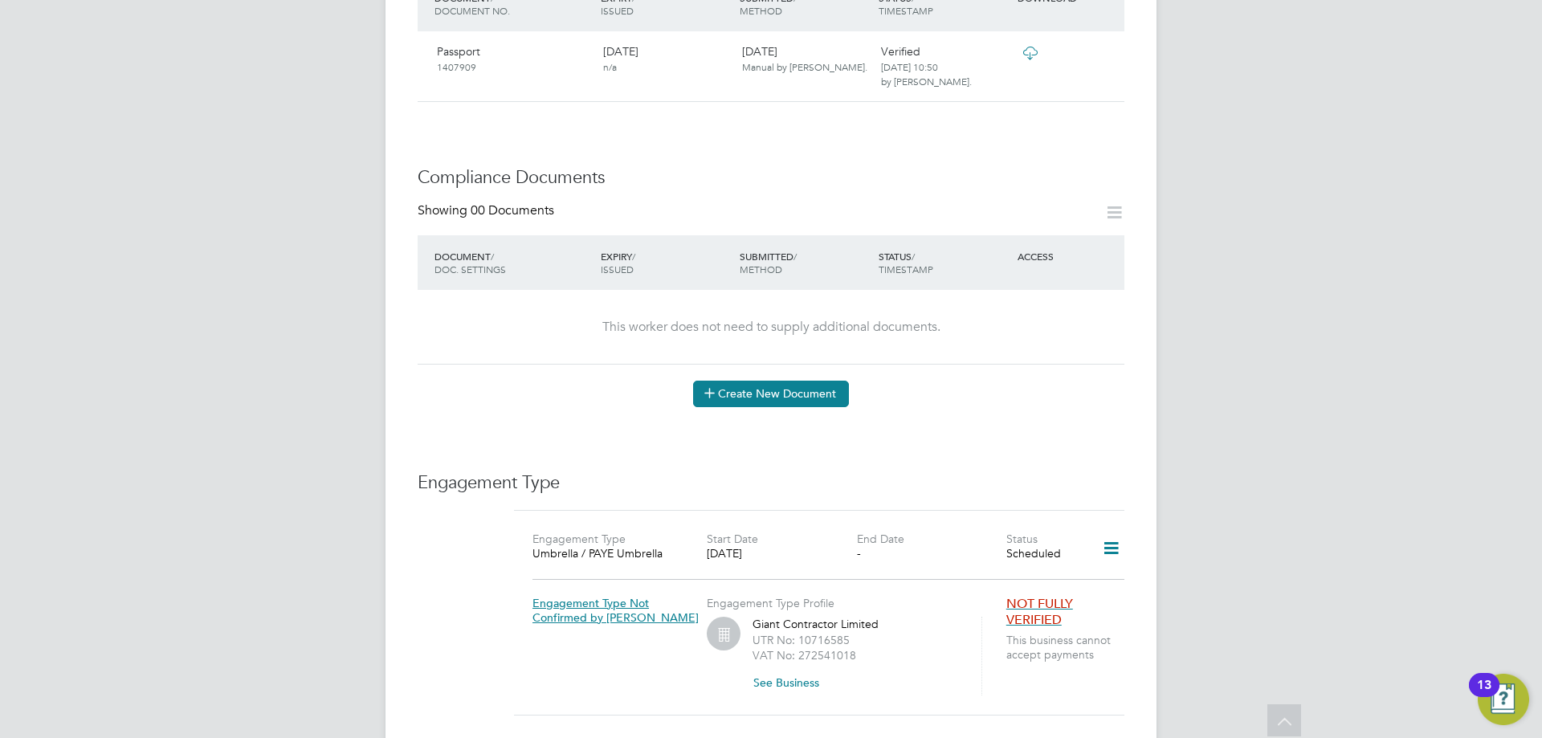
click at [780, 381] on button "Create New Document" at bounding box center [771, 394] width 156 height 26
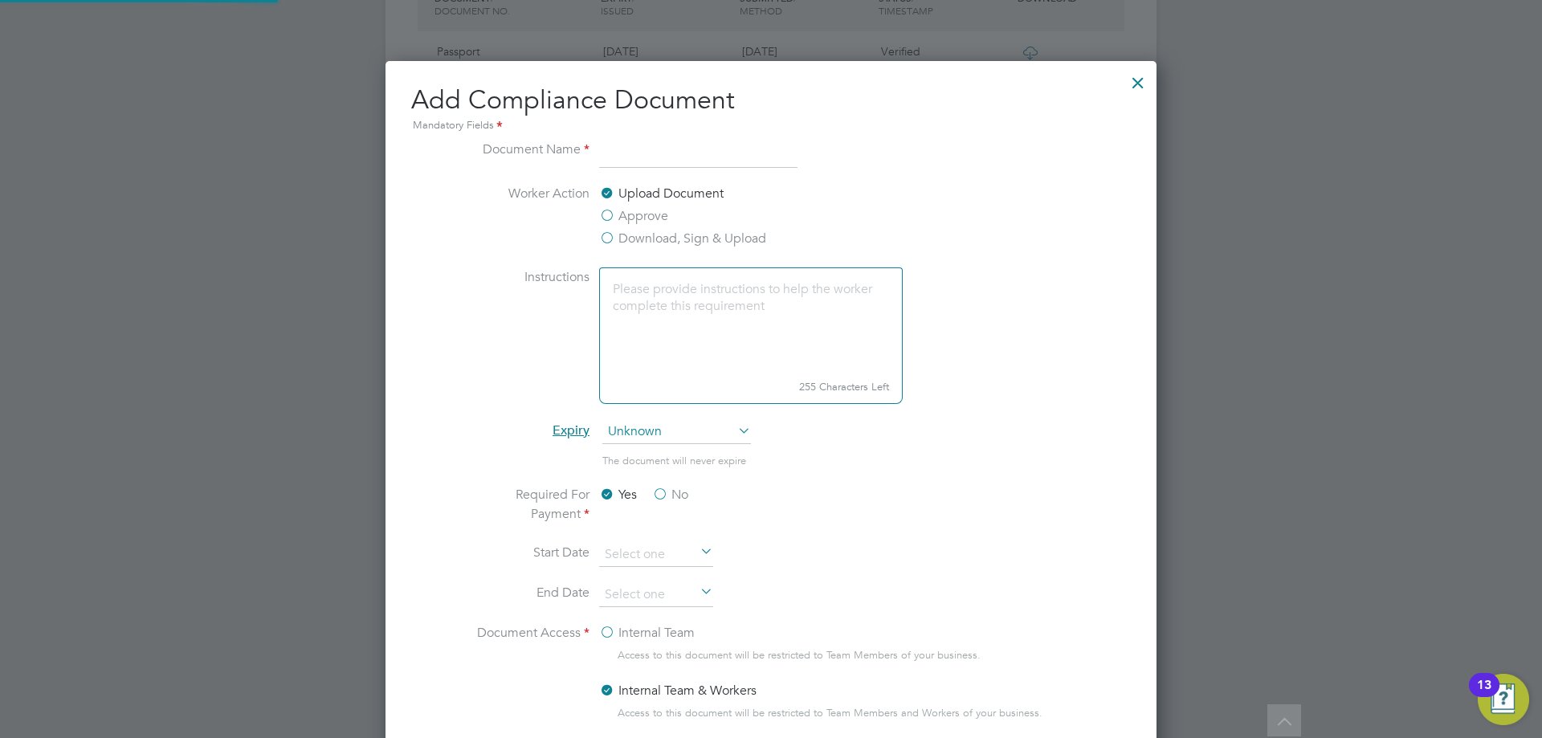
scroll to position [843, 772]
click at [631, 214] on label "Approve" at bounding box center [633, 215] width 69 height 19
click at [0, 0] on input "Approve" at bounding box center [0, 0] width 0 height 0
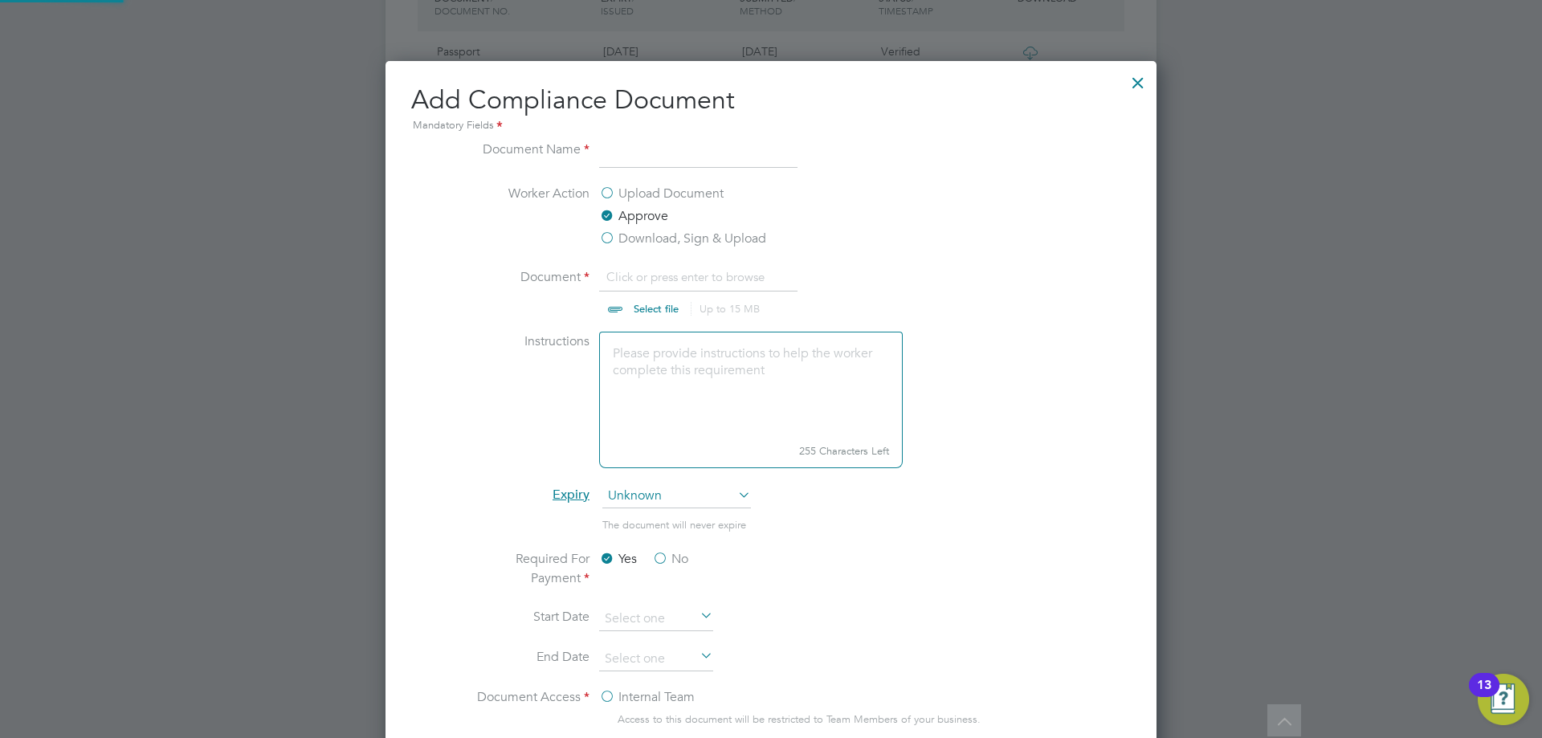
scroll to position [24, 199]
click at [643, 306] on input "file" at bounding box center [671, 291] width 252 height 48
type input "C:\fakepath\IO - NCC Form.docx"
click at [689, 156] on input at bounding box center [698, 154] width 198 height 29
type input "NCC Vetting Form"
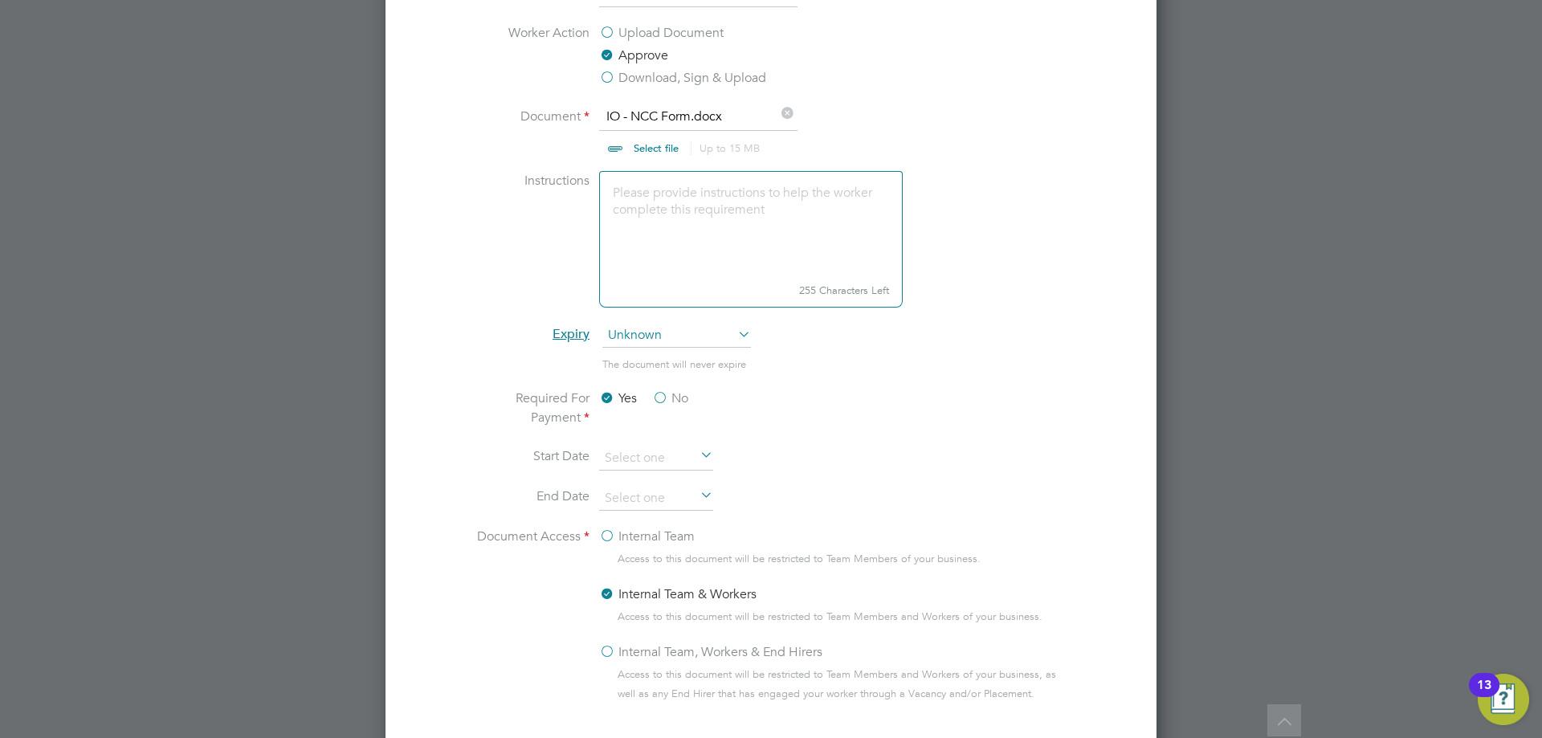
scroll to position [943, 0]
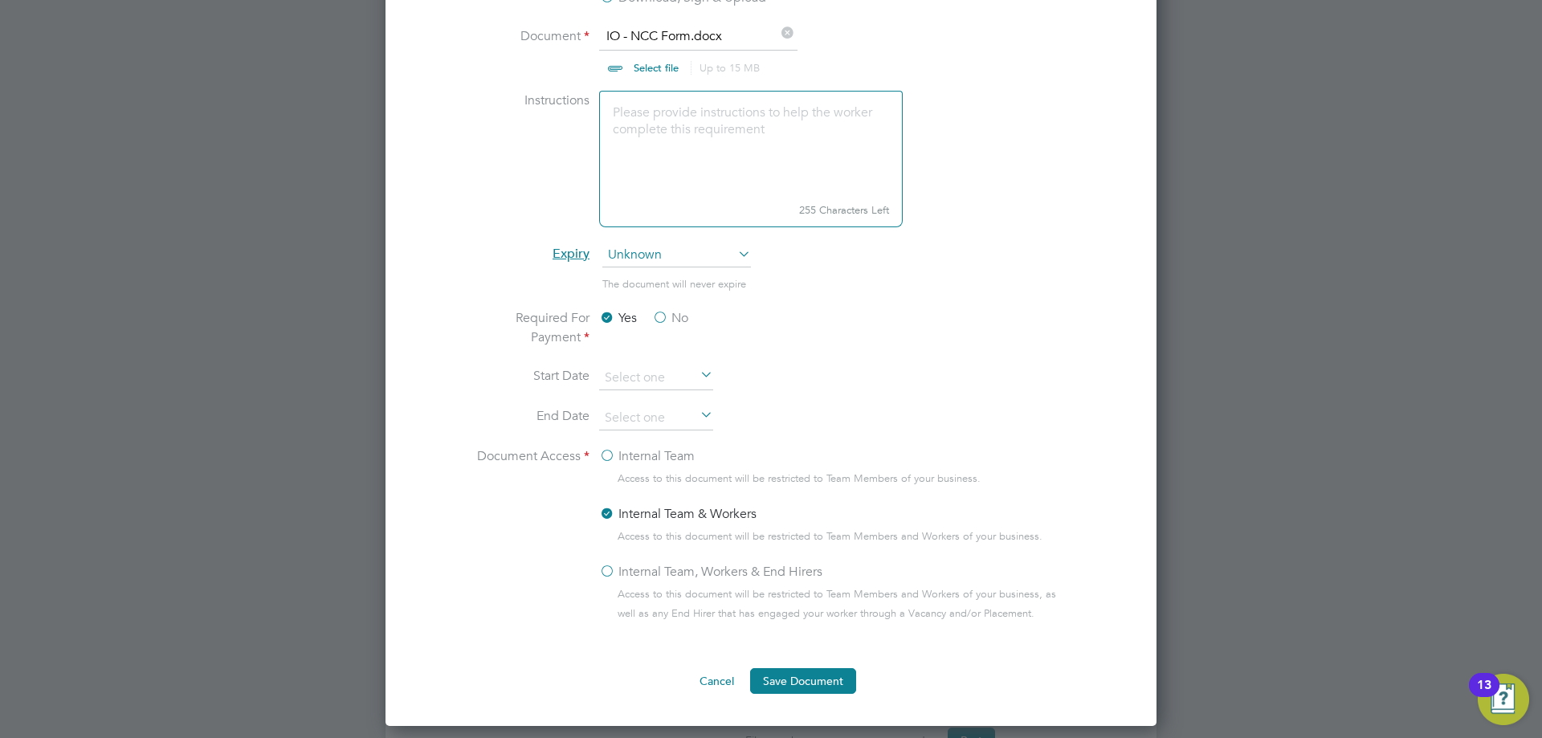
click at [792, 160] on textarea at bounding box center [751, 144] width 304 height 107
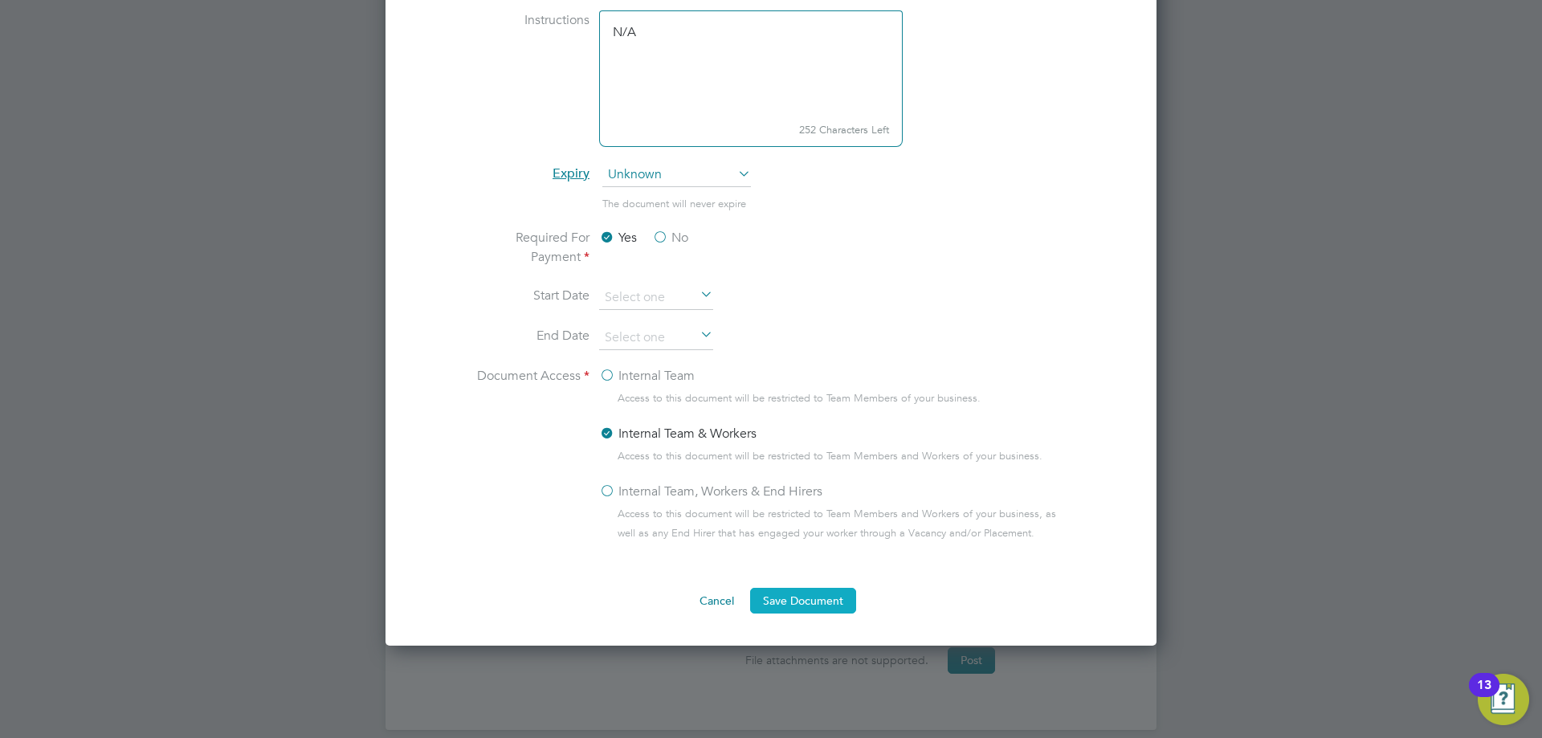
type textarea "N/A"
click at [780, 602] on button "Save Document" at bounding box center [803, 601] width 106 height 26
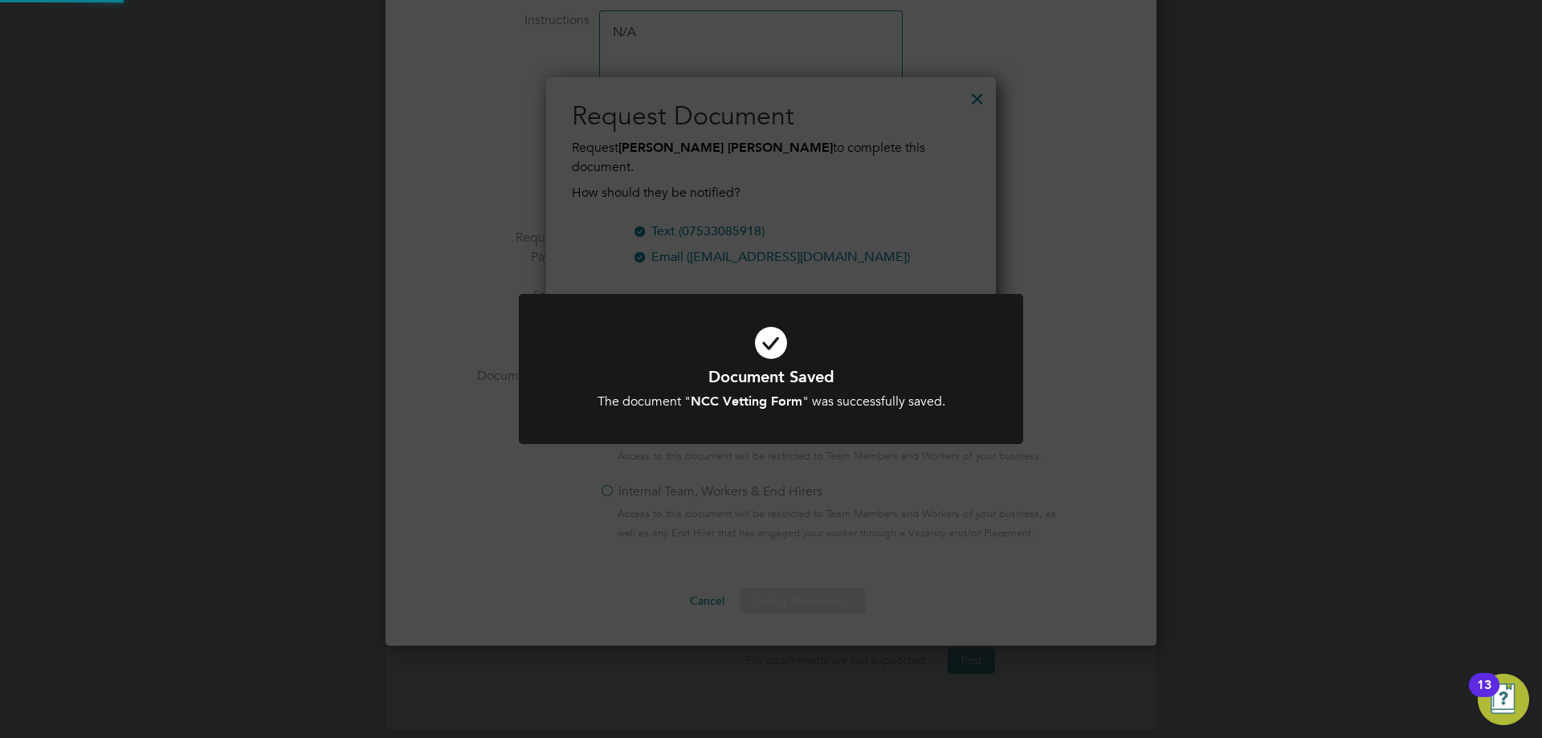
scroll to position [258, 451]
click at [682, 203] on div "Document Saved The document " NCC Vetting Form " was successfully saved. Cancel…" at bounding box center [771, 369] width 1542 height 738
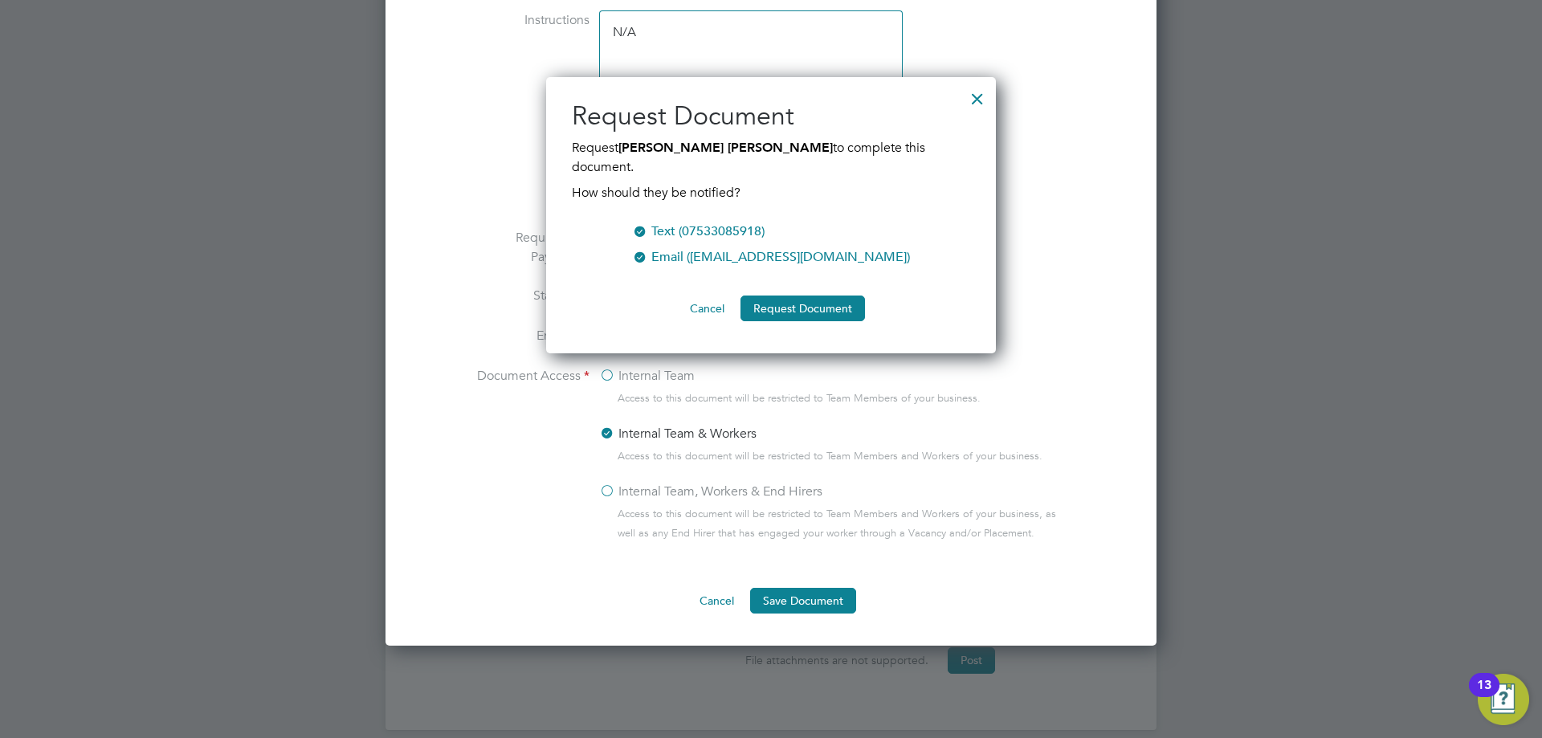
click at [648, 222] on div at bounding box center [640, 230] width 16 height 16
click at [789, 296] on button "Request Document" at bounding box center [803, 309] width 125 height 26
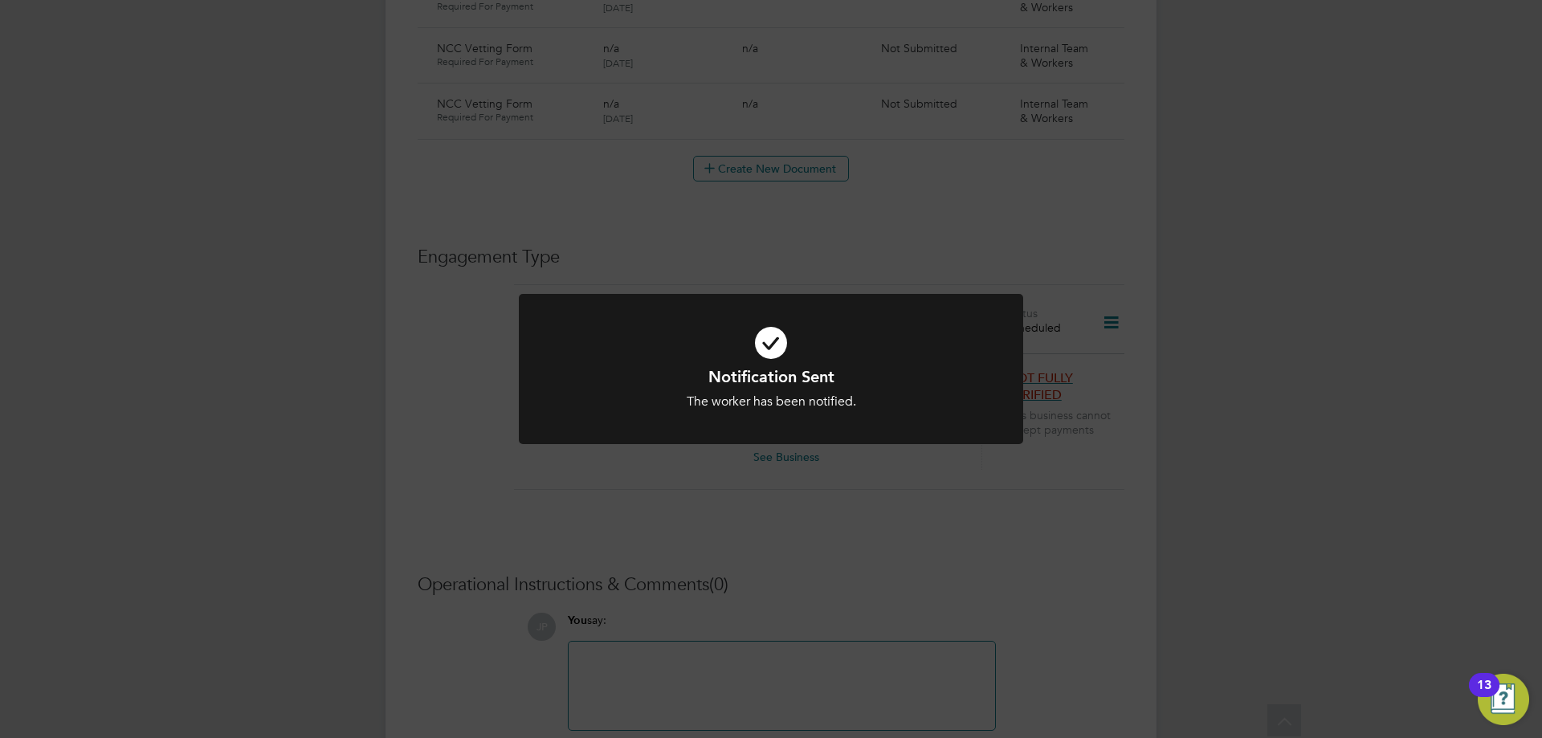
scroll to position [1023, 0]
click at [892, 331] on icon at bounding box center [771, 343] width 418 height 63
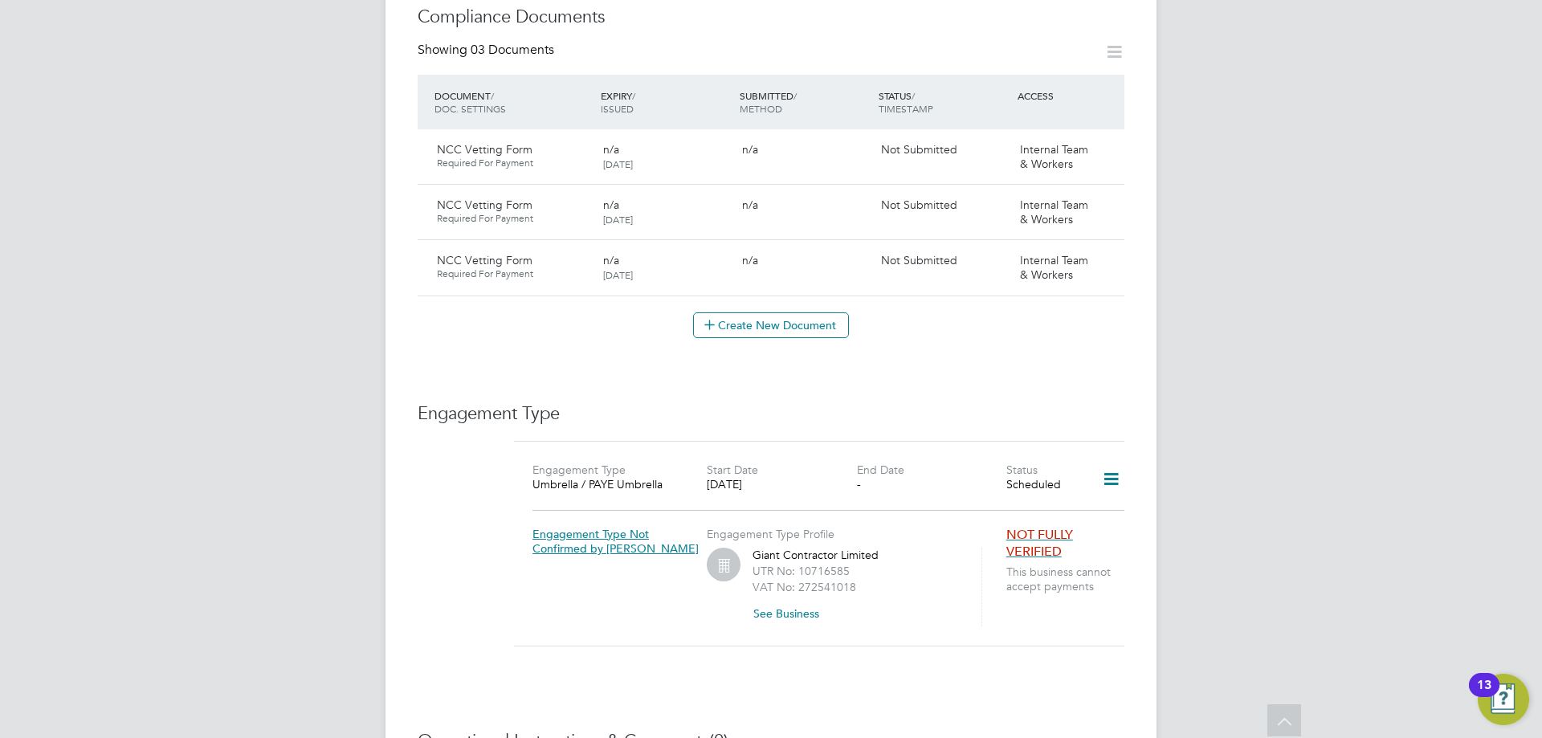
scroll to position [702, 0]
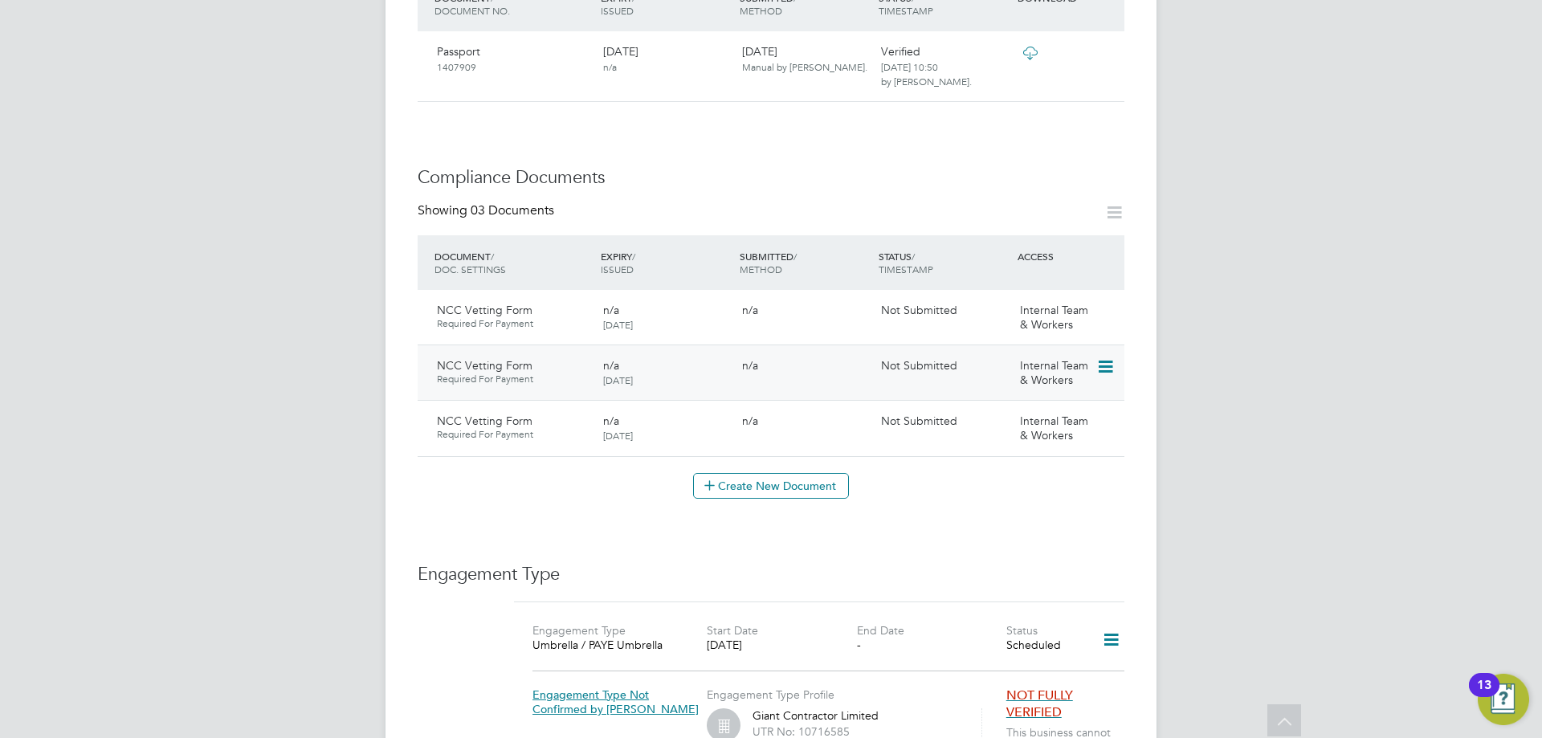
click at [1108, 357] on icon at bounding box center [1104, 366] width 16 height 19
click at [1046, 455] on li "Delete Document" at bounding box center [1053, 457] width 119 height 22
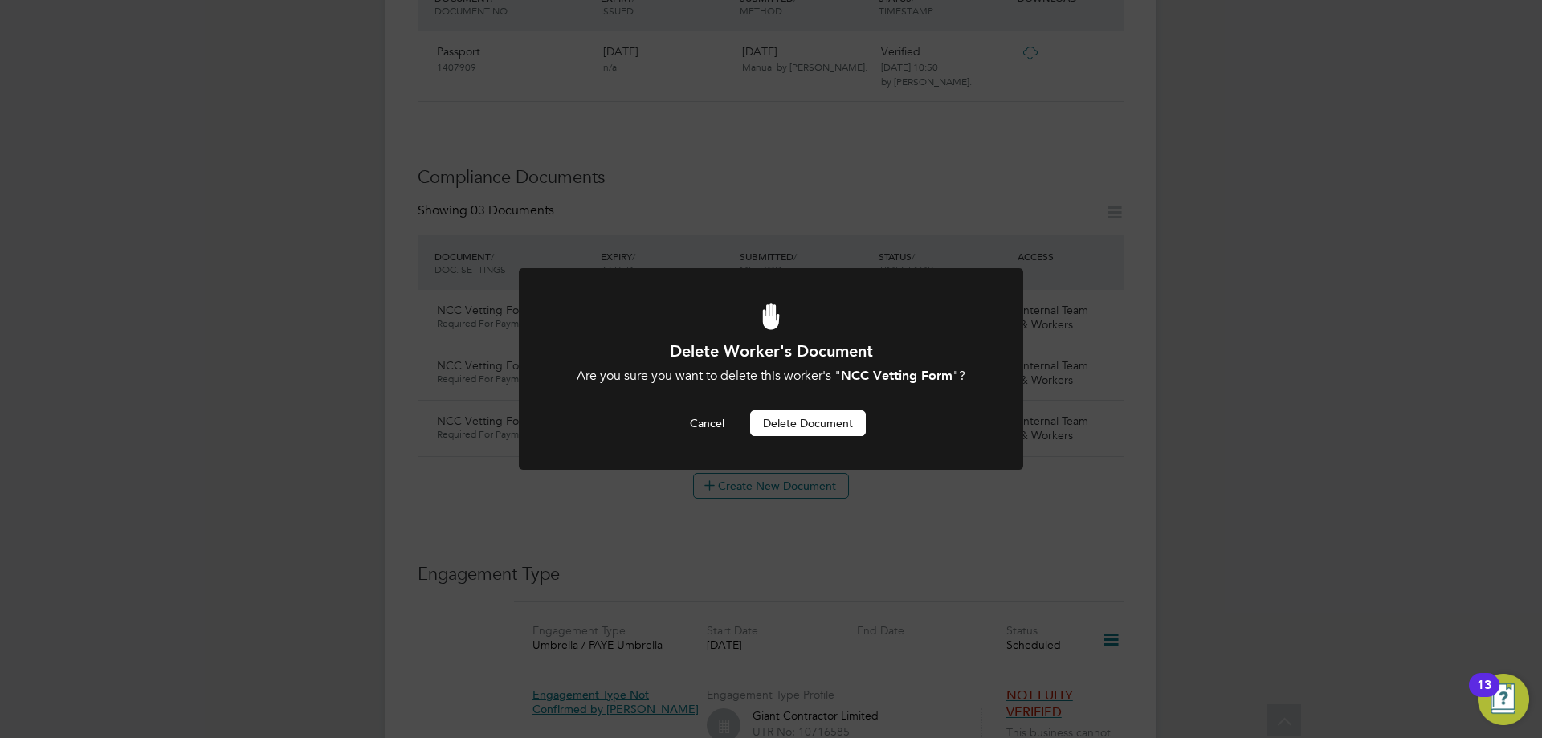
drag, startPoint x: 783, startPoint y: 422, endPoint x: 817, endPoint y: 443, distance: 40.1
click at [783, 421] on button "Delete Document" at bounding box center [808, 423] width 116 height 26
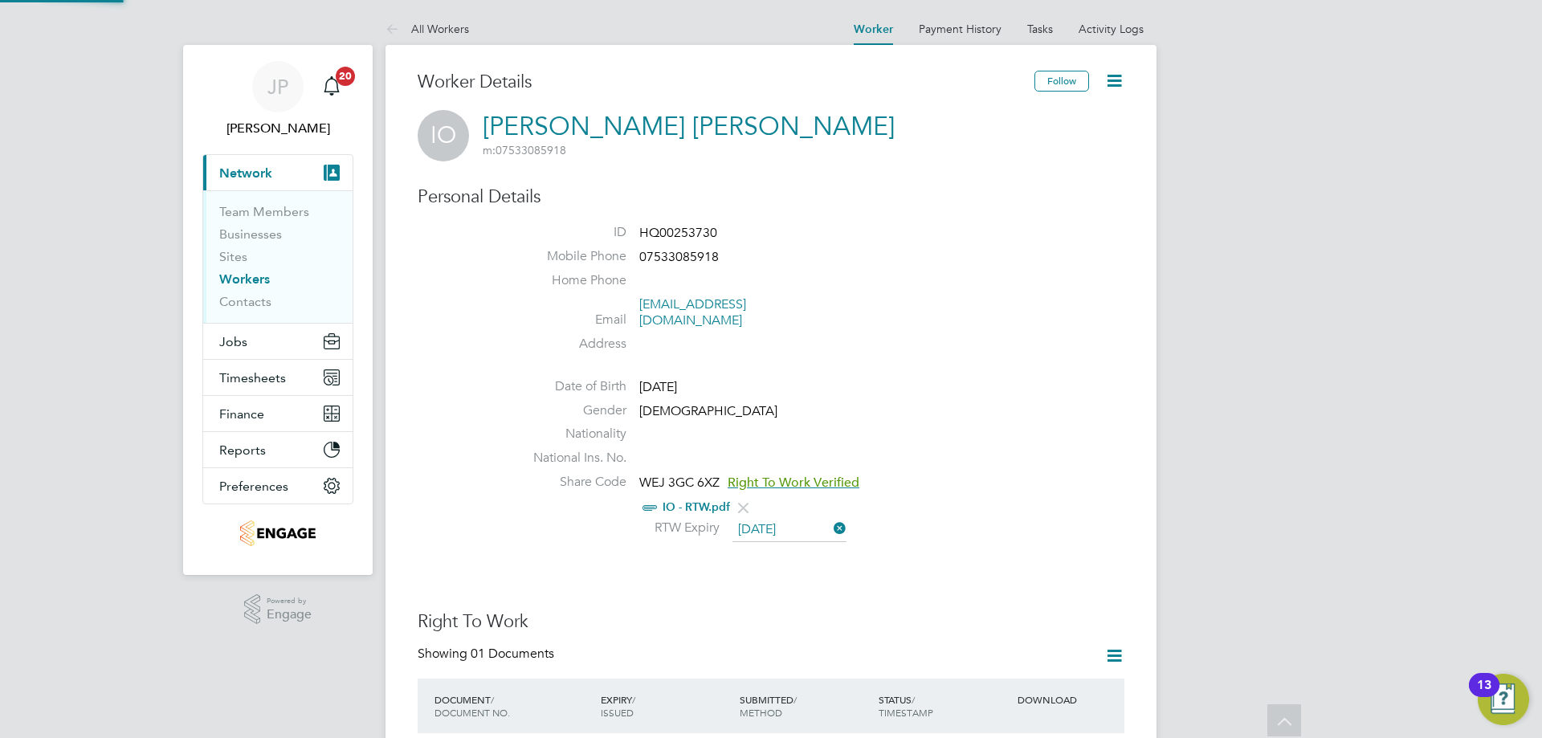
scroll to position [702, 0]
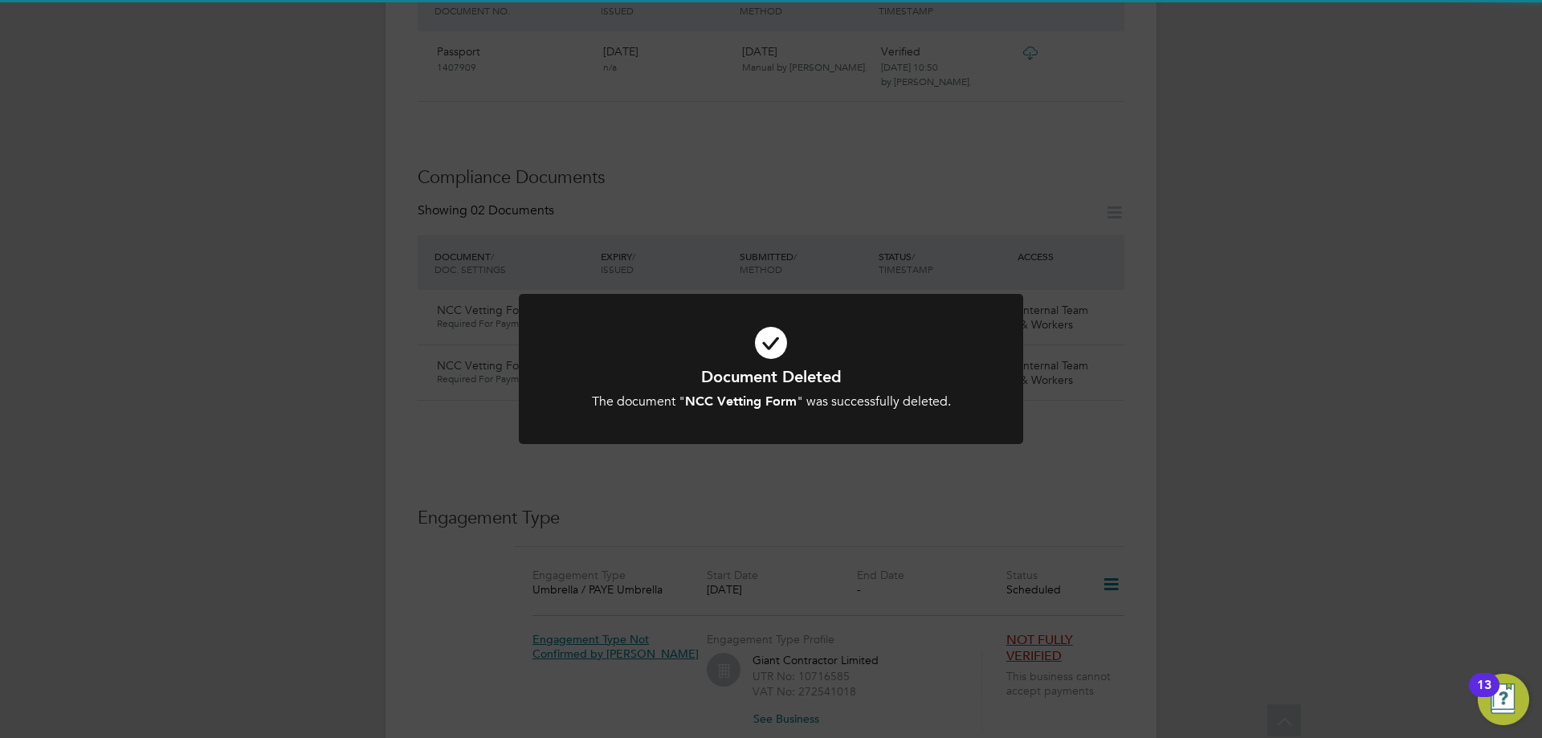
click at [843, 448] on div "Document Deleted The document " NCC Vetting Form " was successfully deleted. Ca…" at bounding box center [771, 378] width 504 height 169
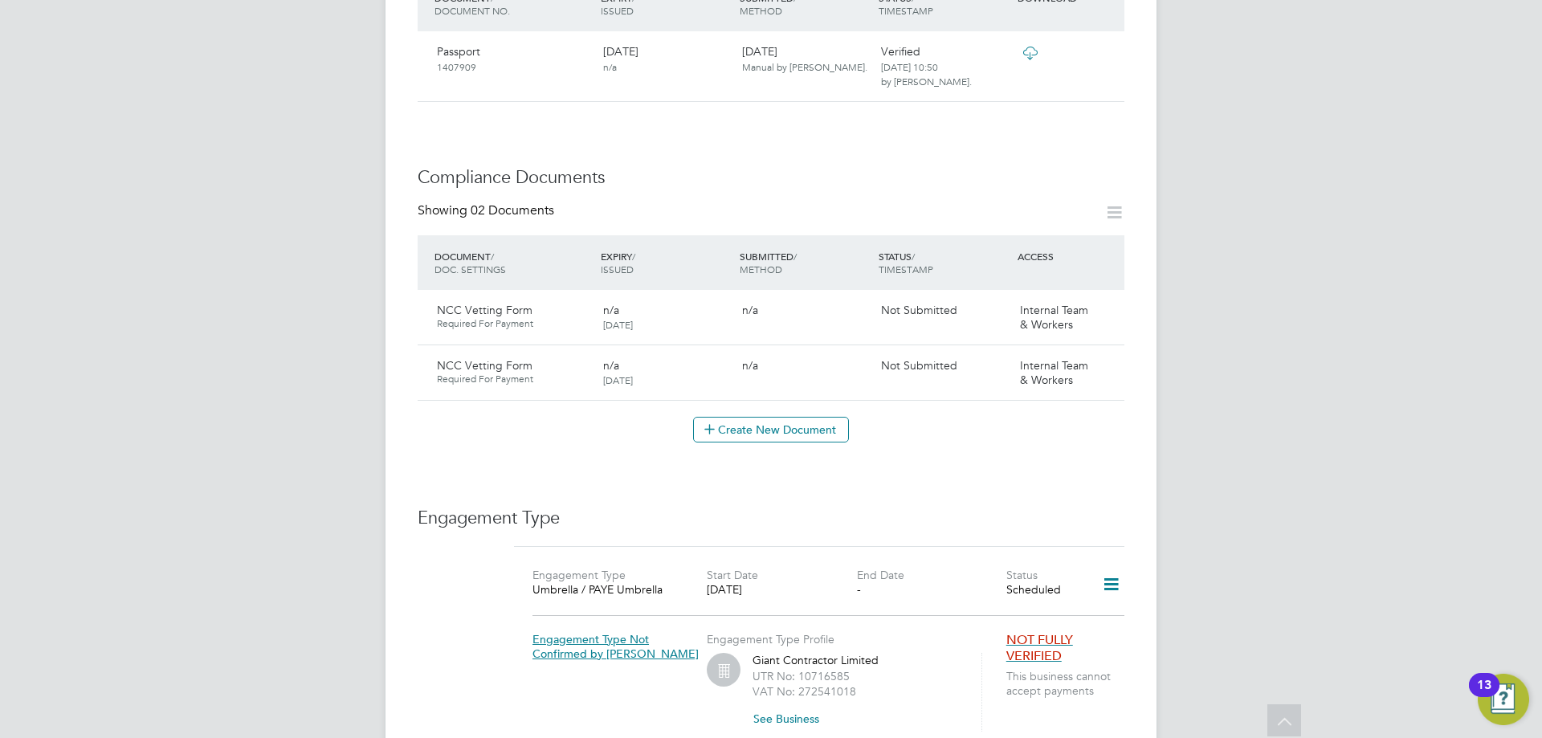
drag, startPoint x: 1100, startPoint y: 300, endPoint x: 1100, endPoint y: 317, distance: 17.7
click at [1125, 301] on icon at bounding box center [1133, 310] width 16 height 19
click at [1011, 402] on li "Delete Document" at bounding box center [1033, 401] width 161 height 22
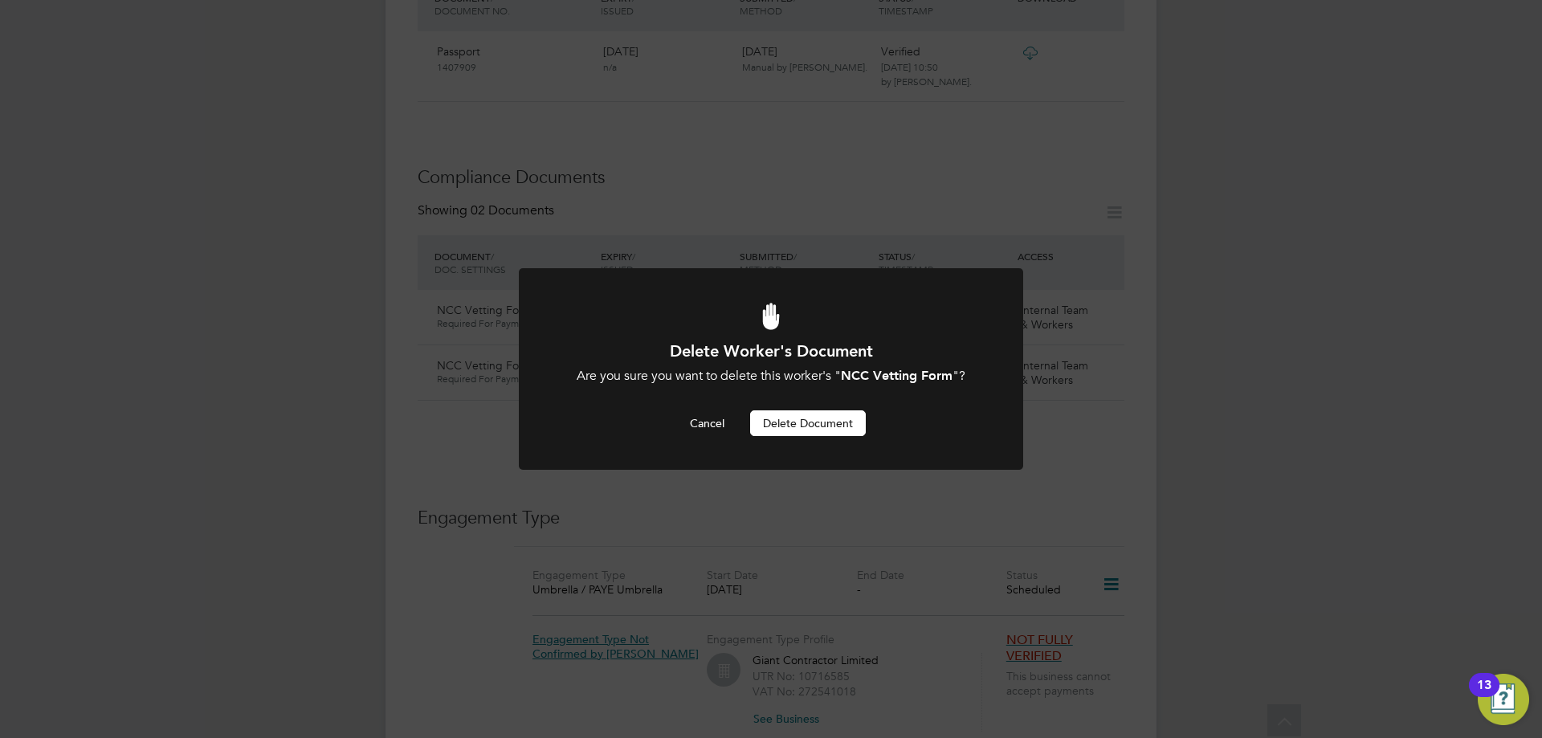
click at [814, 415] on button "Delete Document" at bounding box center [808, 423] width 116 height 26
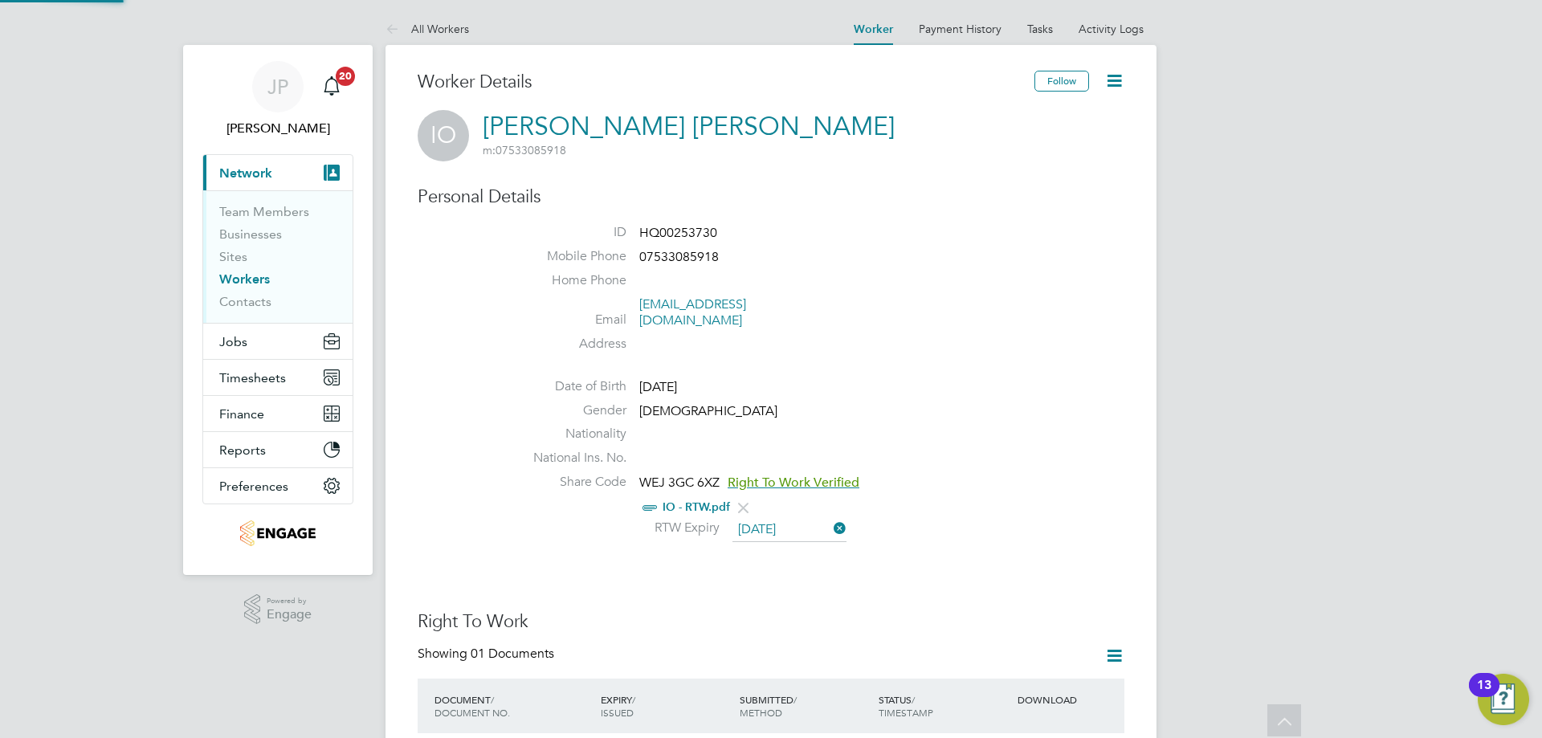
scroll to position [702, 0]
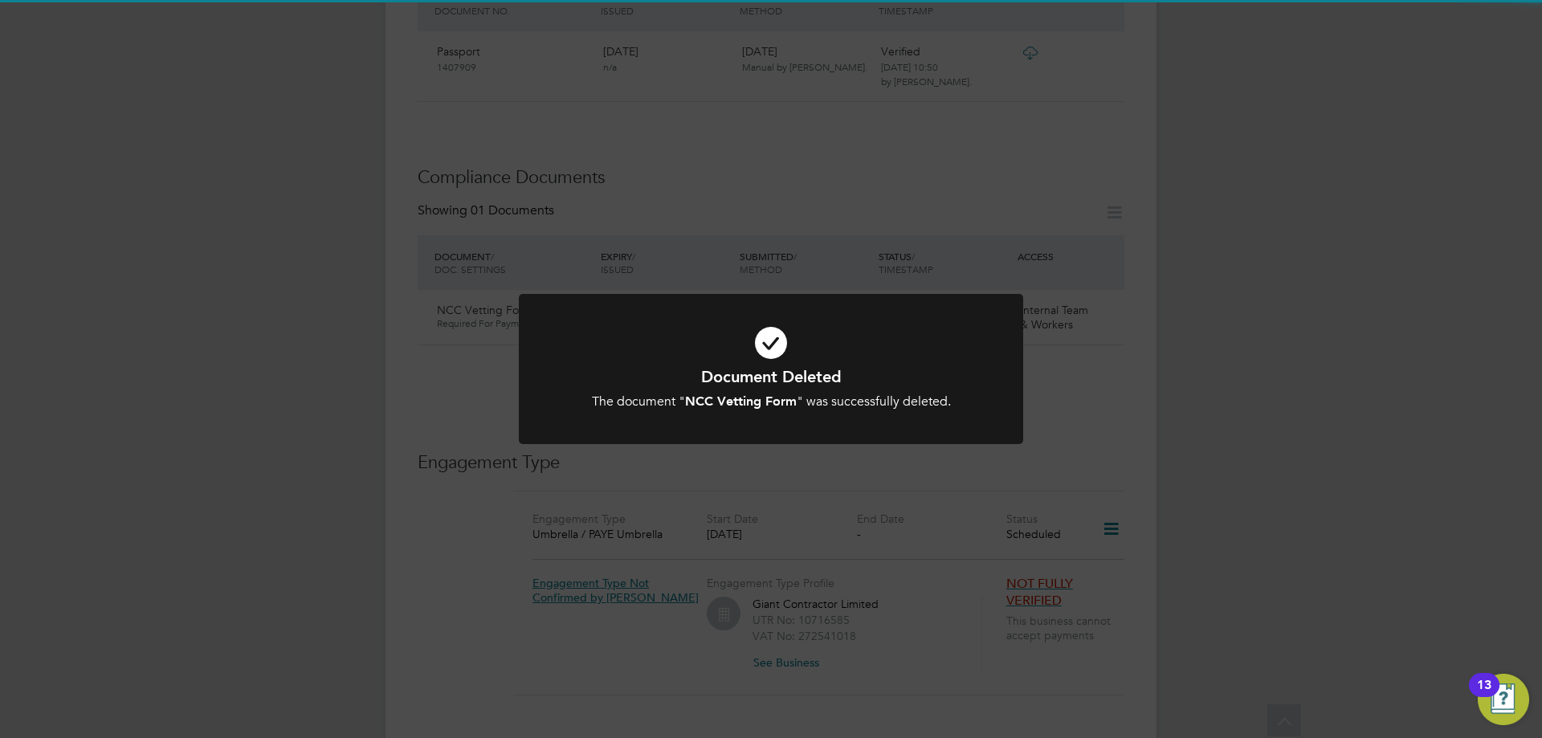
click at [925, 390] on div "Document Deleted The document " NCC Vetting Form " was successfully deleted. Ca…" at bounding box center [771, 388] width 418 height 44
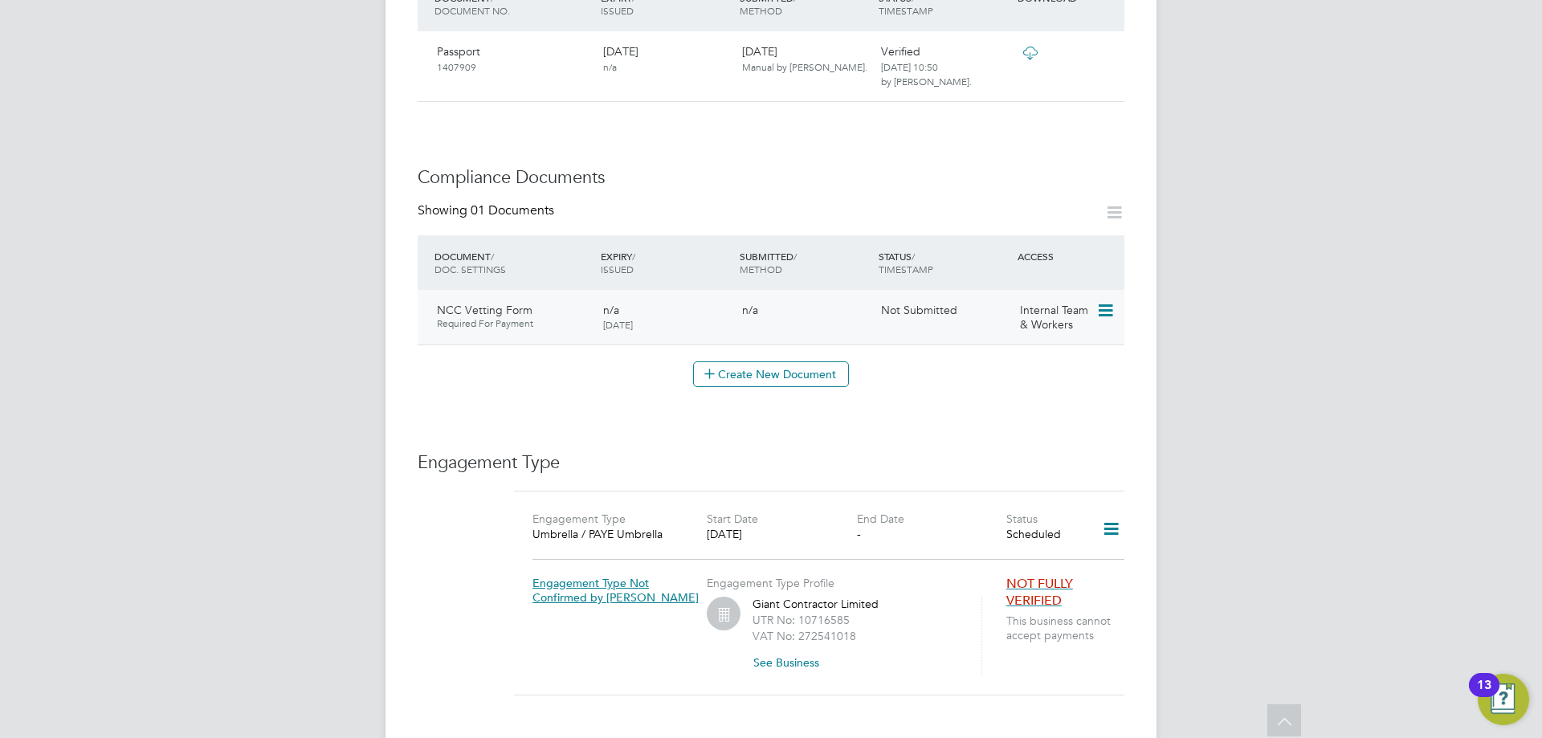
click at [850, 290] on div "NCC Vetting Form Required For Payment n/a [DATE] n/a Not Submitted Internal Tea…" at bounding box center [771, 317] width 707 height 55
drag, startPoint x: 872, startPoint y: 266, endPoint x: 859, endPoint y: 272, distance: 14.4
click at [872, 266] on div "SUBMITTED / METHOD" at bounding box center [805, 263] width 139 height 42
click at [1110, 301] on icon at bounding box center [1104, 310] width 16 height 19
click at [1005, 333] on li "Edit Document" at bounding box center [1033, 333] width 161 height 22
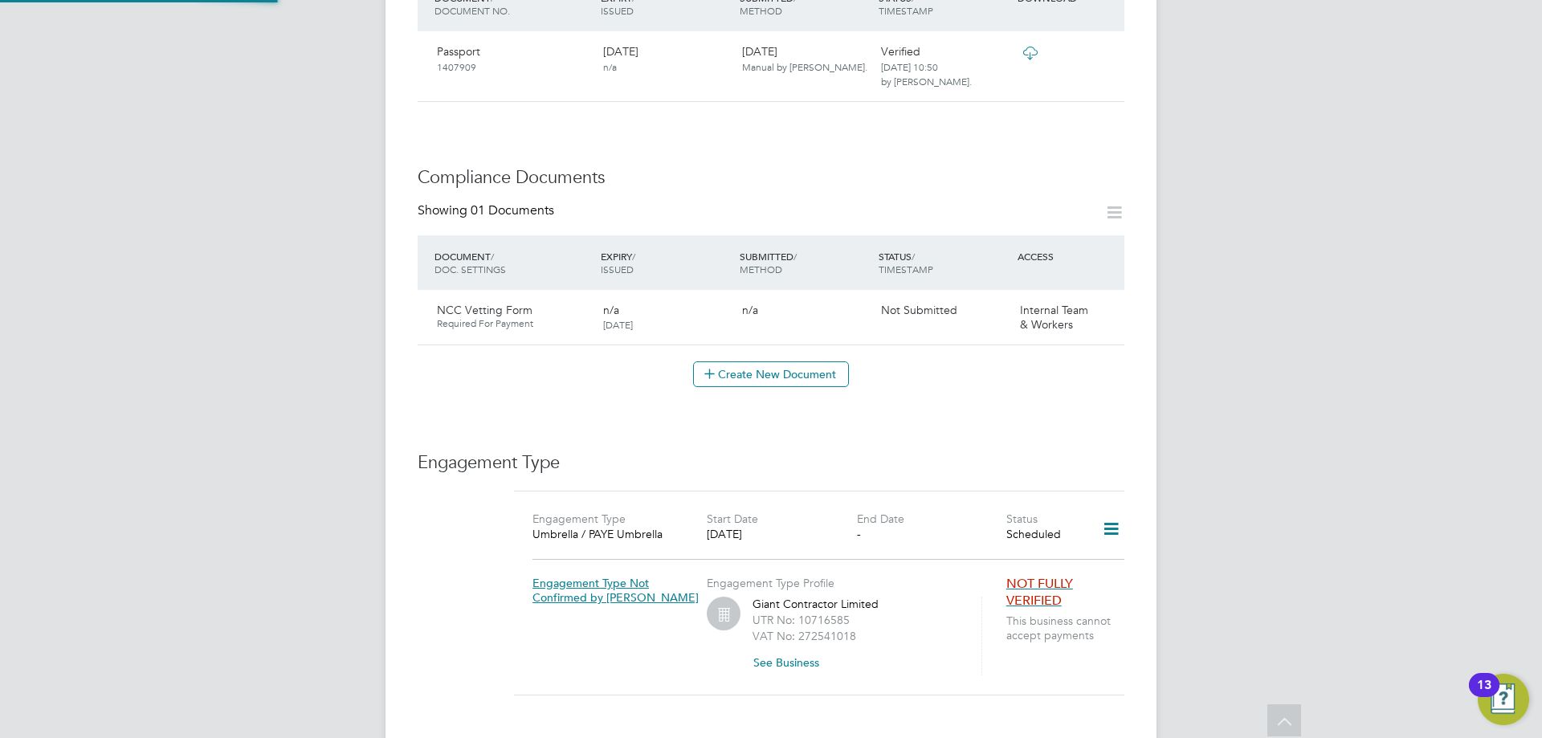
type input "NCC Vetting Form"
type textarea "N/A"
type input "[DATE]"
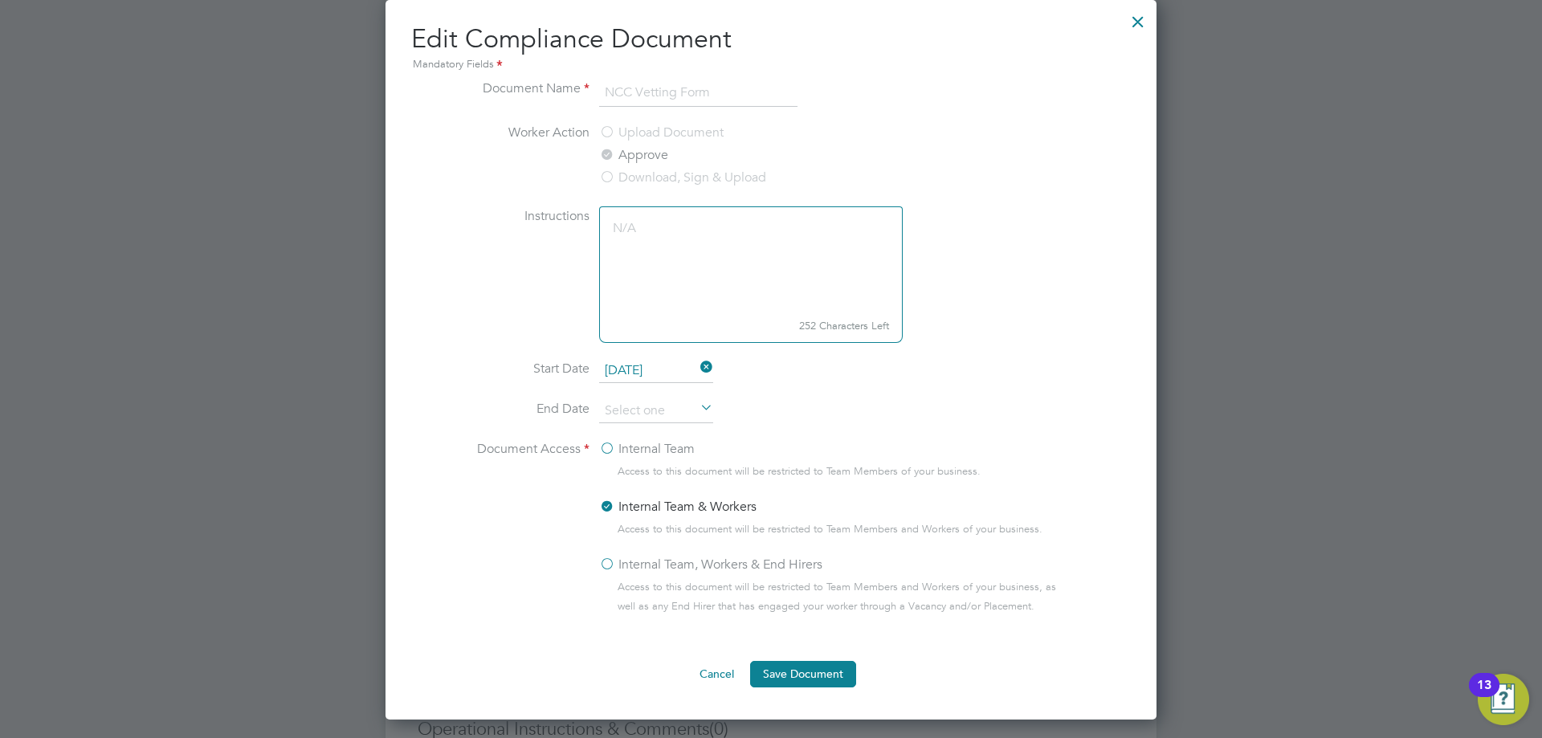
scroll to position [683, 0]
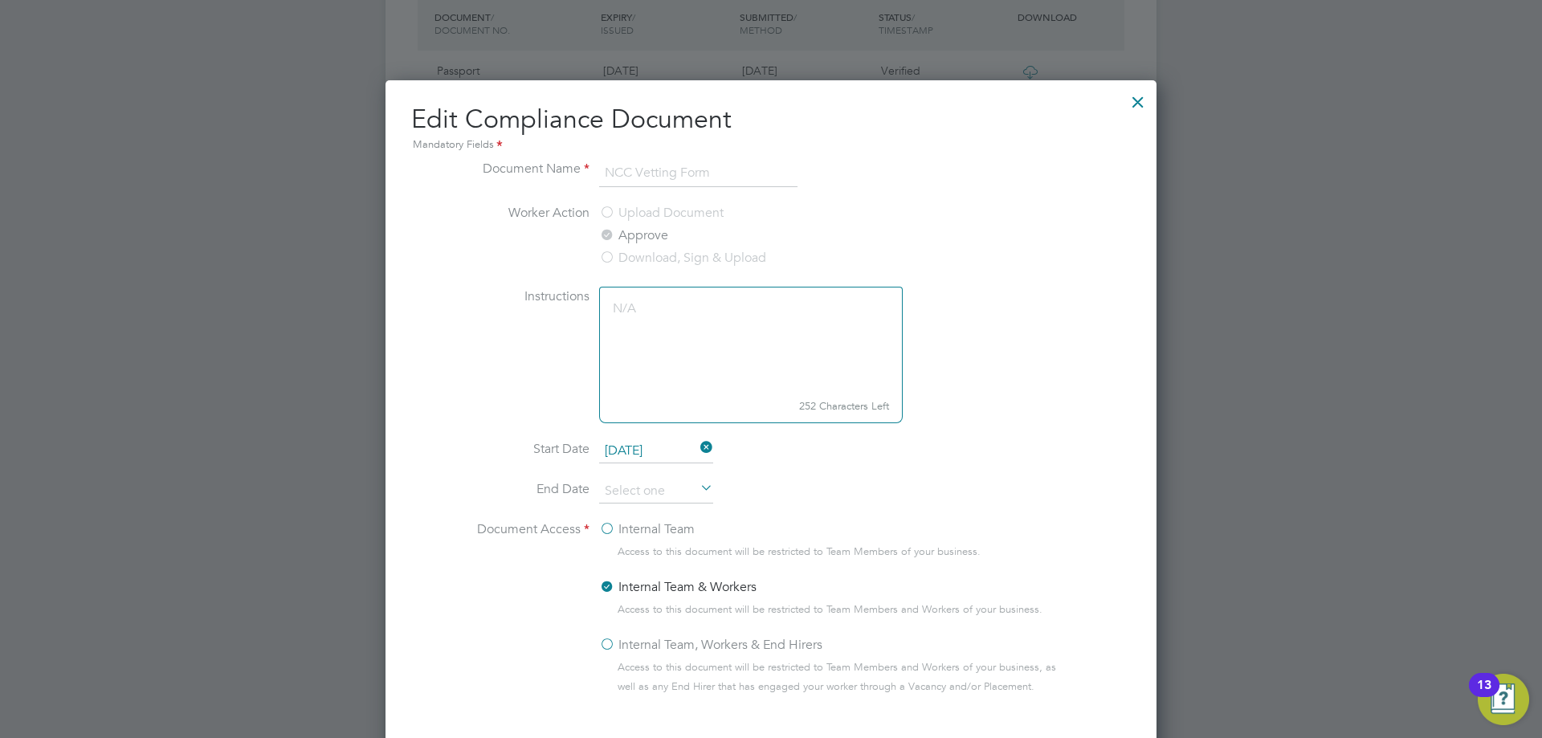
click at [1144, 104] on div at bounding box center [1138, 98] width 29 height 29
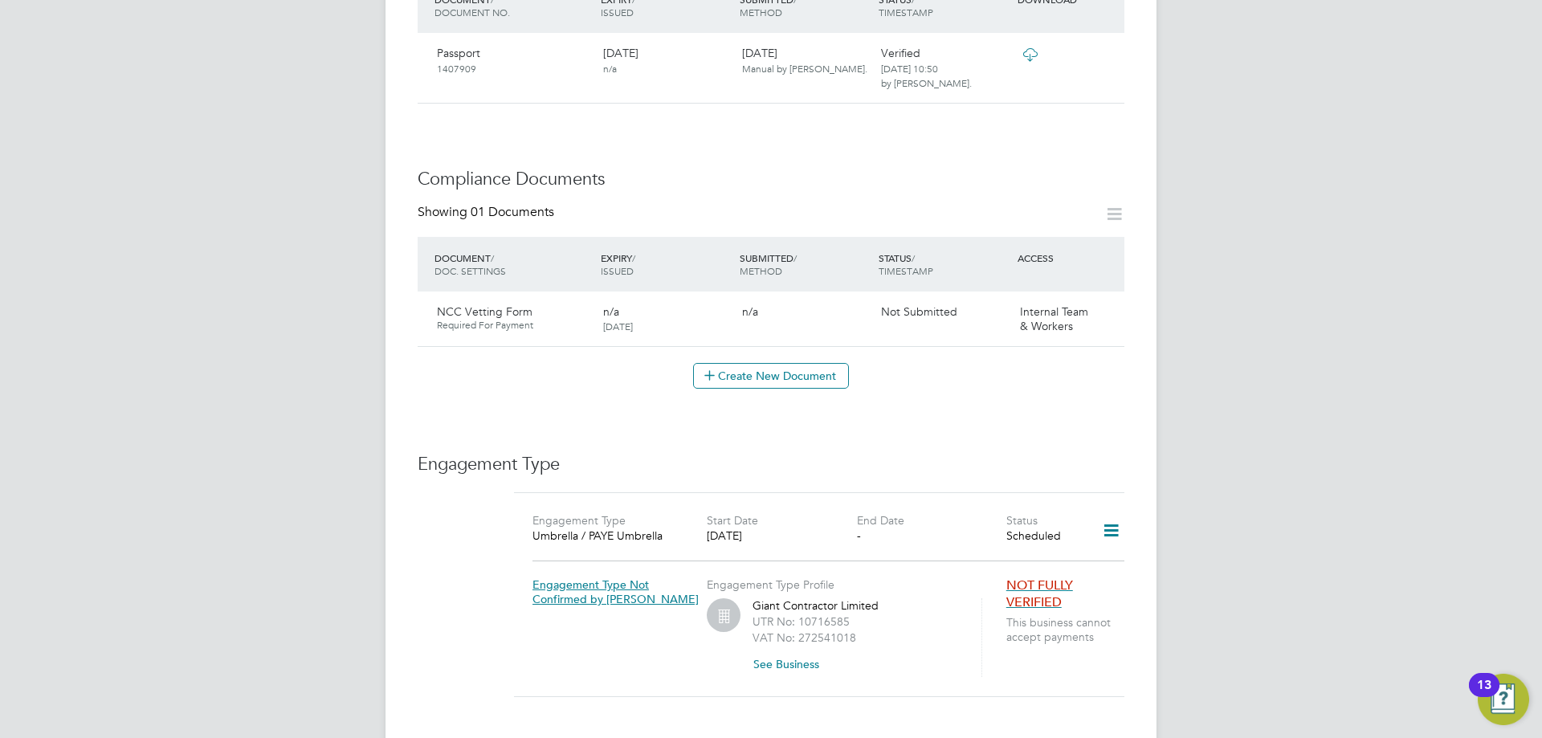
scroll to position [702, 0]
click at [1063, 303] on span "Internal Team & Workers" at bounding box center [1054, 317] width 68 height 29
click at [1105, 301] on icon at bounding box center [1104, 310] width 16 height 19
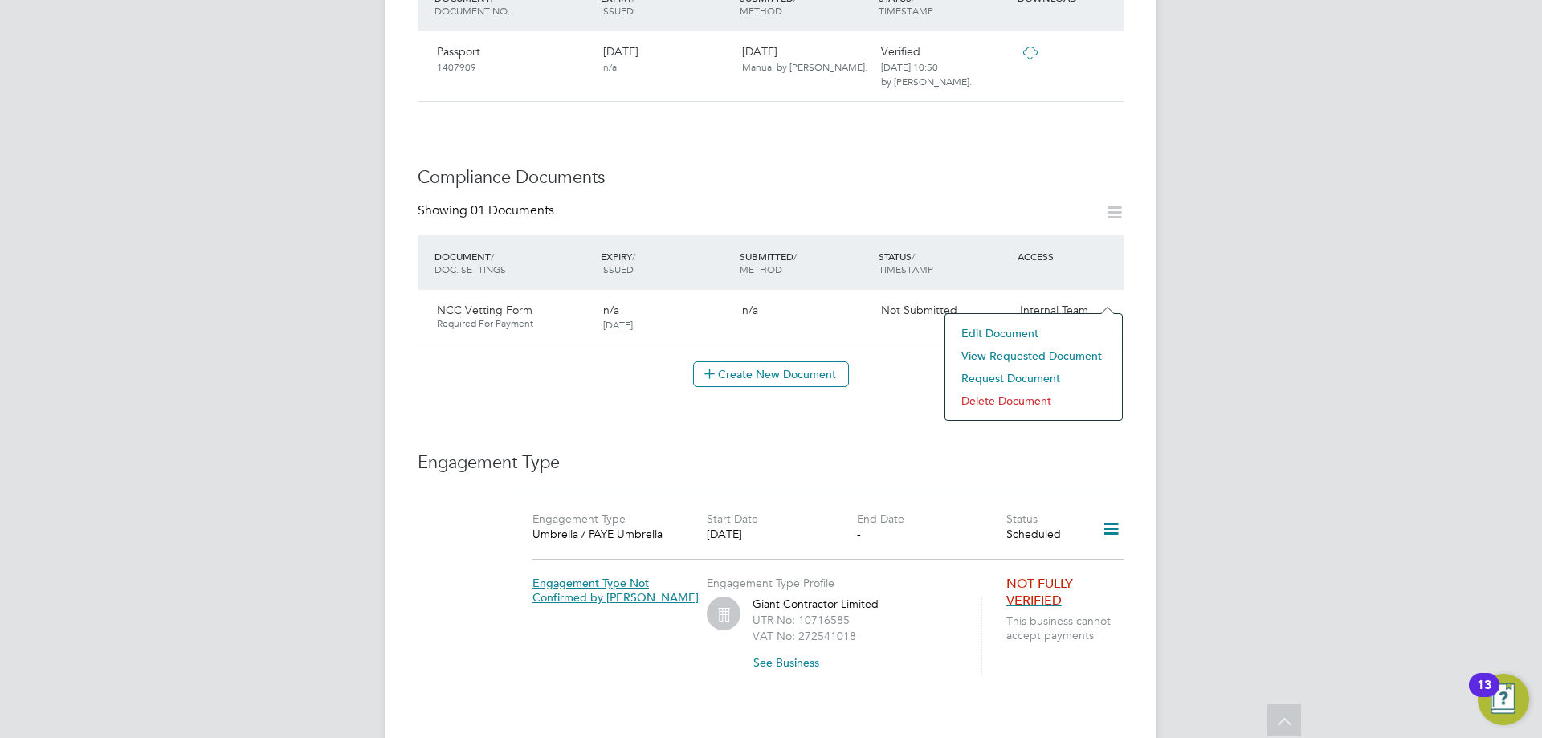
click at [1008, 354] on li "View Requested Document" at bounding box center [1033, 356] width 161 height 22
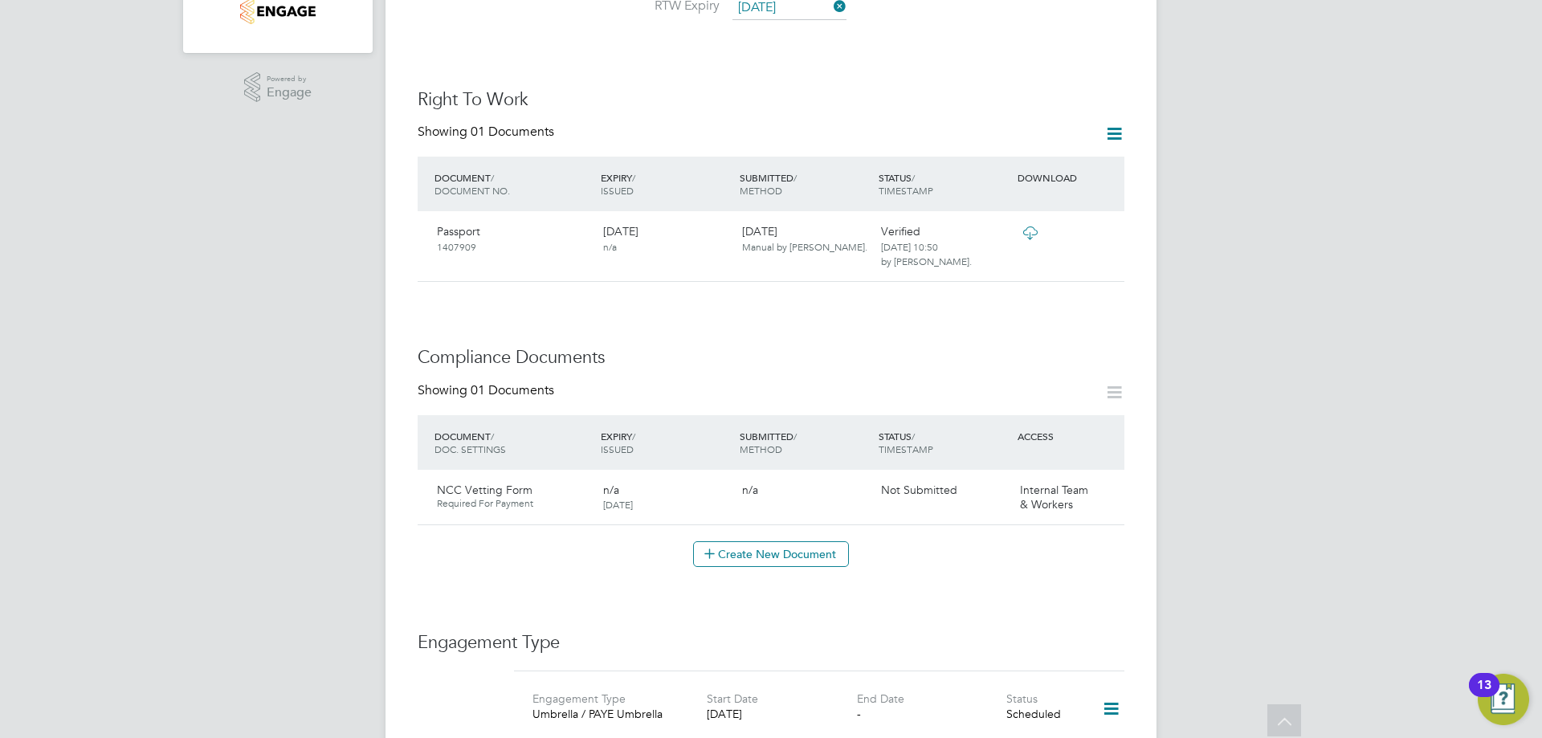
scroll to position [361, 0]
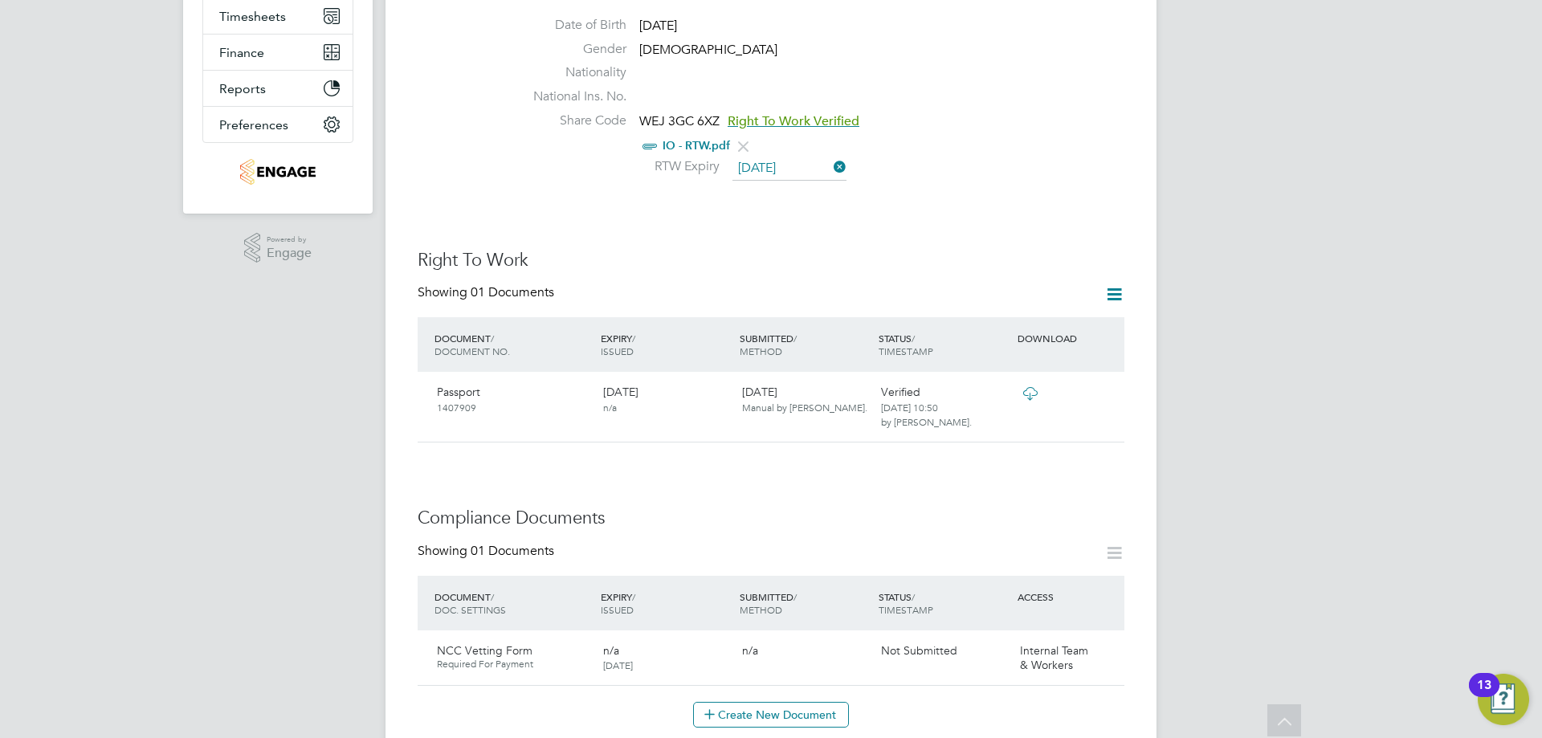
click at [1231, 456] on div "JP [PERSON_NAME] Notifications 20 Applications: Current page: Network Team Memb…" at bounding box center [771, 518] width 1542 height 1759
click at [922, 463] on div "Worker Details Follow IO [PERSON_NAME] [PERSON_NAME] m: 07533085918 Personal De…" at bounding box center [771, 512] width 707 height 1607
click at [671, 460] on div "Worker Details Follow IO [PERSON_NAME] [PERSON_NAME] m: 07533085918 Personal De…" at bounding box center [771, 512] width 707 height 1607
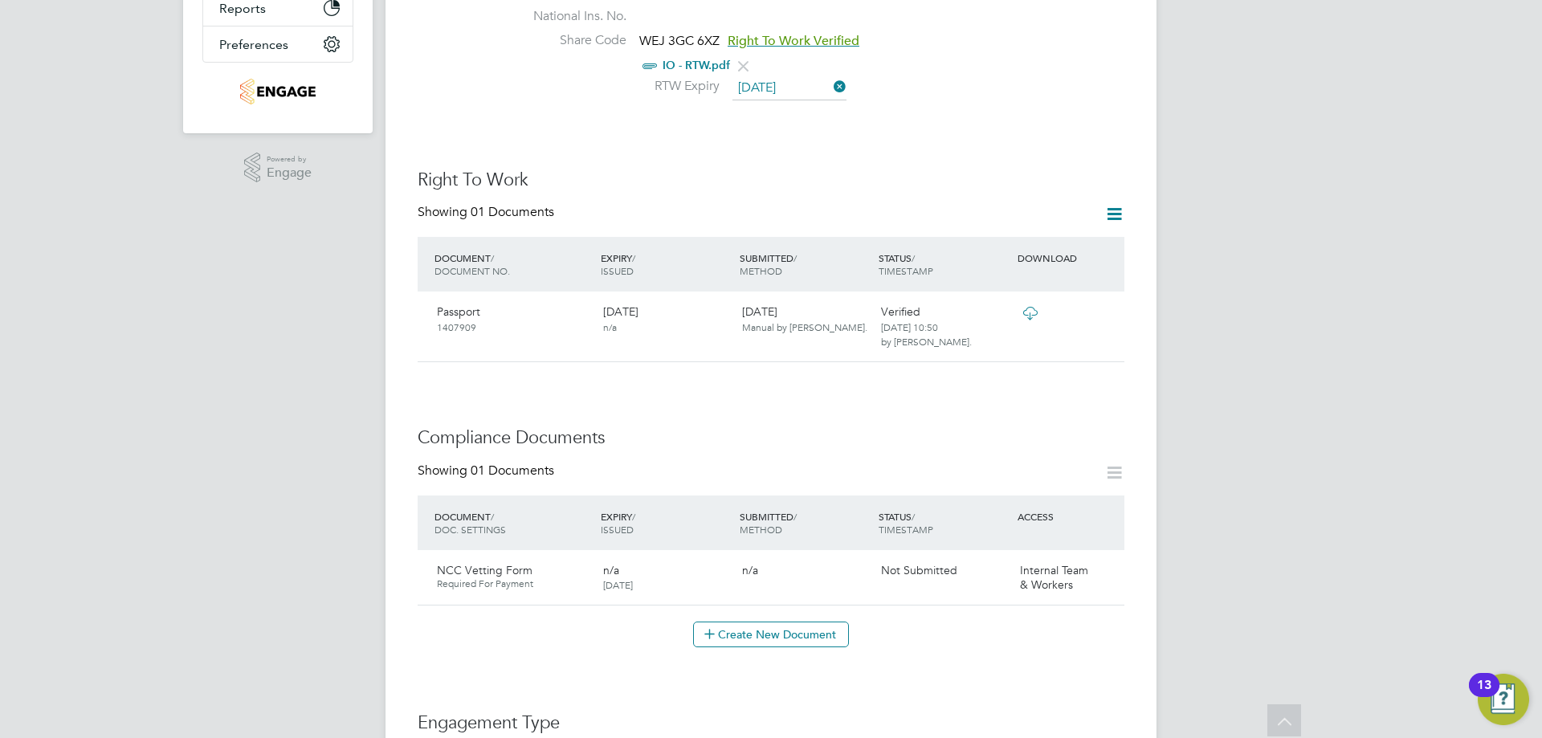
scroll to position [0, 0]
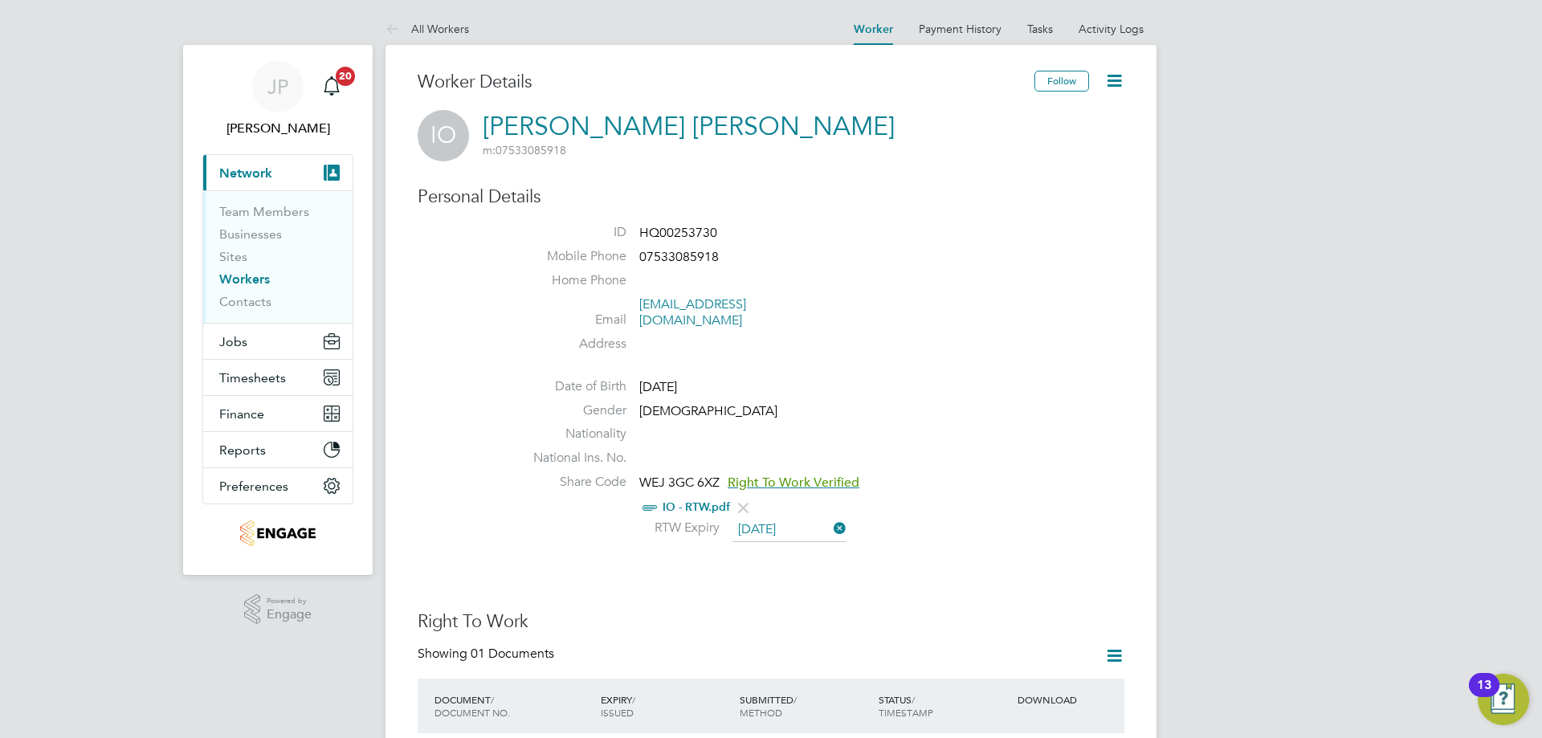
click at [1054, 402] on li "Gender [DEMOGRAPHIC_DATA]" at bounding box center [819, 414] width 610 height 24
click at [1073, 261] on li "Mobile Phone [PHONE_NUMBER]" at bounding box center [819, 260] width 610 height 24
